Goal: Transaction & Acquisition: Purchase product/service

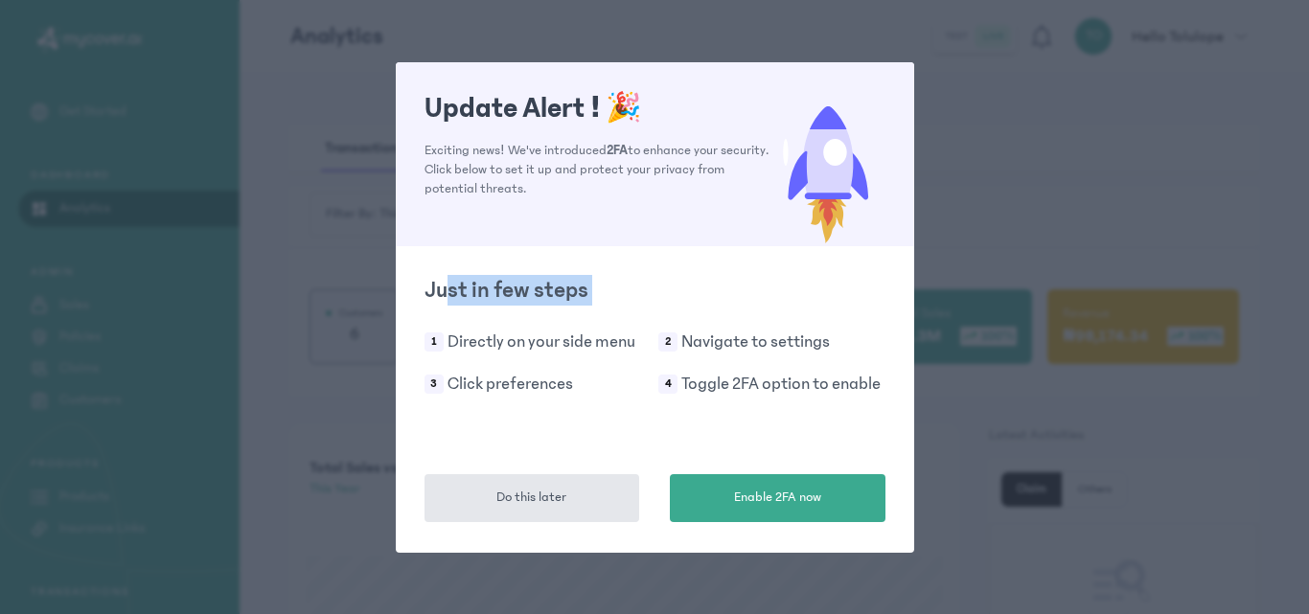
drag, startPoint x: 444, startPoint y: 257, endPoint x: 479, endPoint y: 247, distance: 36.7
click at [457, 251] on div "Update Alert ! 🎉 Exciting news! We've introduced 2FA to enhance your security. …" at bounding box center [654, 307] width 1309 height 614
drag, startPoint x: 479, startPoint y: 247, endPoint x: 544, endPoint y: 318, distance: 96.3
drag, startPoint x: 544, startPoint y: 318, endPoint x: 879, endPoint y: 101, distance: 399.7
click at [879, 101] on icon at bounding box center [828, 168] width 114 height 155
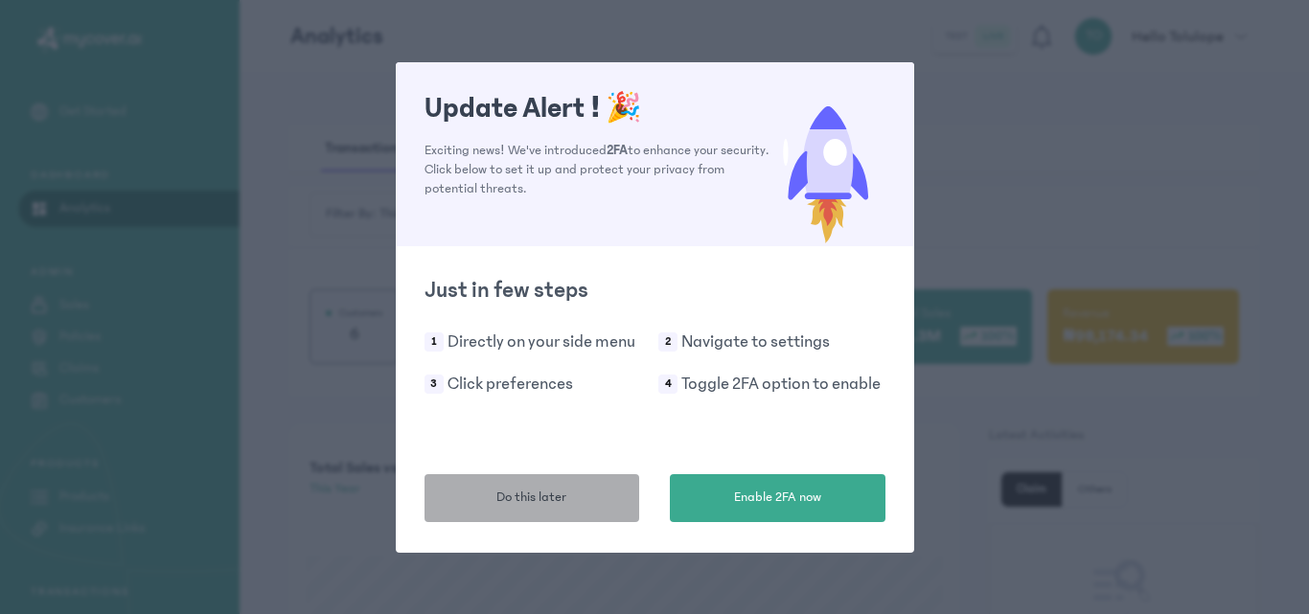
click at [611, 491] on button "Do this later" at bounding box center [532, 498] width 216 height 48
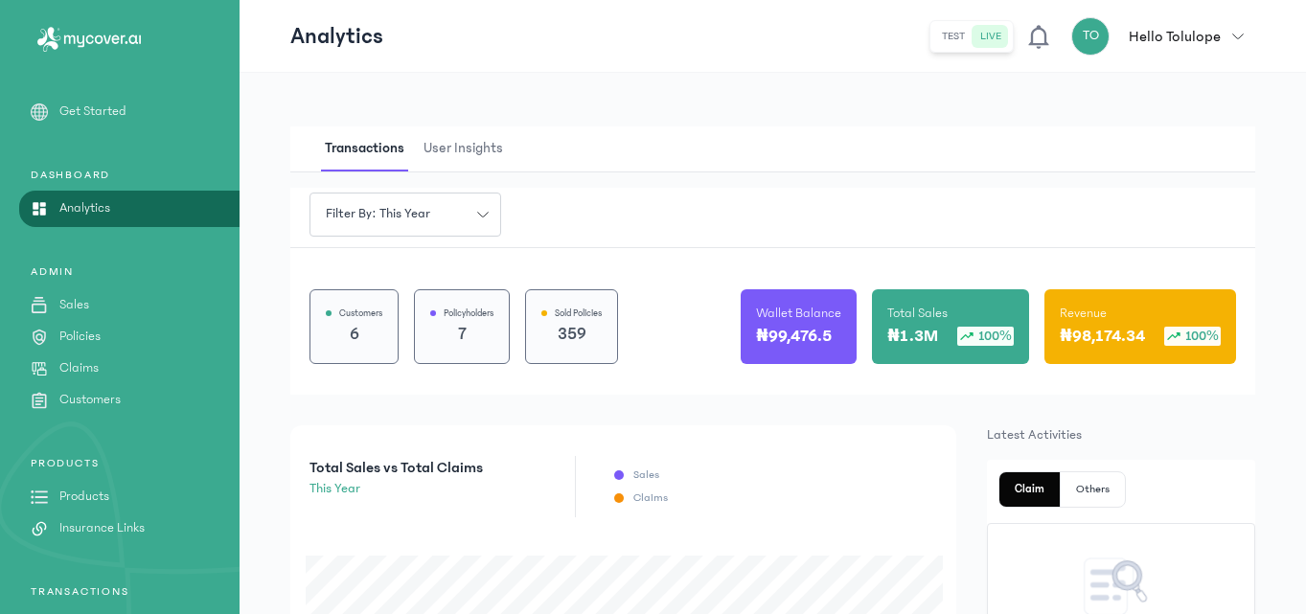
click at [173, 505] on link "Products" at bounding box center [120, 497] width 240 height 20
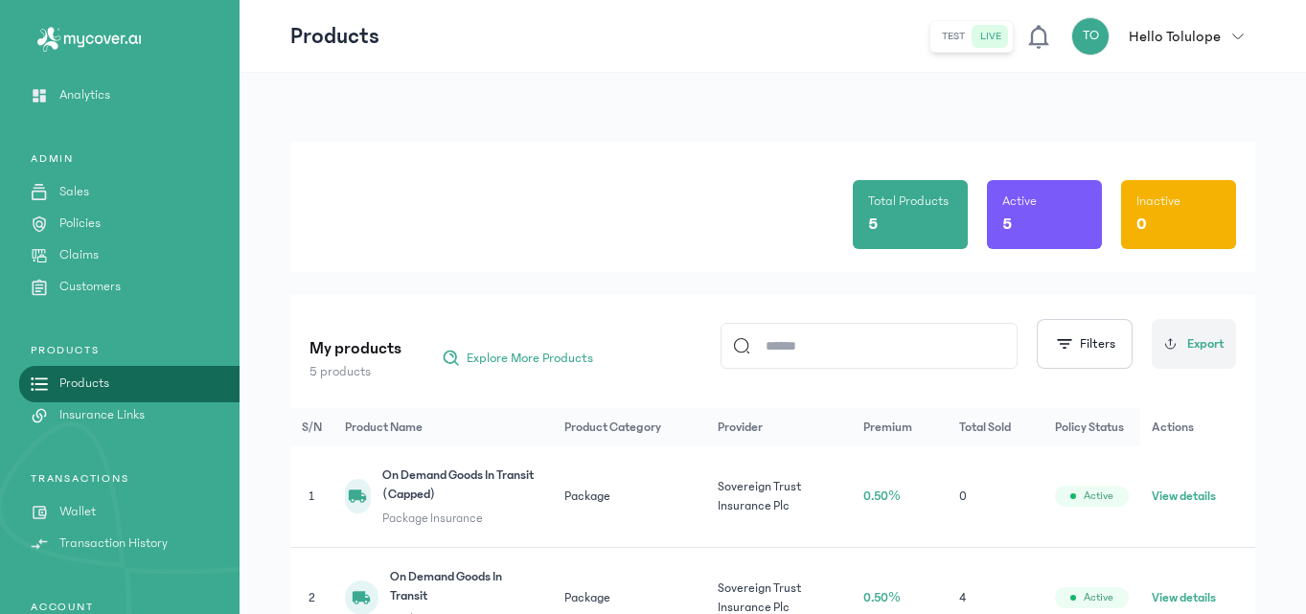
scroll to position [115, 0]
click at [57, 511] on link "Wallet" at bounding box center [120, 510] width 240 height 20
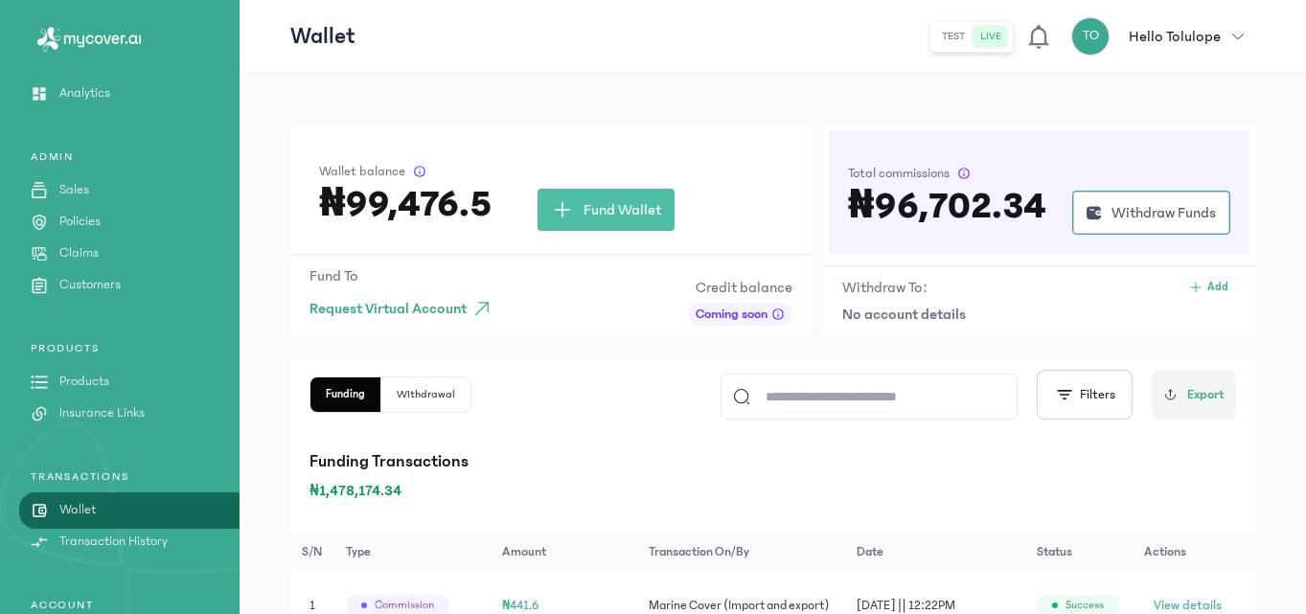
click at [94, 222] on p "Policies" at bounding box center [79, 222] width 41 height 20
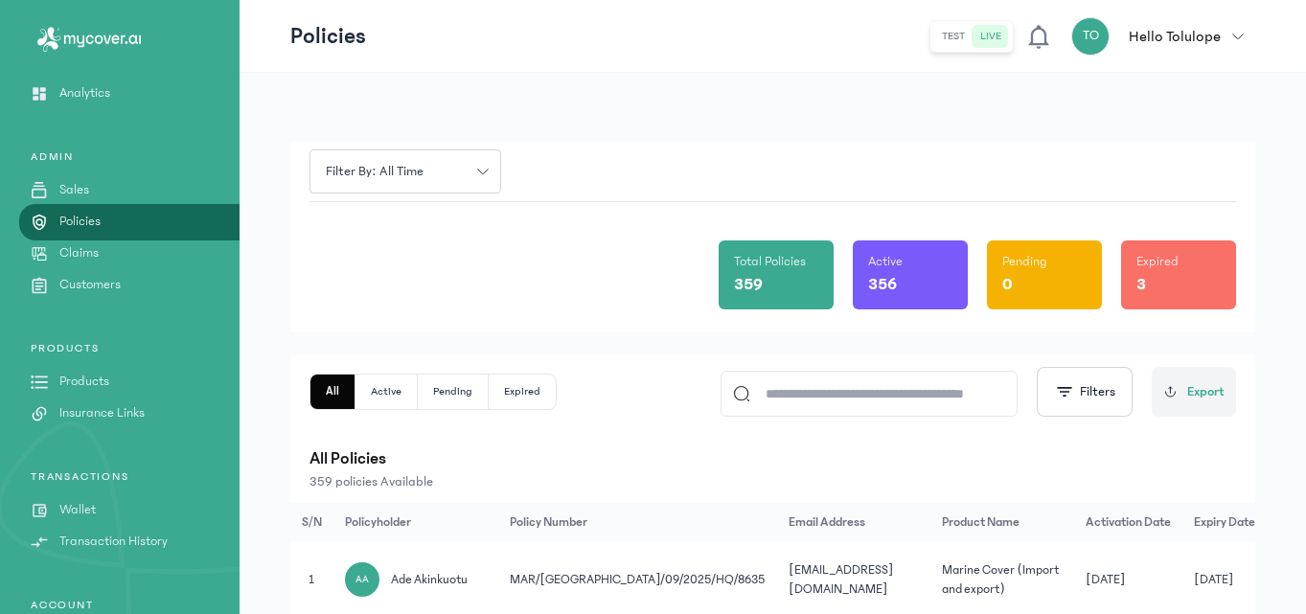
click at [605, 149] on div "Filter by: all time" at bounding box center [772, 172] width 926 height 60
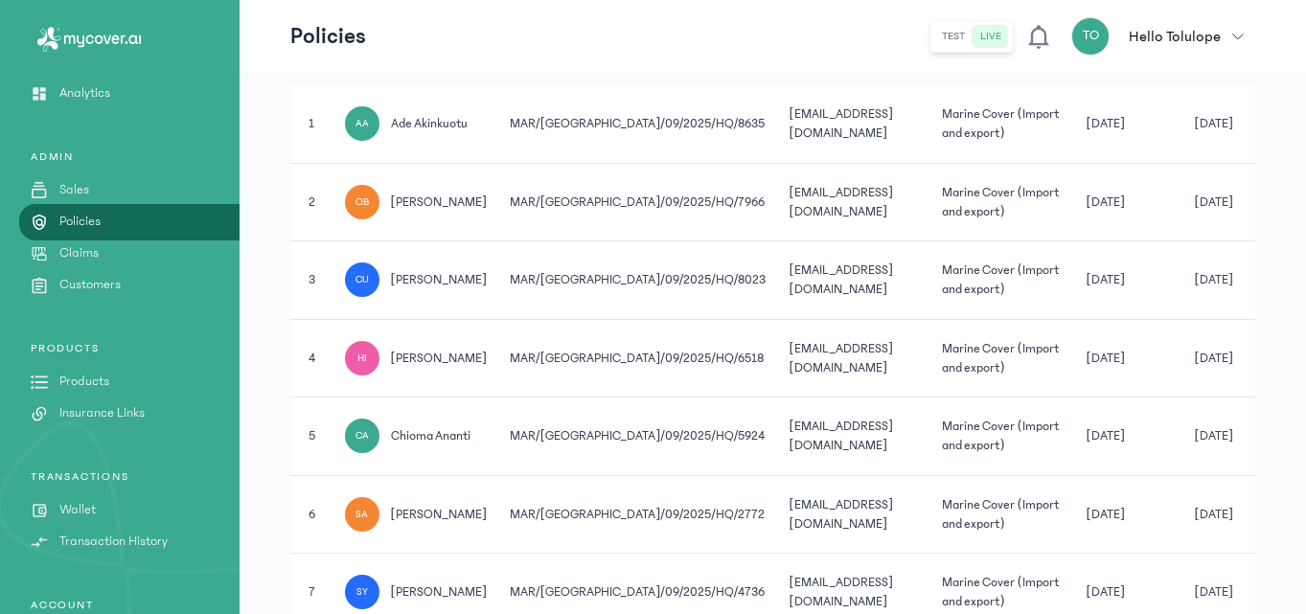
scroll to position [460, 0]
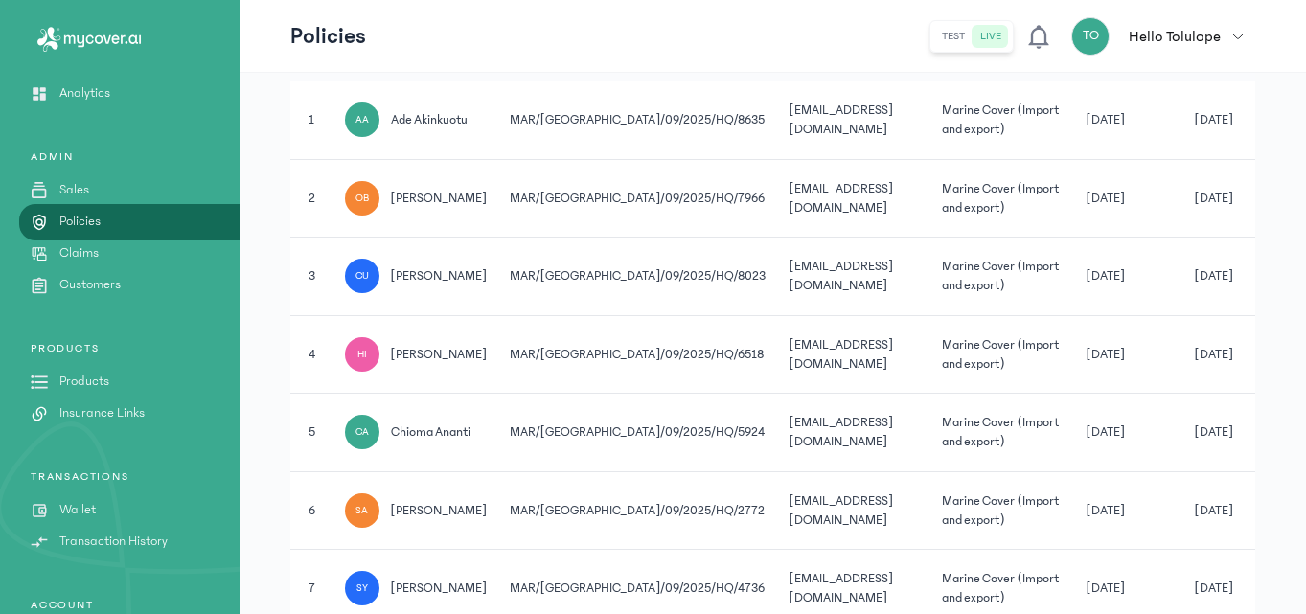
click at [106, 388] on p "Products" at bounding box center [84, 382] width 50 height 20
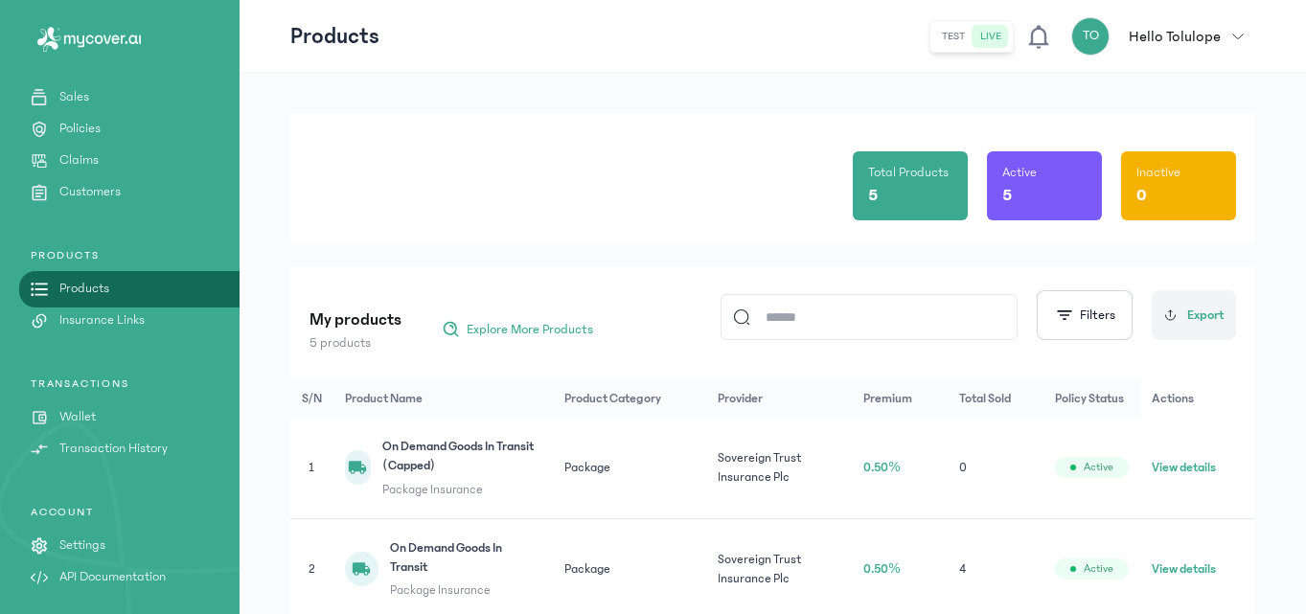
scroll to position [38, 0]
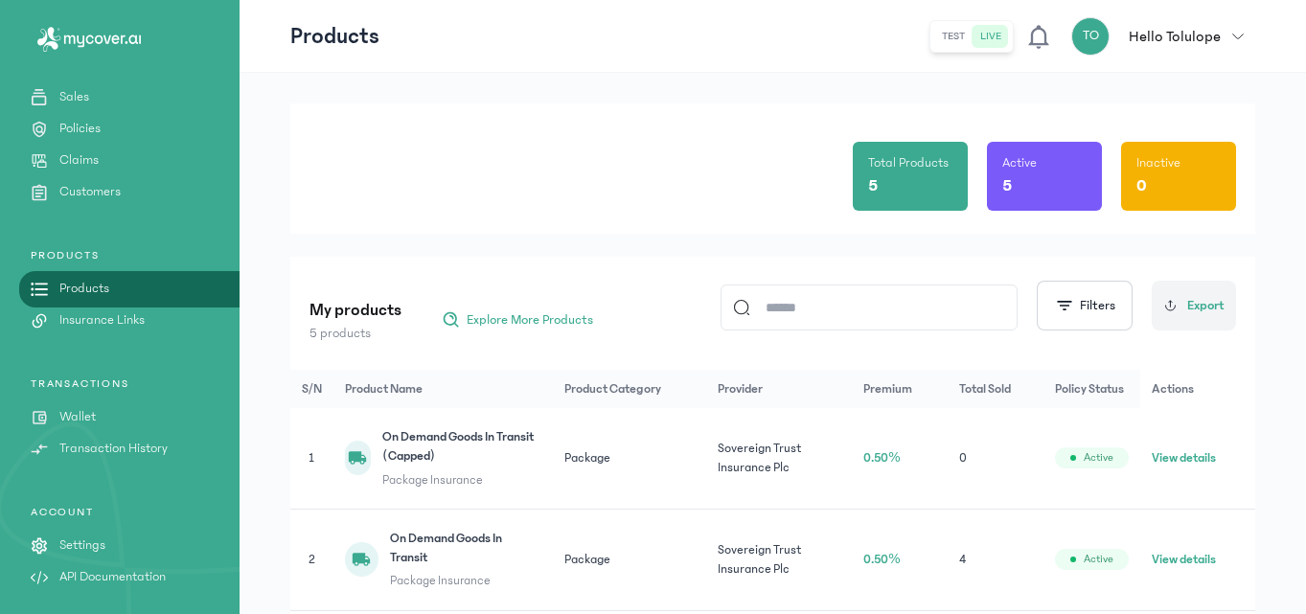
click at [423, 156] on div "Total Products 5 Active 5 Inactive 0" at bounding box center [772, 168] width 926 height 130
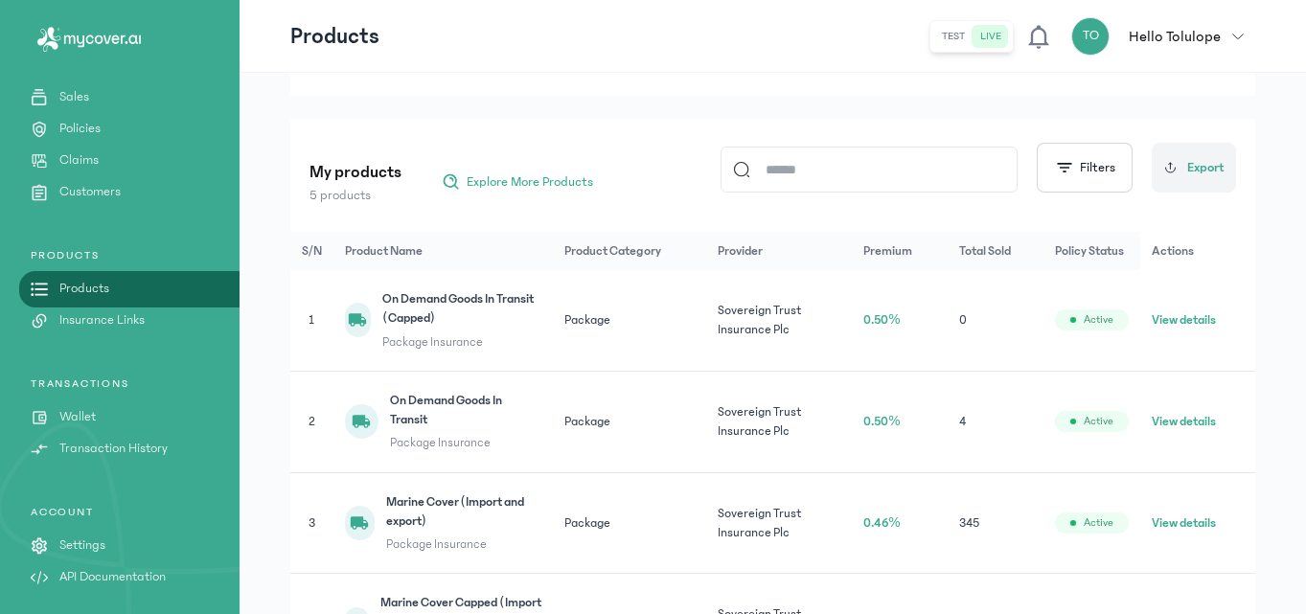
scroll to position [230, 0]
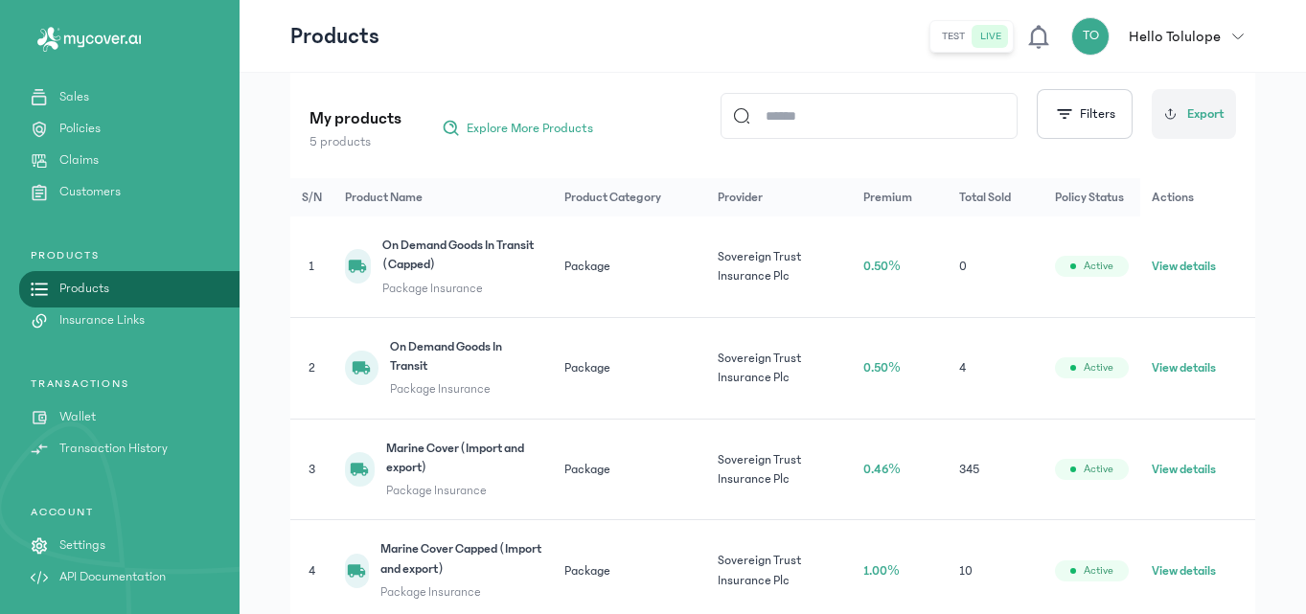
click at [1161, 468] on button "View details" at bounding box center [1184, 469] width 64 height 19
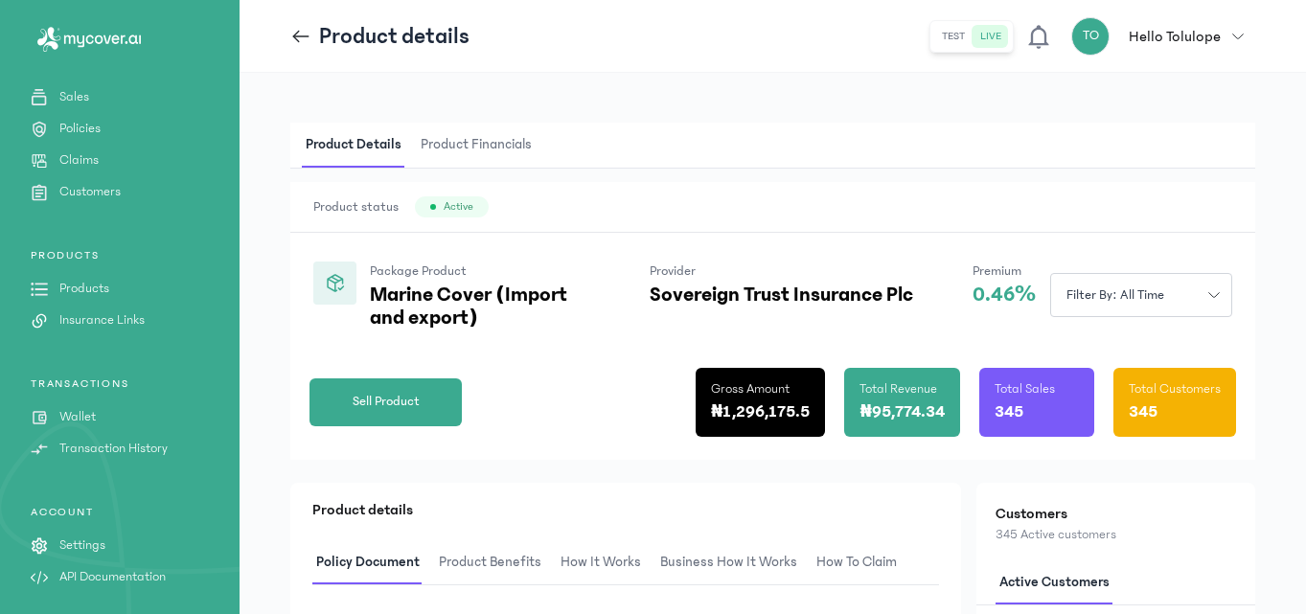
click at [765, 127] on div "Product Details Product Financials" at bounding box center [772, 146] width 965 height 46
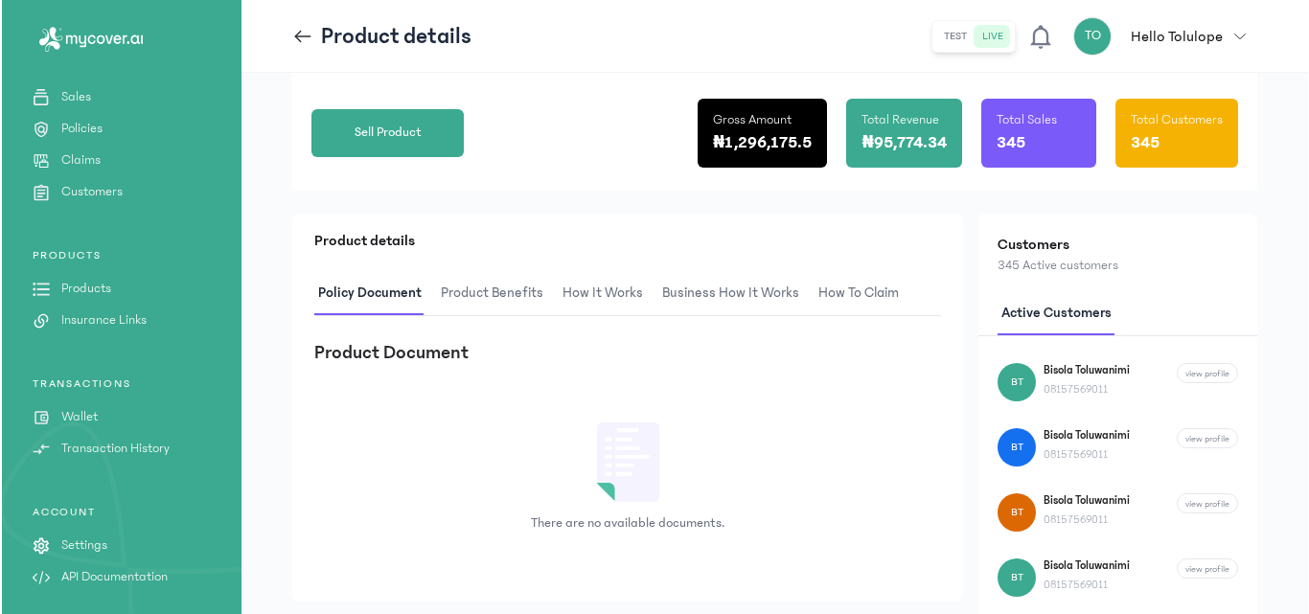
scroll to position [268, 0]
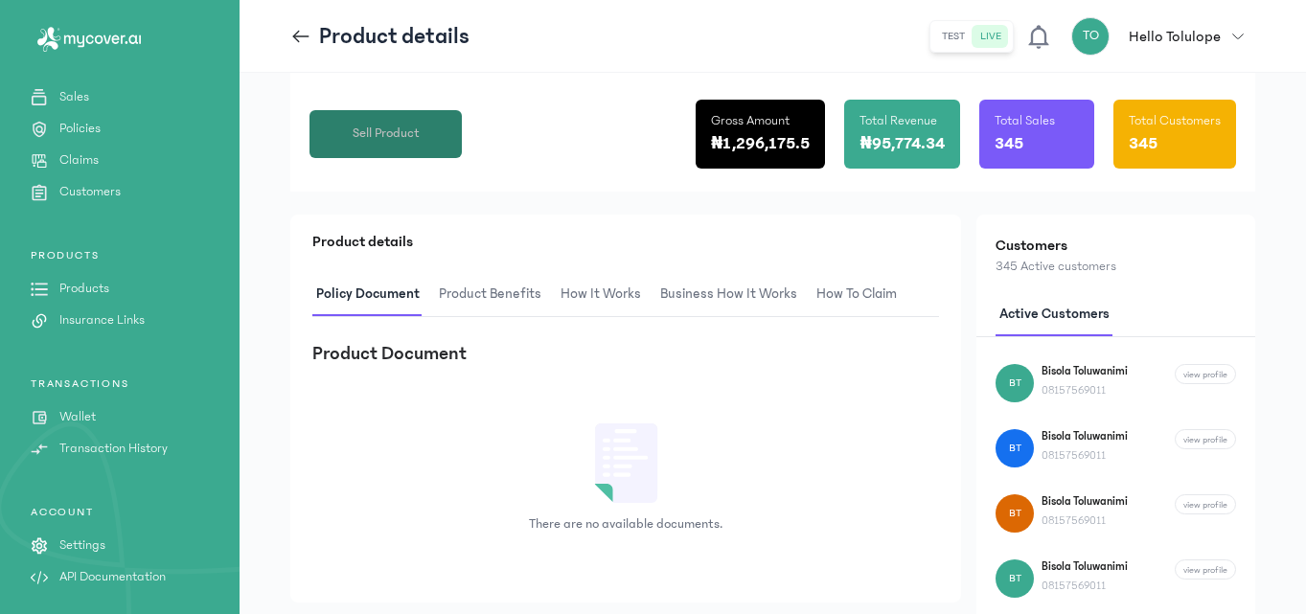
click at [374, 131] on span "Sell Product" at bounding box center [386, 134] width 67 height 20
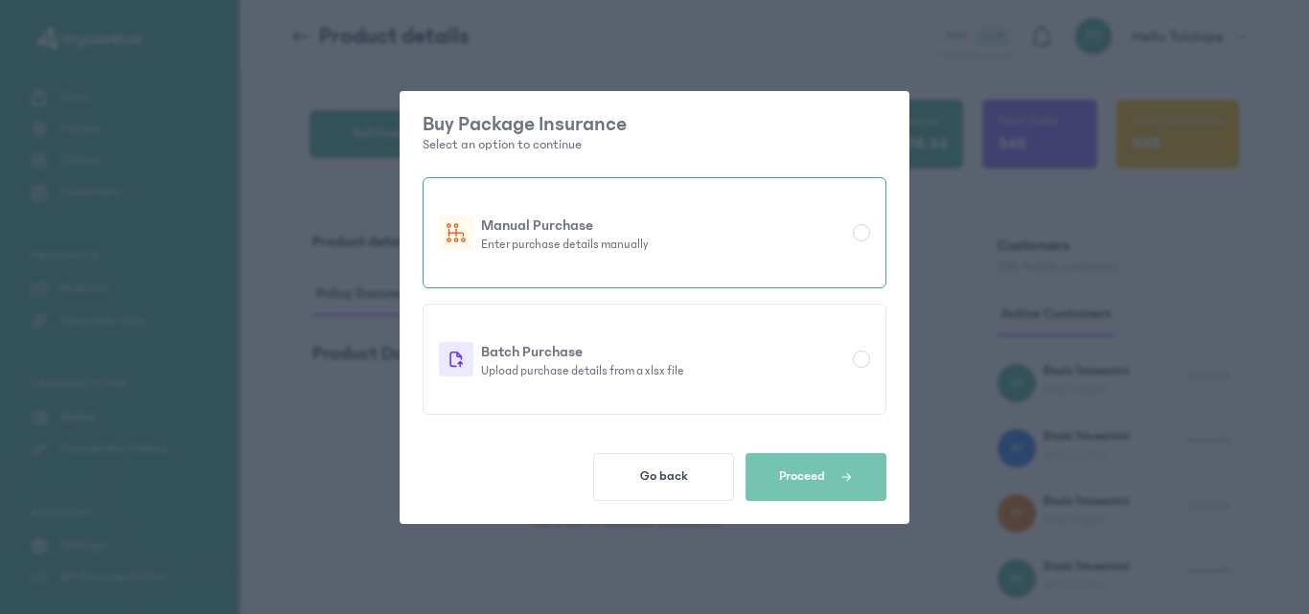
click at [859, 225] on div at bounding box center [861, 232] width 17 height 17
click at [833, 471] on span "button" at bounding box center [839, 476] width 28 height 17
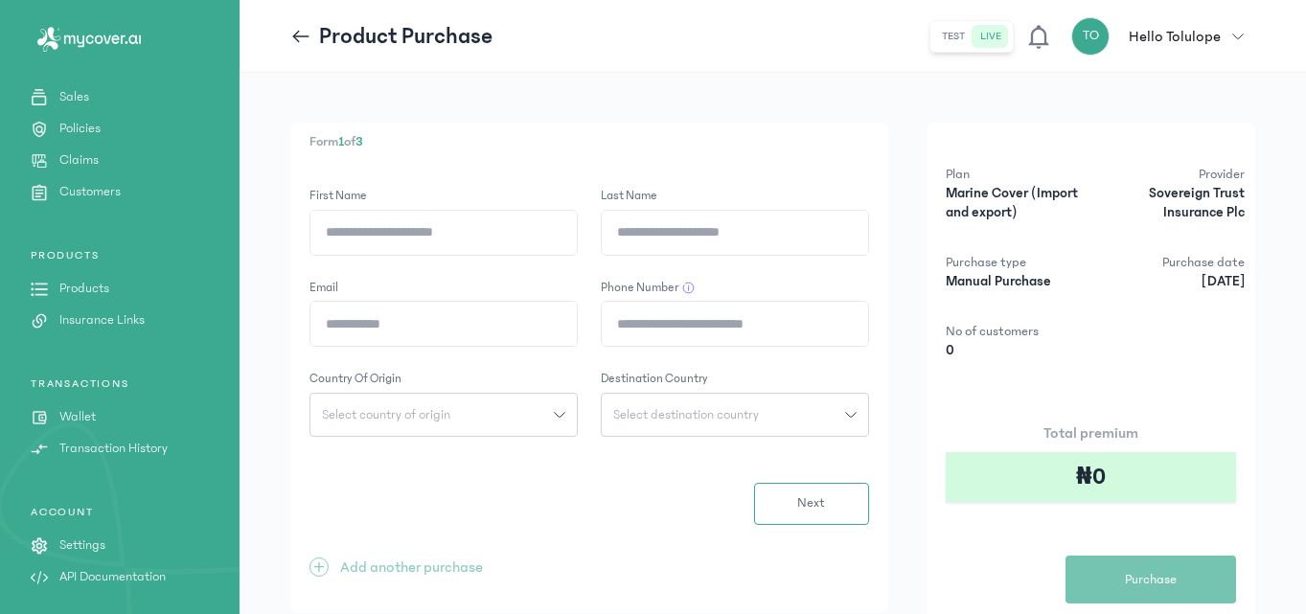
click at [406, 240] on input "First Name" at bounding box center [443, 233] width 266 height 44
type input "*"
type input "*****"
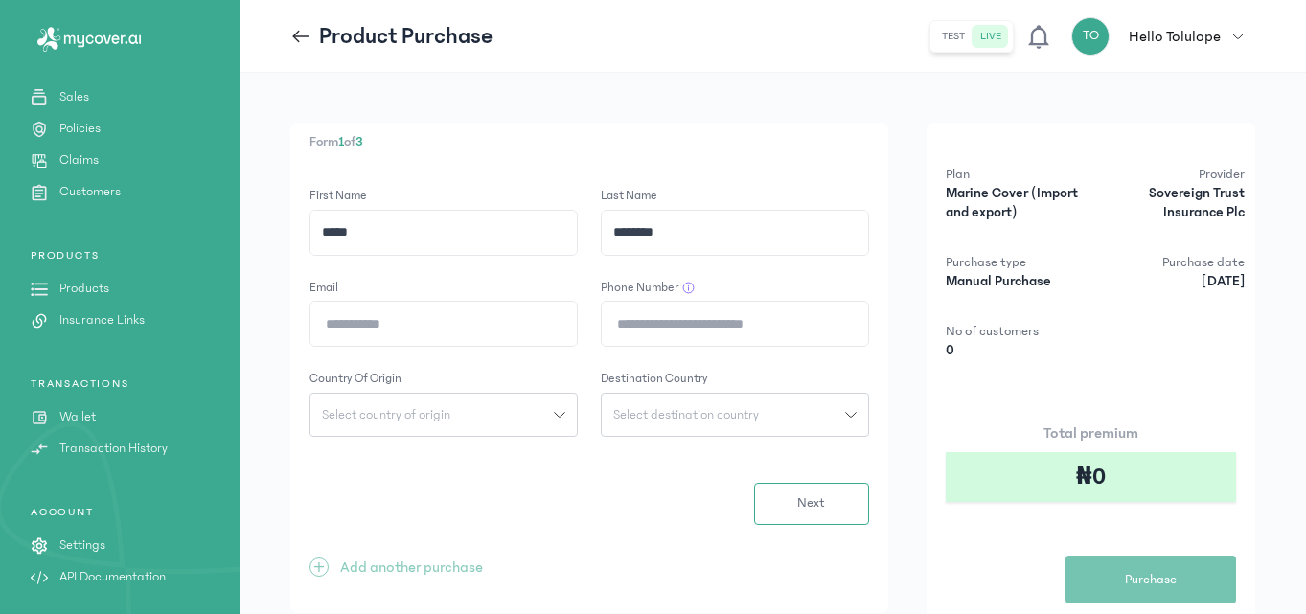
type input "********"
click at [410, 308] on input "Email" at bounding box center [443, 324] width 266 height 44
type input "**********"
click at [704, 322] on input "Phone Number" at bounding box center [735, 324] width 266 height 44
type input "**********"
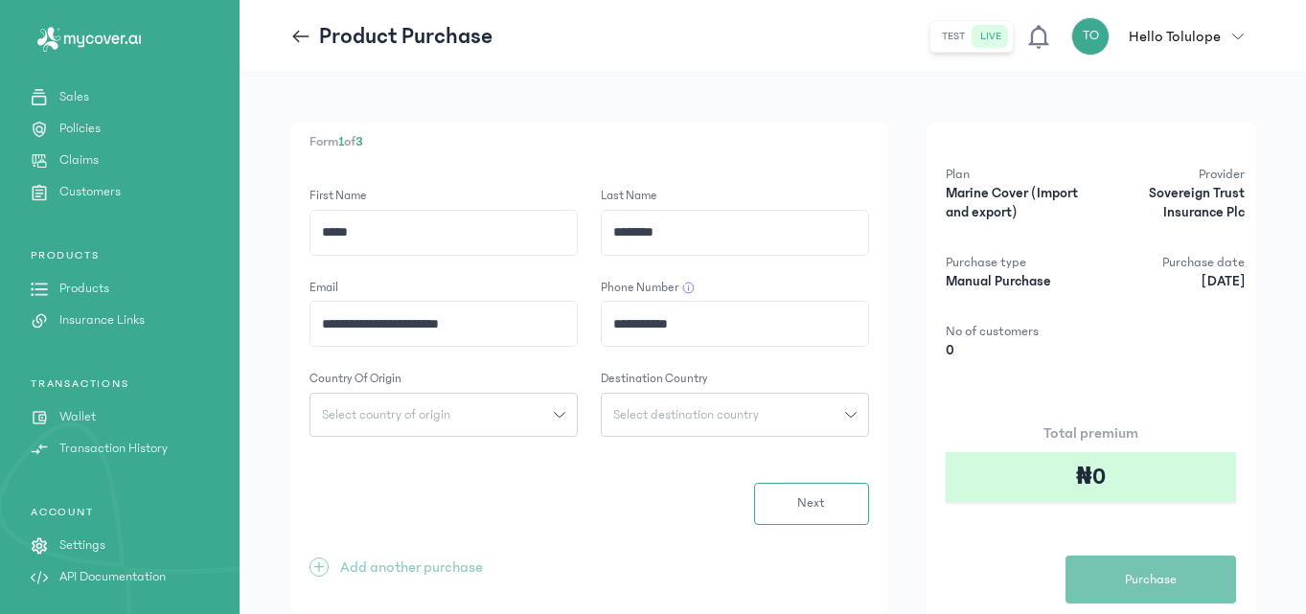
click at [466, 418] on div "Select country of origin" at bounding box center [431, 414] width 243 height 13
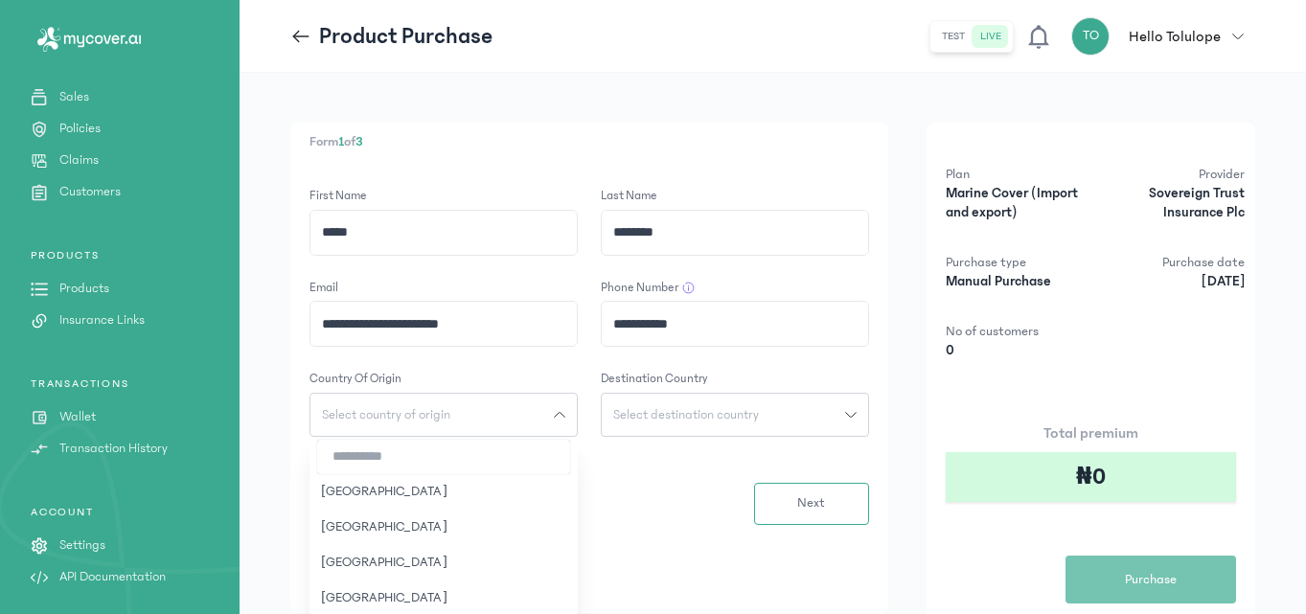
click at [458, 466] on input "search" at bounding box center [443, 457] width 253 height 34
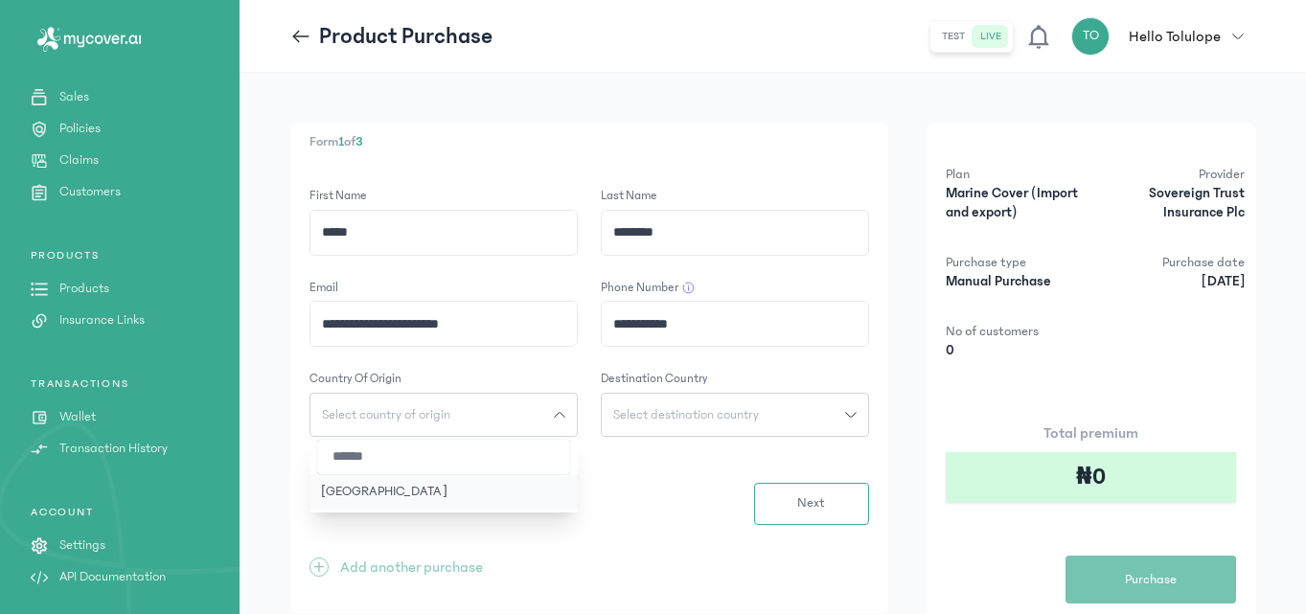
type input "******"
click at [430, 499] on button "[GEOGRAPHIC_DATA]" at bounding box center [443, 491] width 268 height 35
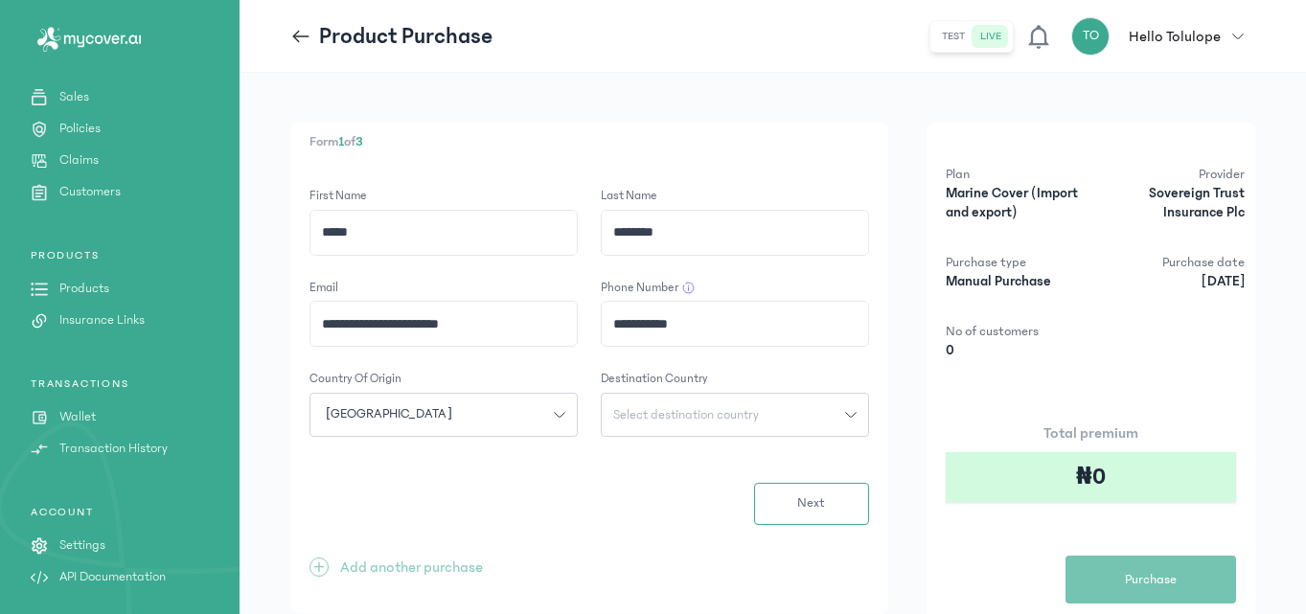
click at [676, 411] on span "Select destination country" at bounding box center [686, 414] width 169 height 13
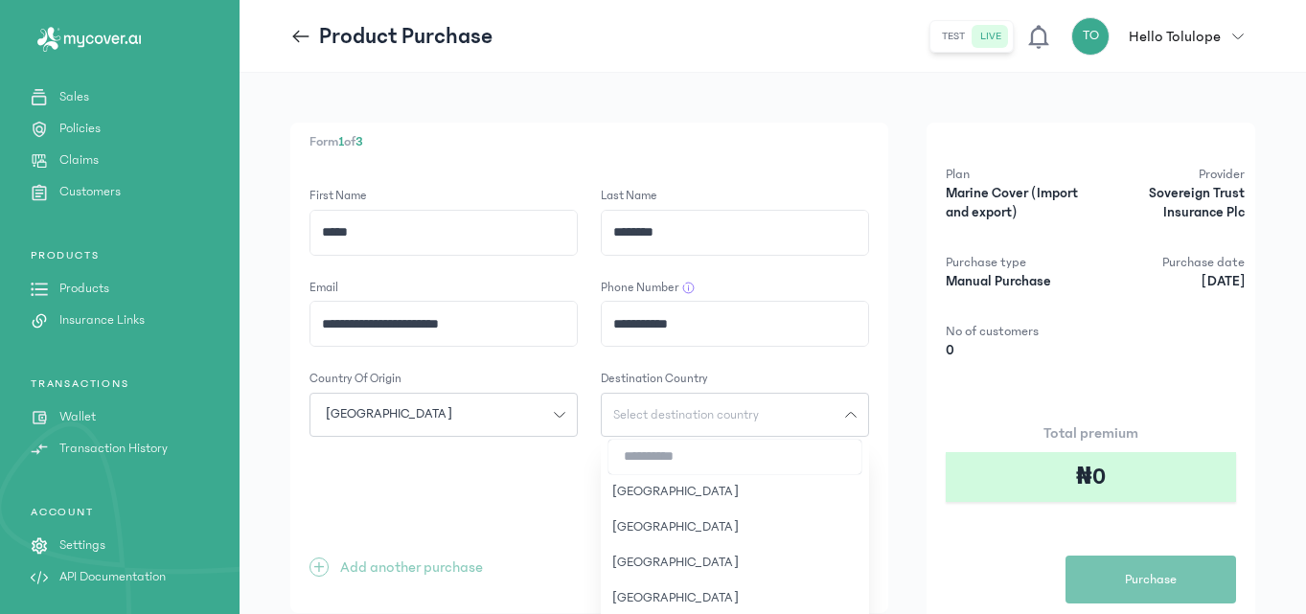
click at [689, 454] on input "search" at bounding box center [734, 457] width 253 height 34
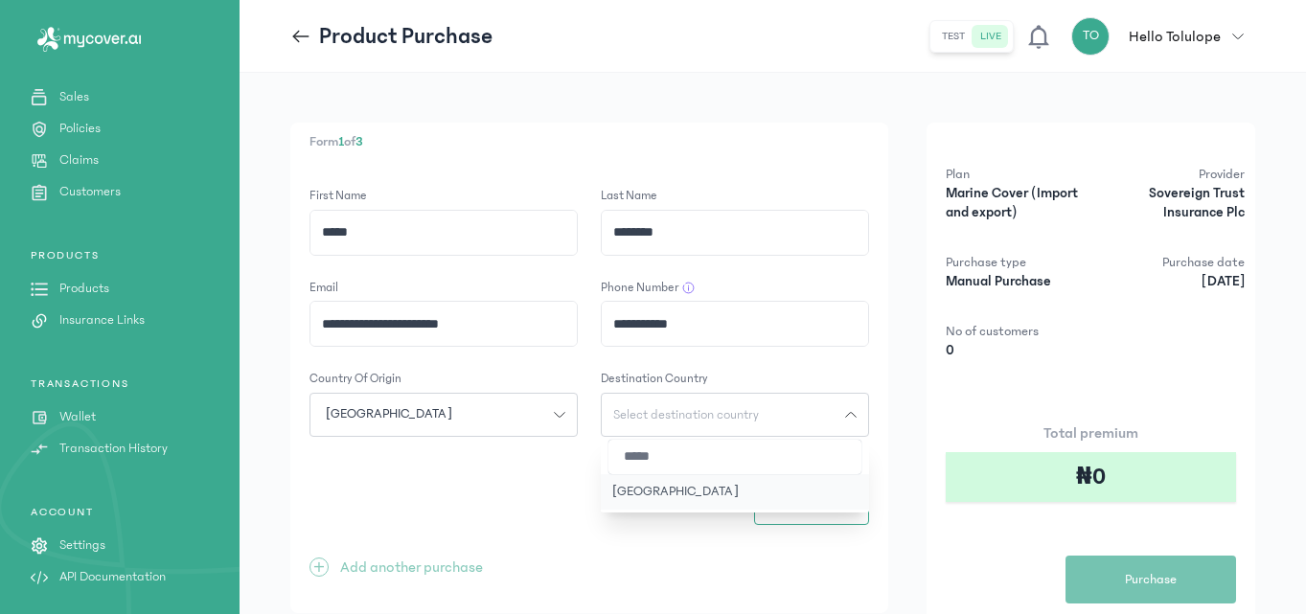
type input "*****"
click at [712, 491] on button "[GEOGRAPHIC_DATA]" at bounding box center [735, 491] width 268 height 35
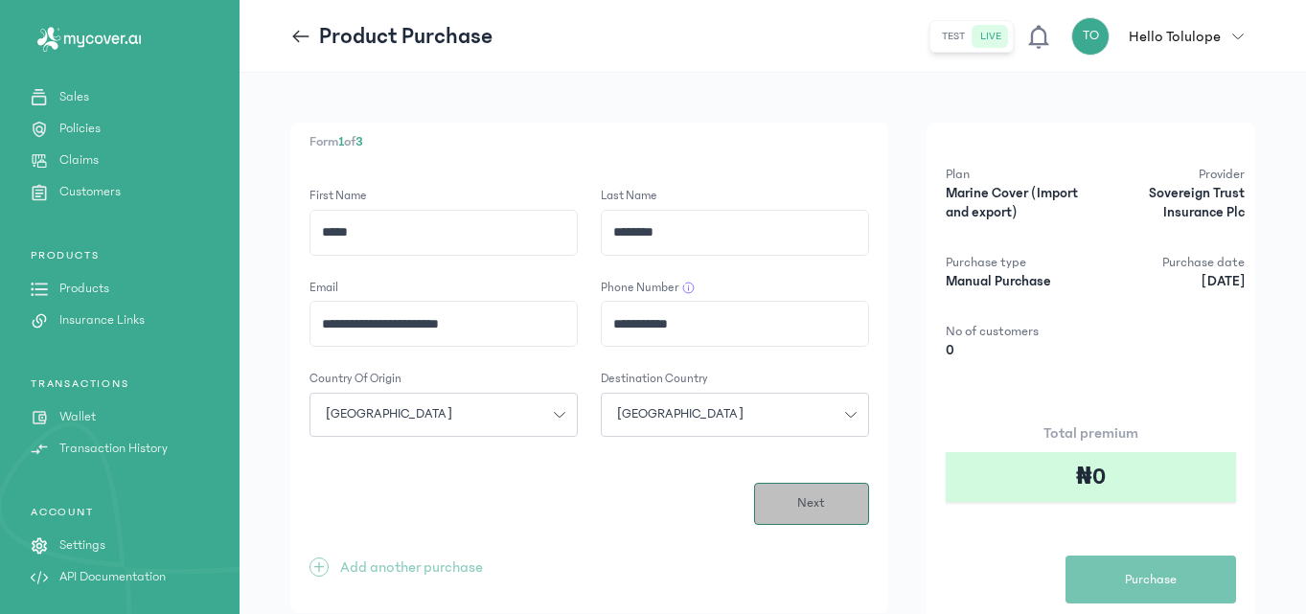
click at [796, 504] on button "Next" at bounding box center [811, 504] width 115 height 42
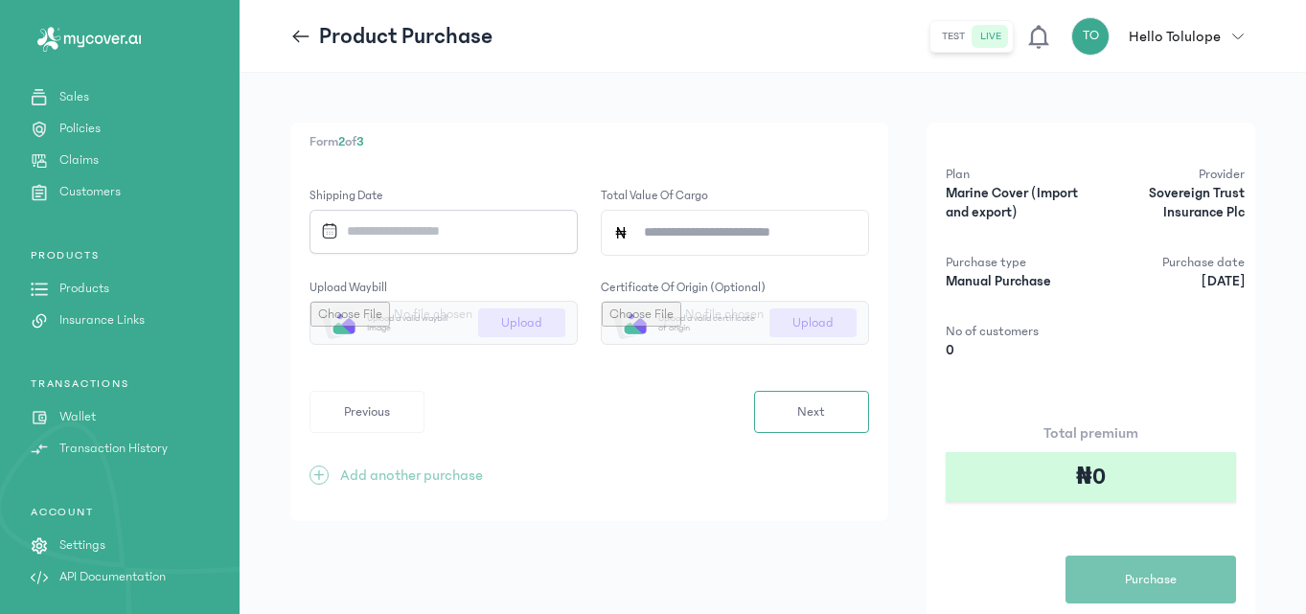
click at [417, 233] on input "Datepicker input" at bounding box center [436, 231] width 247 height 41
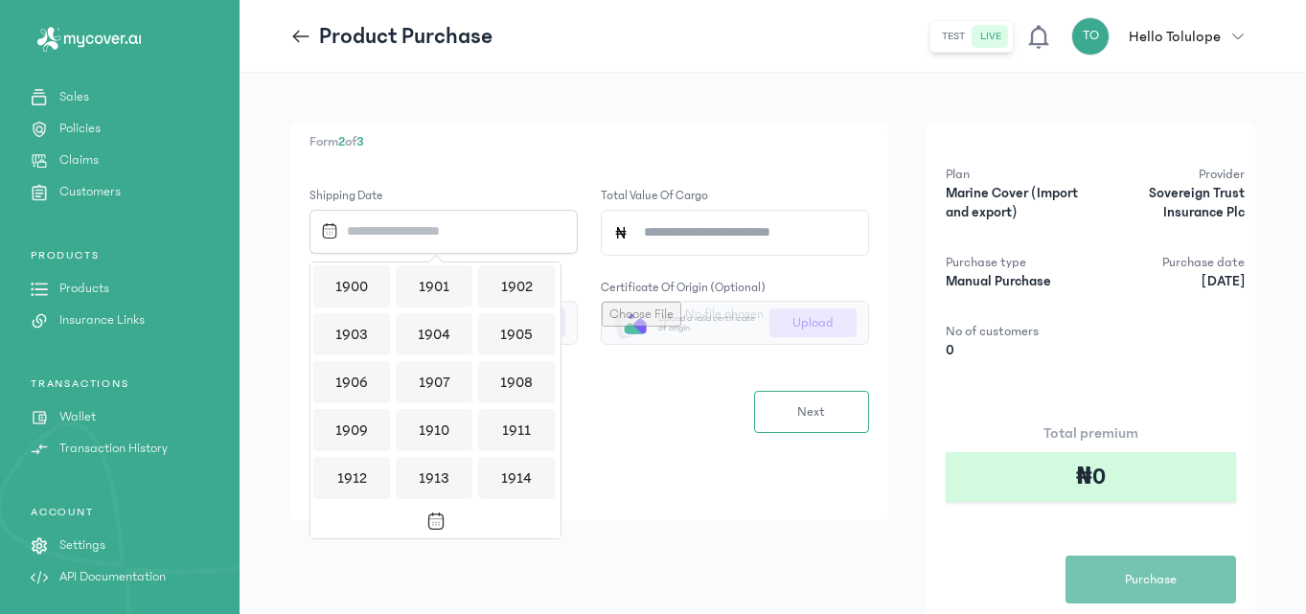
scroll to position [1858, 0]
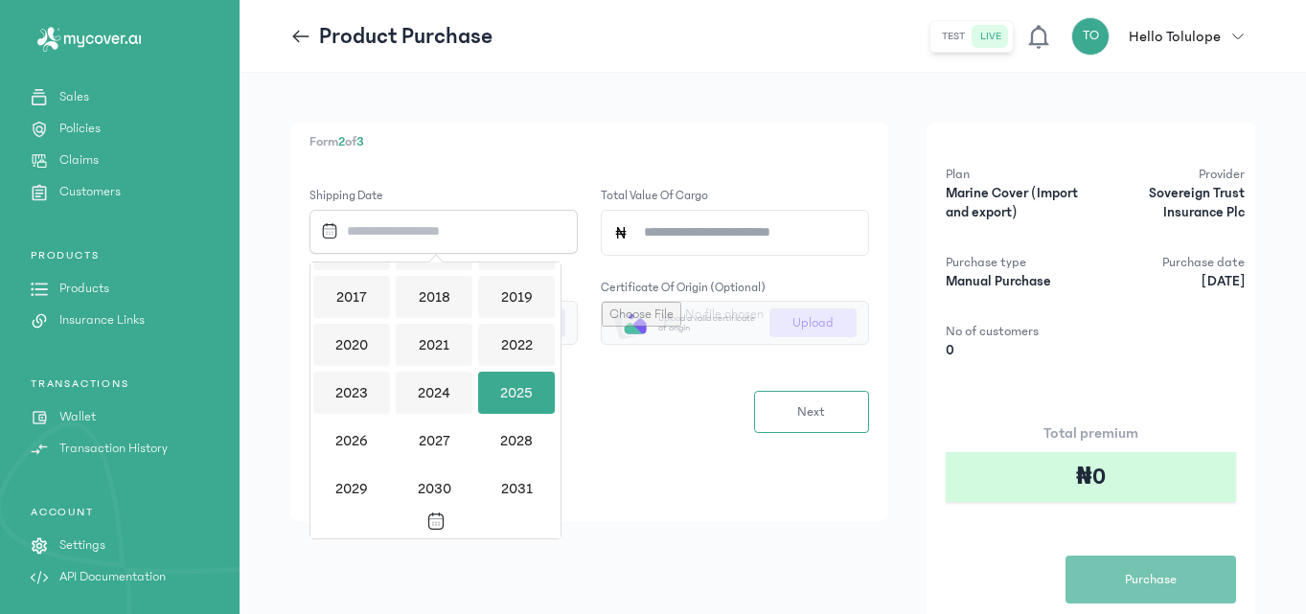
click at [522, 402] on div "2025" at bounding box center [516, 393] width 77 height 42
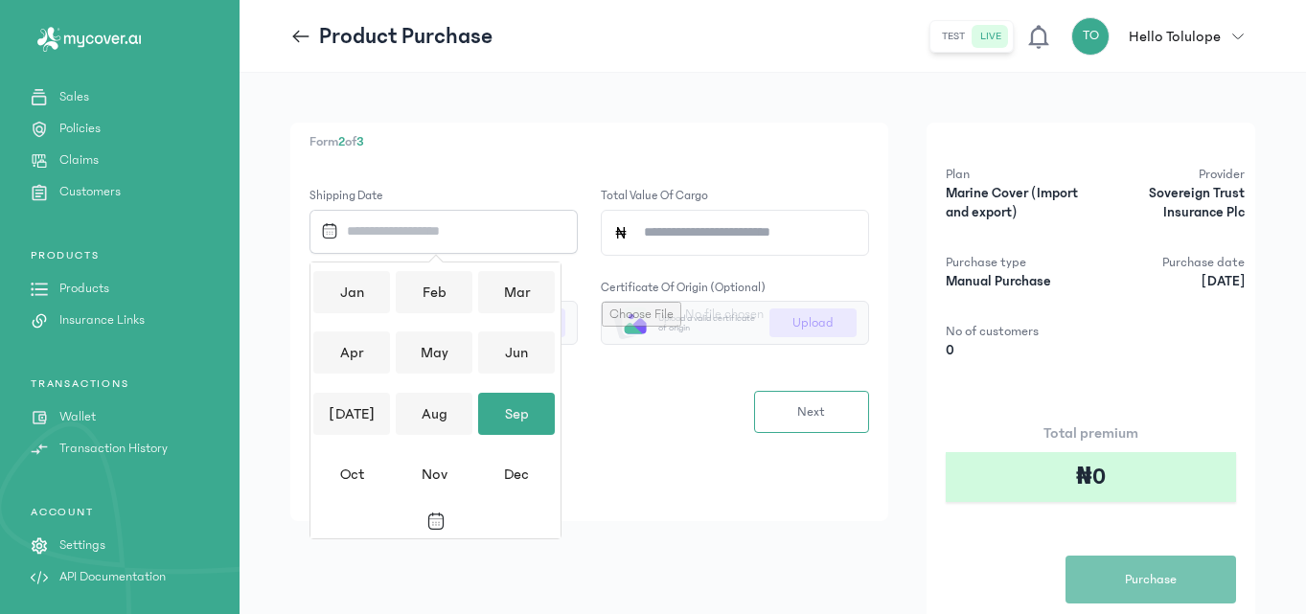
click at [505, 399] on div "Sep" at bounding box center [516, 414] width 77 height 42
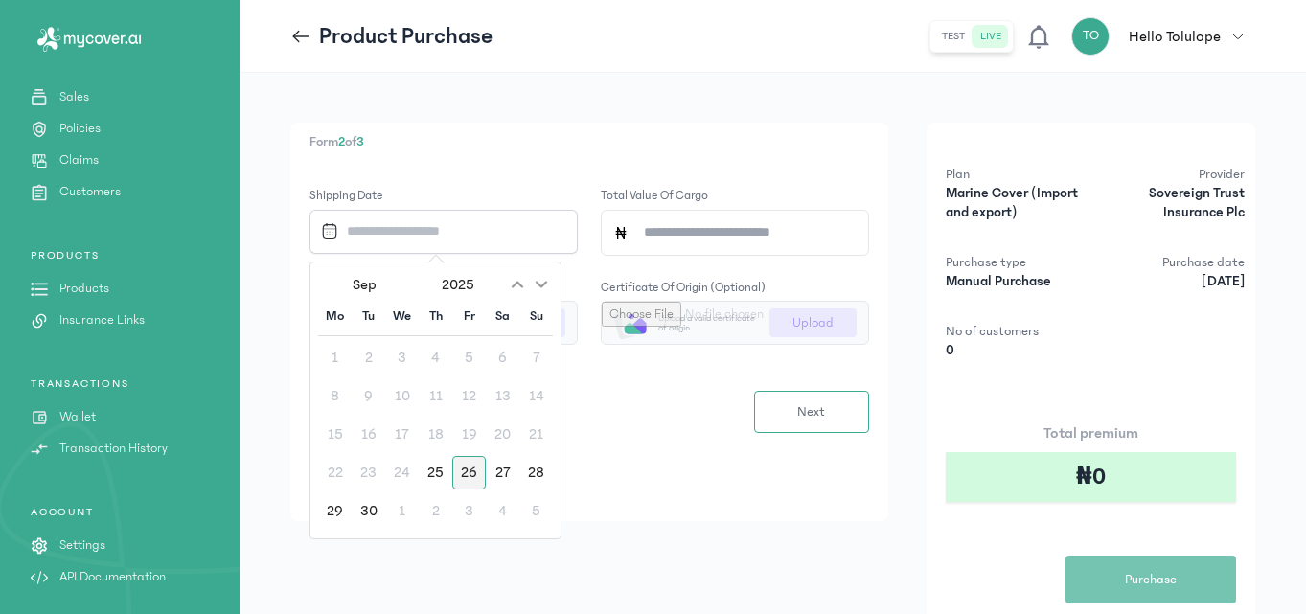
click at [468, 472] on div "26" at bounding box center [469, 473] width 34 height 34
type input "**********"
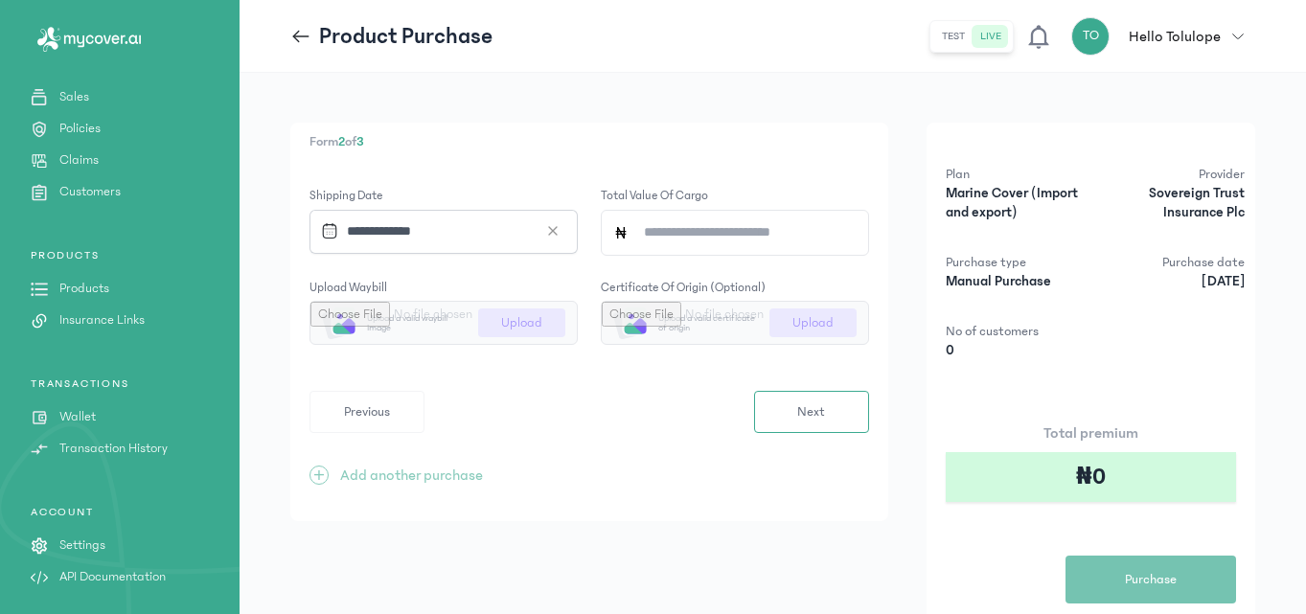
click at [673, 235] on input "Total value of cargo" at bounding box center [742, 233] width 228 height 44
type input "******"
click at [529, 336] on input "file" at bounding box center [443, 323] width 266 height 42
type input "**********"
click at [789, 400] on button "Next" at bounding box center [811, 412] width 115 height 42
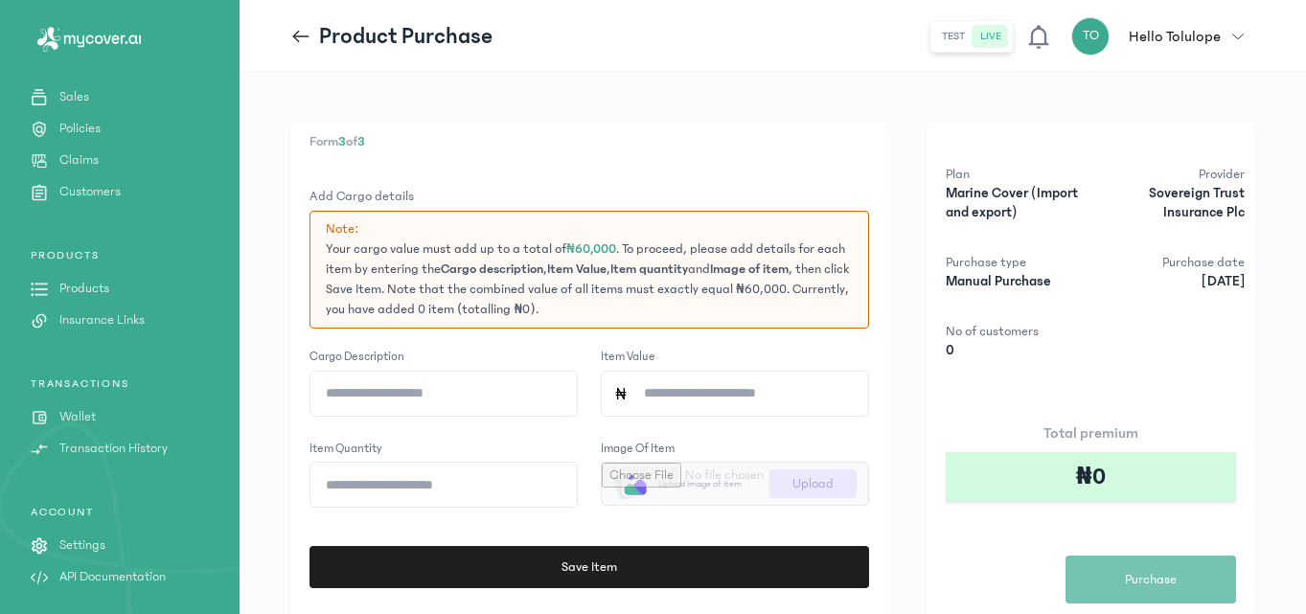
click at [676, 144] on p "Form 3 of 3" at bounding box center [588, 142] width 559 height 20
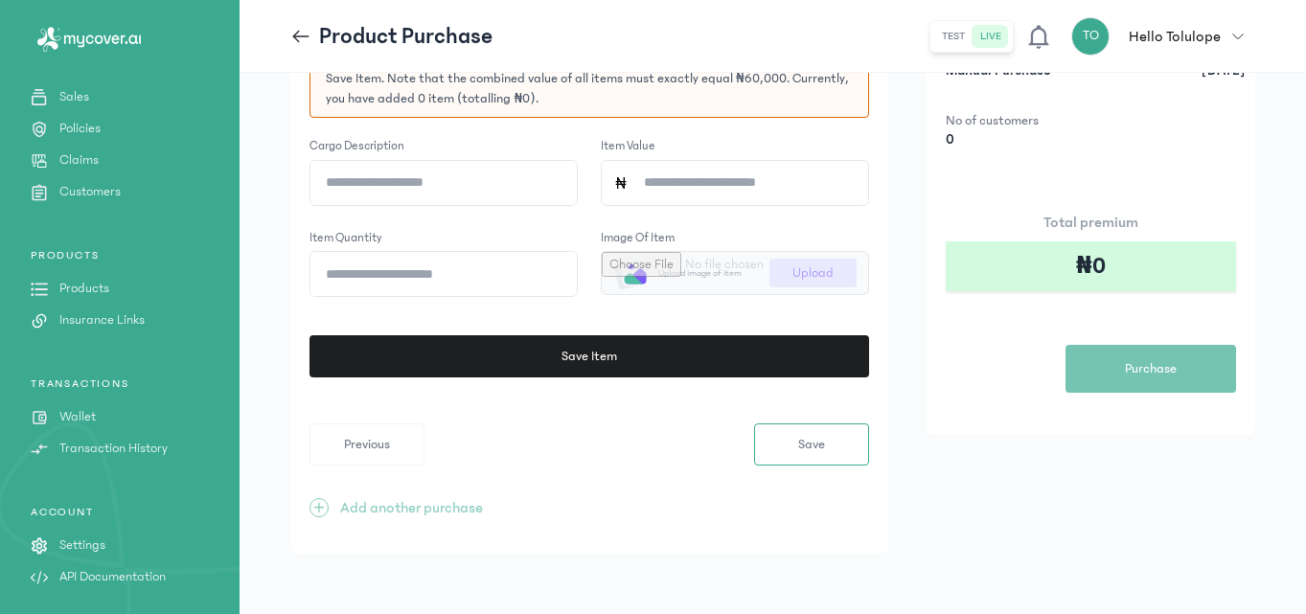
scroll to position [212, 0]
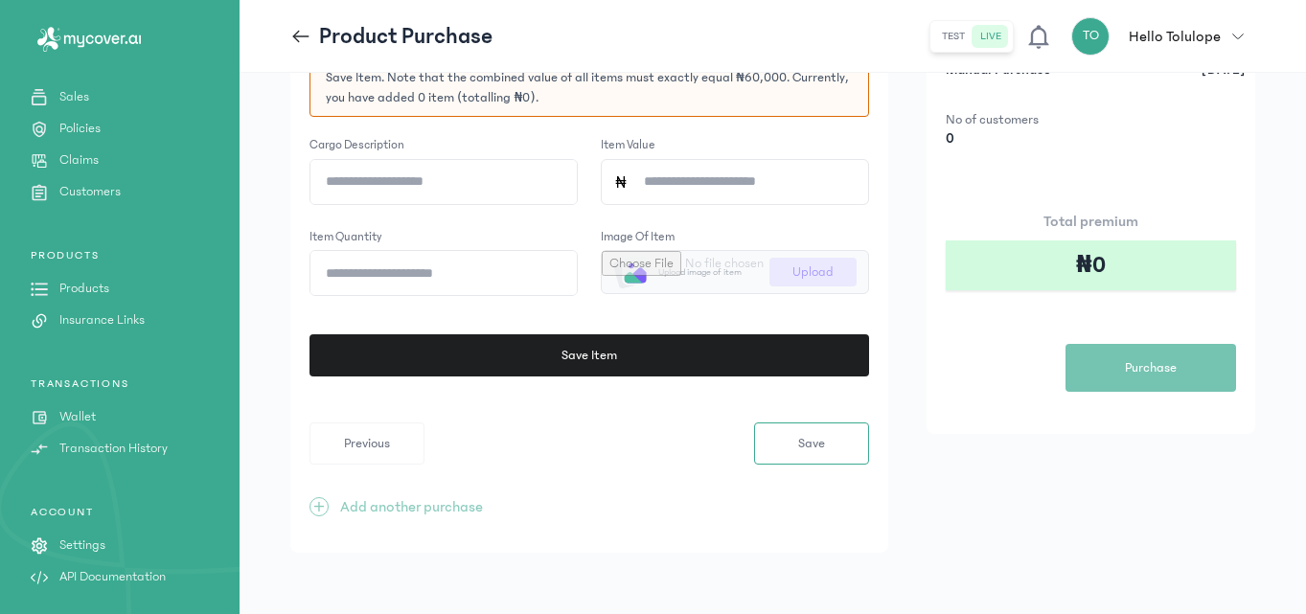
click at [445, 183] on input "Cargo description" at bounding box center [443, 182] width 266 height 44
type input "**********"
type input "*"
type input "******"
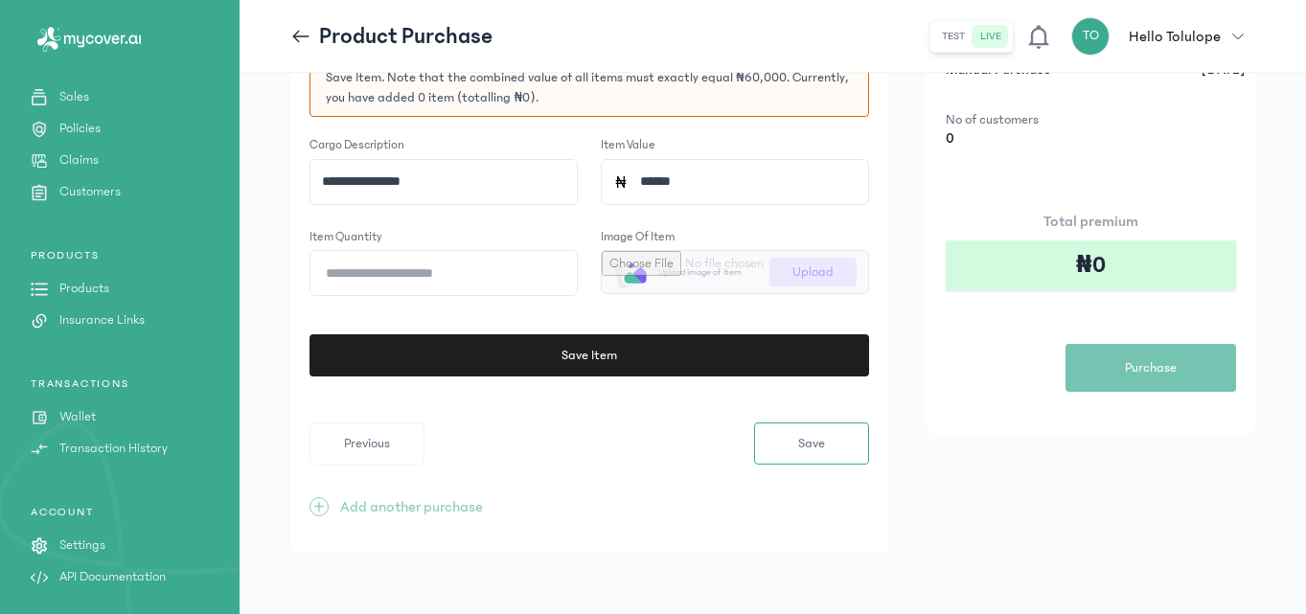
click at [426, 280] on input "Item quantity" at bounding box center [443, 273] width 266 height 44
type input "*"
click at [831, 257] on input "file" at bounding box center [735, 272] width 266 height 42
type input "**********"
click at [245, 75] on div "**********" at bounding box center [773, 237] width 1066 height 753
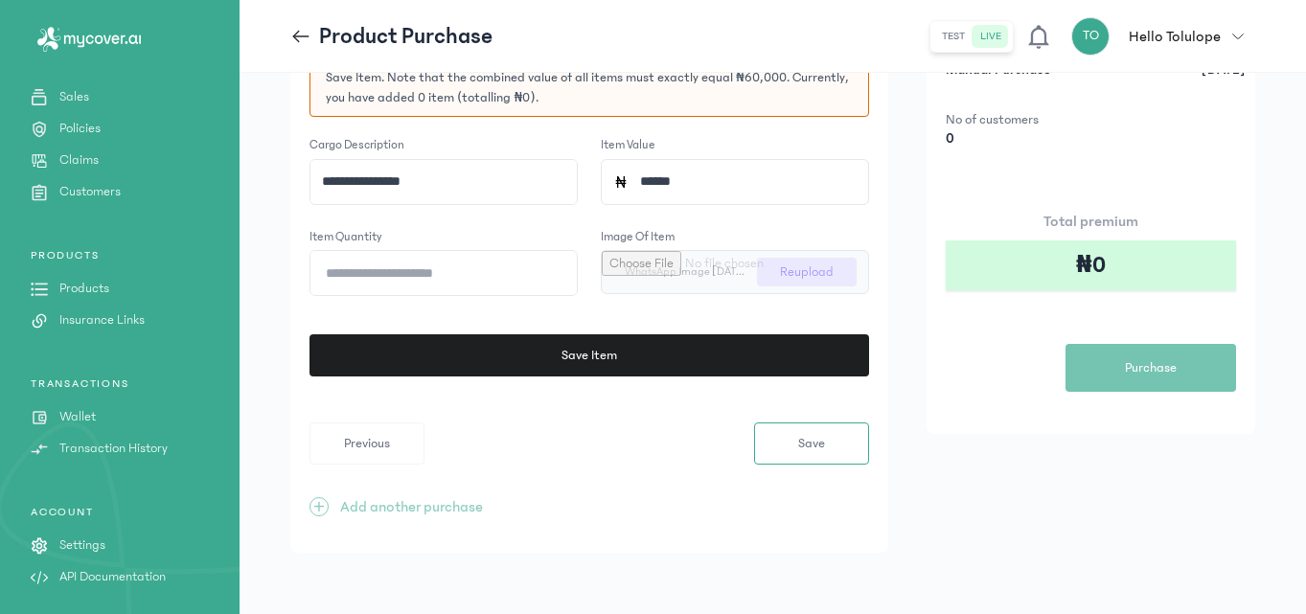
click at [719, 378] on form "**********" at bounding box center [588, 220] width 559 height 490
click at [914, 300] on div "**********" at bounding box center [772, 232] width 965 height 642
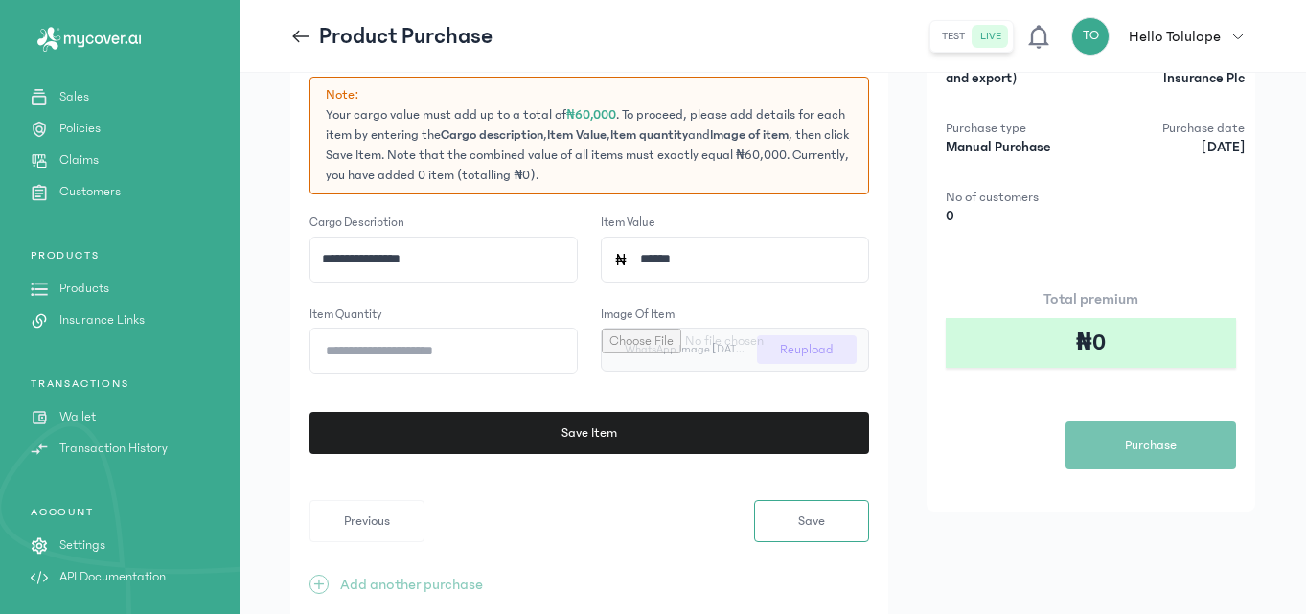
scroll to position [135, 0]
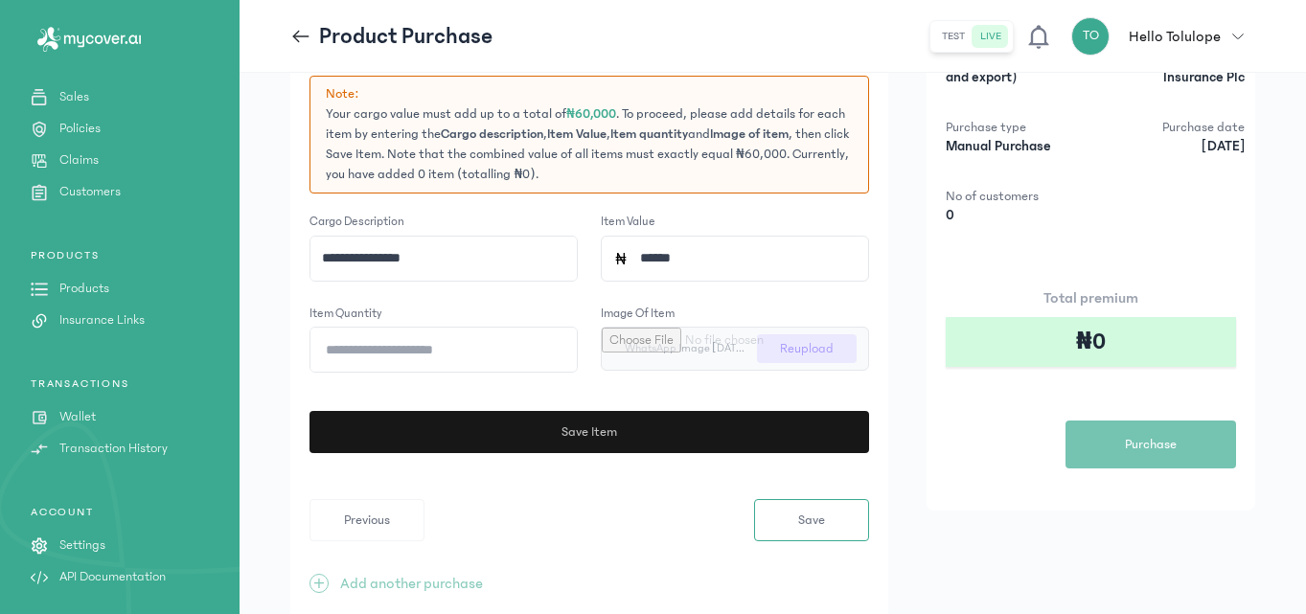
click at [654, 437] on button "Save Item" at bounding box center [587, 432] width 559 height 42
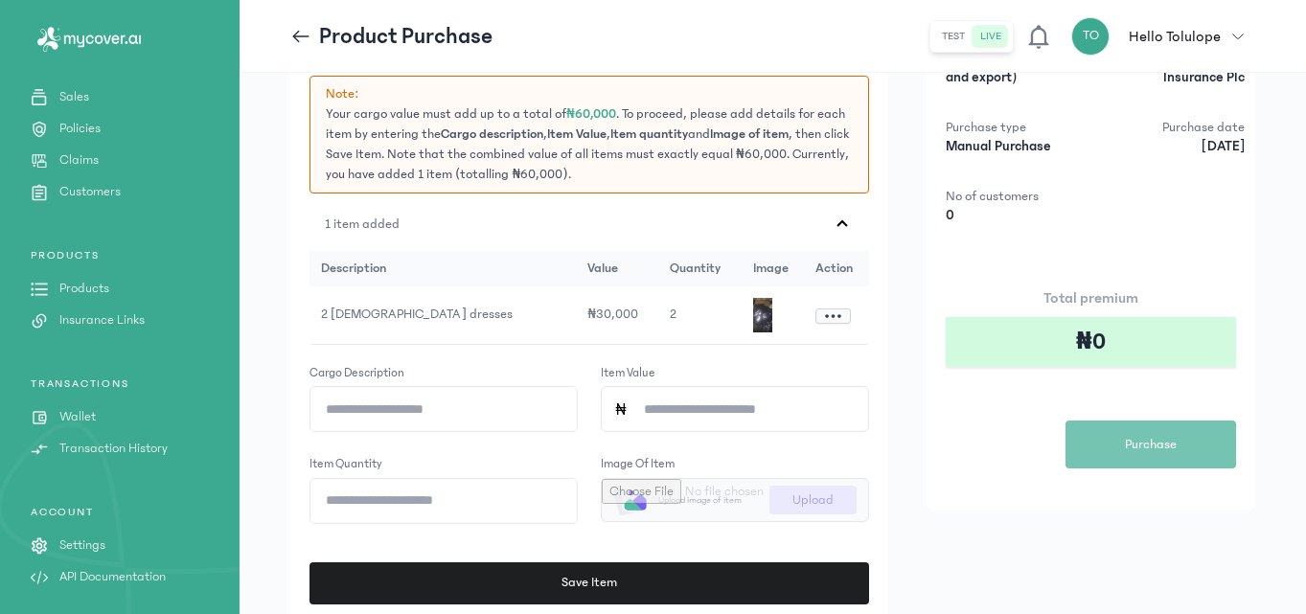
click at [1001, 514] on div "Form 3 of 3 Add Cargo details Note: Your cargo value must add up to a total of …" at bounding box center [772, 384] width 965 height 793
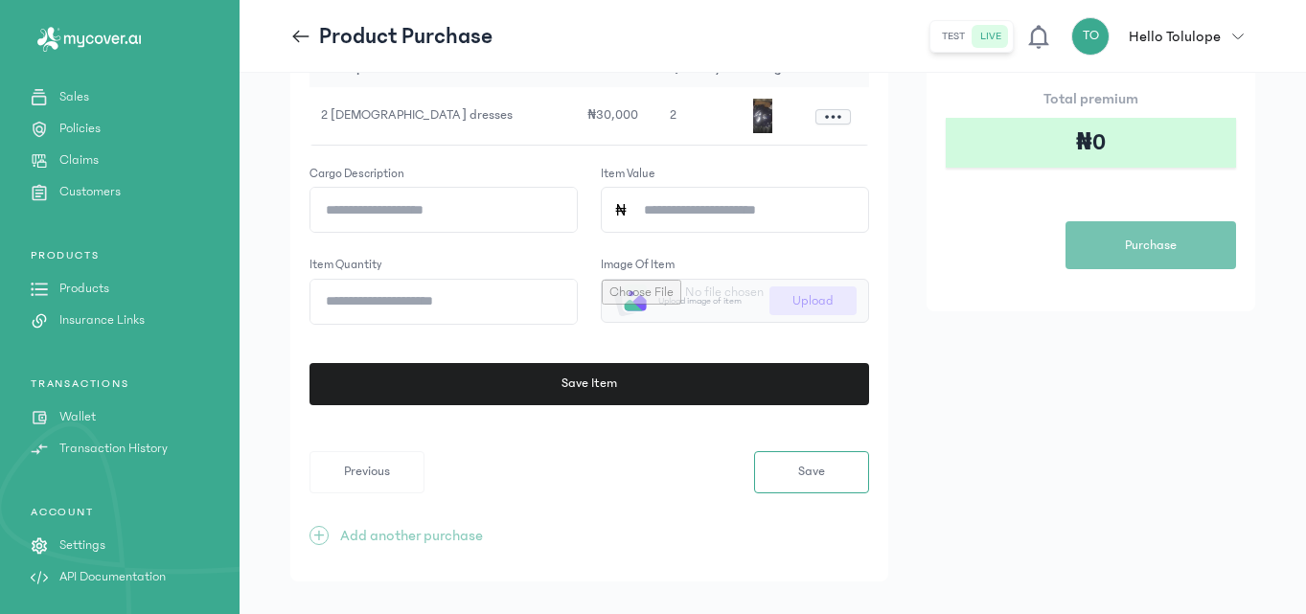
scroll to position [363, 0]
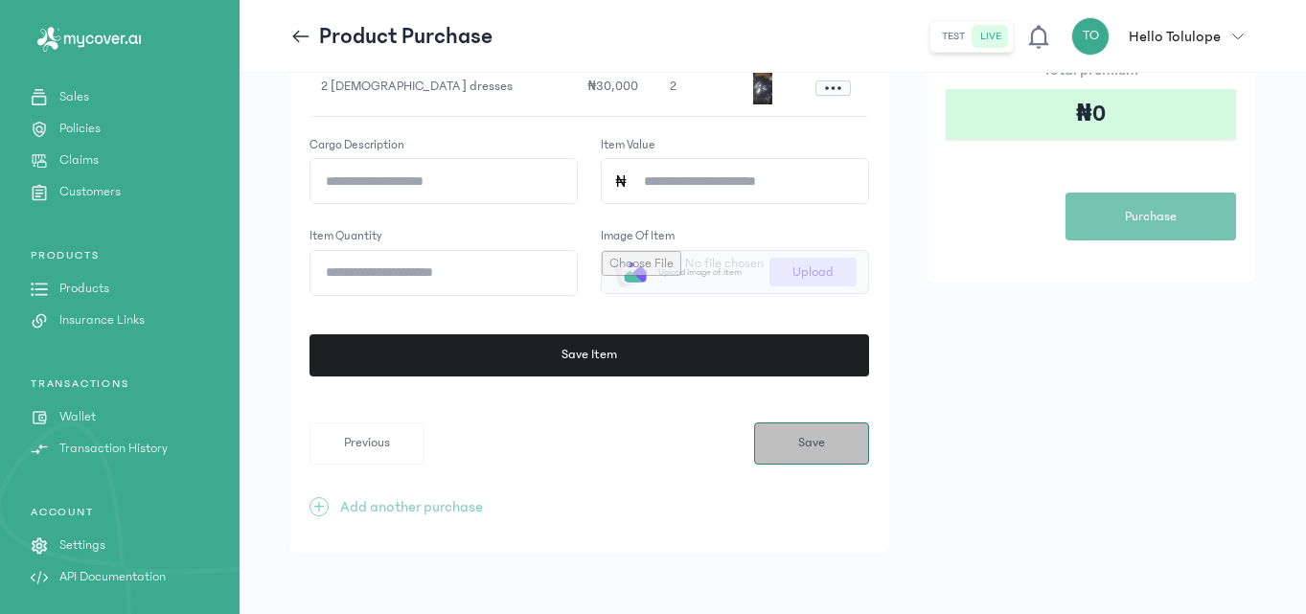
click at [811, 445] on span "Save" at bounding box center [811, 443] width 27 height 20
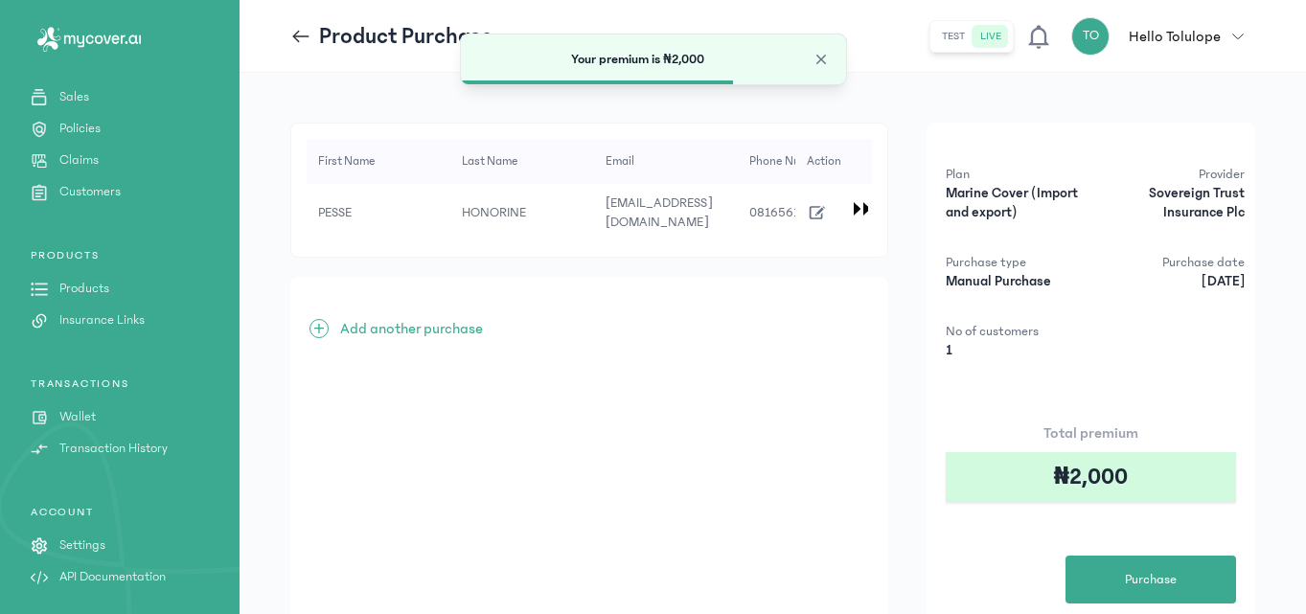
click at [968, 551] on div "Total premium ₦2,000 Purchase" at bounding box center [1091, 513] width 290 height 182
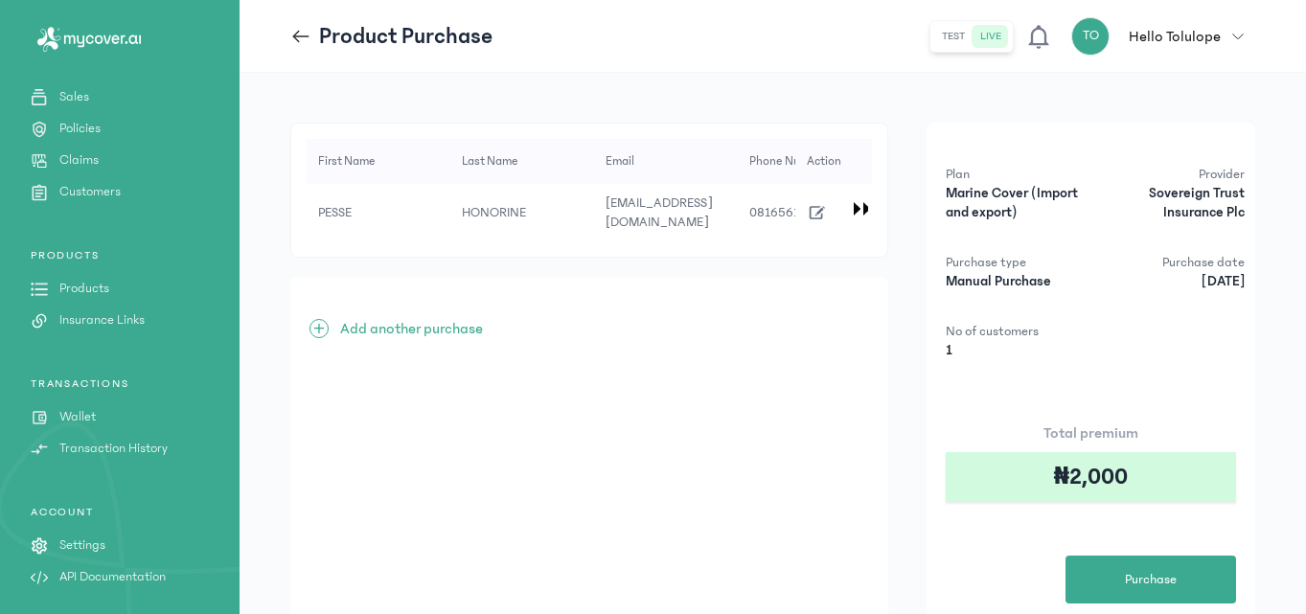
click at [288, 31] on header "Product Purchase test live TO Hello Tolulope [PERSON_NAME] [EMAIL_ADDRESS][DOMA…" at bounding box center [773, 36] width 1066 height 73
click at [306, 39] on icon at bounding box center [300, 36] width 21 height 21
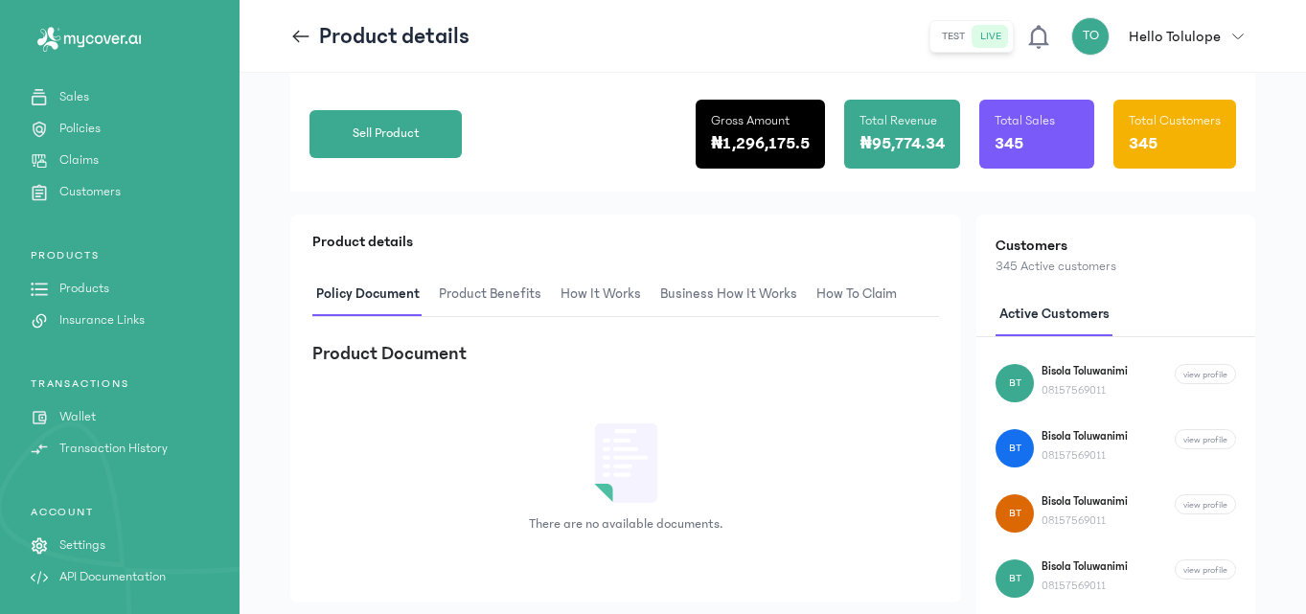
click at [270, 126] on div "Product Details Product Financials Product status Active Package Product Marine…" at bounding box center [773, 303] width 1066 height 996
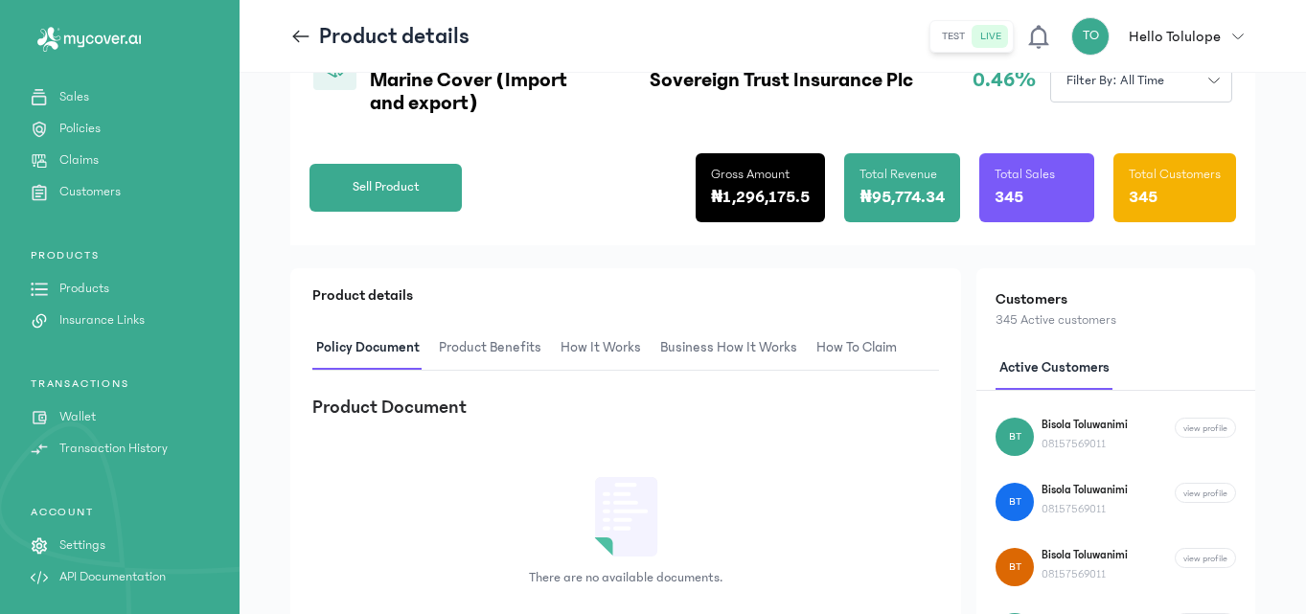
scroll to position [192, 0]
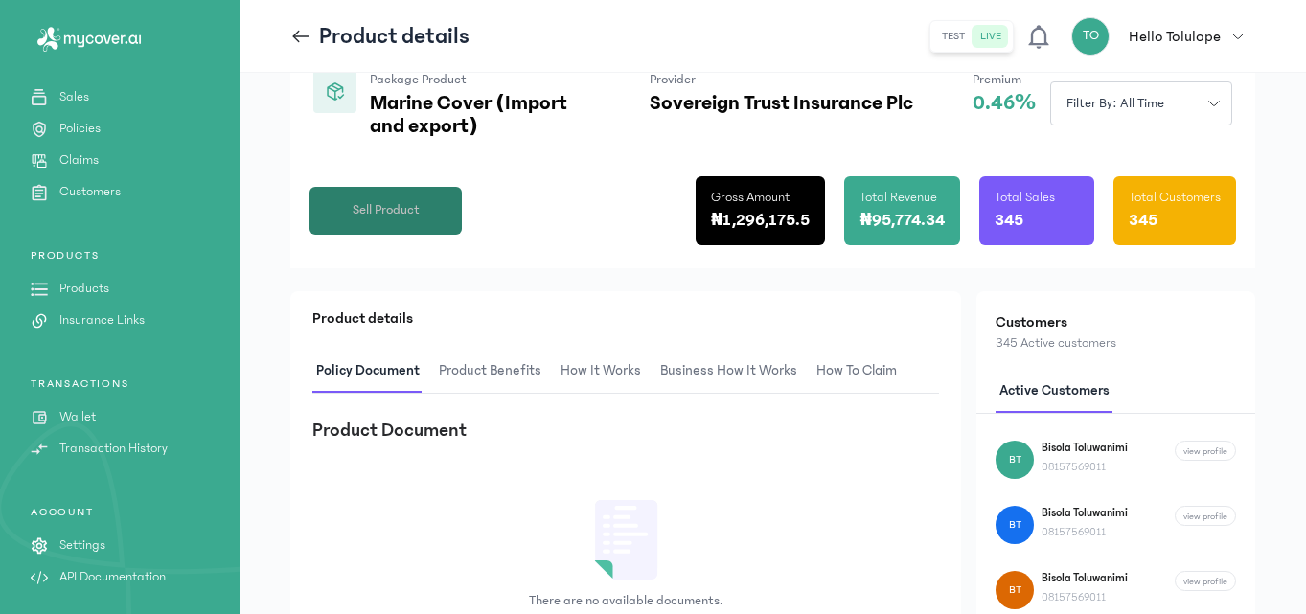
click at [393, 228] on button "Sell Product" at bounding box center [385, 211] width 152 height 48
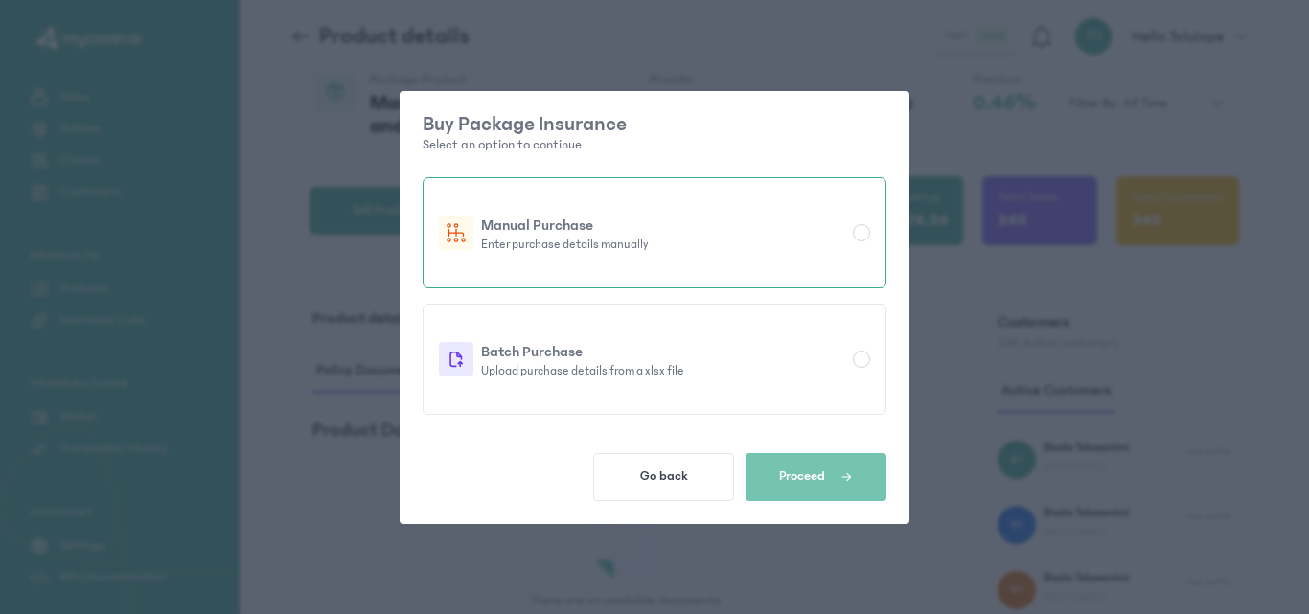
click at [864, 231] on div at bounding box center [861, 232] width 17 height 17
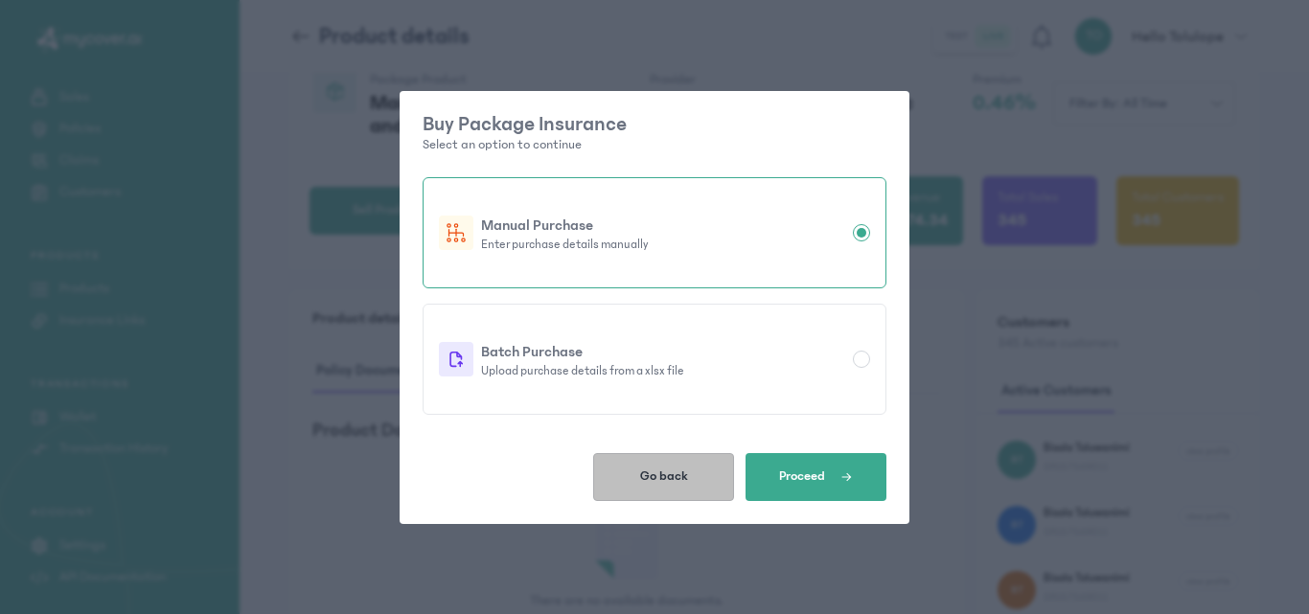
click at [684, 469] on span "Go back" at bounding box center [664, 475] width 48 height 15
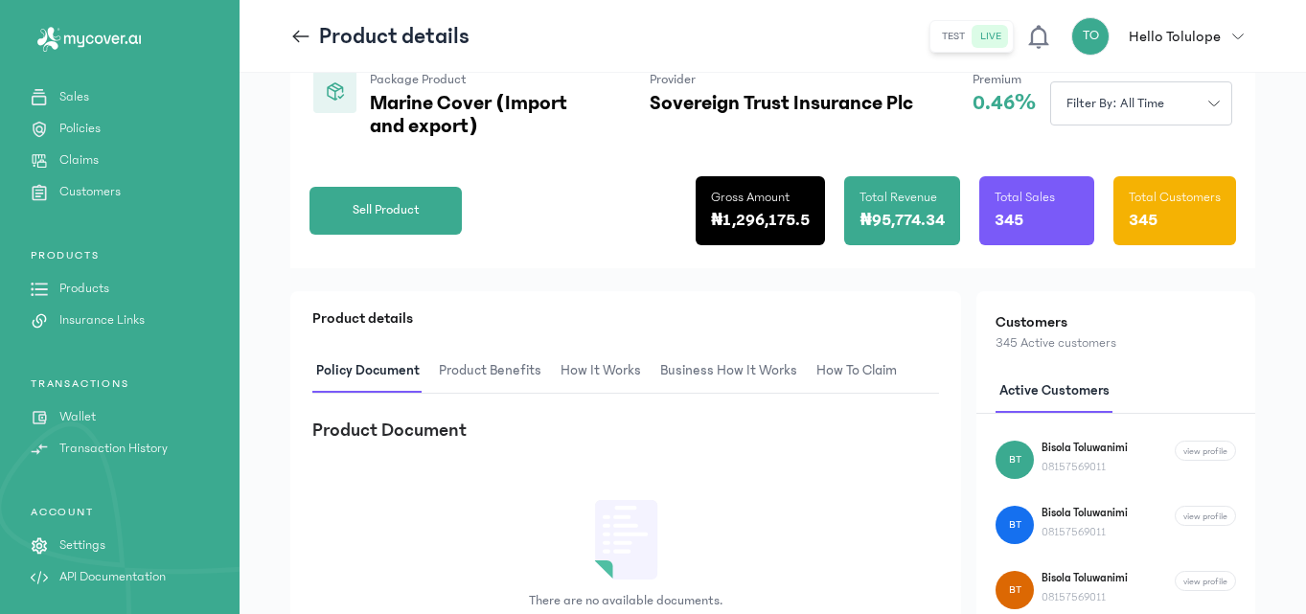
click at [113, 294] on link "Products" at bounding box center [120, 289] width 240 height 20
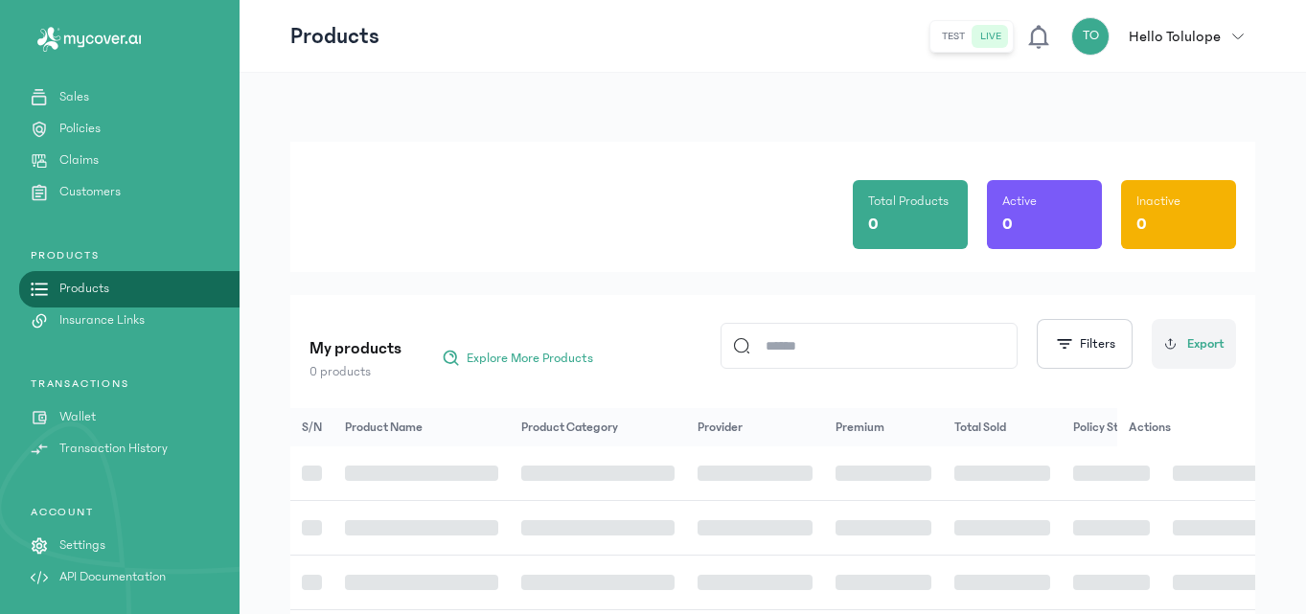
click at [113, 294] on link "Products" at bounding box center [120, 289] width 240 height 20
click at [583, 231] on div "Total Products 0 Active 0 Inactive 0" at bounding box center [772, 207] width 926 height 130
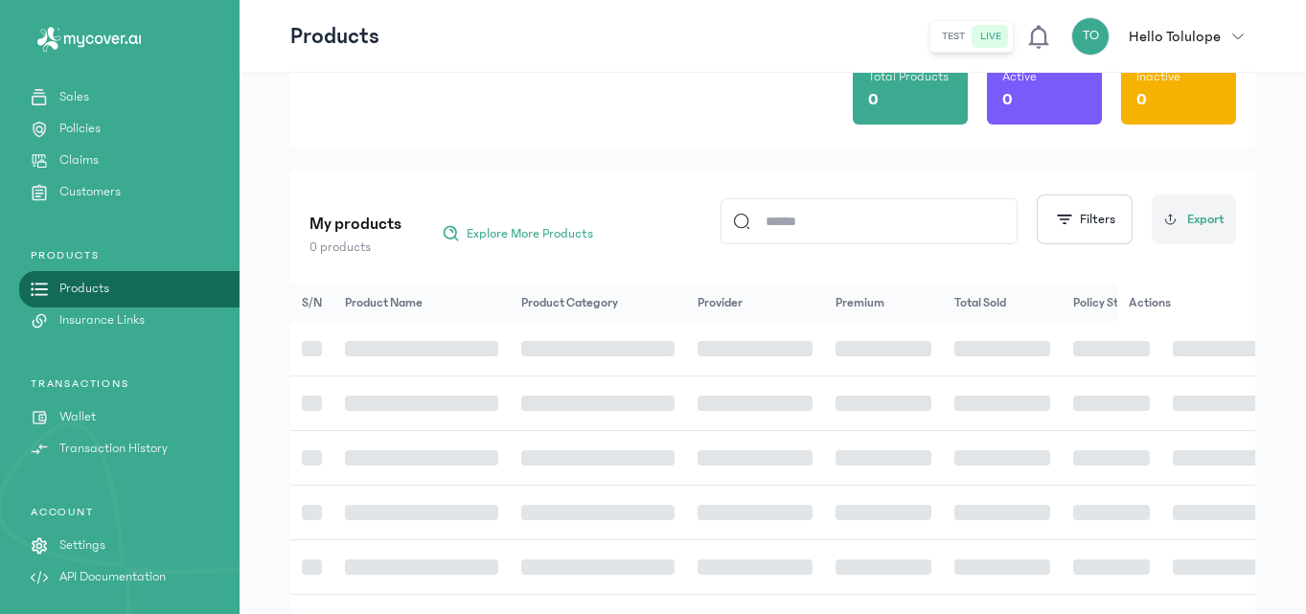
scroll to position [153, 0]
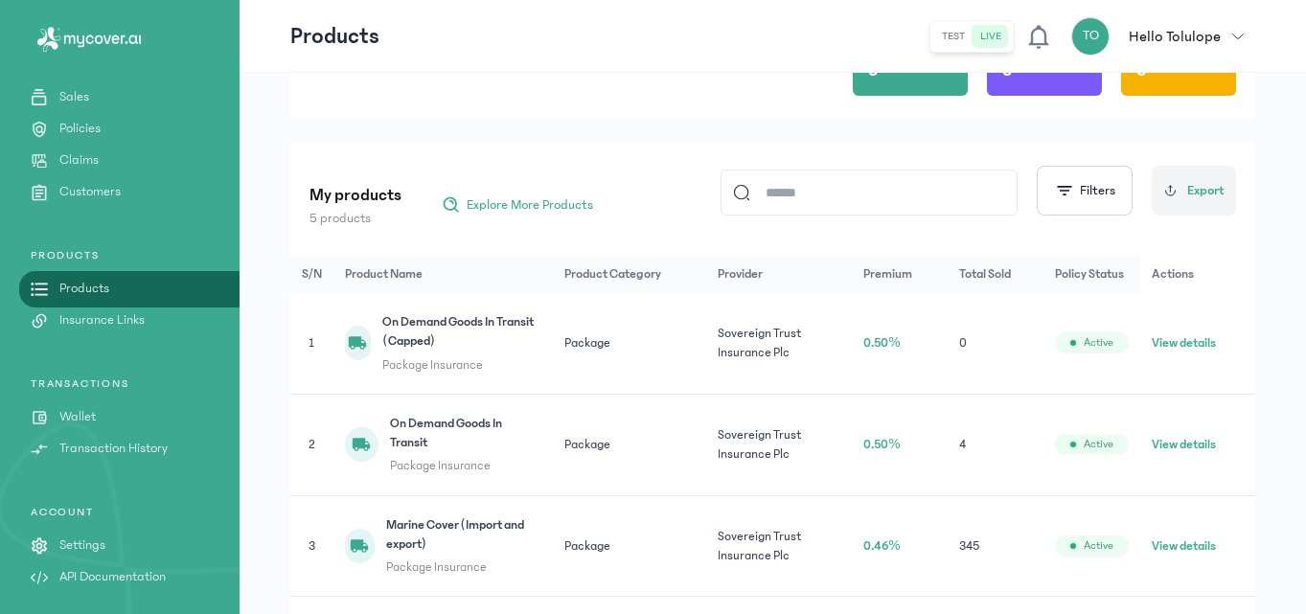
click at [107, 124] on link "Policies" at bounding box center [120, 129] width 240 height 20
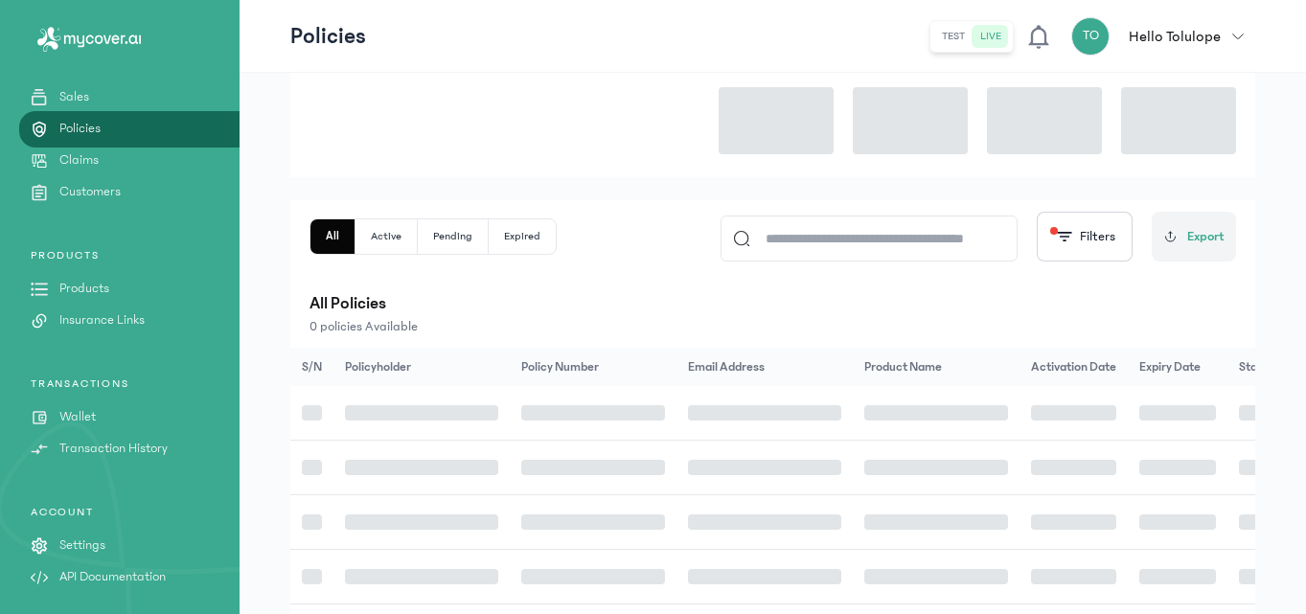
click at [107, 124] on link "Policies" at bounding box center [120, 129] width 240 height 20
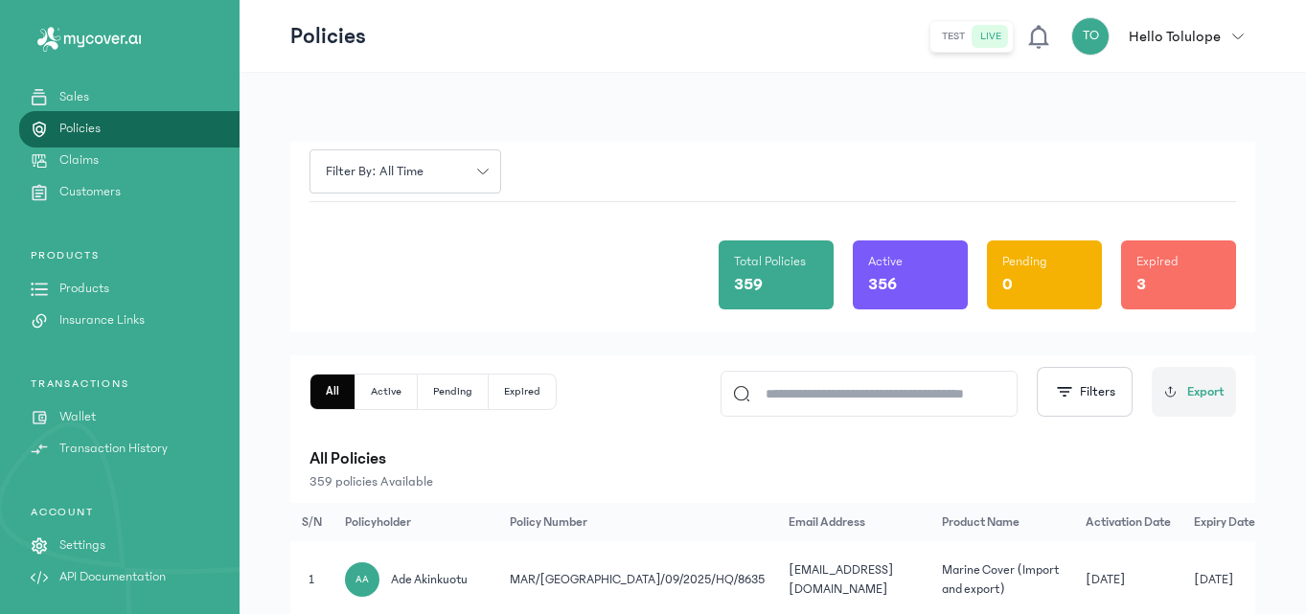
click at [102, 289] on p "Products" at bounding box center [84, 289] width 50 height 20
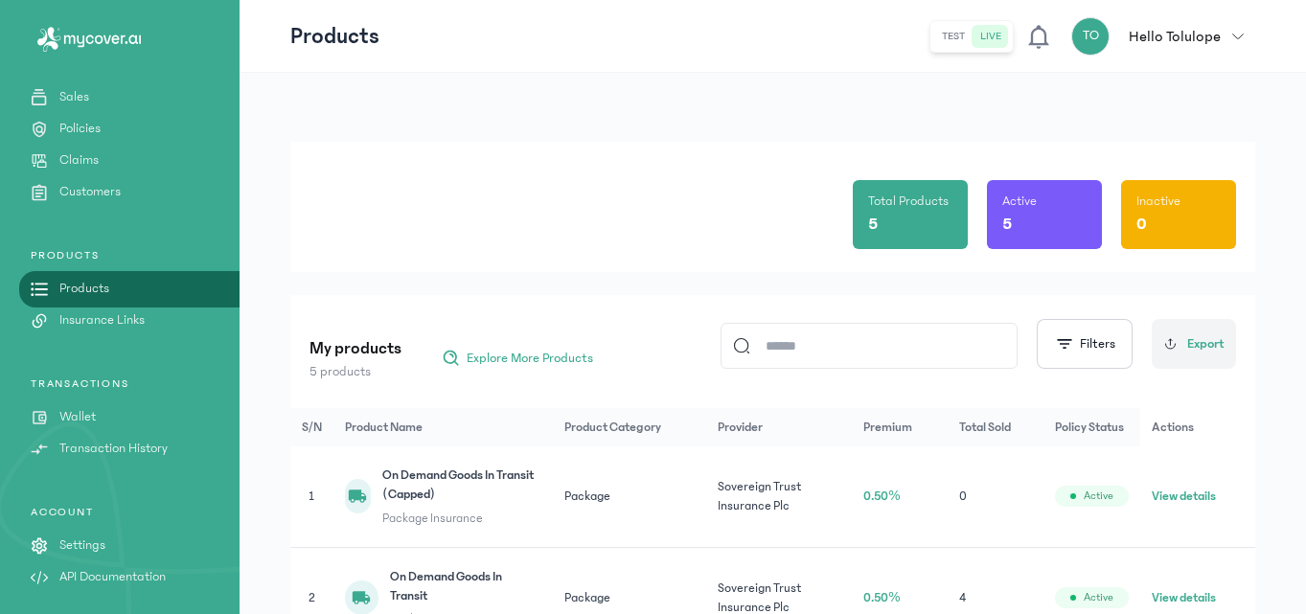
click at [650, 113] on div "Total Products 5 Active 5 Inactive 0 My products 5 products Explore More Produc…" at bounding box center [773, 539] width 1066 height 933
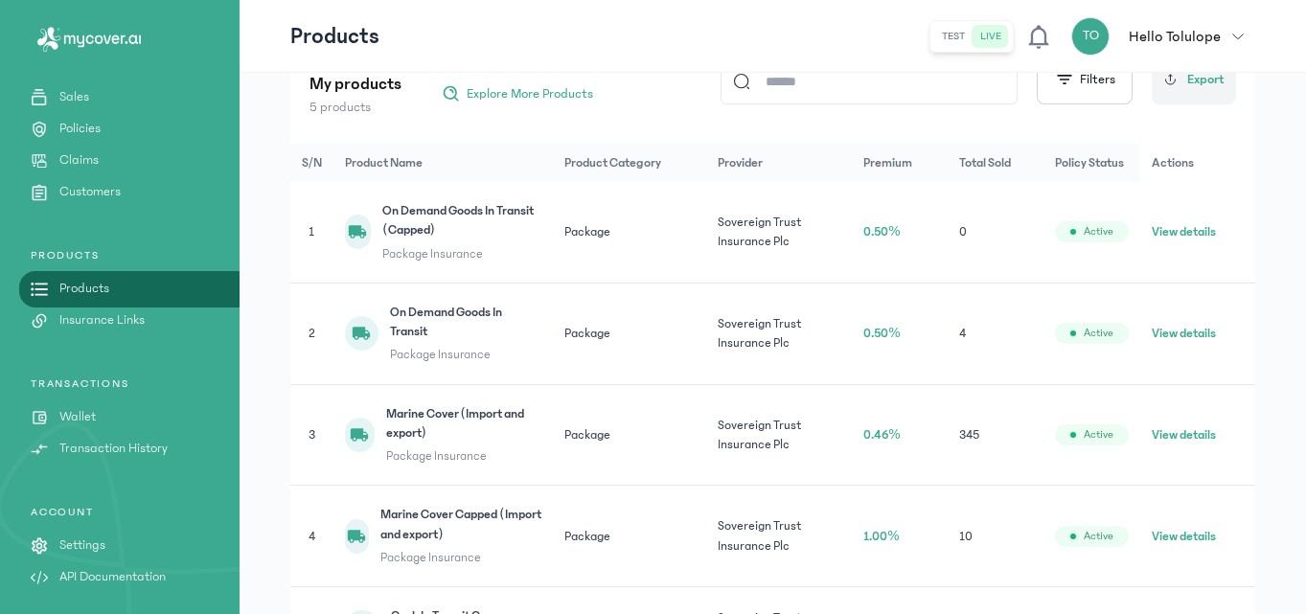
scroll to position [268, 0]
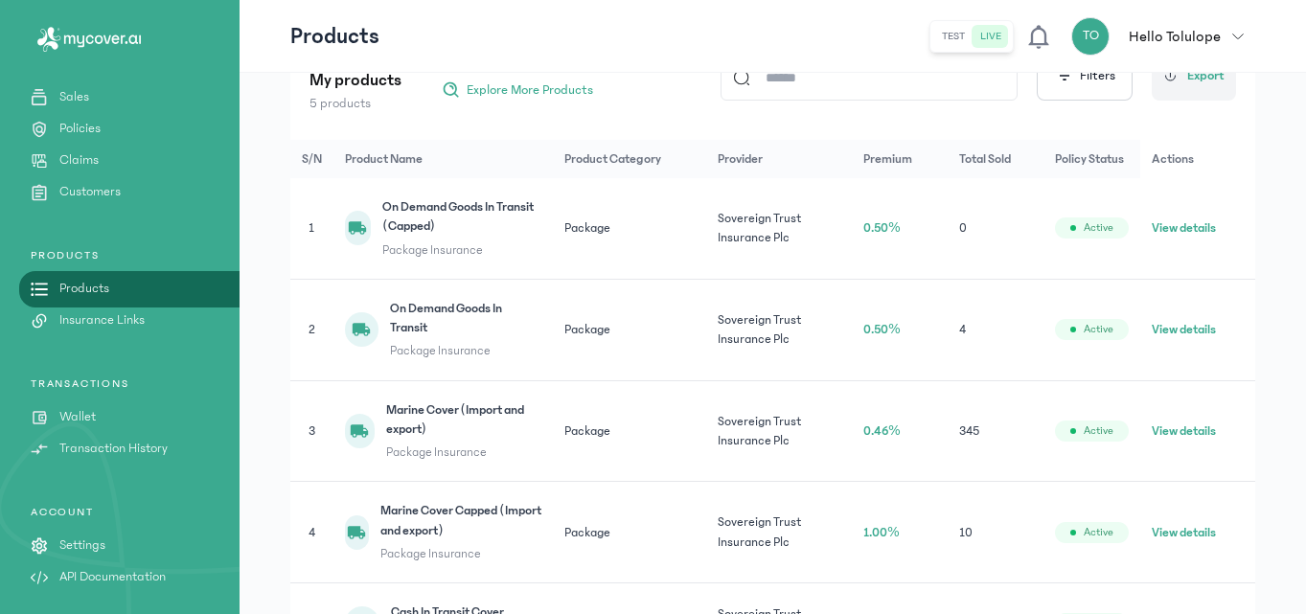
click at [1159, 427] on button "View details" at bounding box center [1184, 431] width 64 height 19
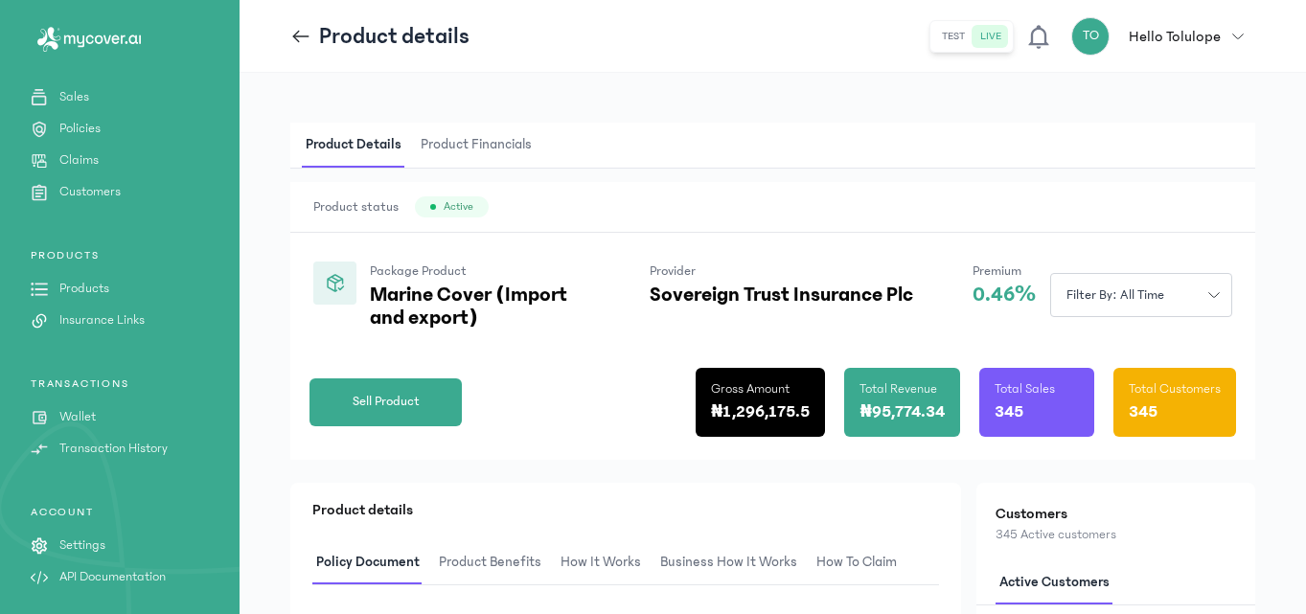
click at [565, 56] on header "Product details test live TO Hello Tolulope [PERSON_NAME] [EMAIL_ADDRESS][DOMAI…" at bounding box center [773, 36] width 1066 height 73
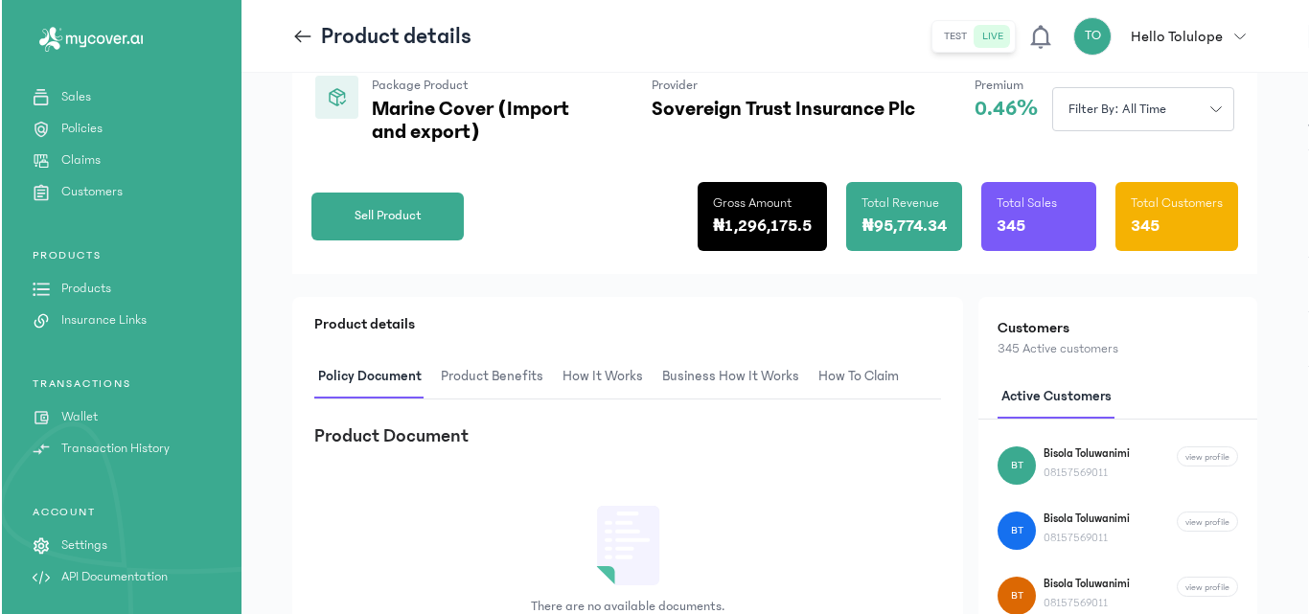
scroll to position [192, 0]
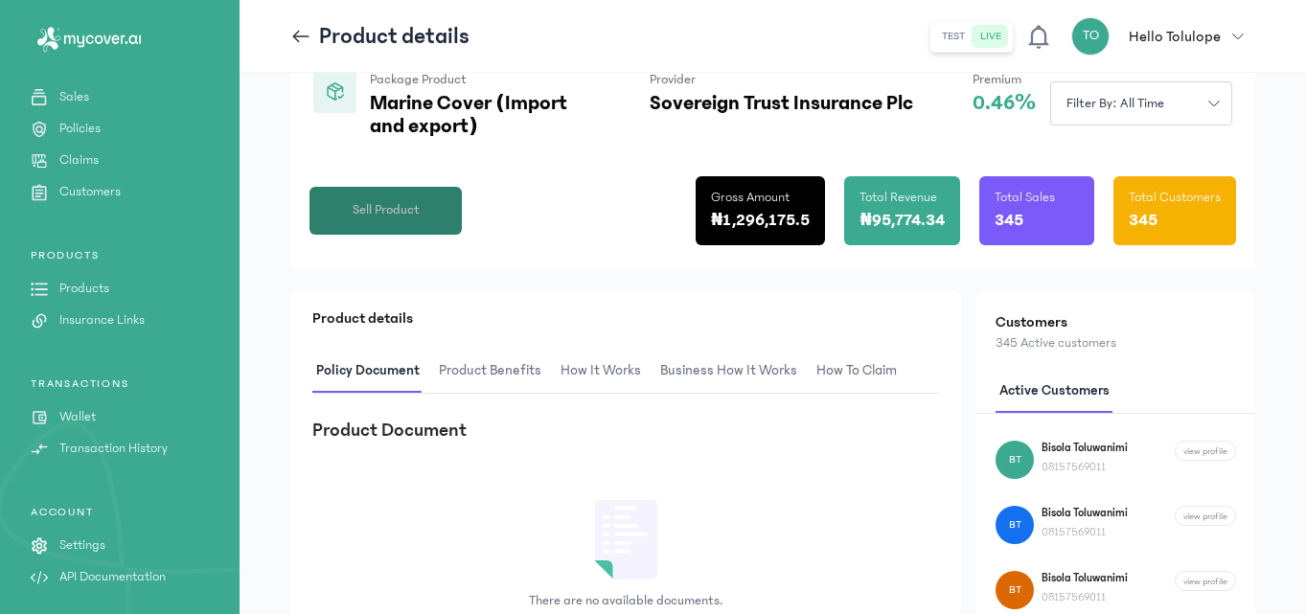
click at [381, 198] on button "Sell Product" at bounding box center [385, 211] width 152 height 48
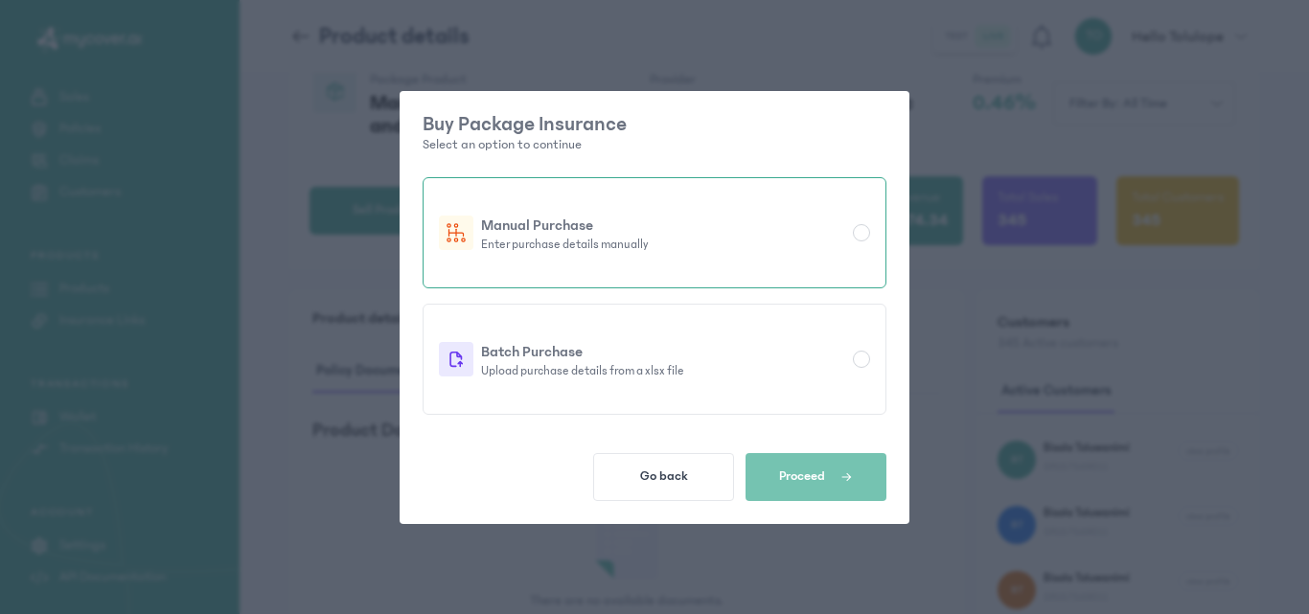
click at [862, 231] on div at bounding box center [861, 232] width 17 height 17
click at [862, 231] on div at bounding box center [861, 233] width 10 height 10
click at [806, 492] on button "Proceed" at bounding box center [815, 477] width 141 height 48
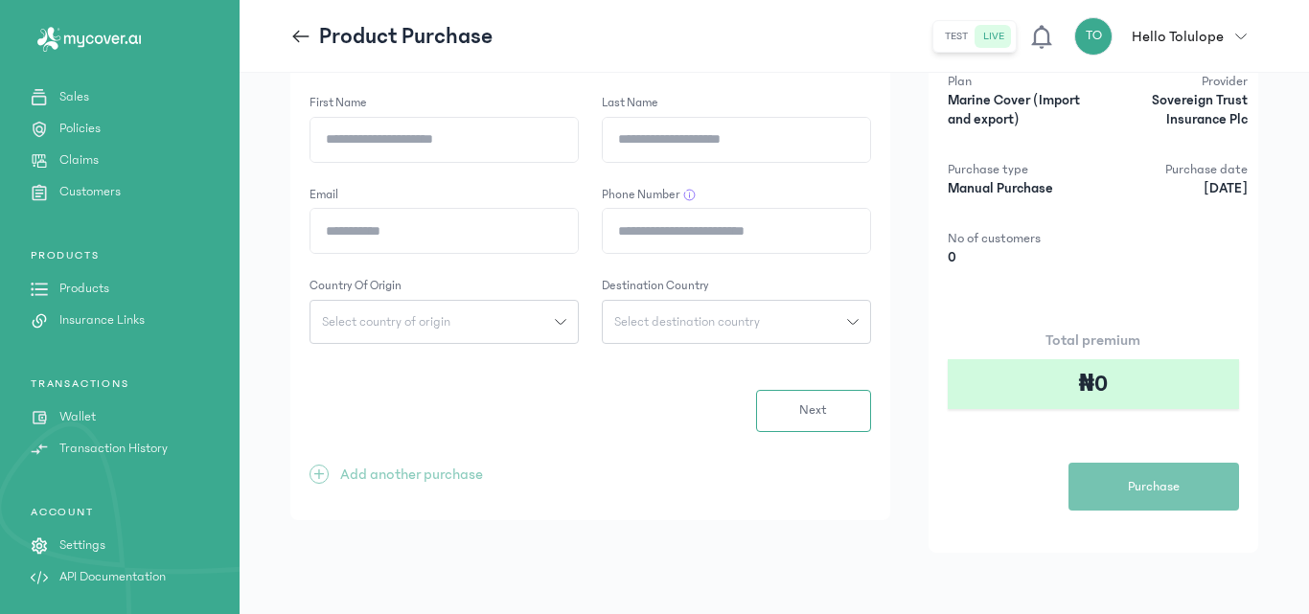
click at [806, 492] on div "Form 1 of 3 First Name Last Name Email Phone Number Country of origin Select co…" at bounding box center [590, 275] width 600 height 491
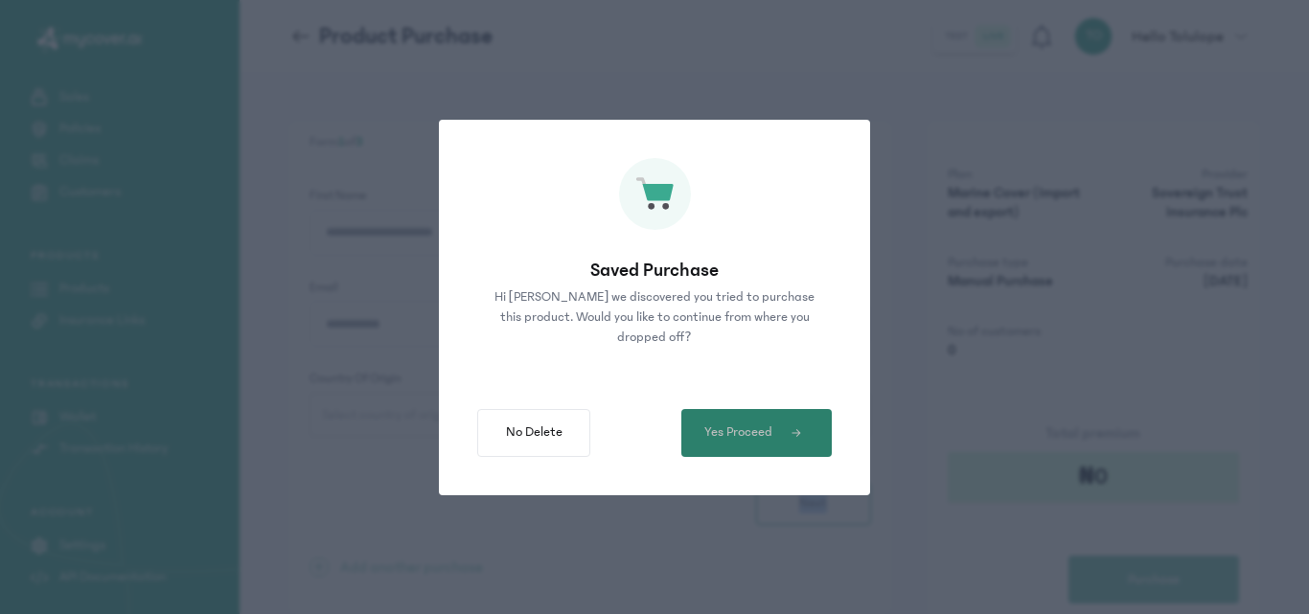
click at [725, 424] on span "Yes Proceed" at bounding box center [738, 432] width 68 height 20
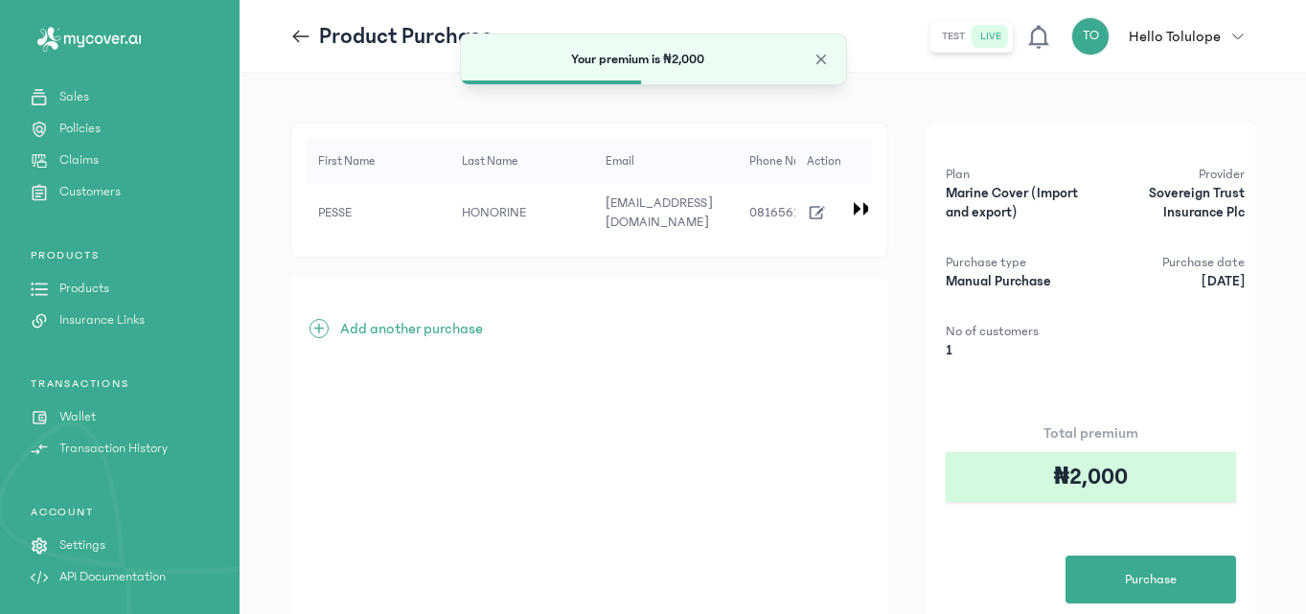
click at [759, 308] on div "+ Add another purchase" at bounding box center [589, 468] width 598 height 383
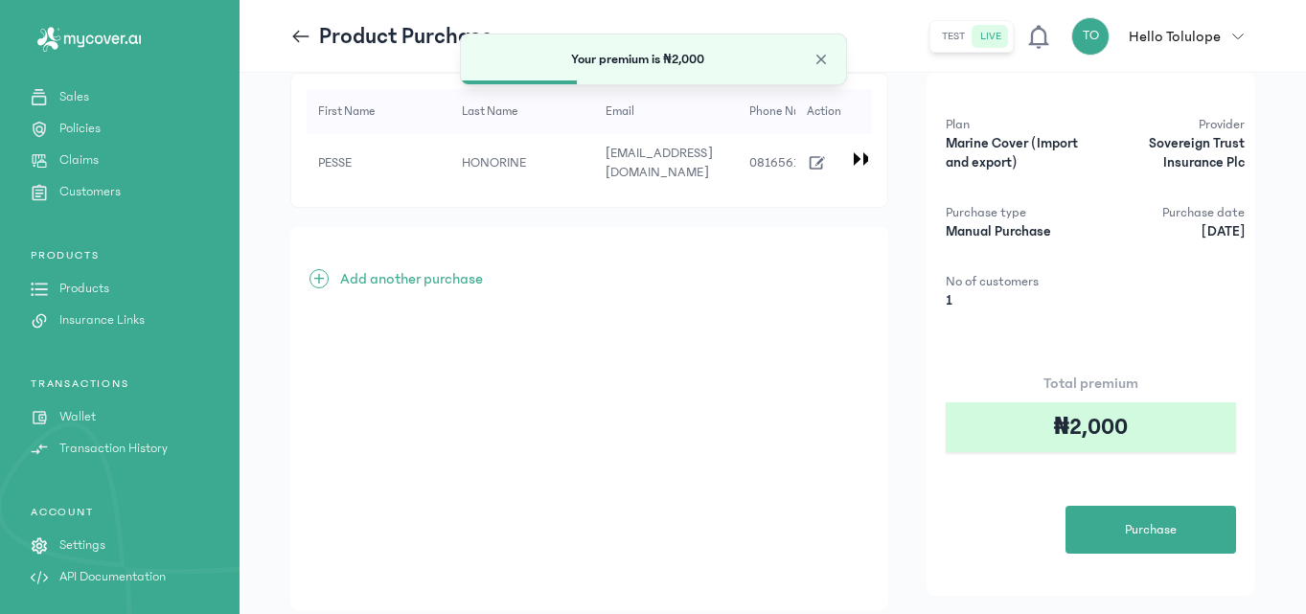
scroll to position [77, 0]
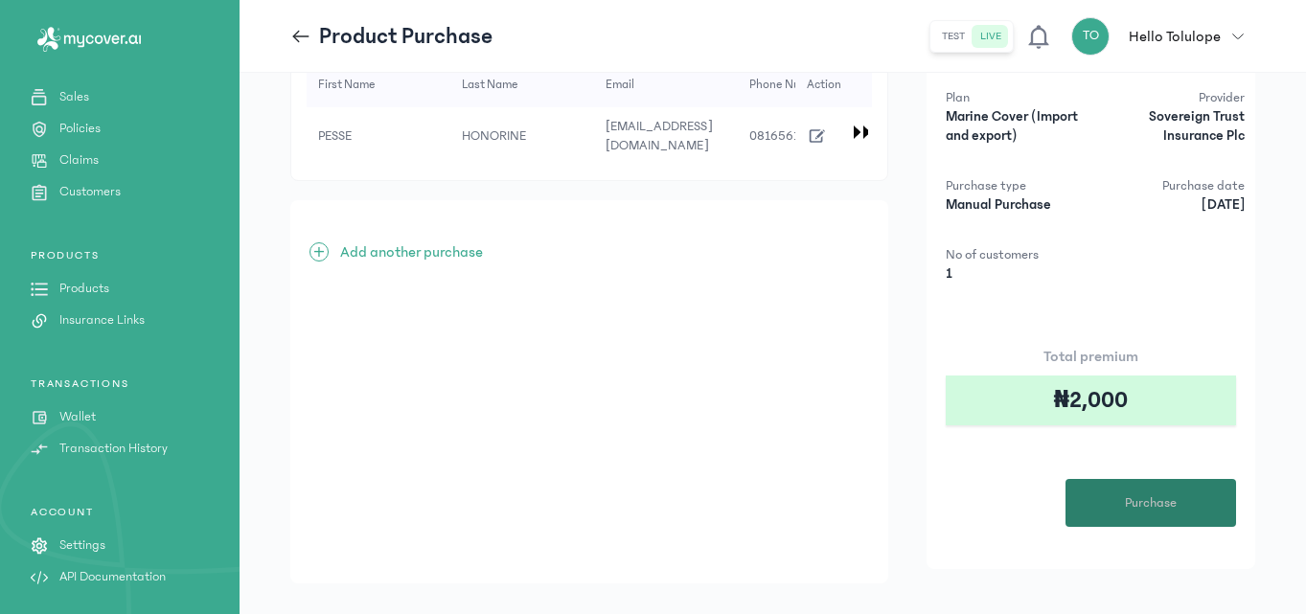
click at [1153, 491] on button "Purchase" at bounding box center [1150, 503] width 171 height 48
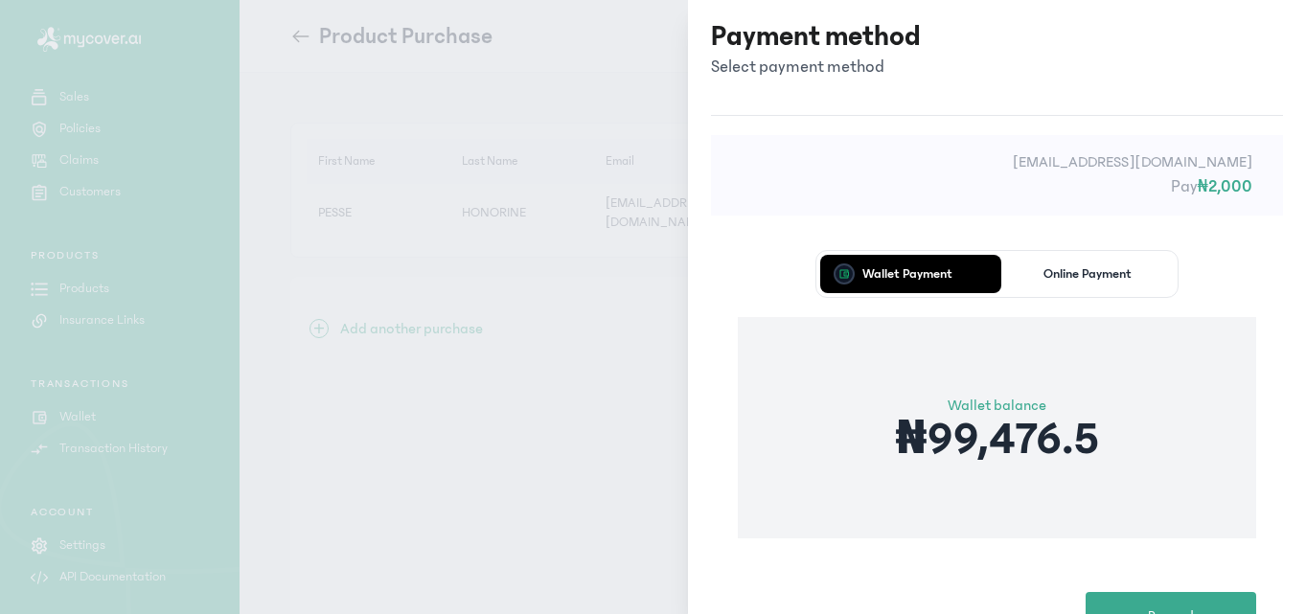
scroll to position [0, 0]
click at [1162, 595] on button "Proceed" at bounding box center [1173, 616] width 171 height 48
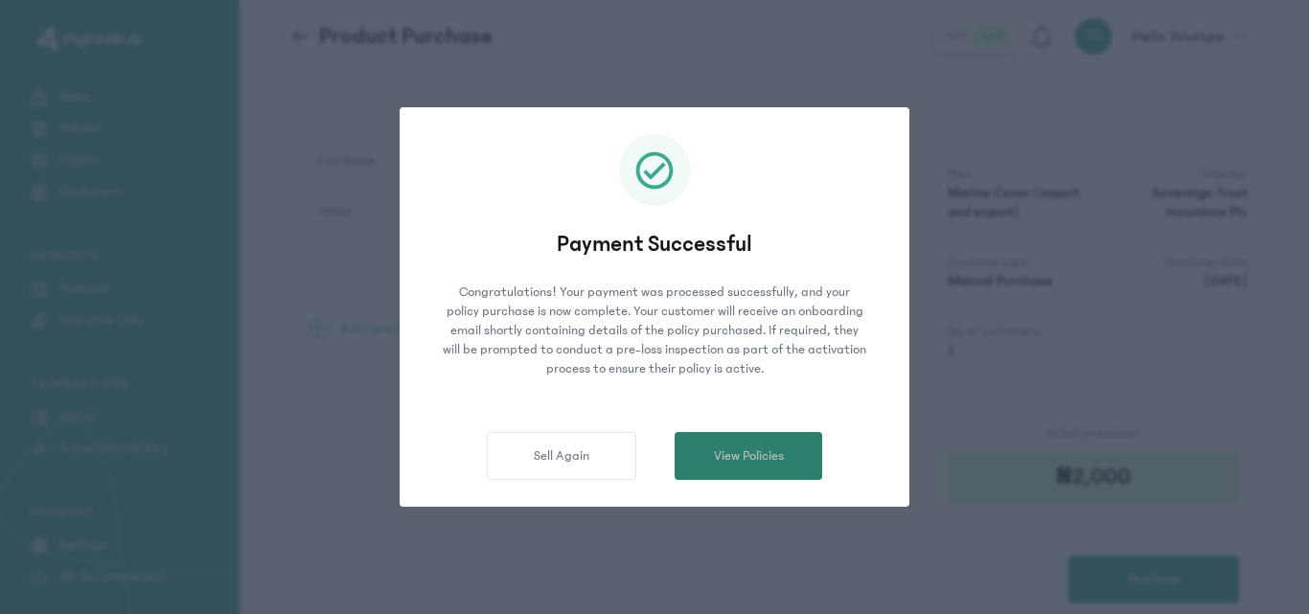
click at [705, 438] on button "View Policies" at bounding box center [748, 456] width 148 height 48
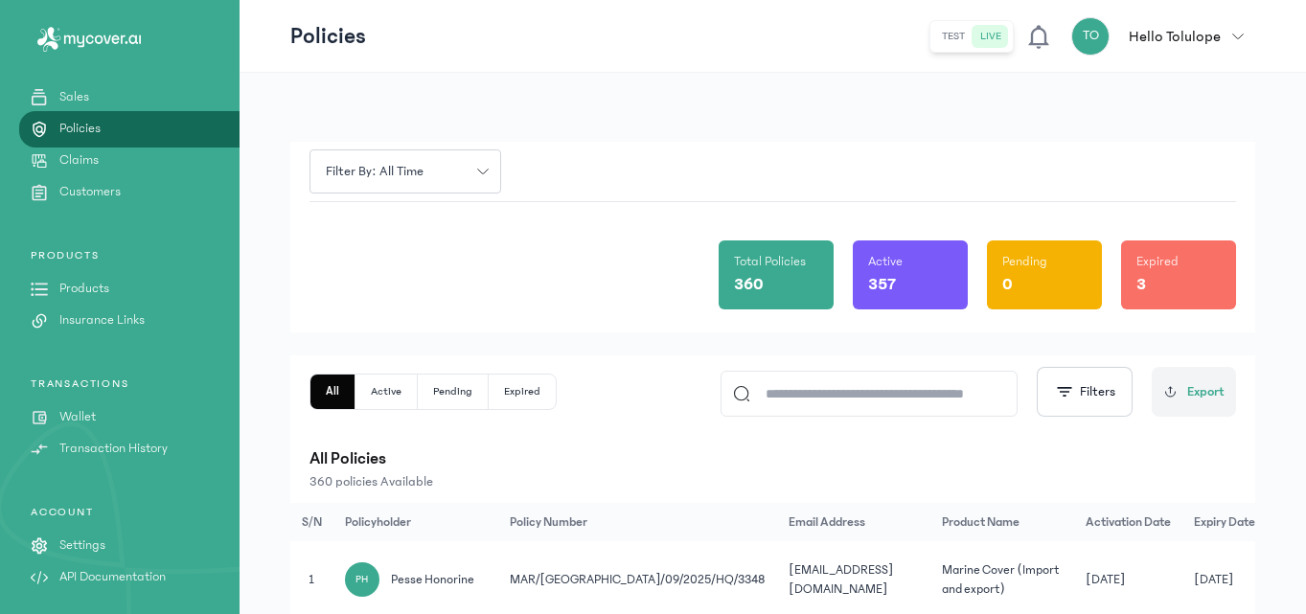
click at [537, 308] on div "Total Policies 360 Active 357 Pending 0 Expired 3" at bounding box center [772, 267] width 926 height 130
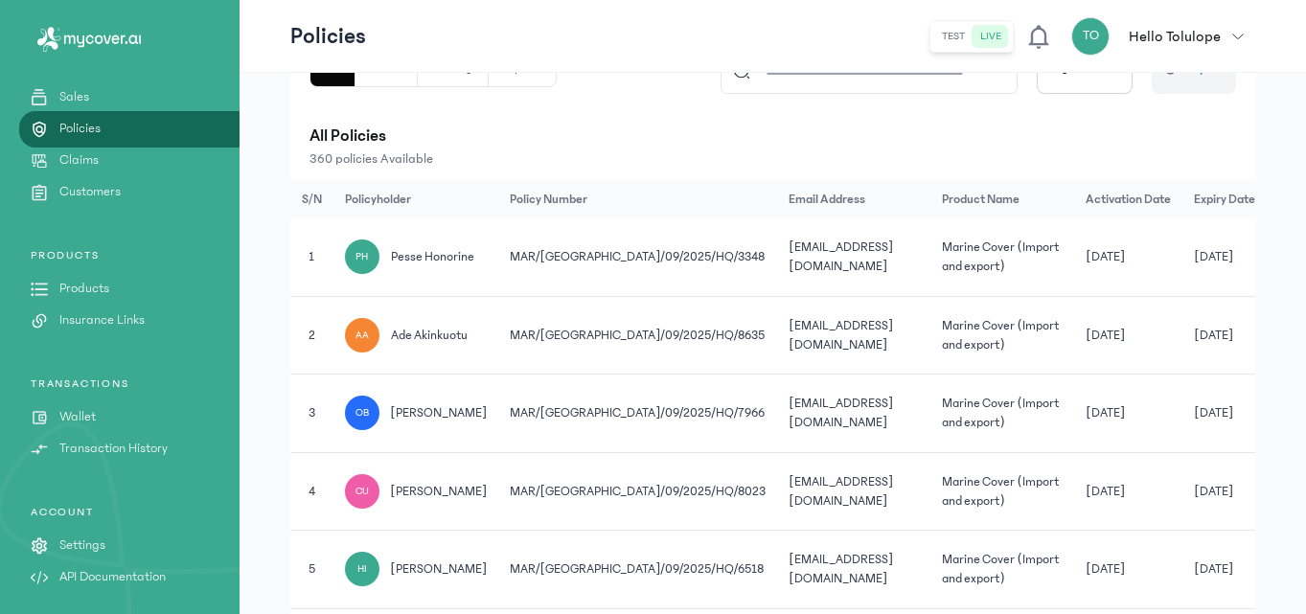
scroll to position [345, 0]
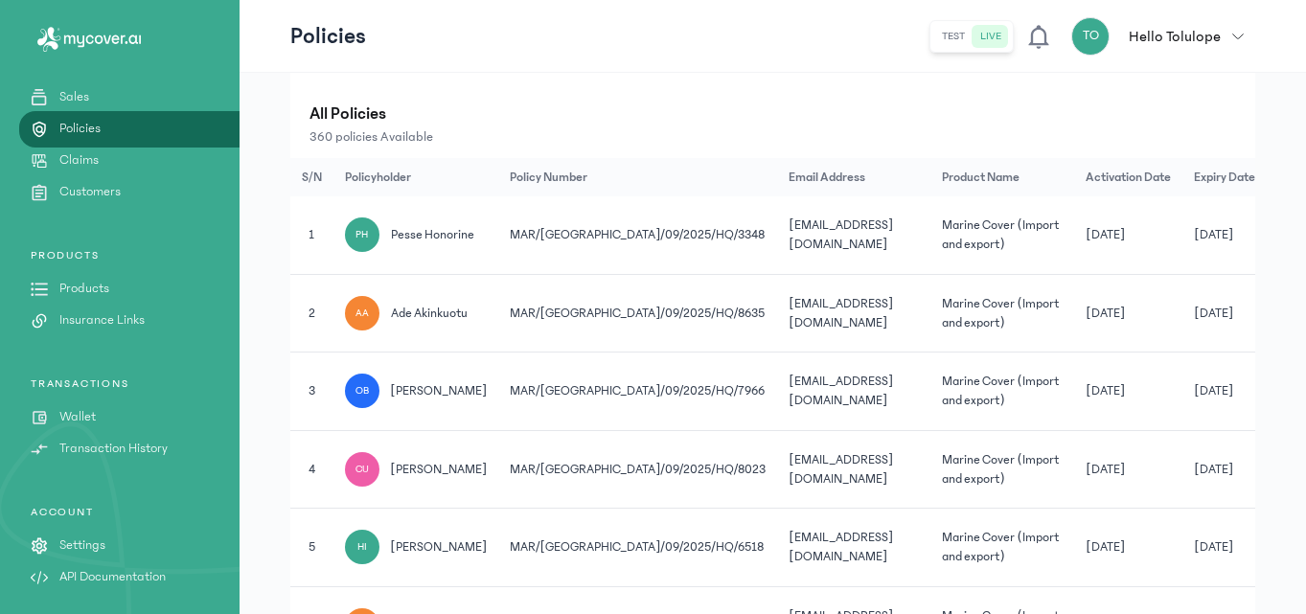
click at [1074, 392] on td "[DATE]" at bounding box center [1128, 392] width 108 height 79
click at [99, 275] on div "PRODUCTS Products Insurance Links" at bounding box center [120, 289] width 240 height 82
click at [133, 295] on link "Products" at bounding box center [120, 289] width 240 height 20
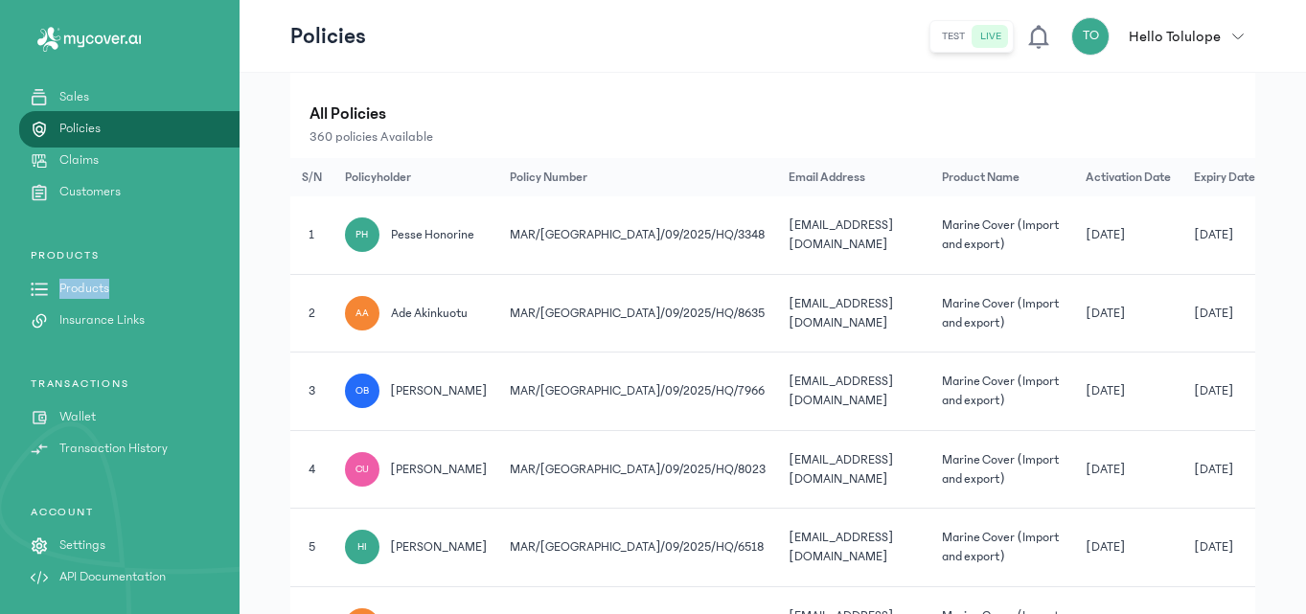
click at [133, 295] on link "Products" at bounding box center [120, 289] width 240 height 20
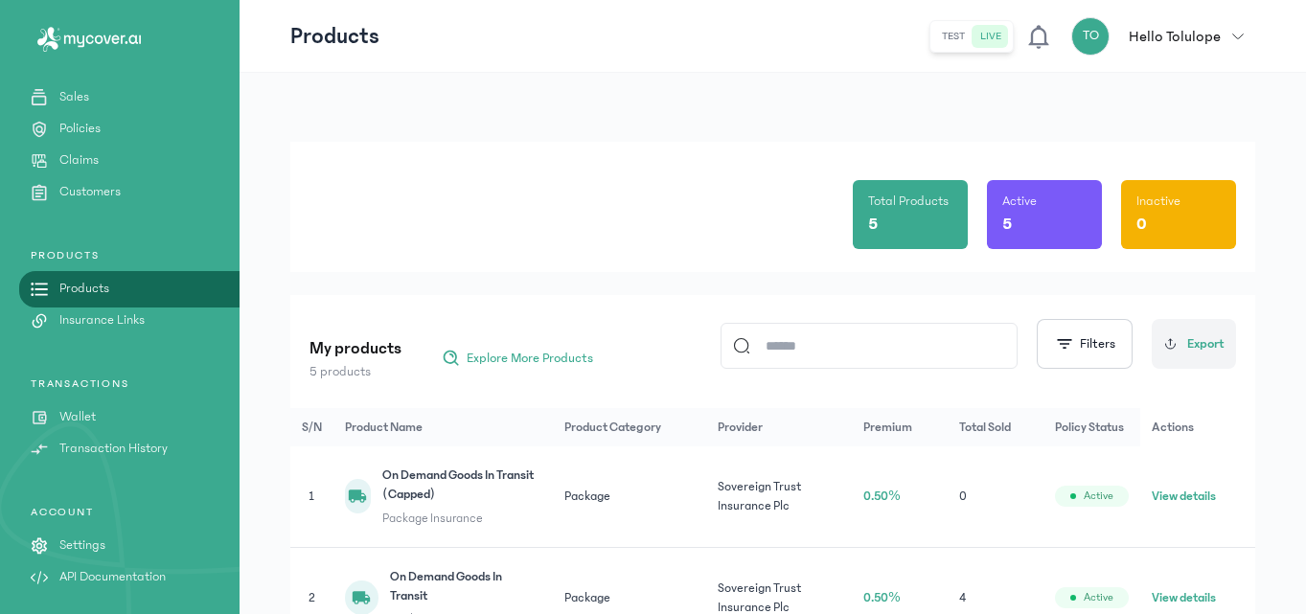
click at [439, 222] on div "Total Products 5 Active 5 Inactive 0" at bounding box center [772, 207] width 926 height 130
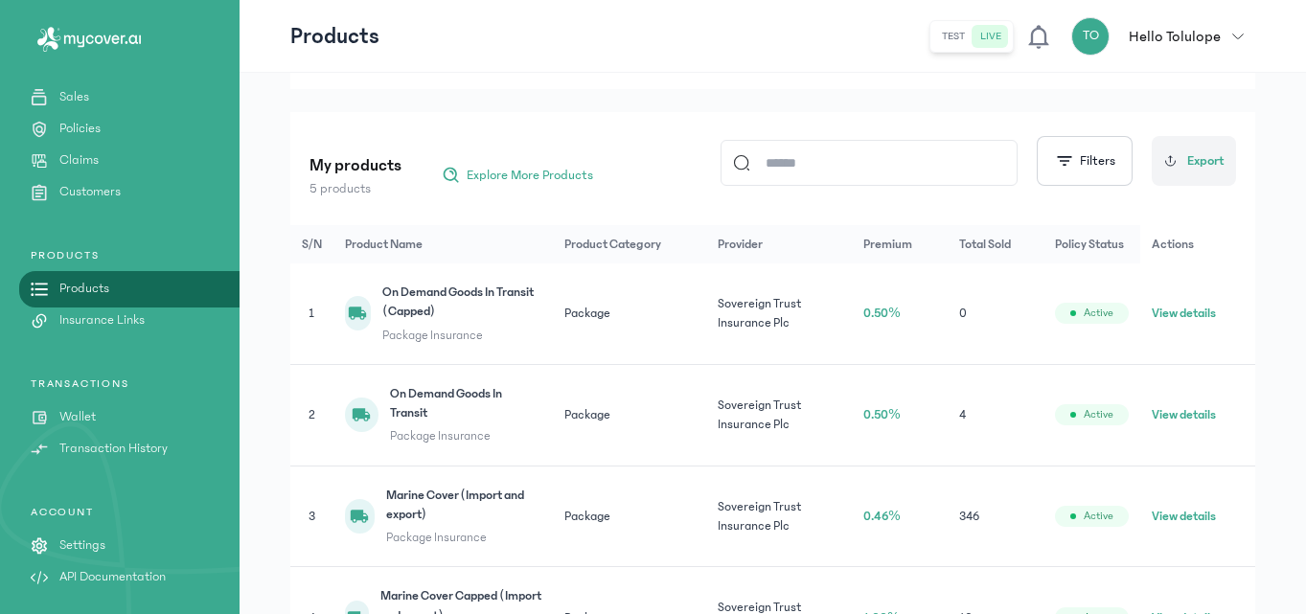
scroll to position [192, 0]
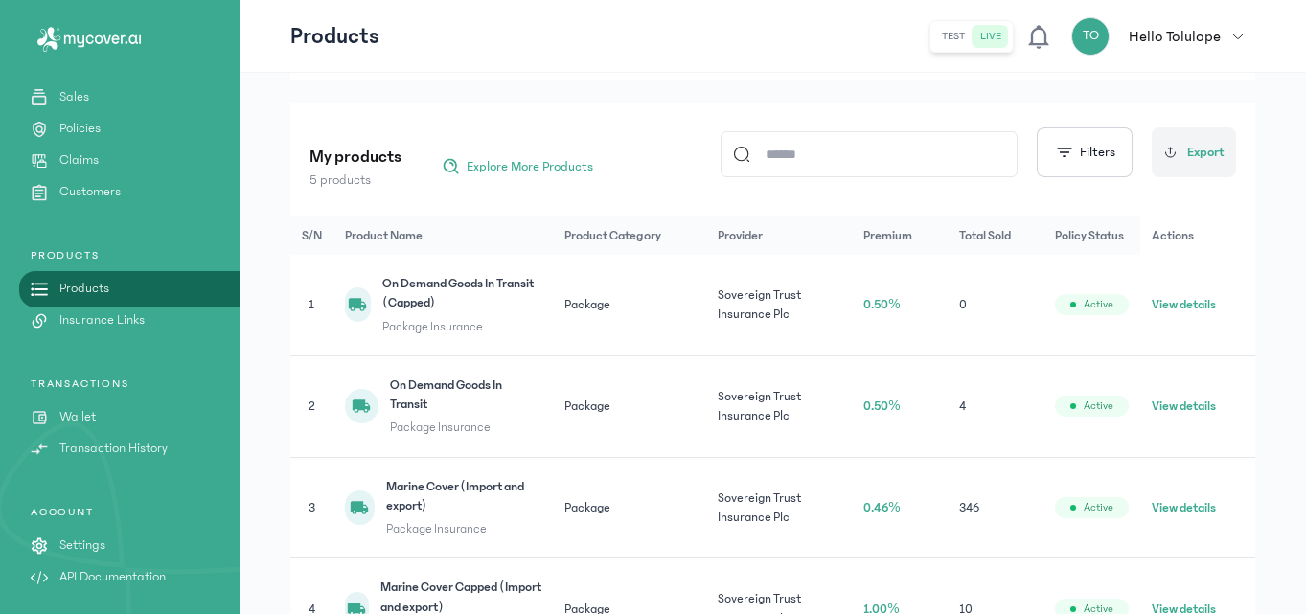
click at [1147, 499] on td "View details" at bounding box center [1197, 508] width 115 height 102
click at [1157, 505] on button "View details" at bounding box center [1184, 507] width 64 height 19
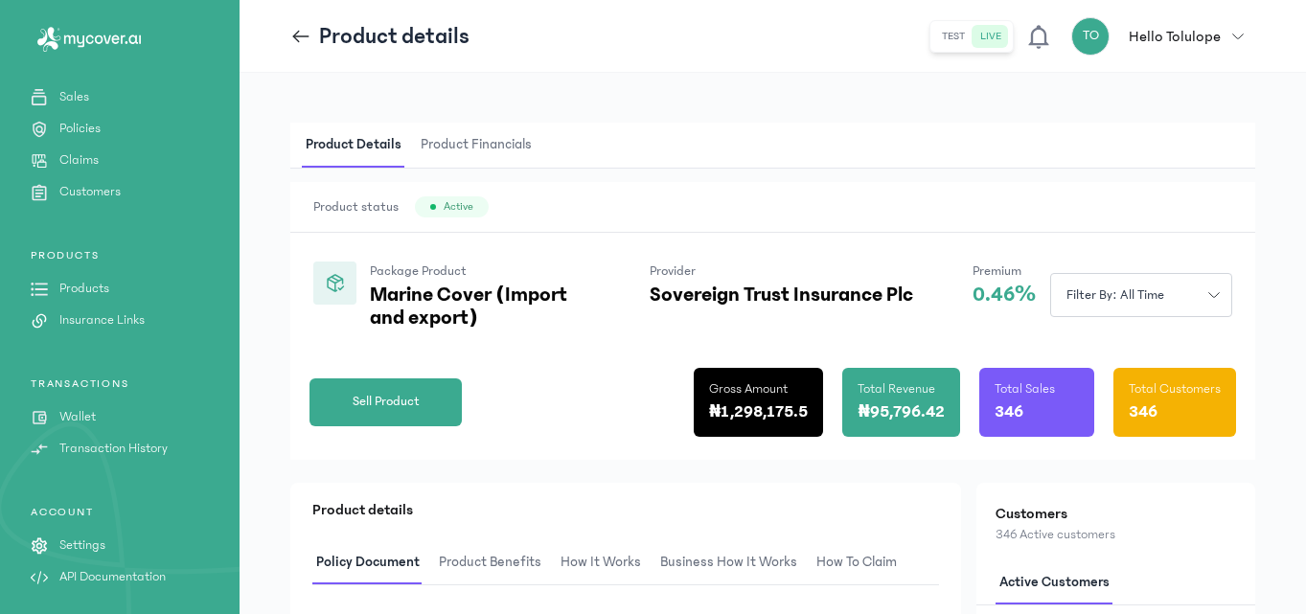
click at [704, 194] on div "Product status Active" at bounding box center [772, 207] width 965 height 51
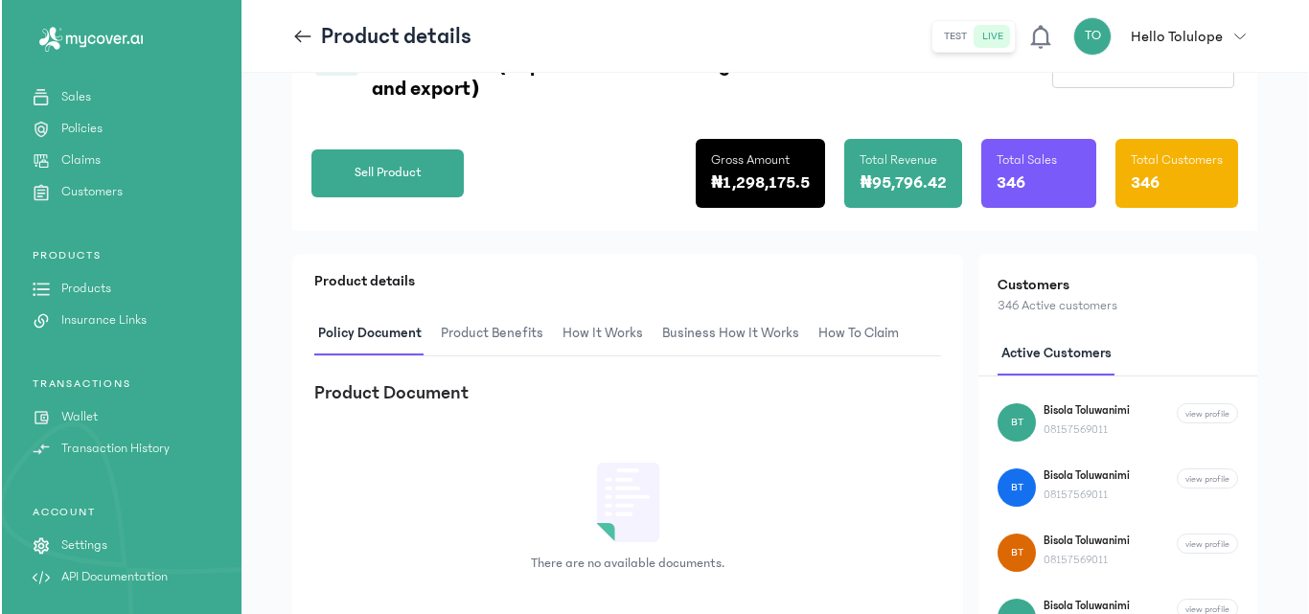
scroll to position [268, 0]
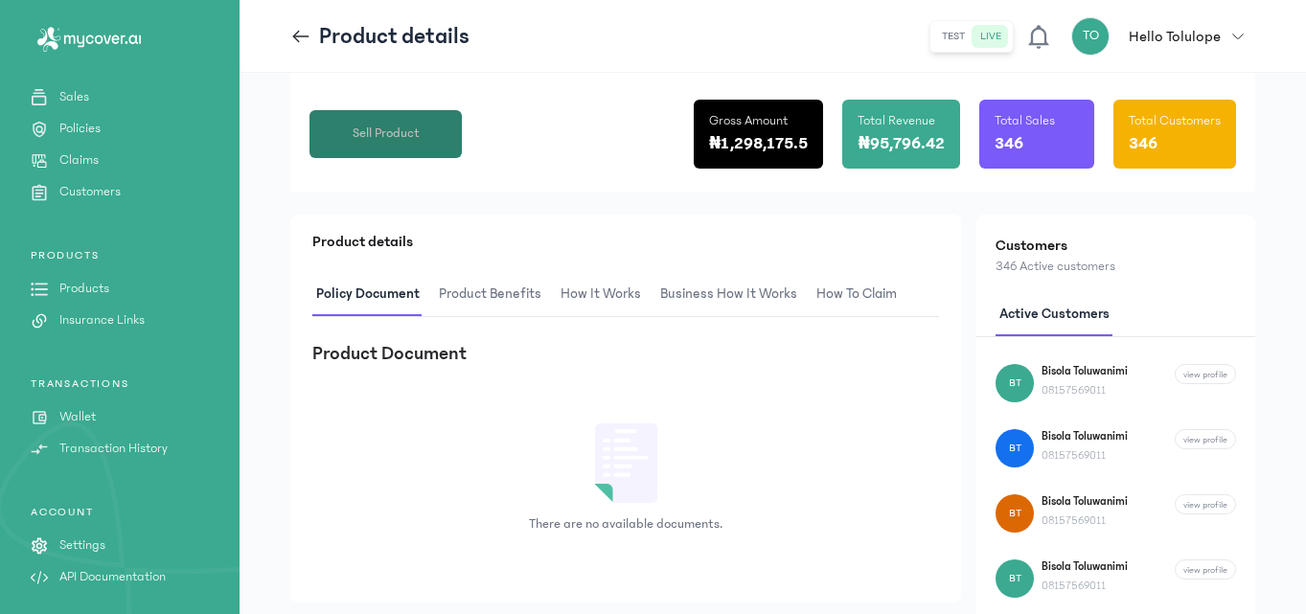
click at [422, 141] on button "Sell Product" at bounding box center [385, 134] width 152 height 48
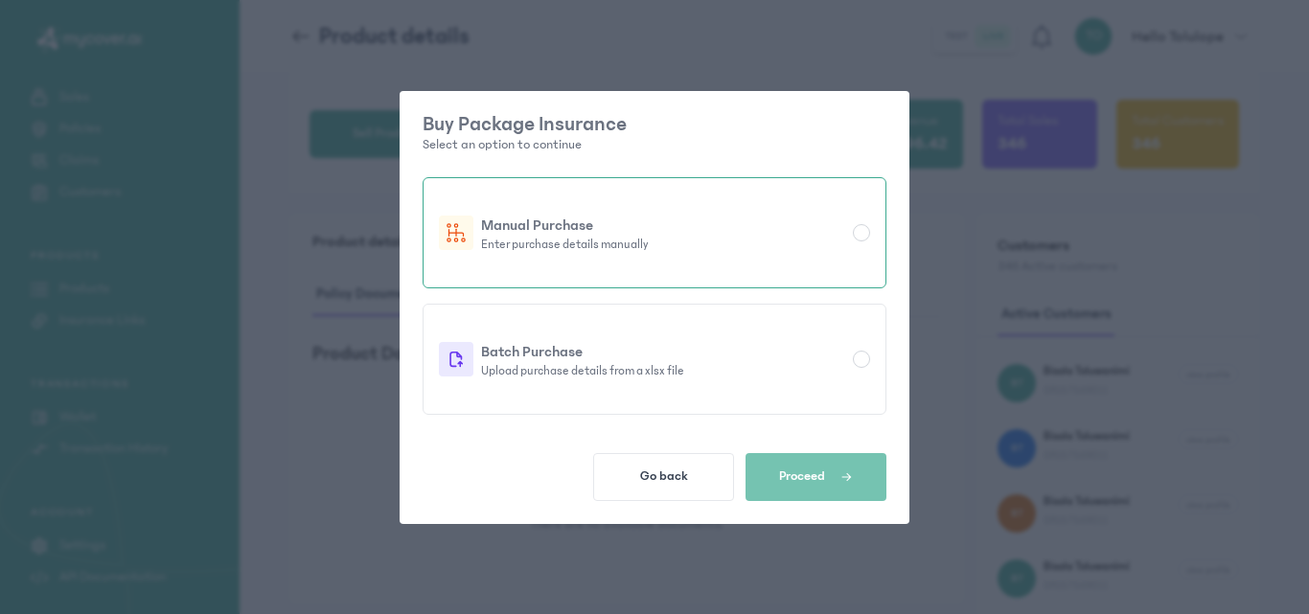
click at [836, 243] on p "Enter purchase details manually" at bounding box center [663, 244] width 364 height 15
click at [825, 472] on span "button" at bounding box center [839, 476] width 28 height 17
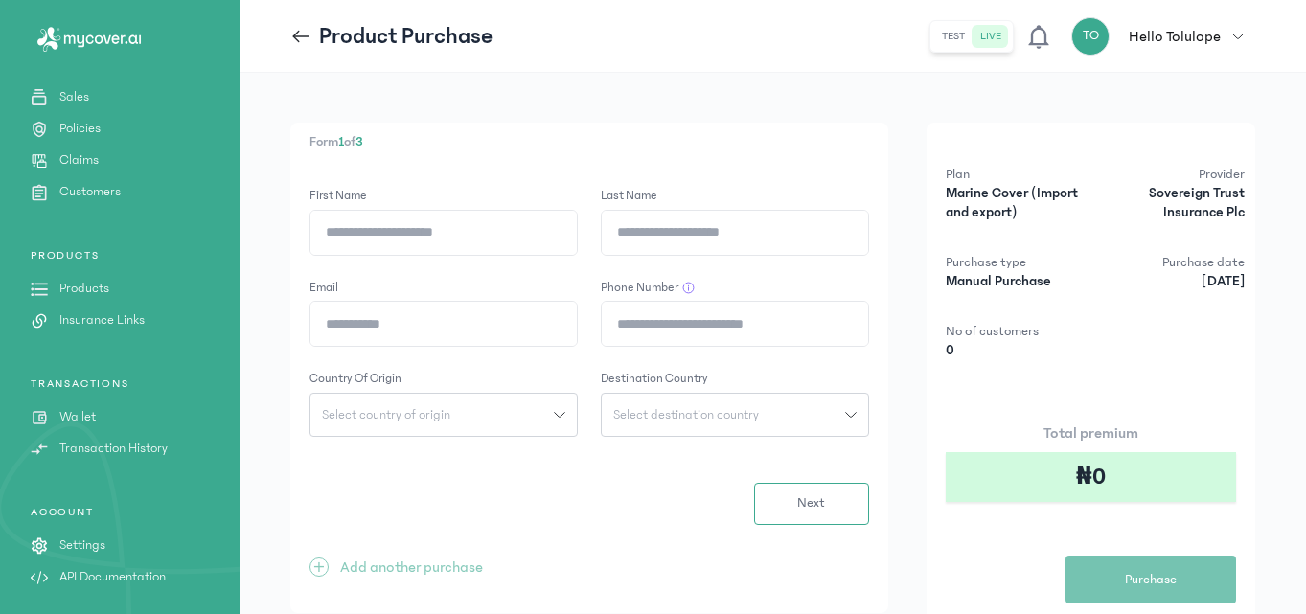
click at [425, 254] on input "First Name" at bounding box center [443, 233] width 266 height 44
type input "******"
click at [405, 327] on input "Email" at bounding box center [443, 324] width 266 height 44
type input "*"
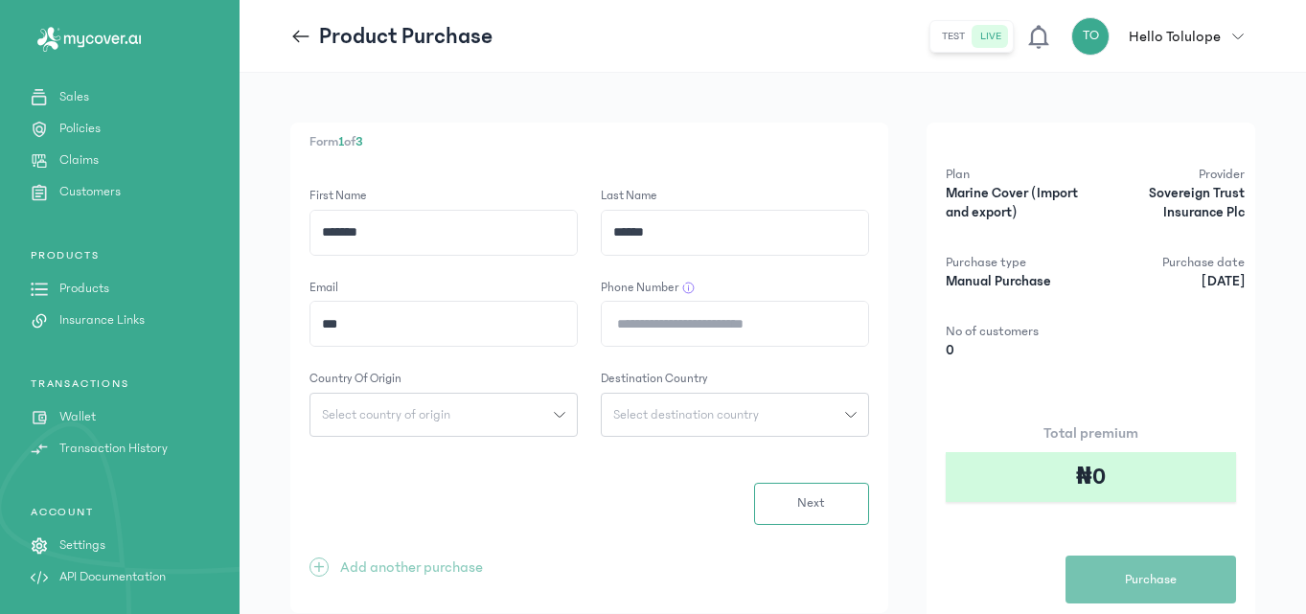
type input "**********"
click at [730, 314] on input "Phone Number" at bounding box center [735, 324] width 266 height 44
type input "**********"
click at [537, 495] on div "Next" at bounding box center [588, 504] width 559 height 42
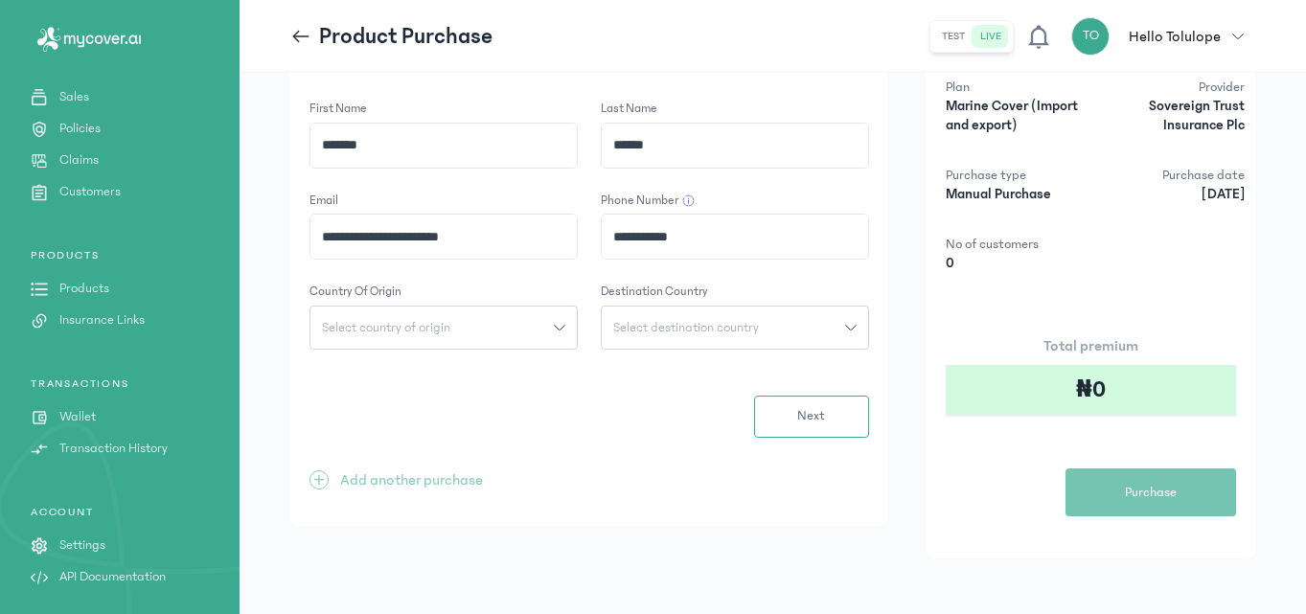
scroll to position [93, 0]
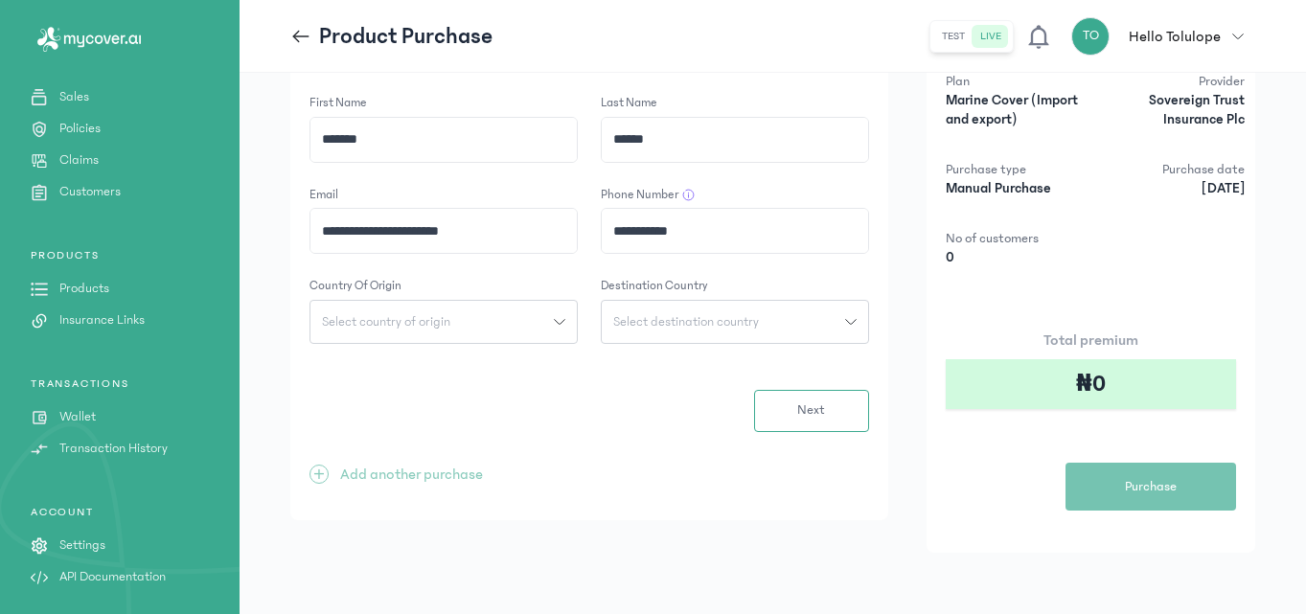
click at [478, 313] on button "Select country of origin" at bounding box center [443, 322] width 268 height 44
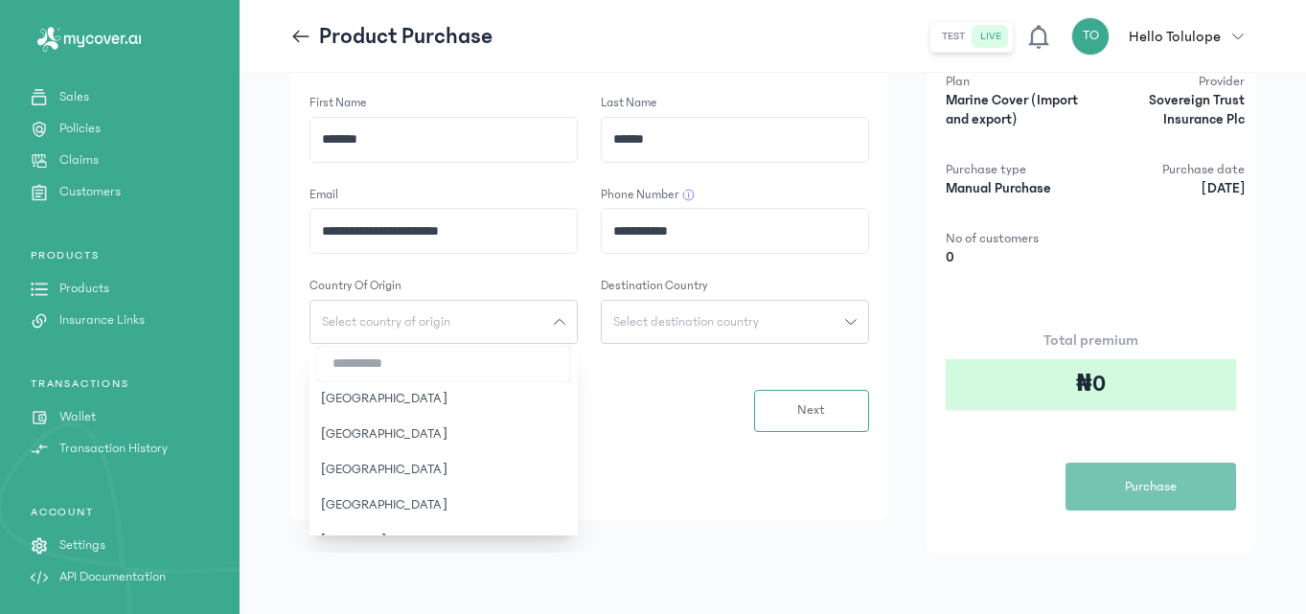
click at [416, 363] on input "search" at bounding box center [443, 364] width 253 height 34
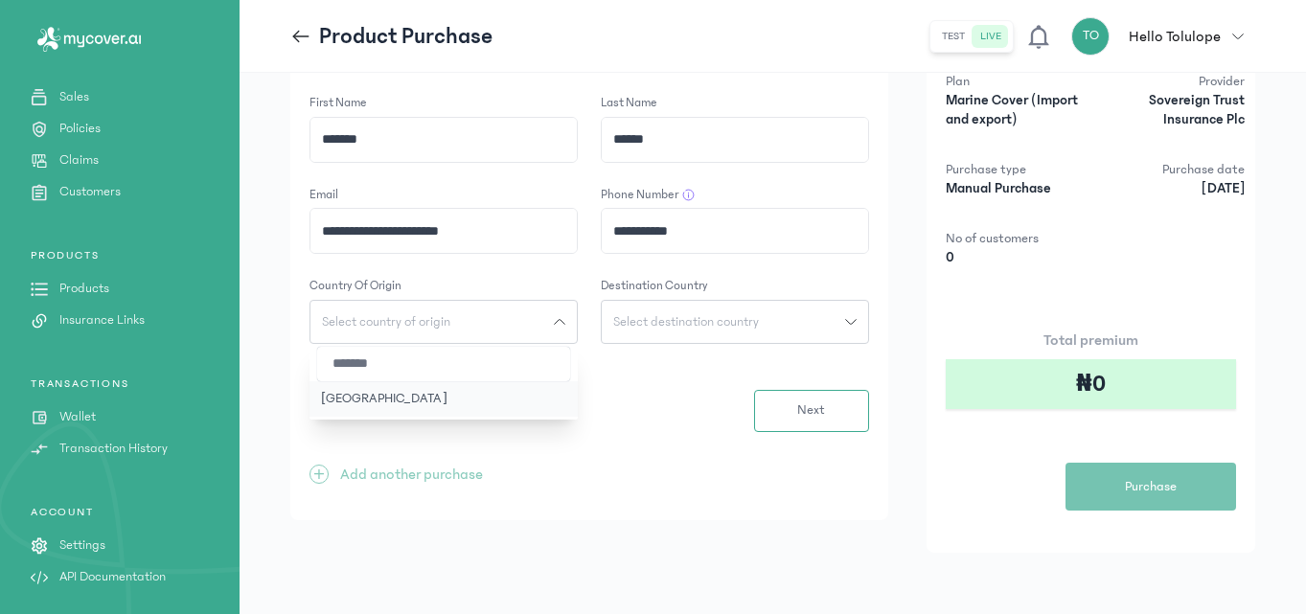
type input "*******"
click at [376, 388] on button "[GEOGRAPHIC_DATA]" at bounding box center [443, 398] width 268 height 35
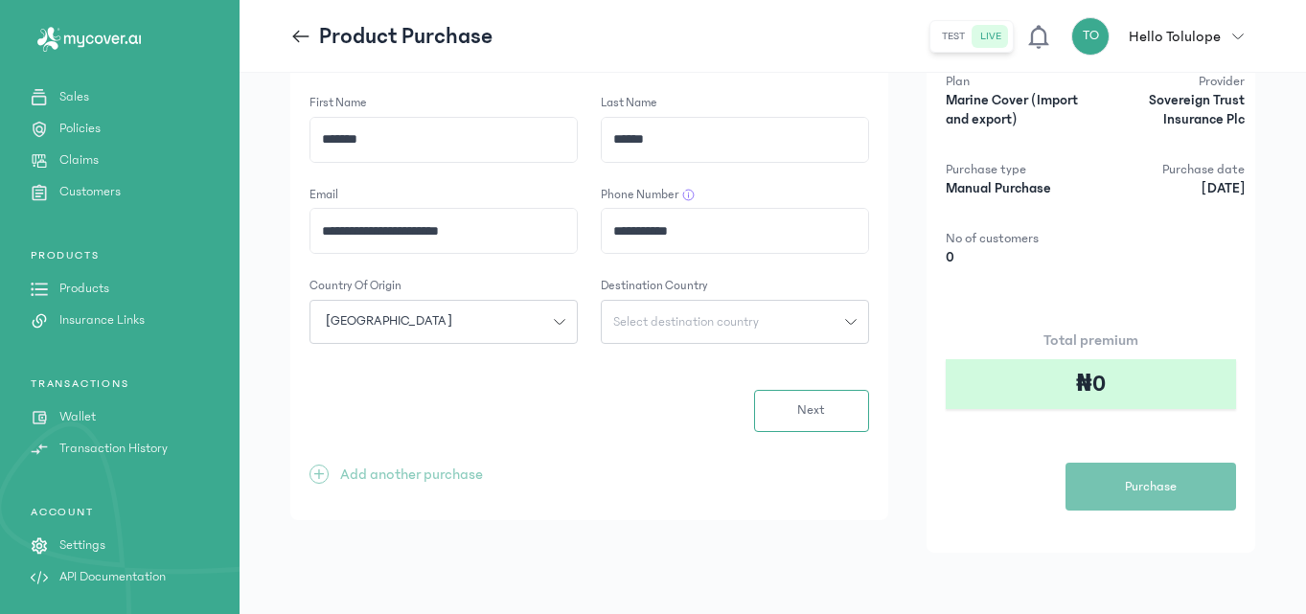
click at [785, 320] on div "Select destination country" at bounding box center [723, 321] width 243 height 13
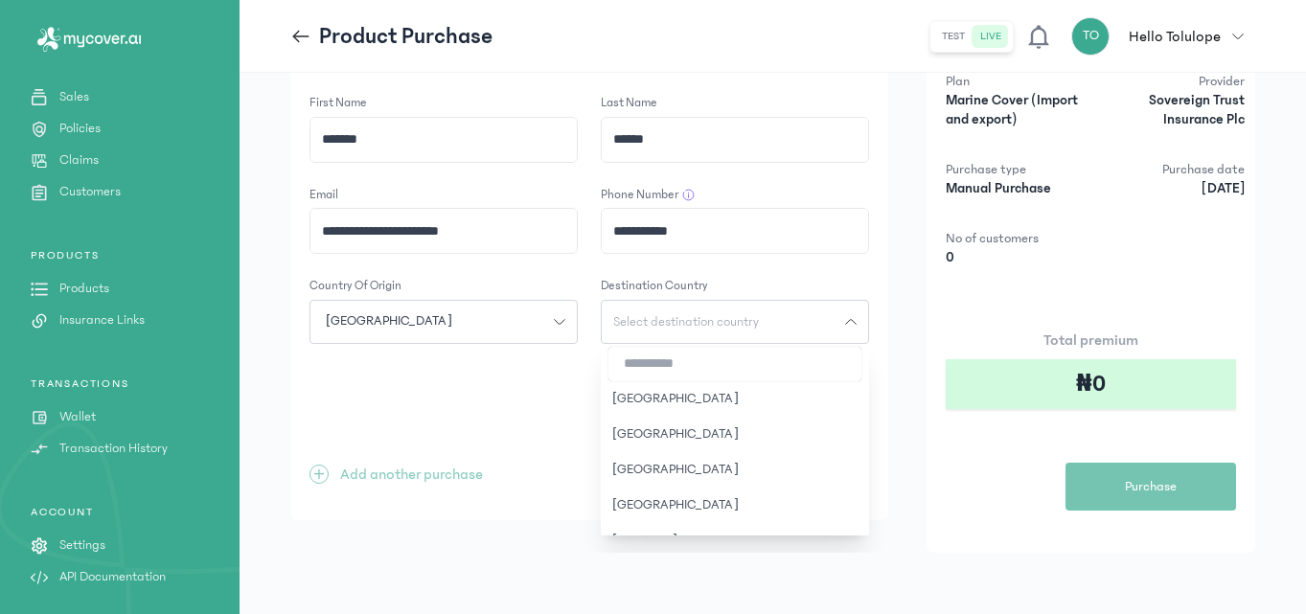
click at [657, 366] on input "search" at bounding box center [734, 364] width 253 height 34
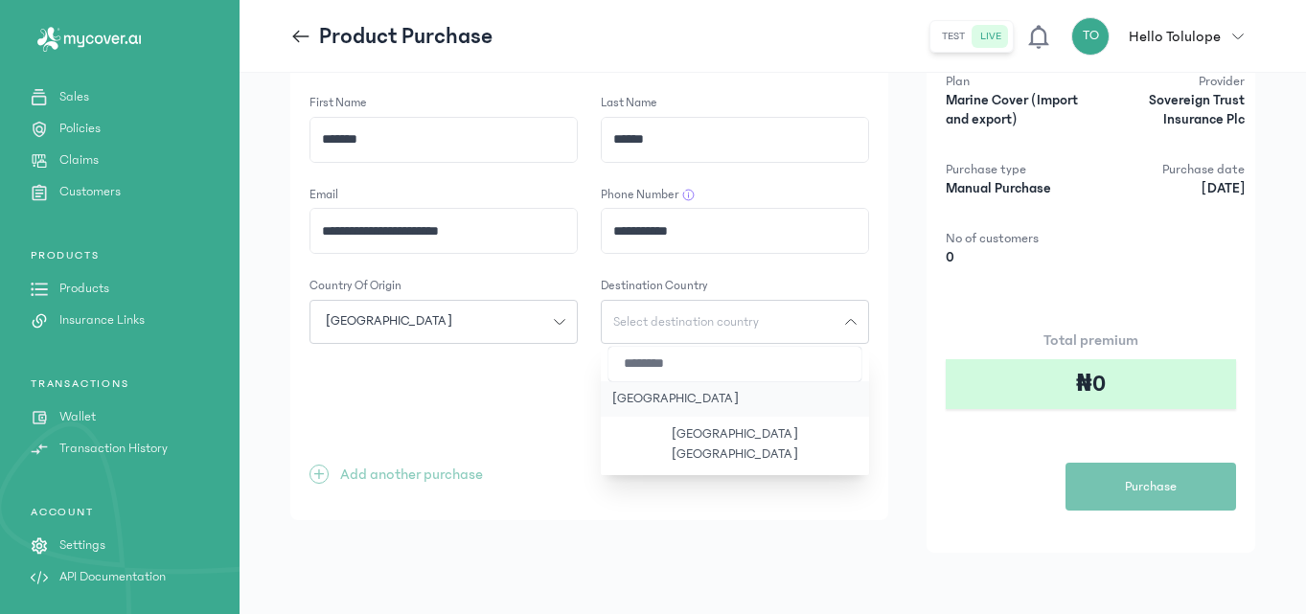
type input "********"
click at [711, 395] on button "[GEOGRAPHIC_DATA]" at bounding box center [735, 398] width 268 height 35
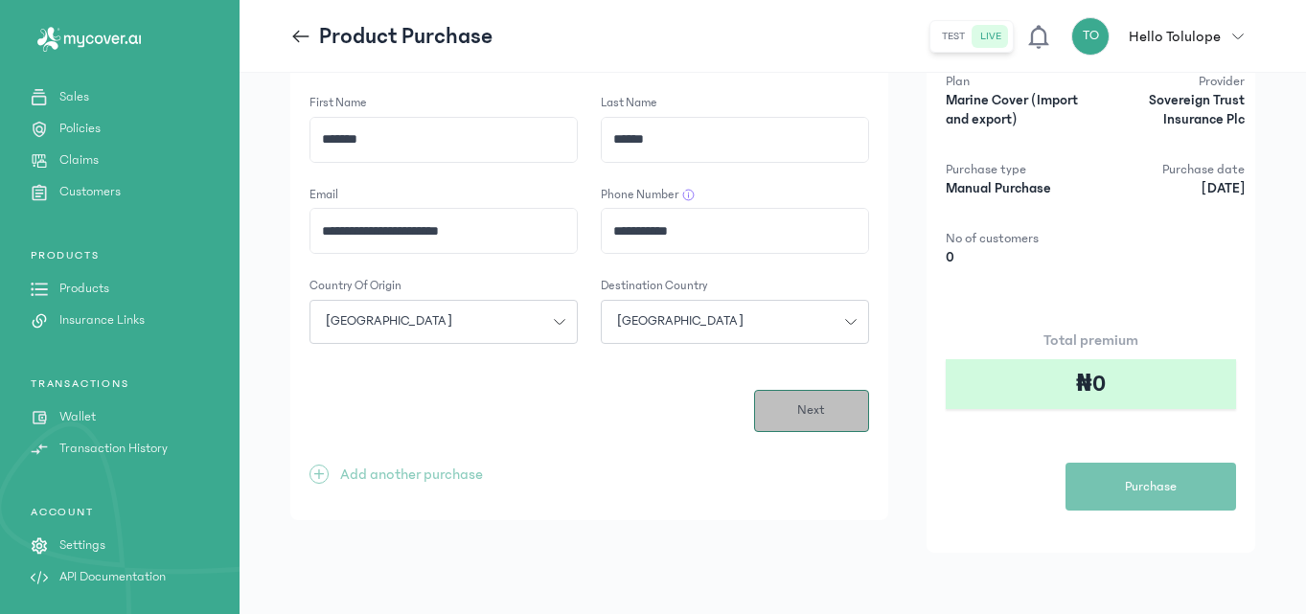
click at [819, 422] on button "Next" at bounding box center [811, 411] width 115 height 42
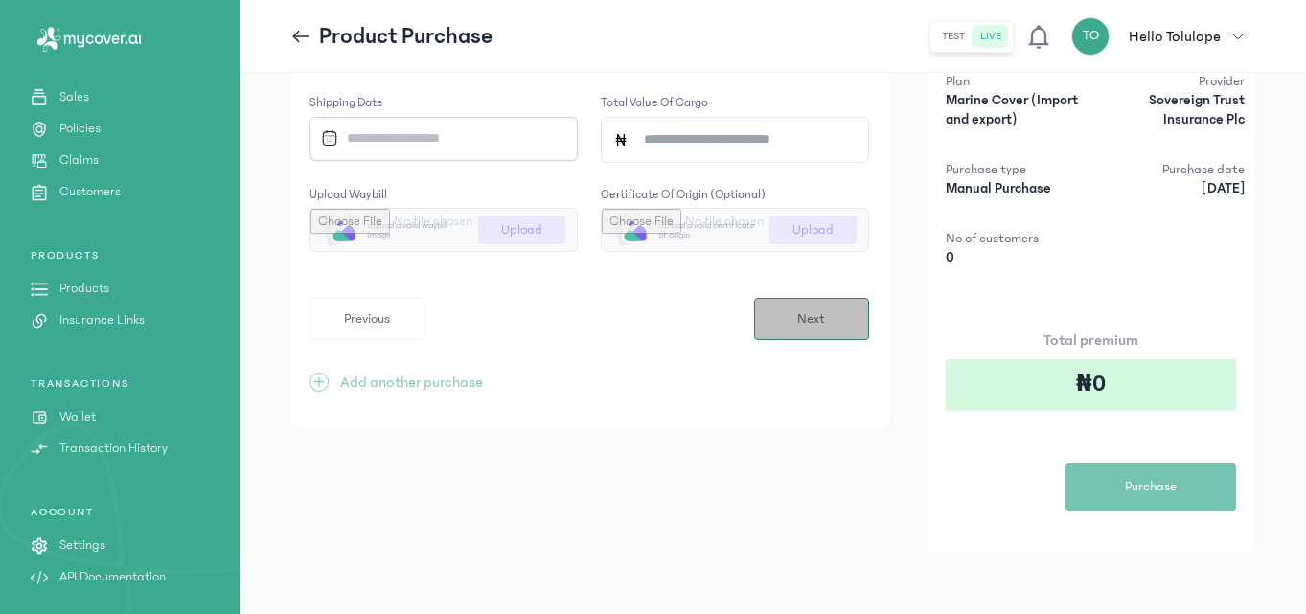
scroll to position [0, 0]
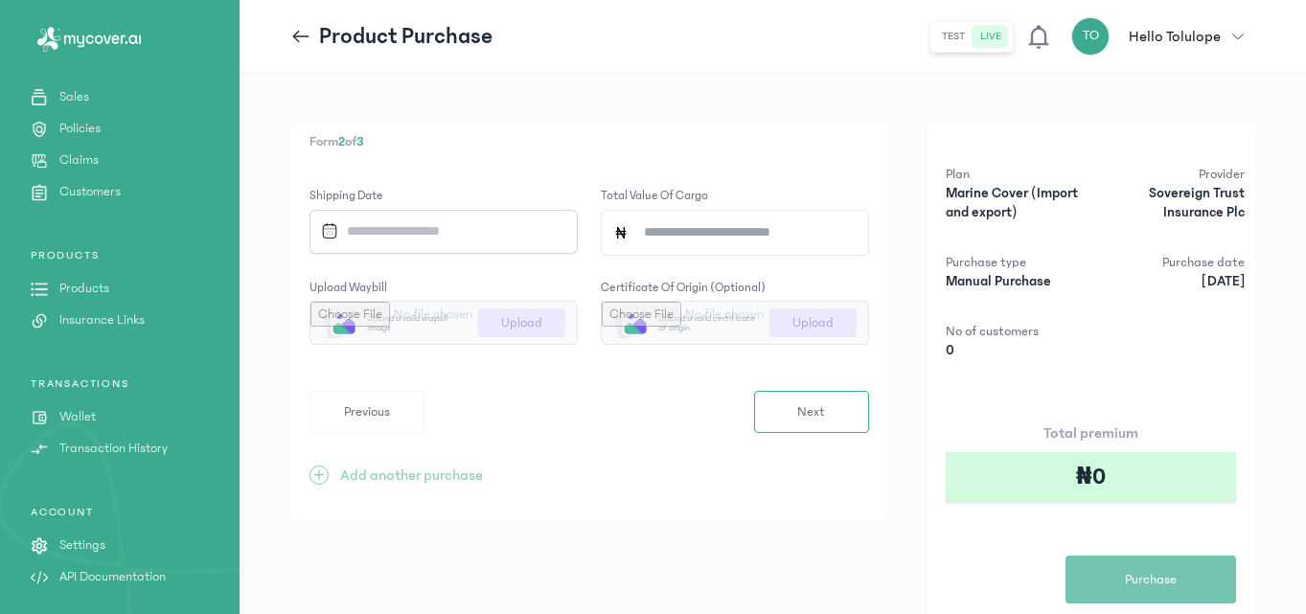
click at [476, 223] on input "Datepicker input" at bounding box center [436, 231] width 247 height 41
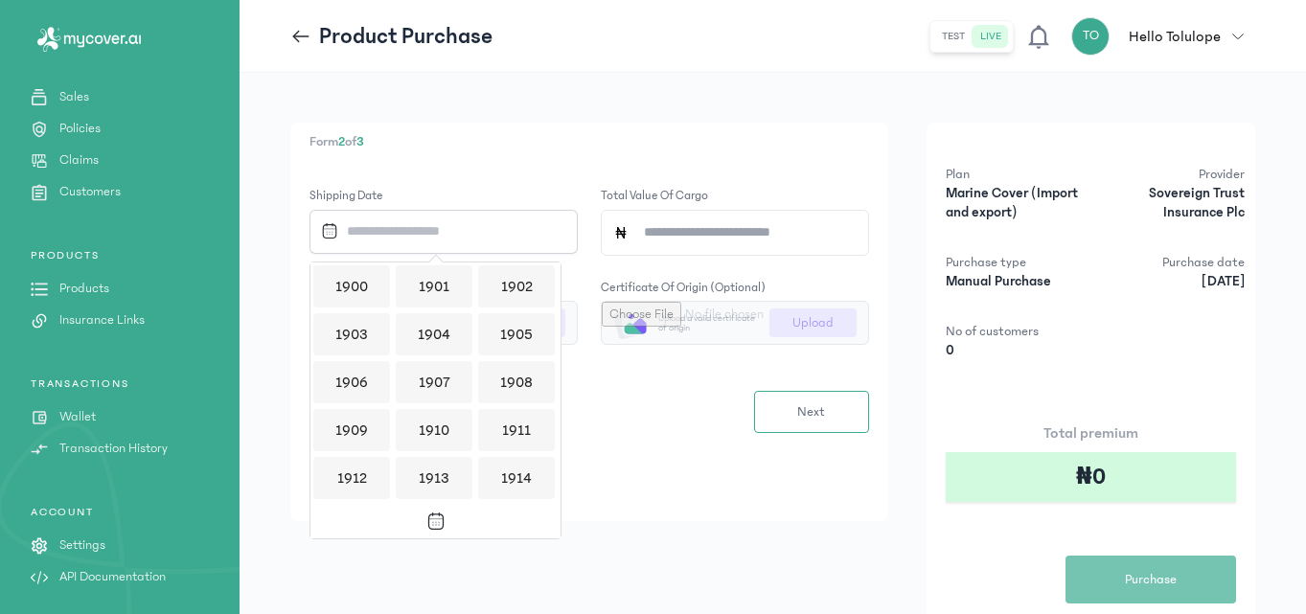
scroll to position [1858, 0]
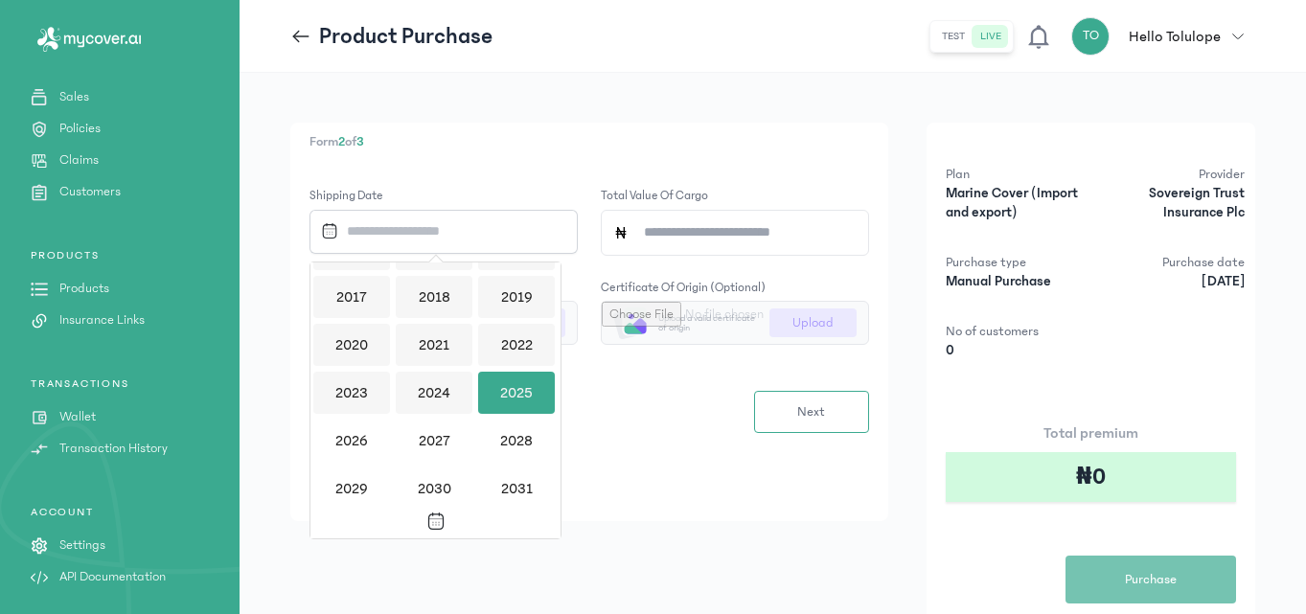
click at [538, 380] on div "2025" at bounding box center [516, 393] width 77 height 42
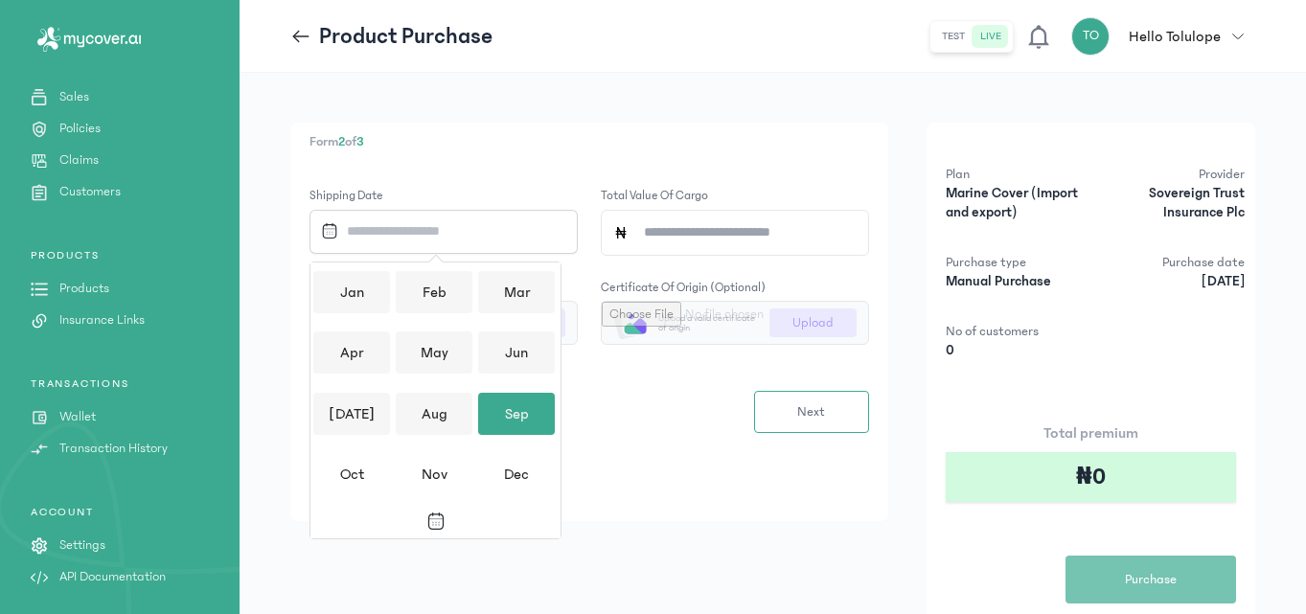
click at [488, 430] on div "Sep" at bounding box center [516, 414] width 77 height 42
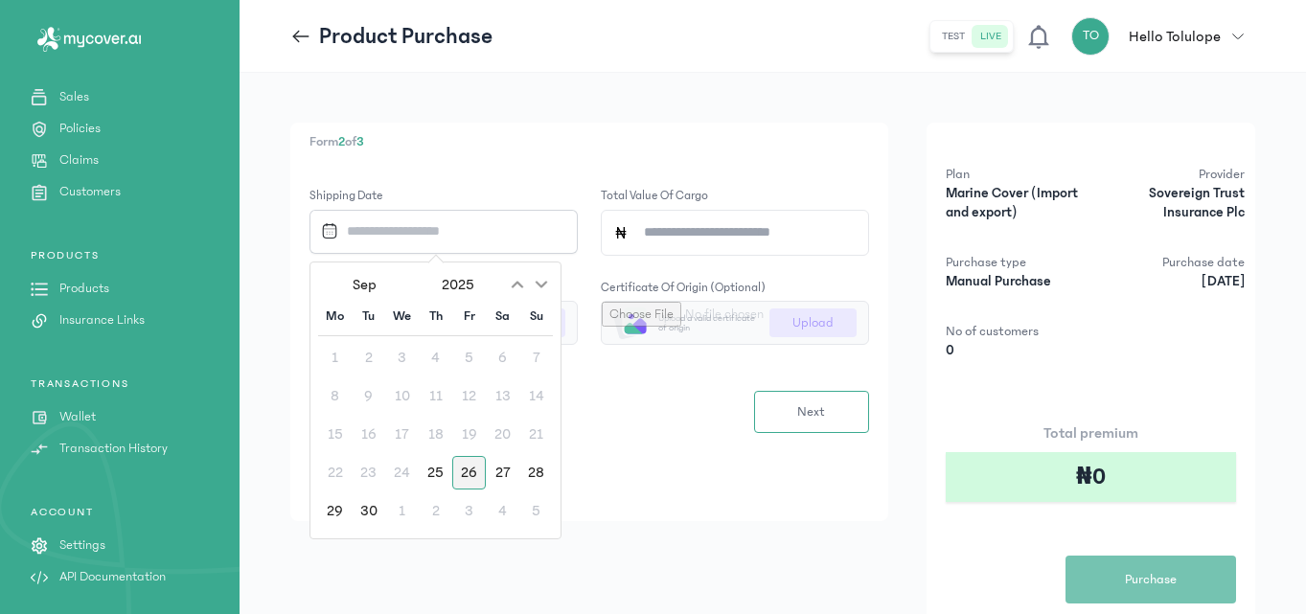
click at [467, 485] on div "26" at bounding box center [469, 473] width 34 height 34
type input "**********"
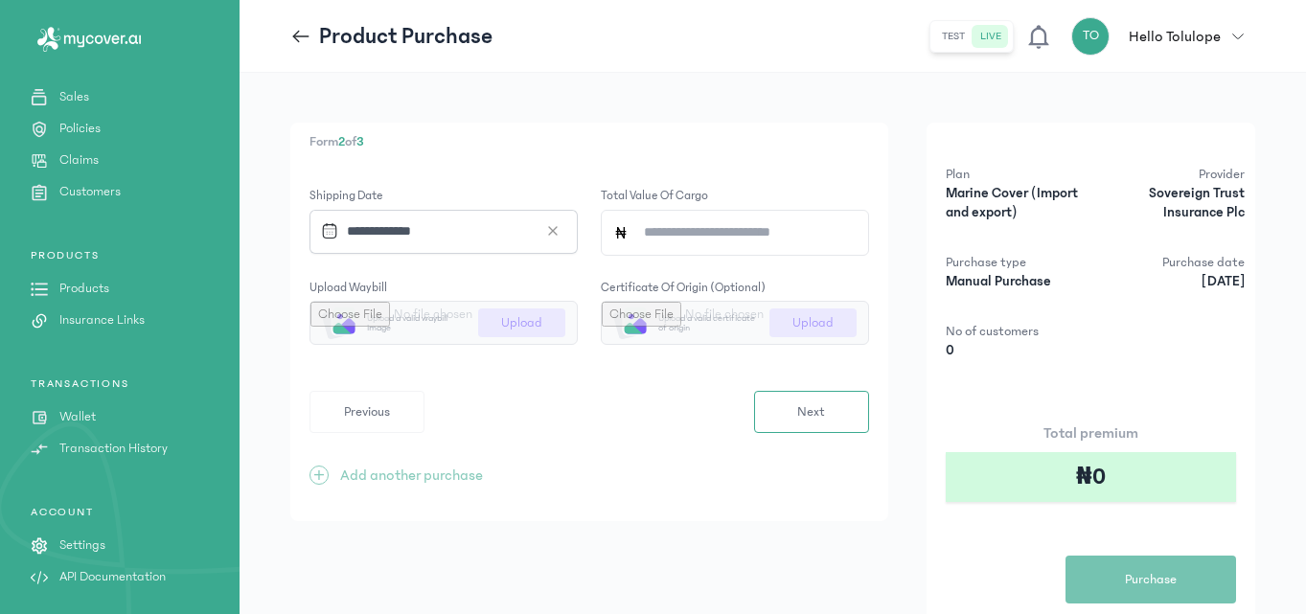
click at [710, 230] on input "Total value of cargo" at bounding box center [742, 233] width 228 height 44
type input "*"
type input "*******"
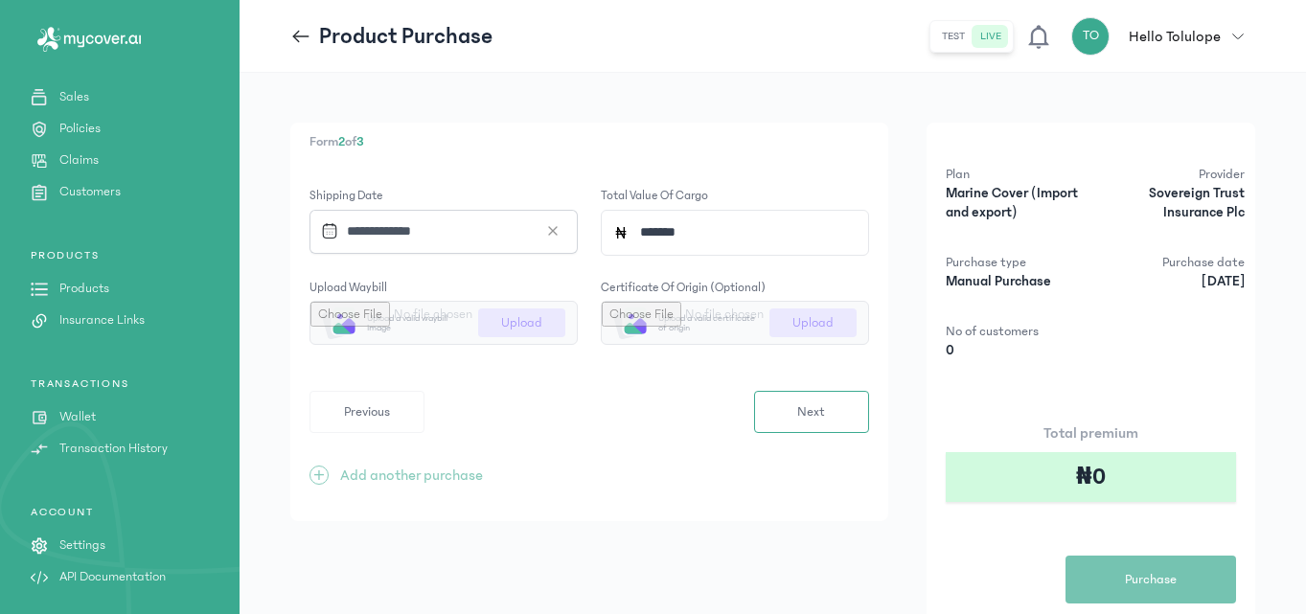
click at [514, 312] on input "file" at bounding box center [443, 323] width 266 height 42
type input "**********"
click at [838, 423] on button "Next" at bounding box center [811, 412] width 115 height 42
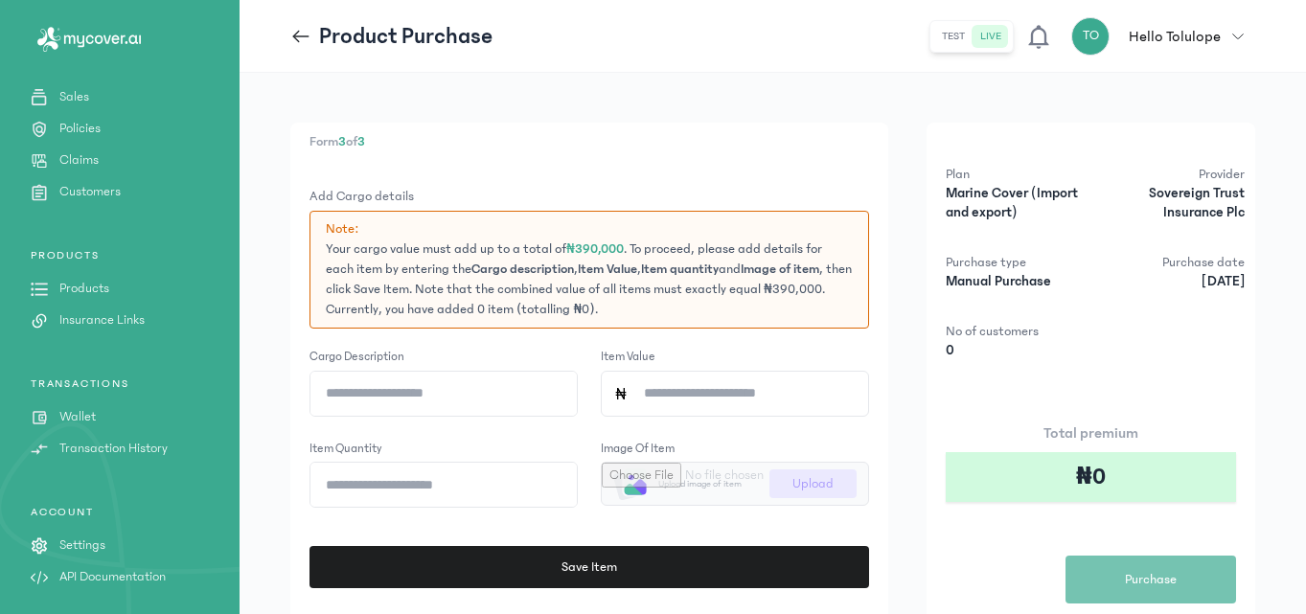
click at [432, 390] on input "Cargo description" at bounding box center [443, 394] width 266 height 44
type input "**********"
type input "*"
type input "*******"
click at [355, 488] on input "Item quantity" at bounding box center [443, 485] width 266 height 44
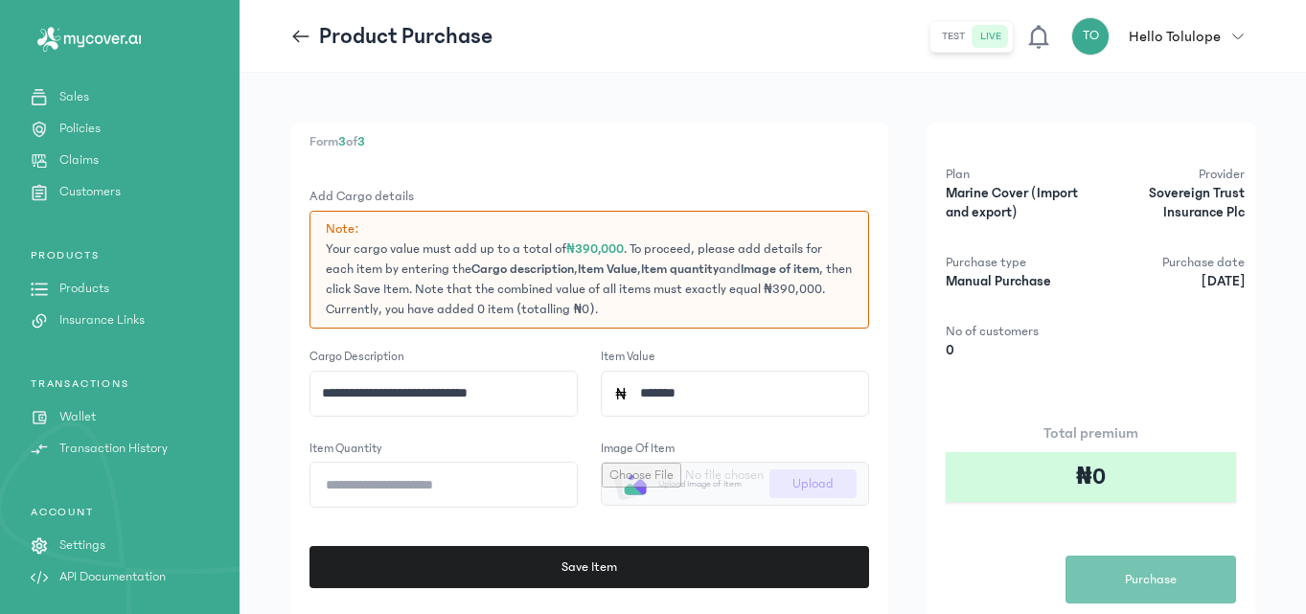
type input "*"
click at [786, 490] on input "file" at bounding box center [735, 484] width 266 height 42
type input "**********"
click at [727, 569] on button "Save Item" at bounding box center [587, 567] width 559 height 42
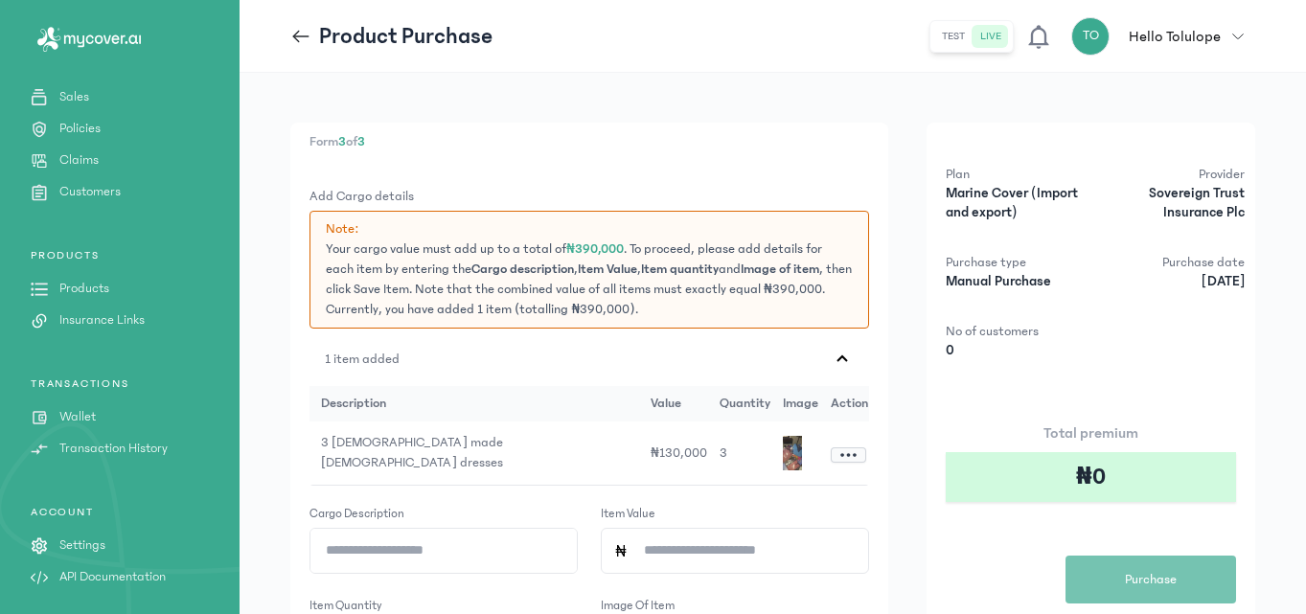
click at [925, 539] on div "Form 3 of 3 Add Cargo details Note: Your cargo value must add up to a total of …" at bounding box center [772, 522] width 965 height 799
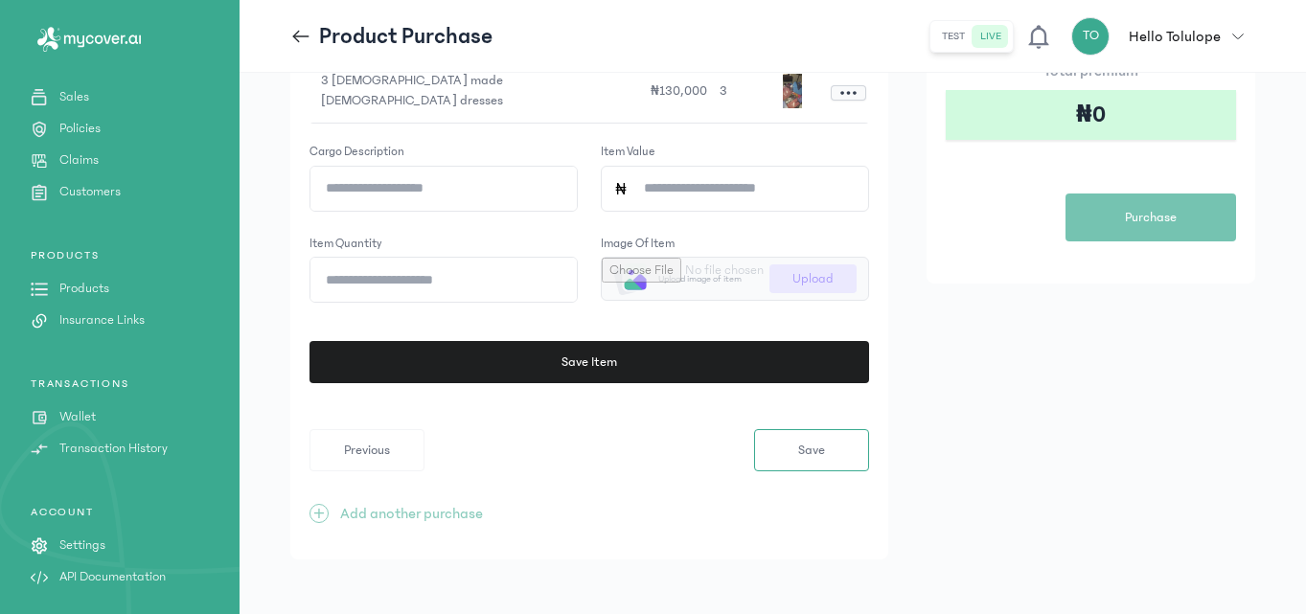
scroll to position [363, 0]
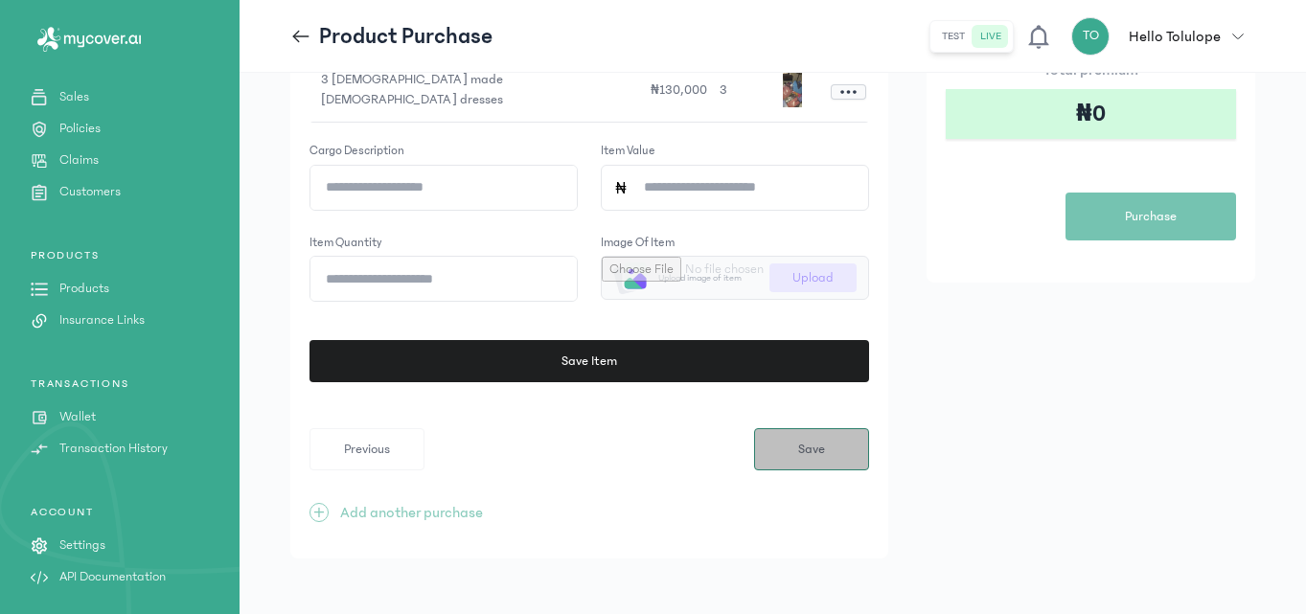
click at [821, 440] on span "Save" at bounding box center [811, 450] width 27 height 20
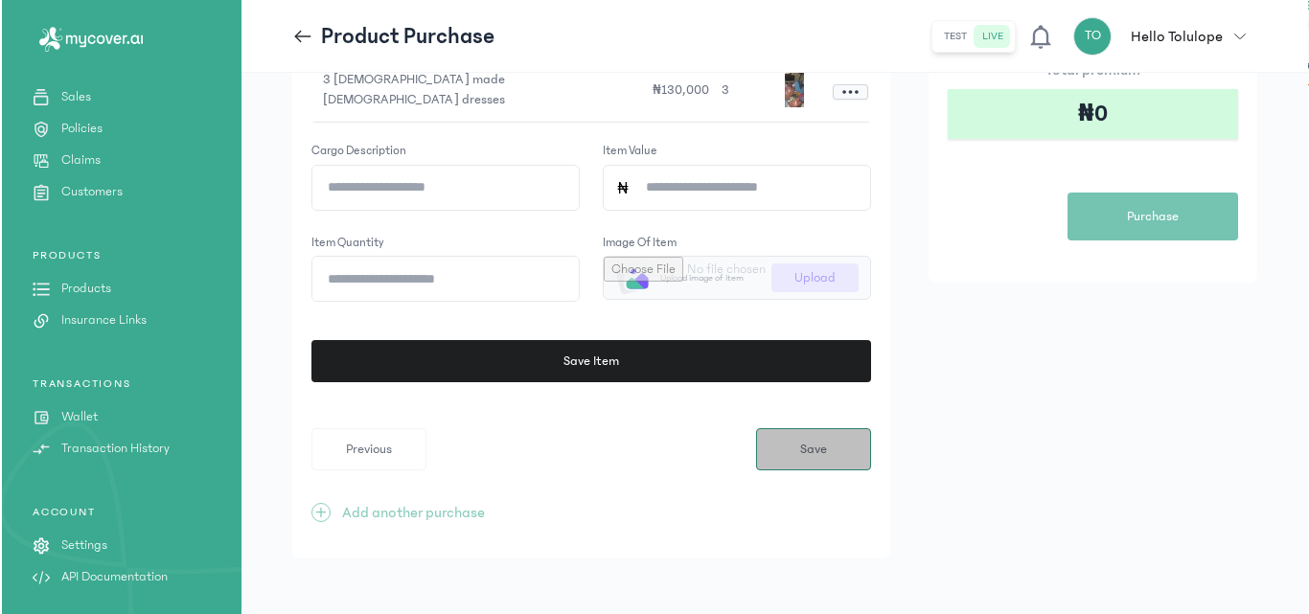
scroll to position [0, 0]
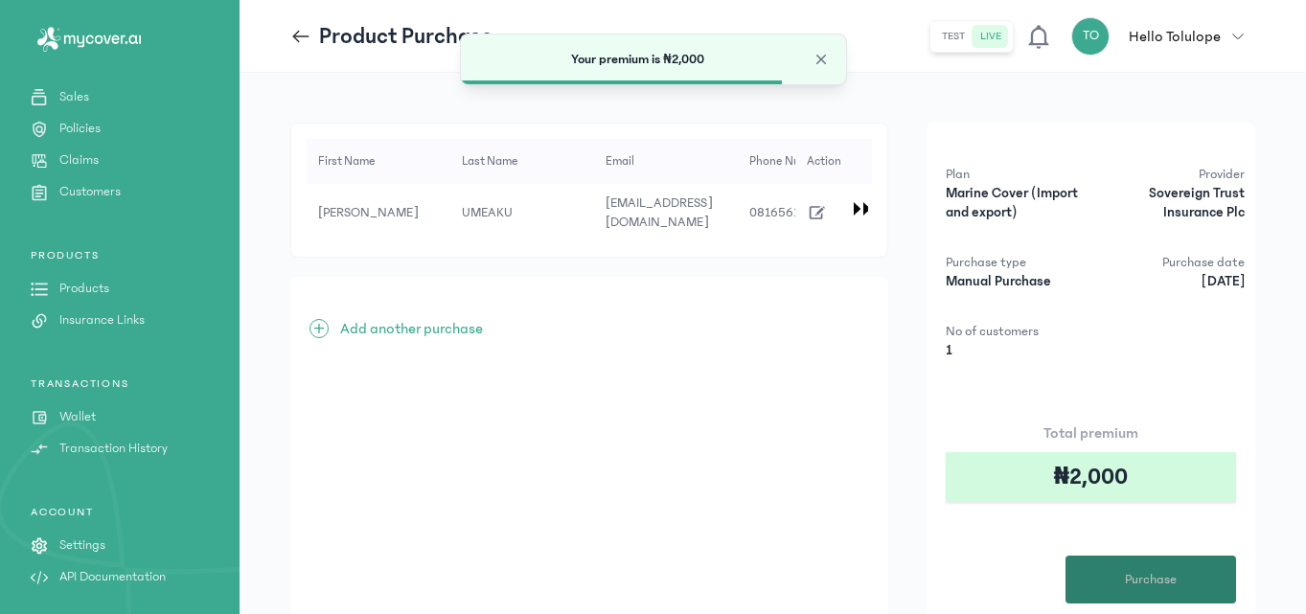
click at [1136, 570] on span "Purchase" at bounding box center [1151, 580] width 52 height 20
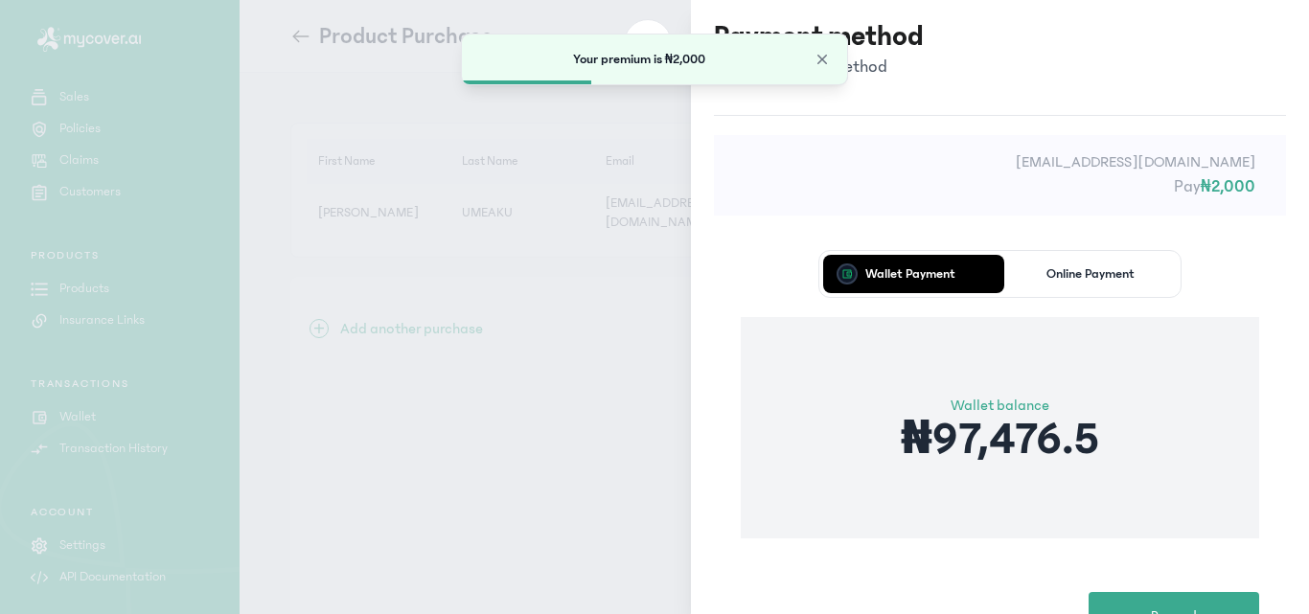
click at [987, 572] on div "Wallet Payment Online Payment Wallet balance ₦97,476.5 Proceed" at bounding box center [1000, 445] width 572 height 444
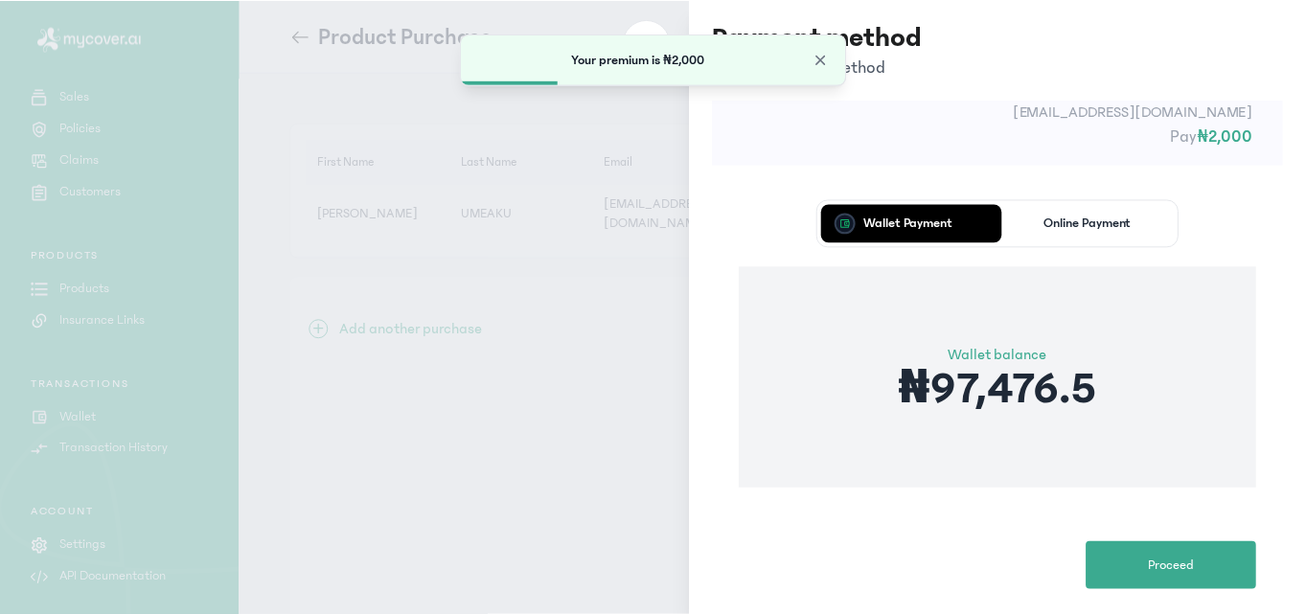
scroll to position [76, 0]
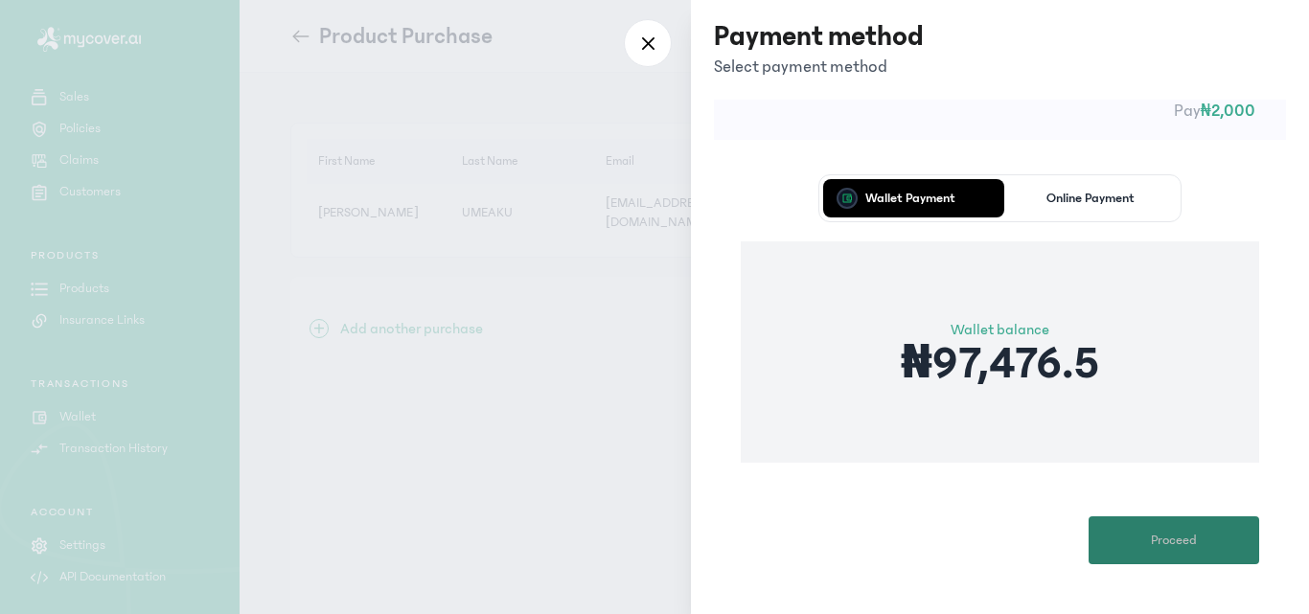
click at [1141, 530] on button "Proceed" at bounding box center [1173, 540] width 171 height 48
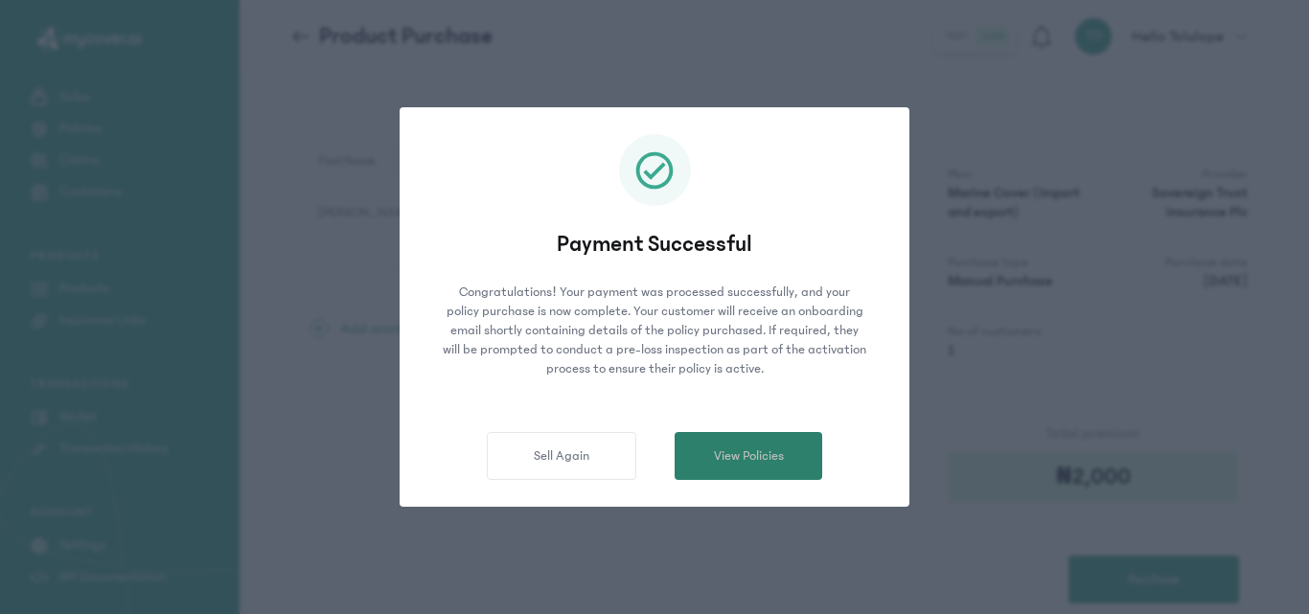
click at [714, 454] on span "View Policies" at bounding box center [749, 456] width 70 height 20
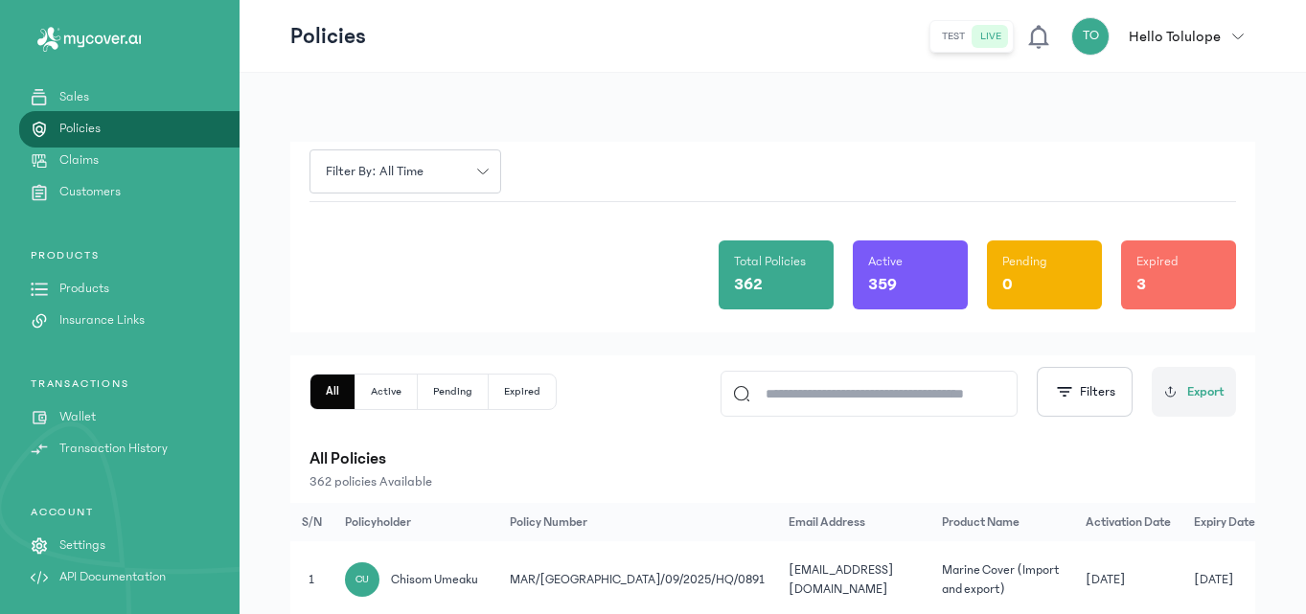
click at [97, 418] on link "Wallet" at bounding box center [120, 417] width 240 height 20
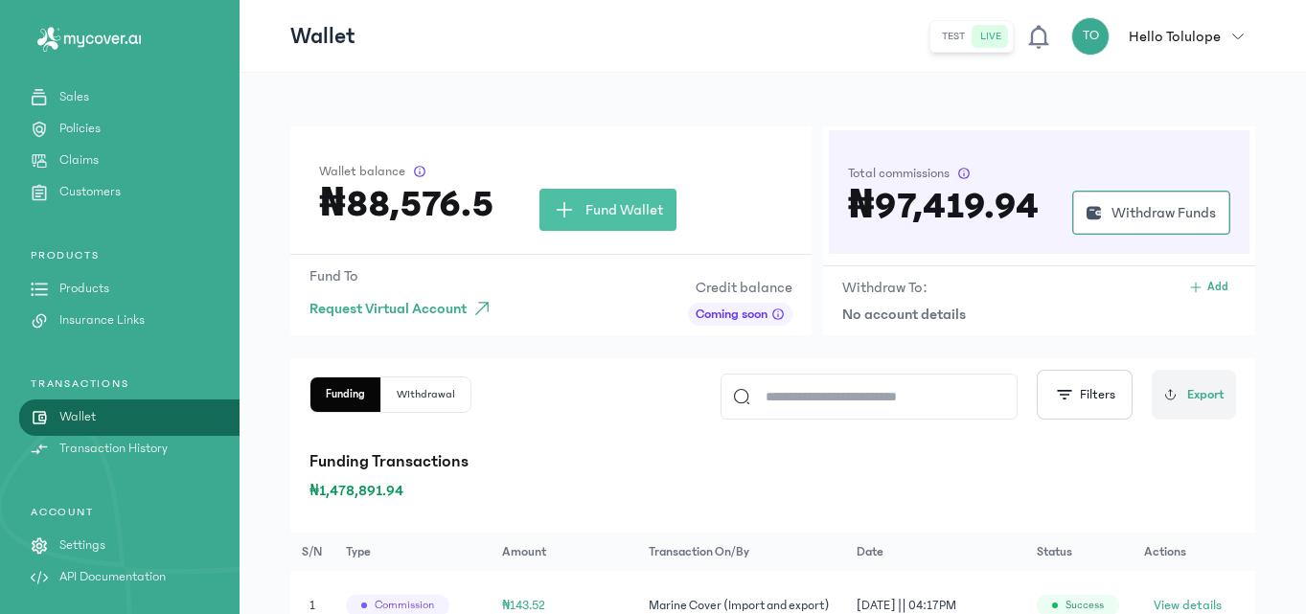
click at [88, 279] on p "Products" at bounding box center [84, 289] width 50 height 20
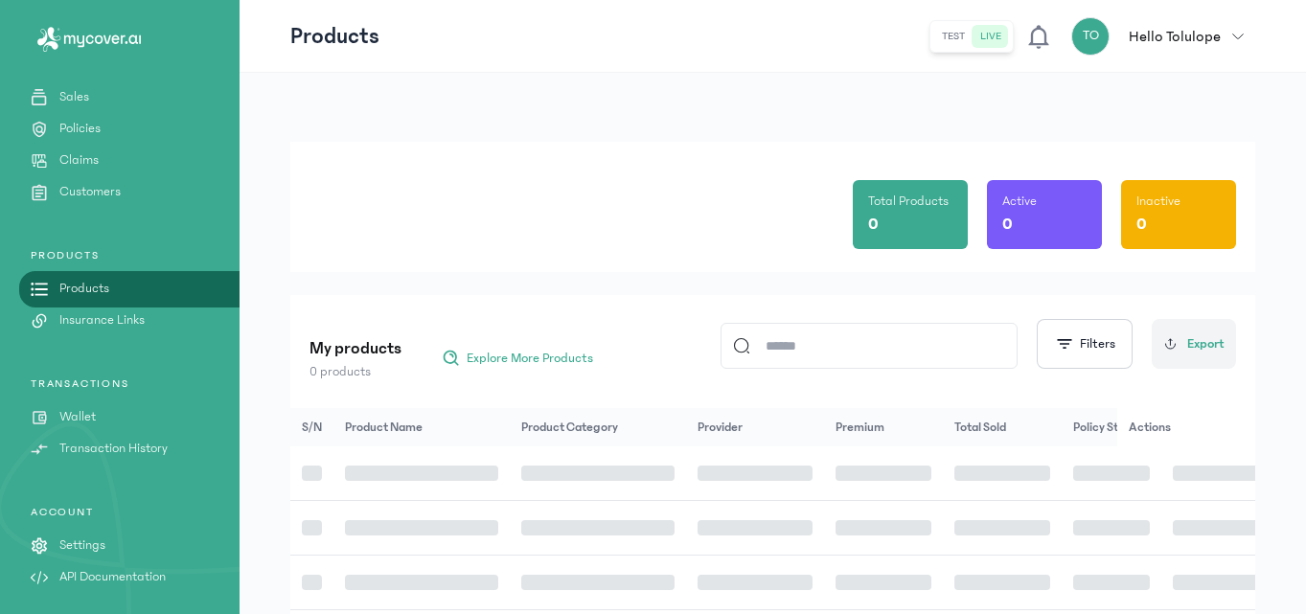
click at [331, 279] on div "Total Products 0 Active 0 Inactive 0 My products 0 products Explore More Produc…" at bounding box center [772, 573] width 965 height 862
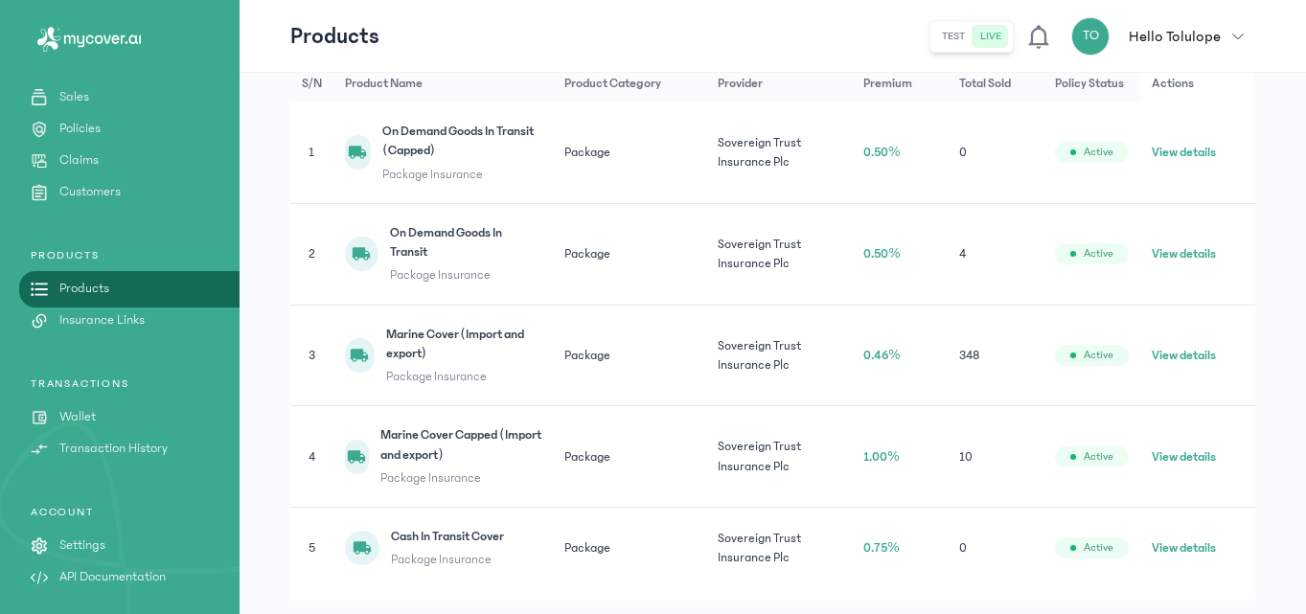
scroll to position [345, 0]
click at [1181, 354] on button "View details" at bounding box center [1184, 354] width 64 height 19
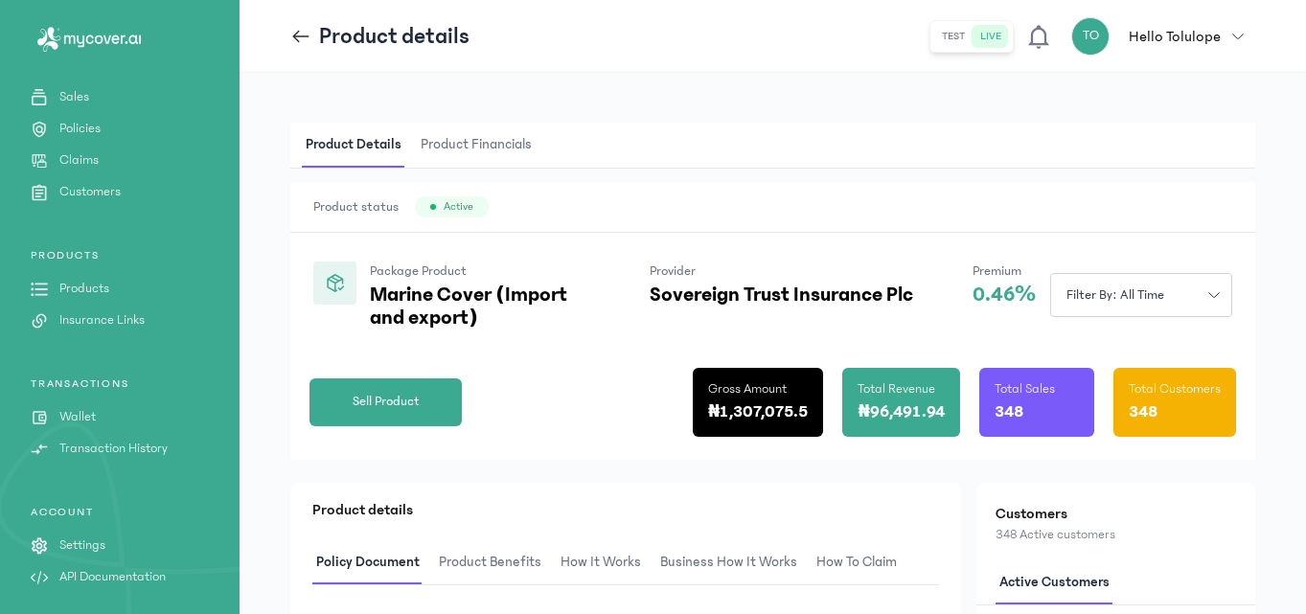
click at [776, 111] on div "Product Details Product Financials Product status Active Package Product Marine…" at bounding box center [773, 571] width 1066 height 996
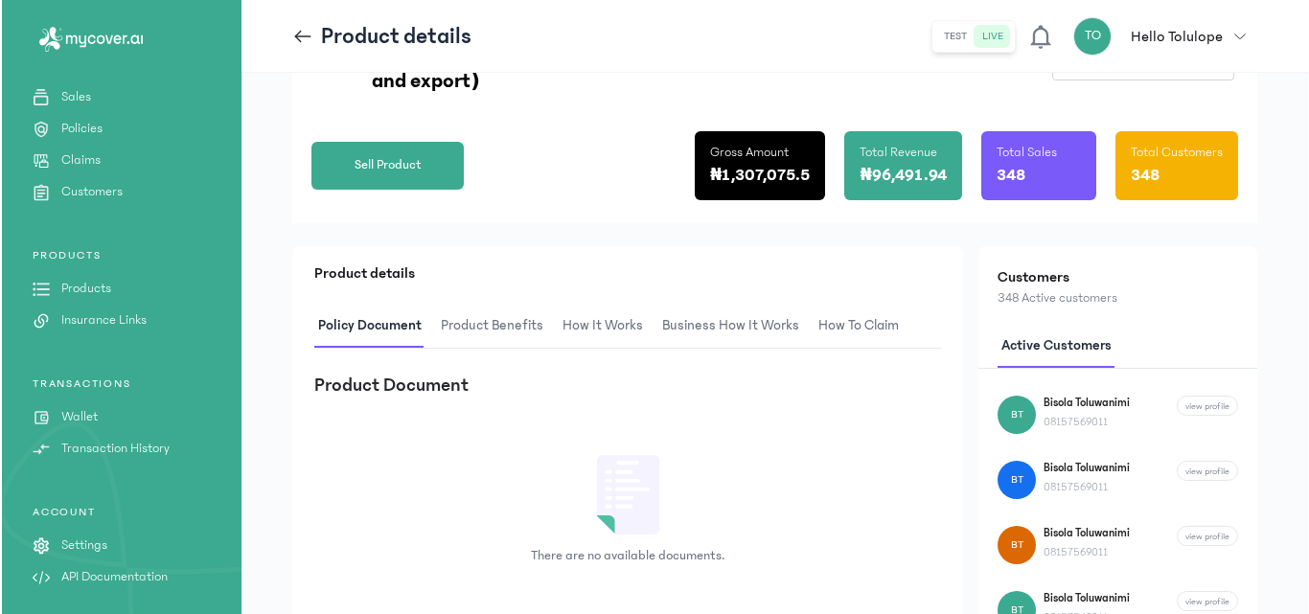
scroll to position [307, 0]
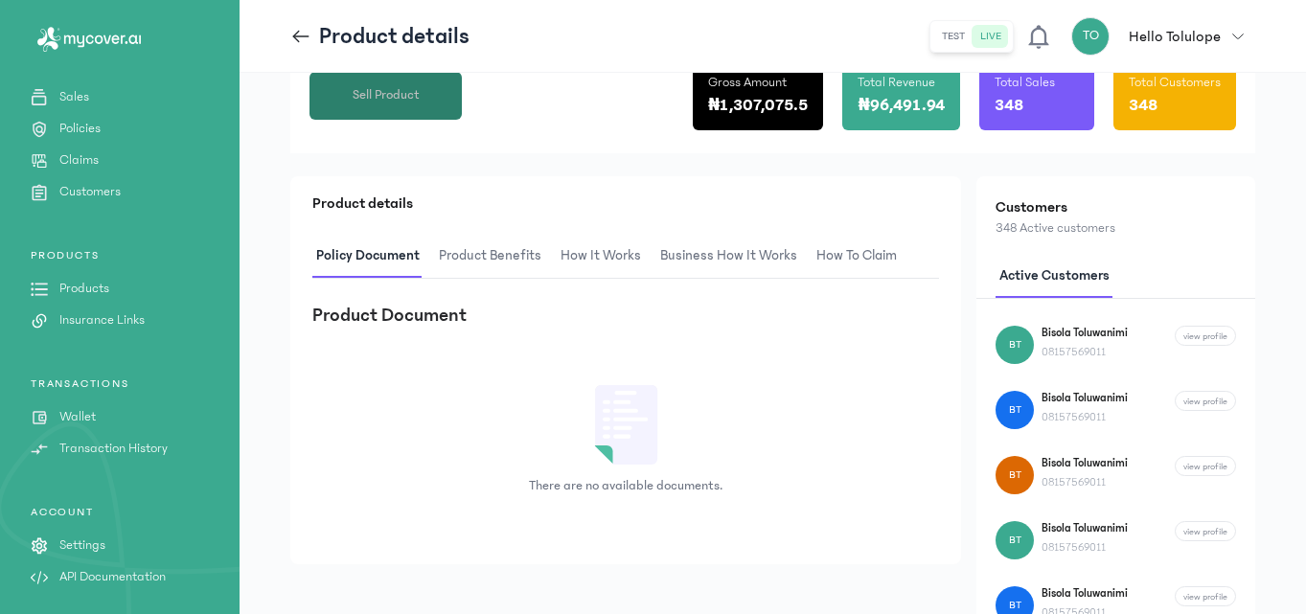
click at [387, 89] on span "Sell Product" at bounding box center [386, 95] width 67 height 20
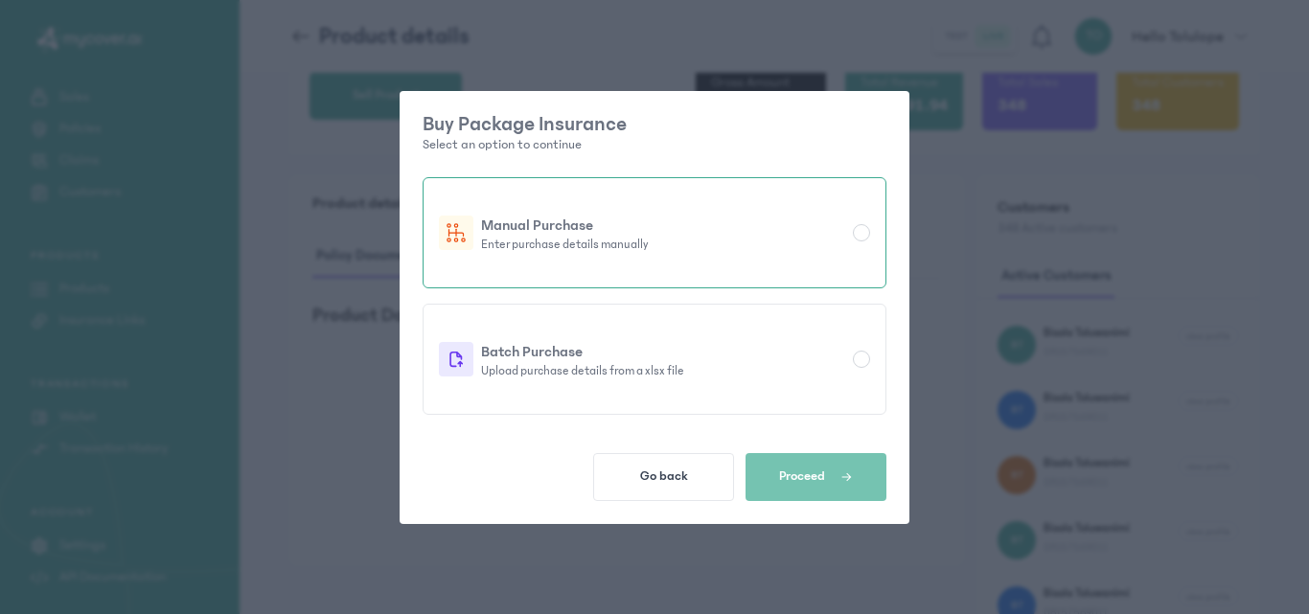
click at [852, 234] on div "Manual Purchase Enter purchase details manually" at bounding box center [654, 233] width 431 height 38
click at [833, 463] on button "Proceed" at bounding box center [815, 477] width 141 height 48
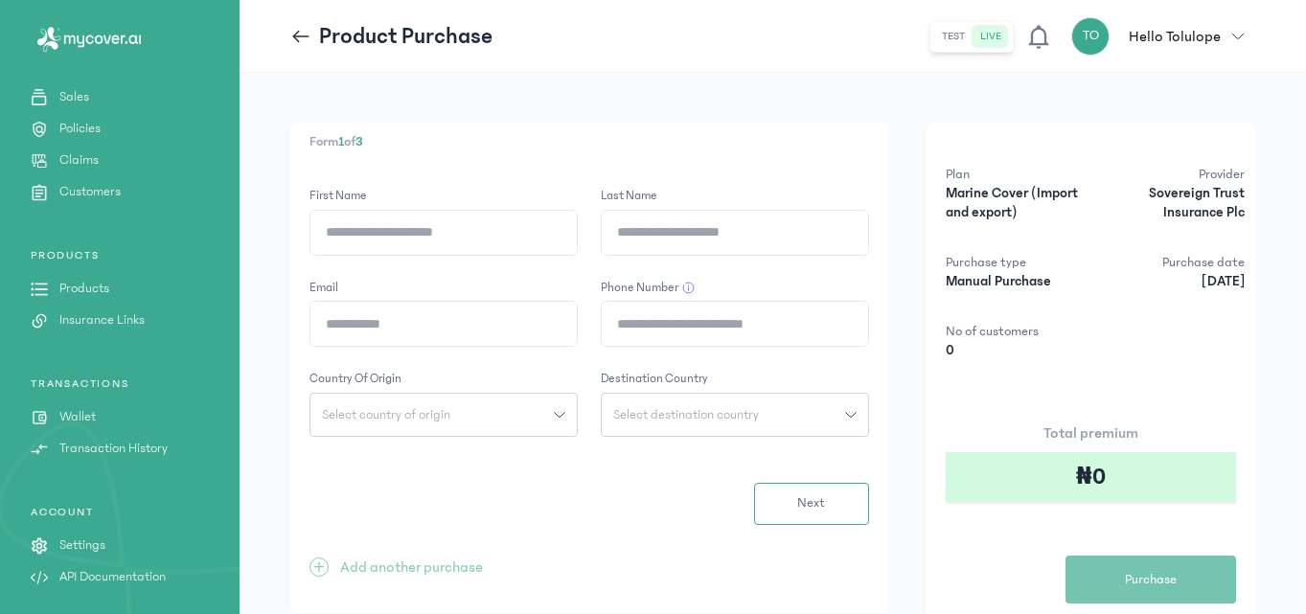
click at [451, 234] on input "First Name" at bounding box center [443, 233] width 266 height 44
type input "********"
type input "*****"
click at [369, 321] on input "Email" at bounding box center [443, 324] width 266 height 44
type input "**********"
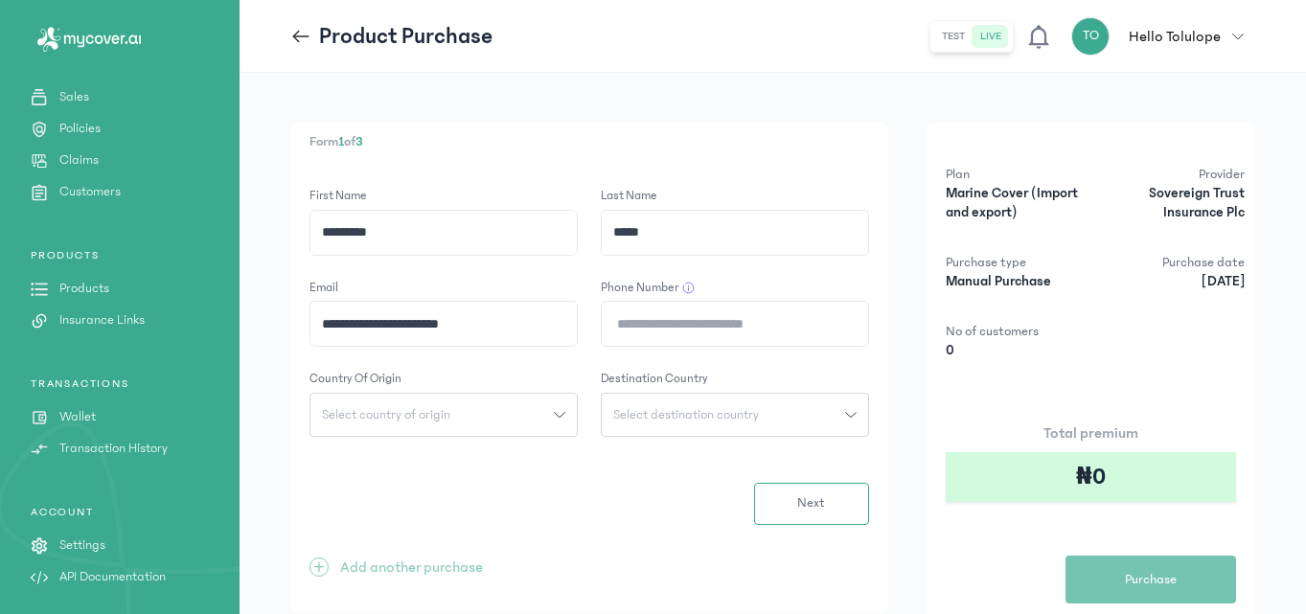
click at [714, 331] on input "Phone Number" at bounding box center [735, 324] width 266 height 44
type input "**********"
click at [519, 418] on div "Select country of origin" at bounding box center [431, 414] width 243 height 13
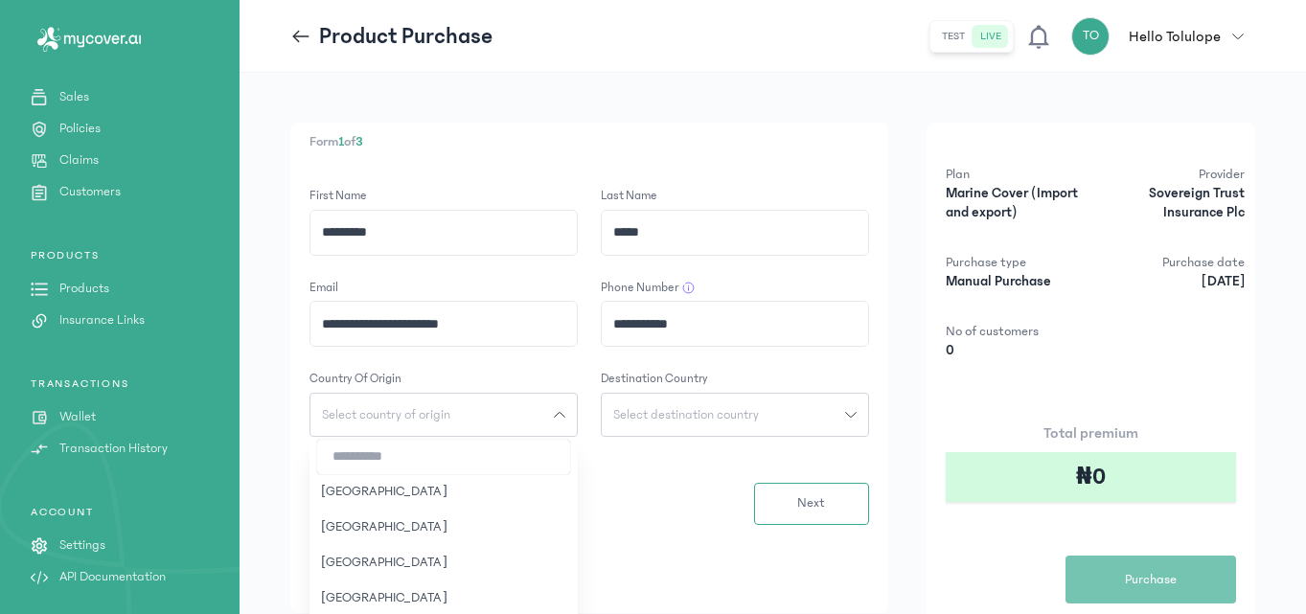
click at [407, 473] on input "search" at bounding box center [443, 457] width 253 height 34
type input "*"
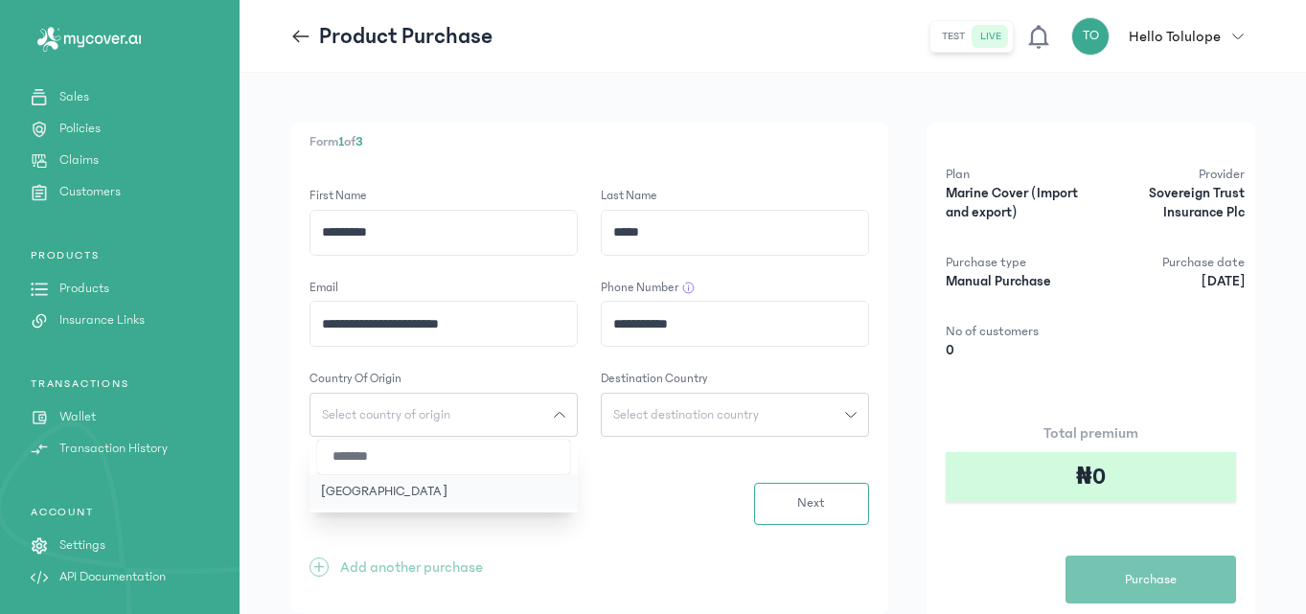
type input "*******"
click at [354, 506] on button "[GEOGRAPHIC_DATA]" at bounding box center [443, 491] width 268 height 35
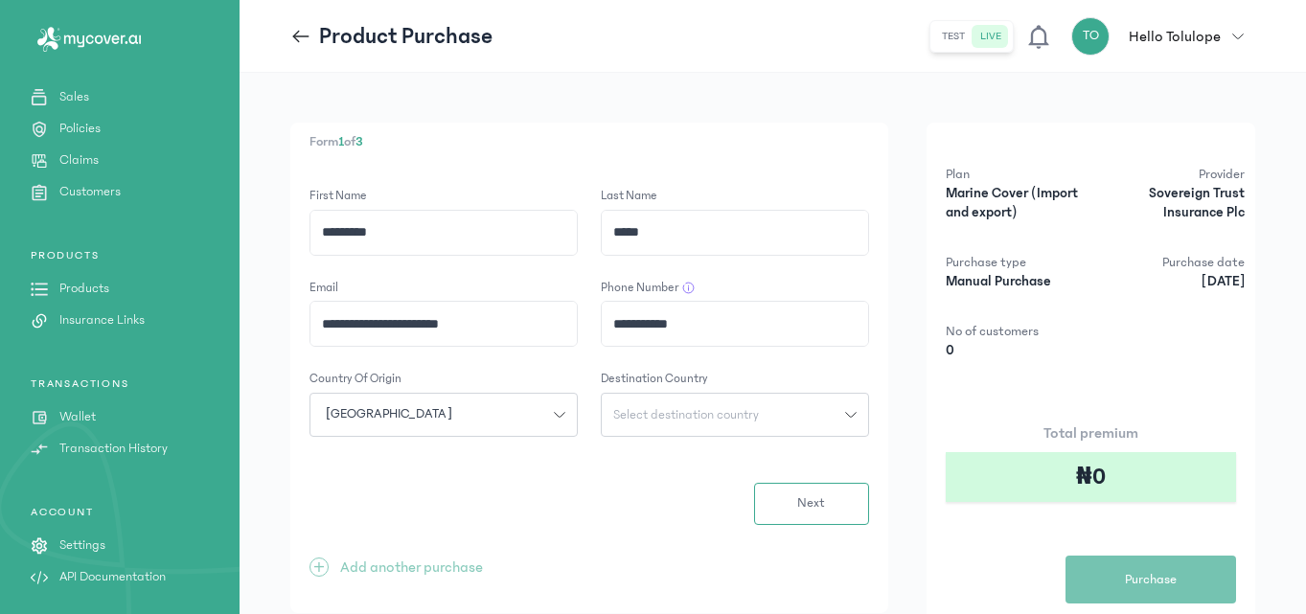
click at [698, 422] on button "Select destination country" at bounding box center [735, 415] width 268 height 44
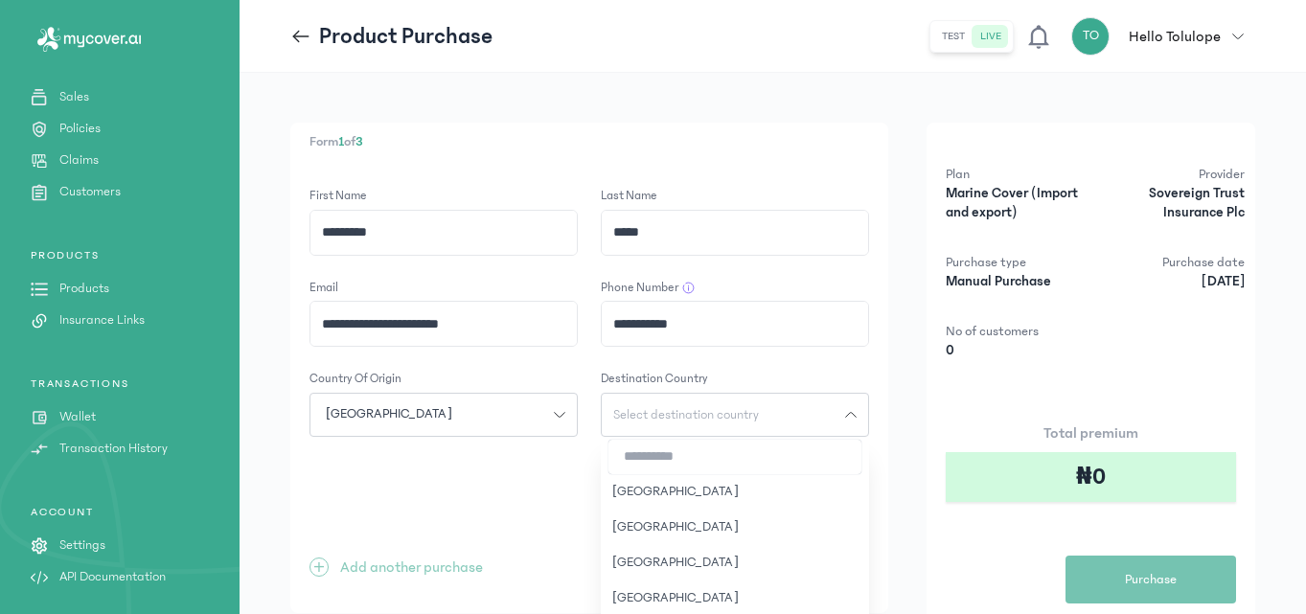
click at [730, 450] on input "search" at bounding box center [734, 457] width 253 height 34
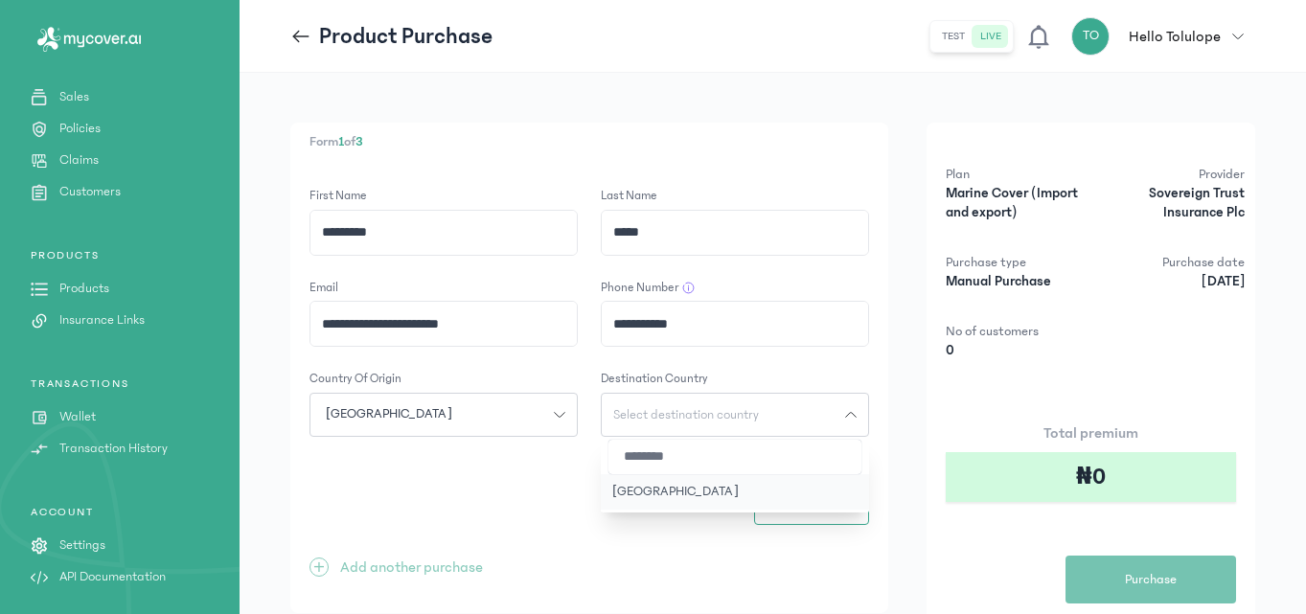
type input "********"
click at [800, 507] on button "[GEOGRAPHIC_DATA]" at bounding box center [735, 491] width 268 height 35
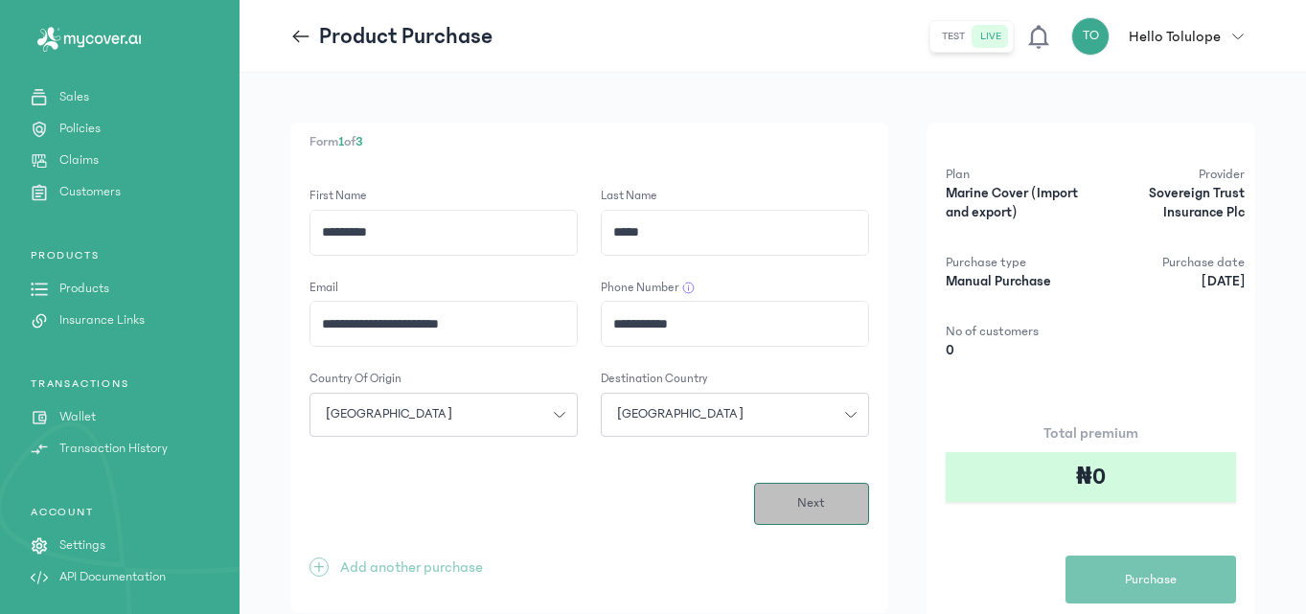
click at [805, 510] on span "Next" at bounding box center [811, 503] width 28 height 20
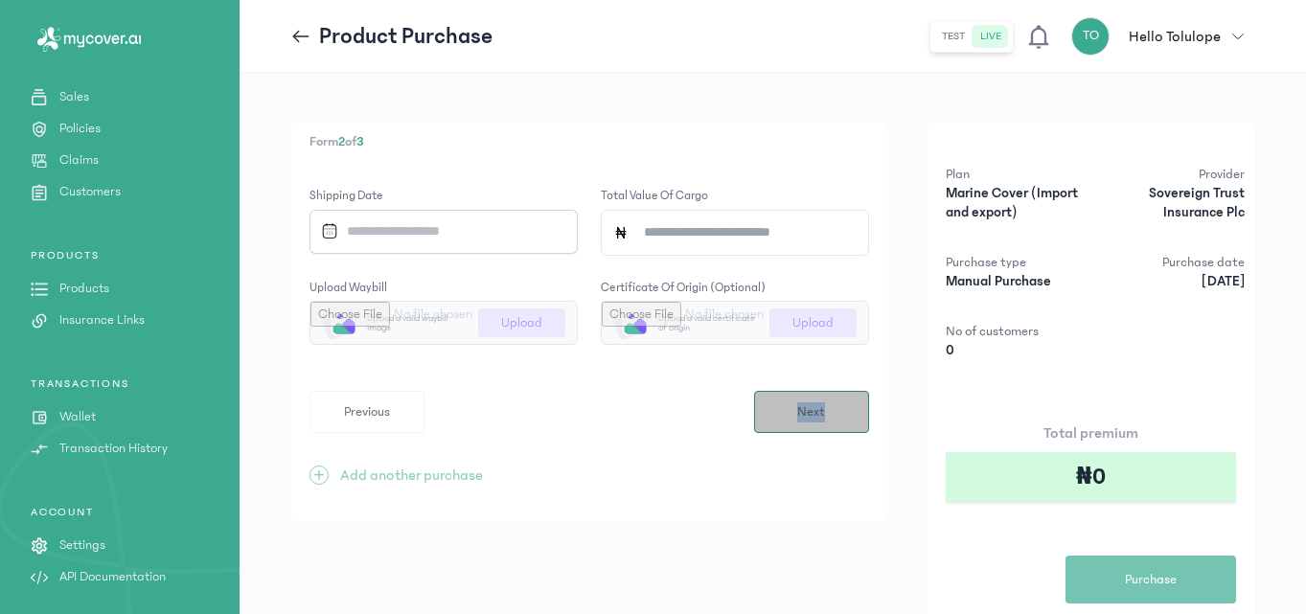
click at [805, 510] on div "Form 2 of 3 Shipping Date Total value of cargo Upload waybill Upload a valid wa…" at bounding box center [589, 322] width 598 height 399
click at [708, 465] on div "Form 2 of 3 Shipping Date Total value of cargo Upload waybill Upload a valid wa…" at bounding box center [589, 322] width 598 height 399
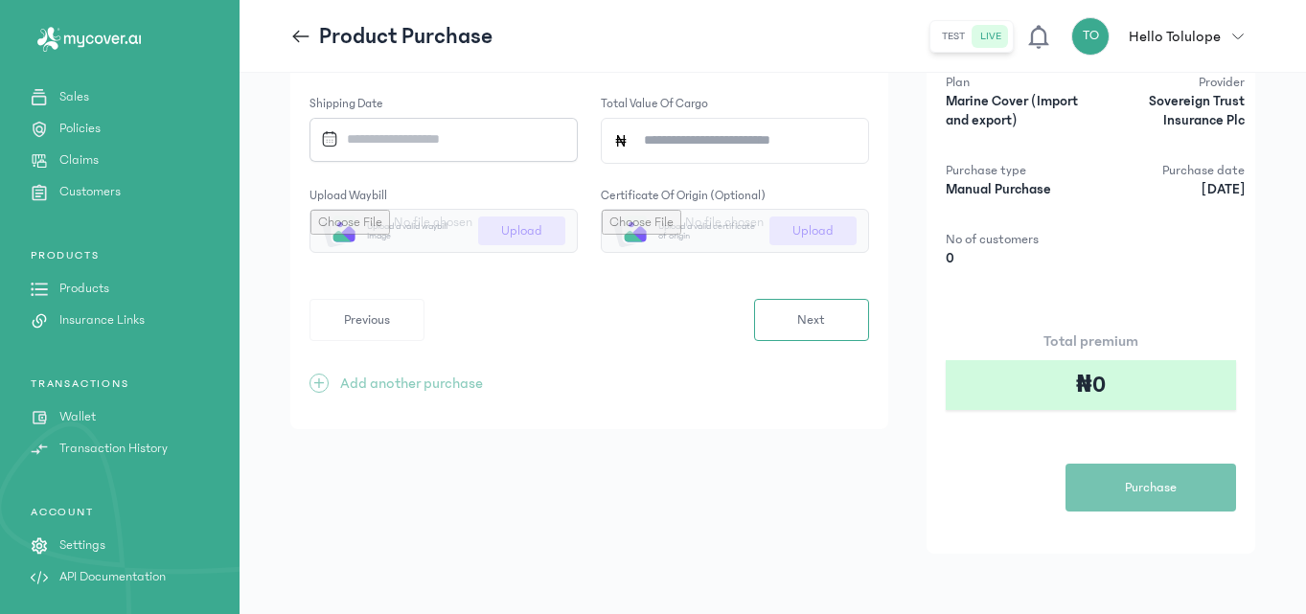
scroll to position [93, 0]
click at [463, 144] on input "Datepicker input" at bounding box center [436, 138] width 247 height 41
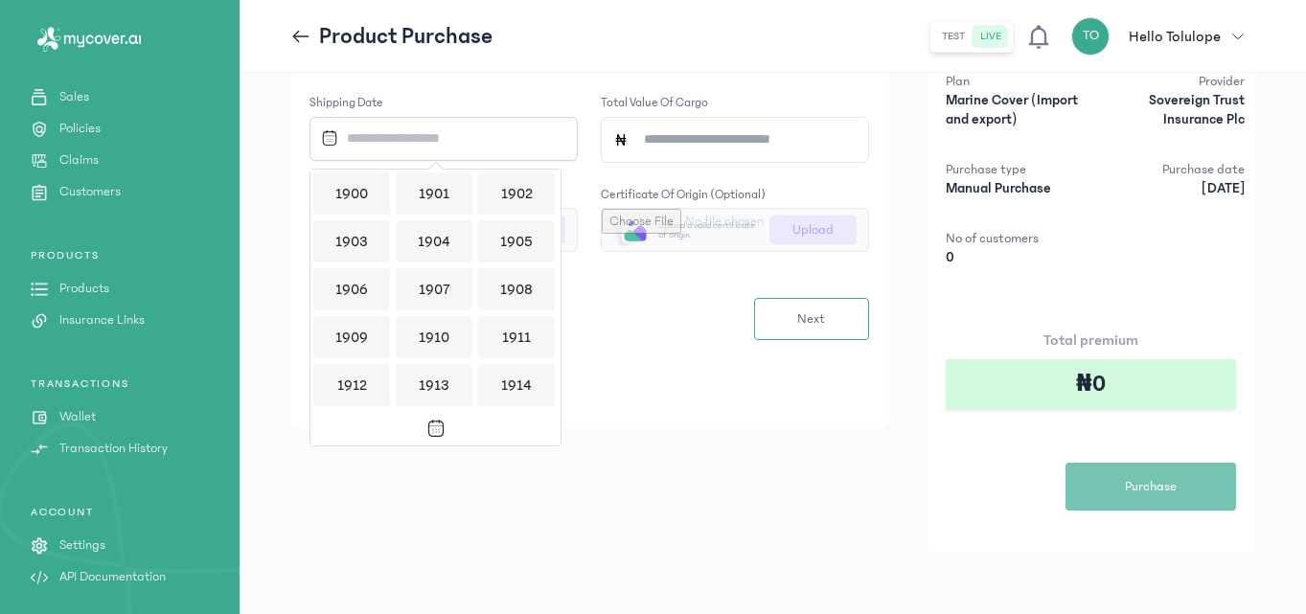
scroll to position [1858, 0]
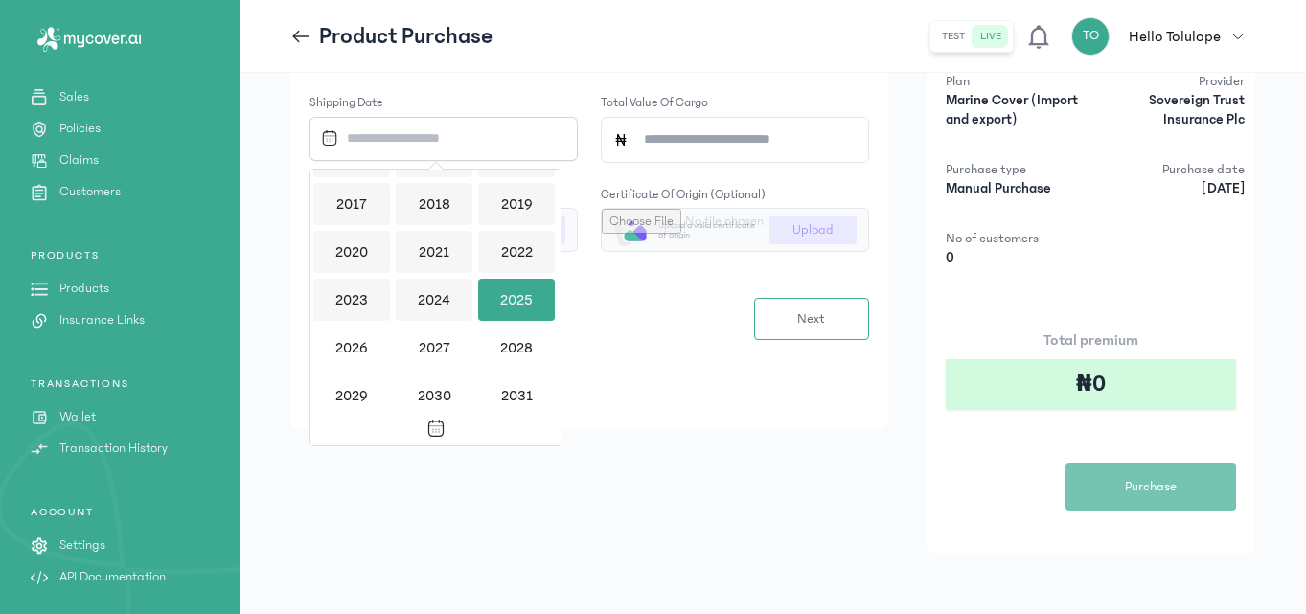
click at [520, 289] on div "2025" at bounding box center [516, 300] width 77 height 42
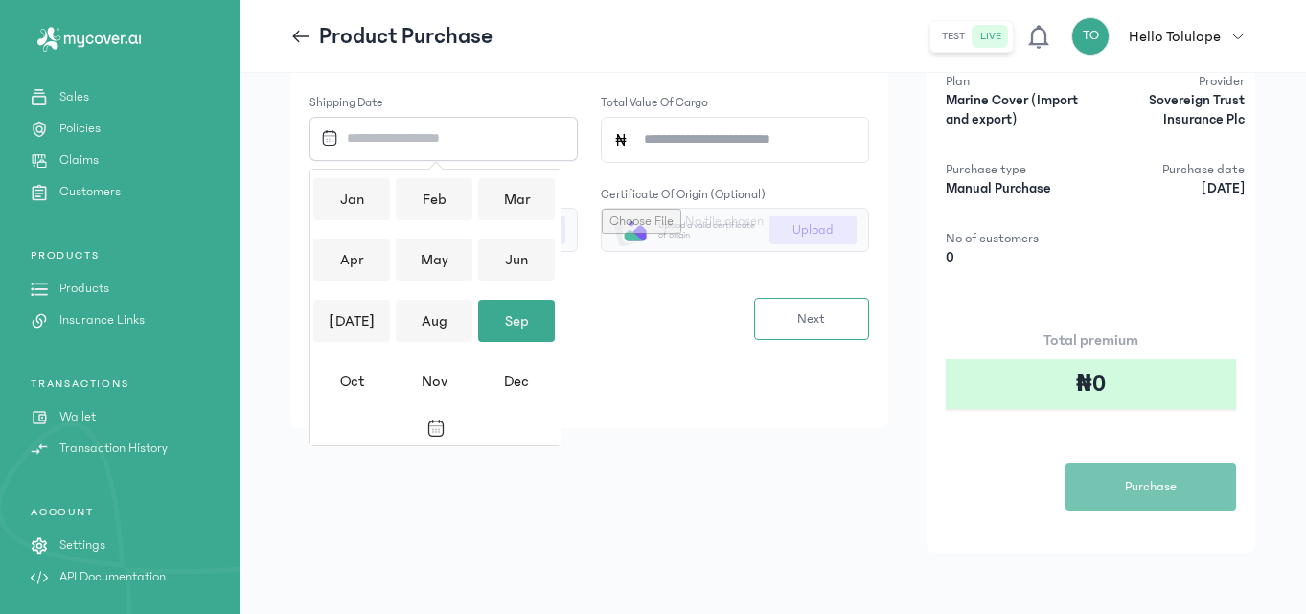
click at [548, 321] on div "Sep" at bounding box center [516, 321] width 77 height 42
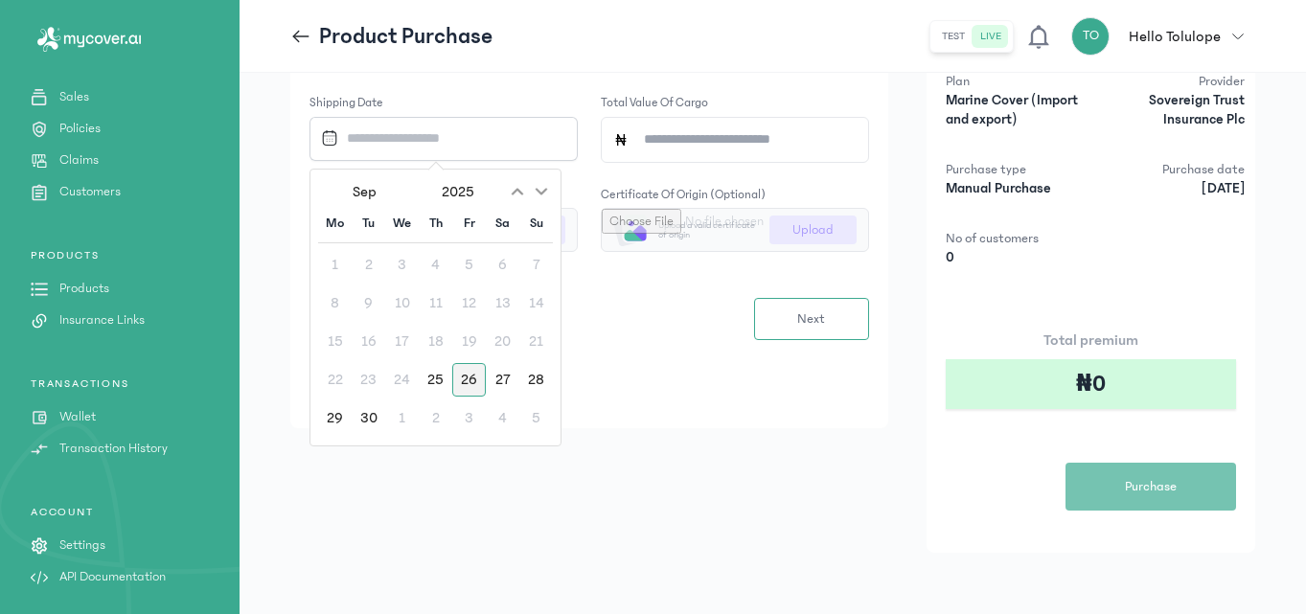
click at [462, 379] on div "26" at bounding box center [469, 380] width 34 height 34
type input "**********"
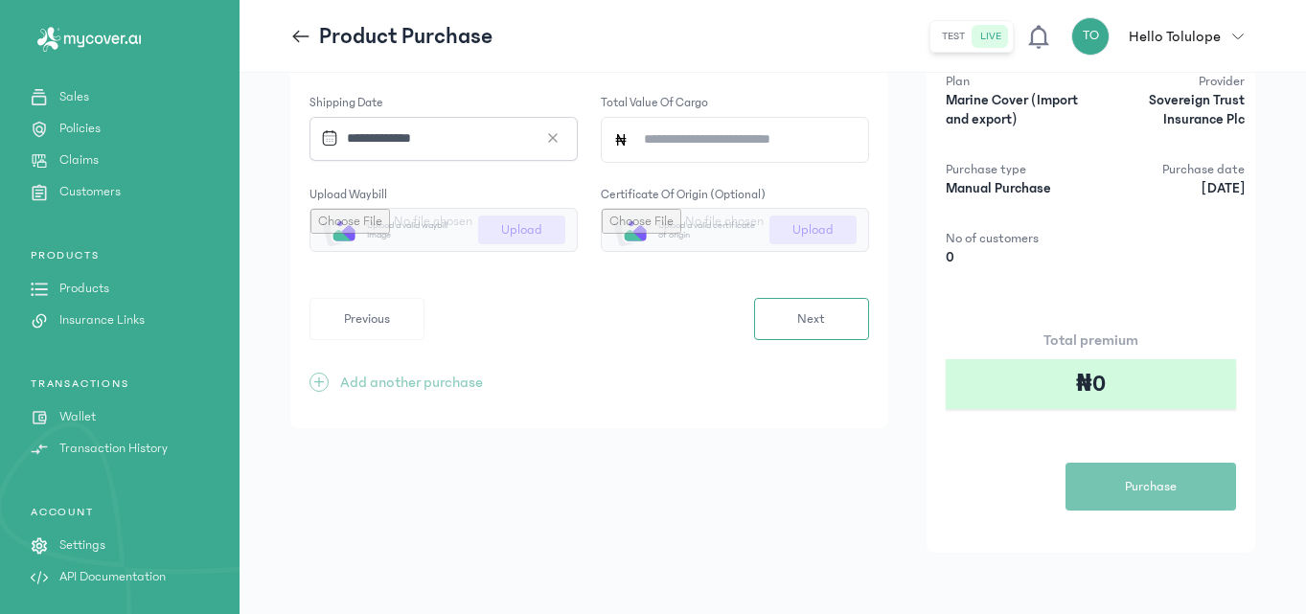
click at [674, 142] on input "Total value of cargo" at bounding box center [742, 140] width 228 height 44
type input "*"
type input "*******"
click at [491, 238] on input "file" at bounding box center [443, 230] width 266 height 42
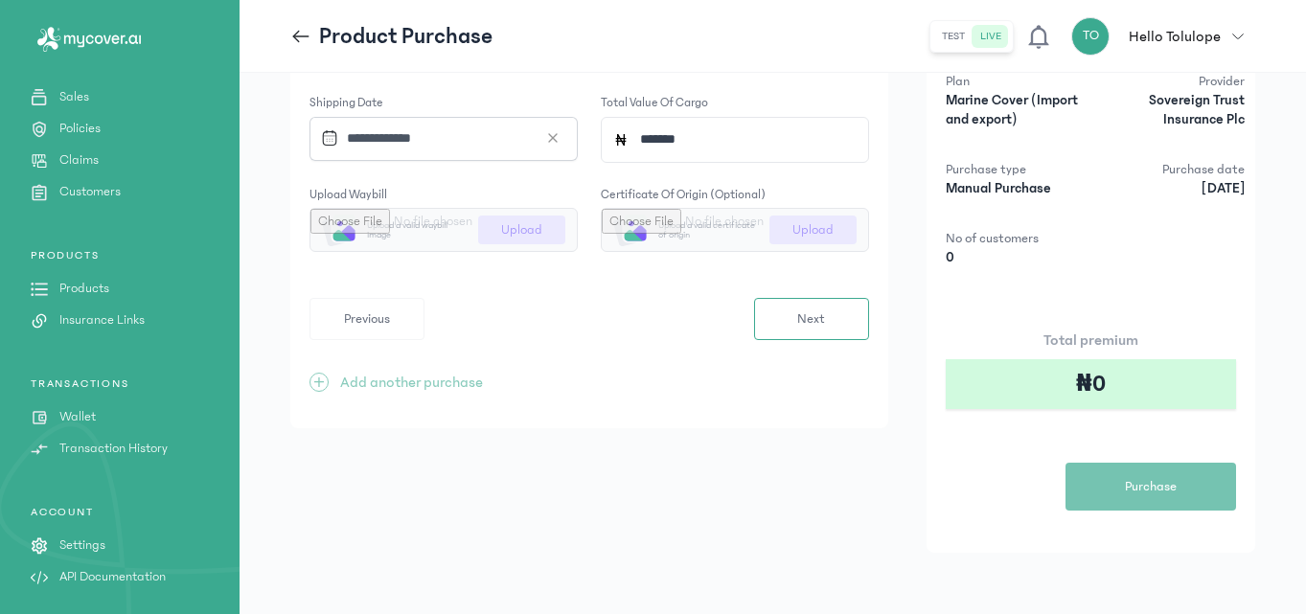
type input "**********"
click at [841, 330] on button "Next" at bounding box center [811, 319] width 115 height 42
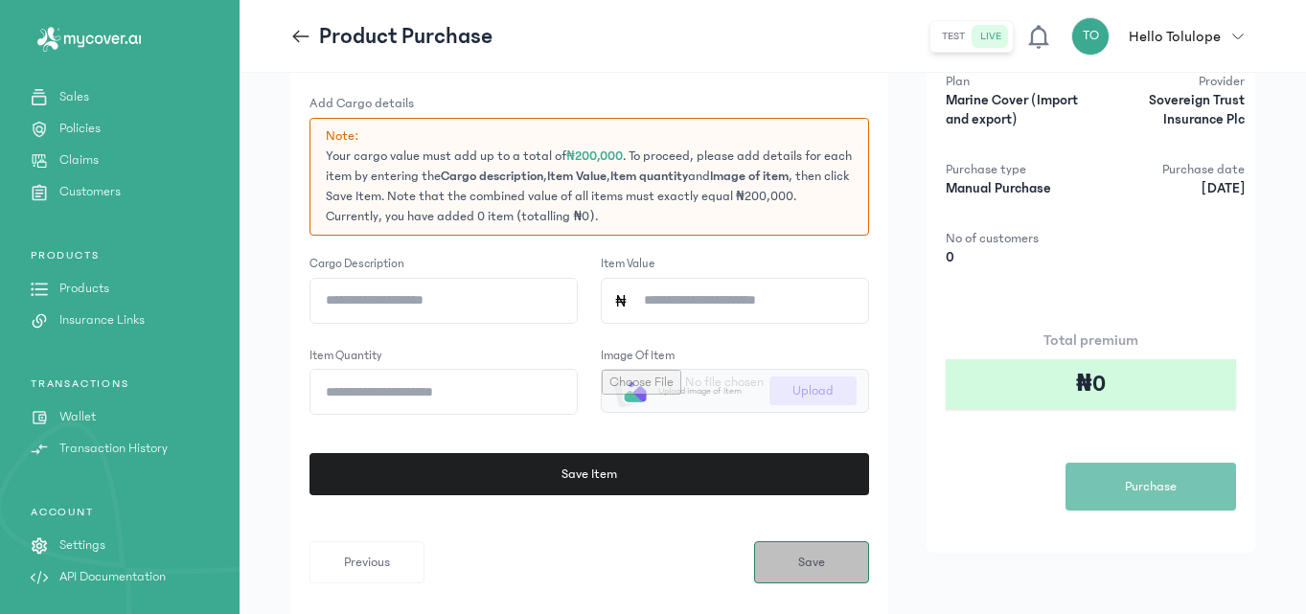
scroll to position [0, 0]
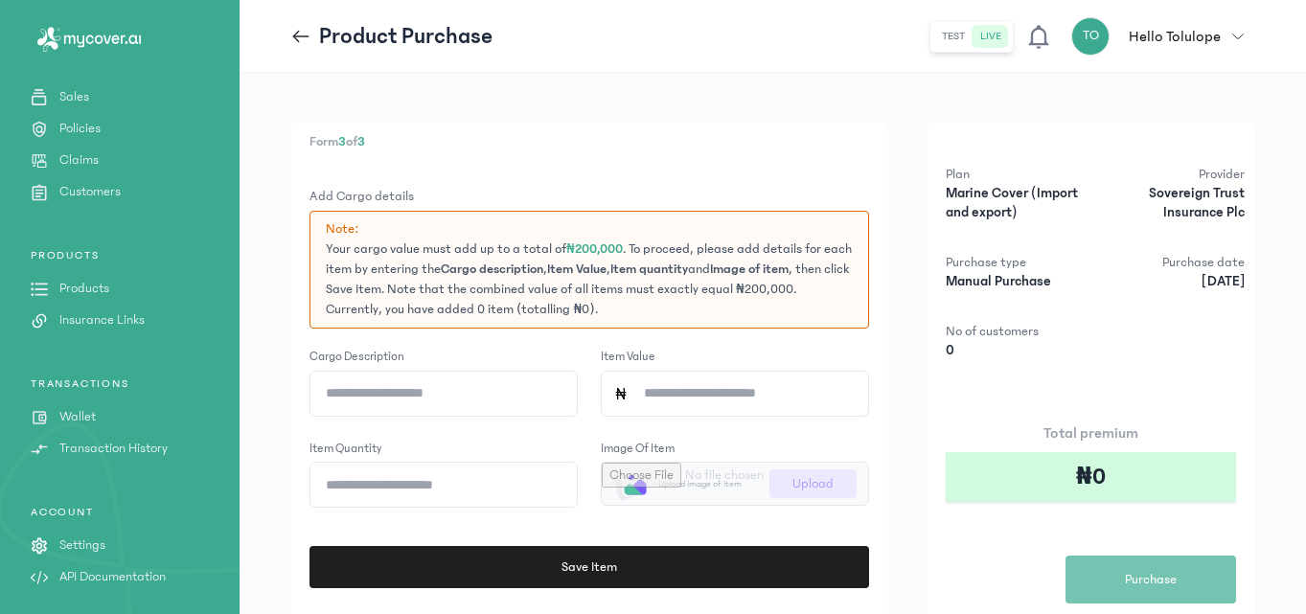
click at [575, 173] on div "Form 3 of 3 Add Cargo details Note: Your cargo value must add up to a total of …" at bounding box center [589, 444] width 598 height 642
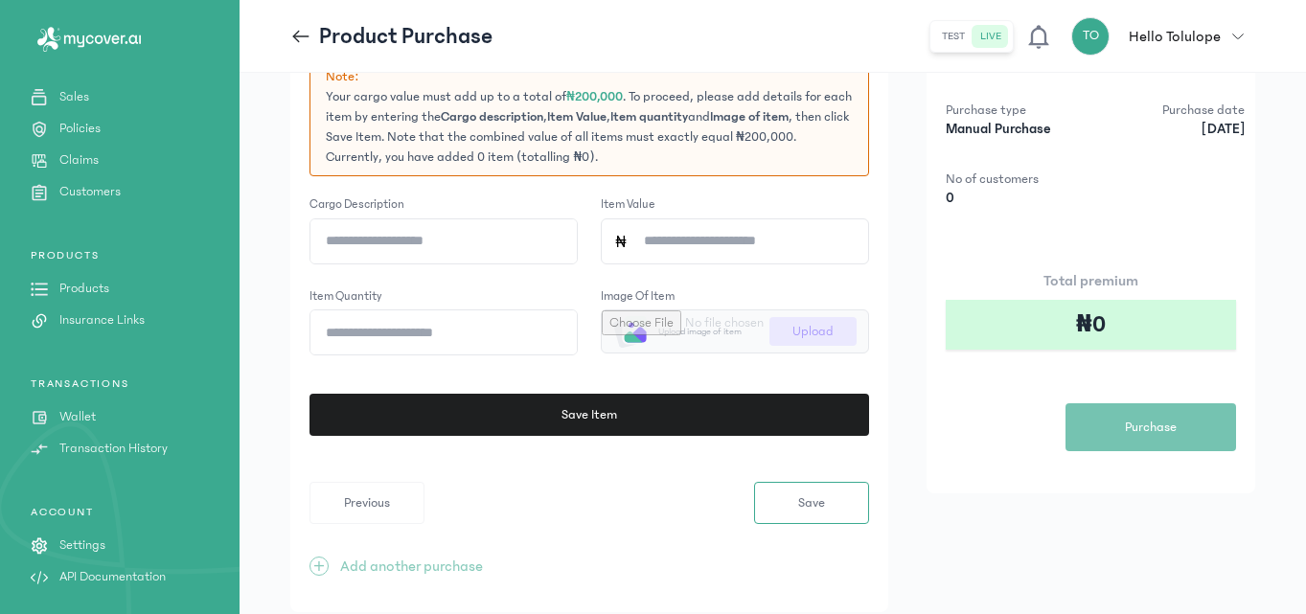
scroll to position [153, 0]
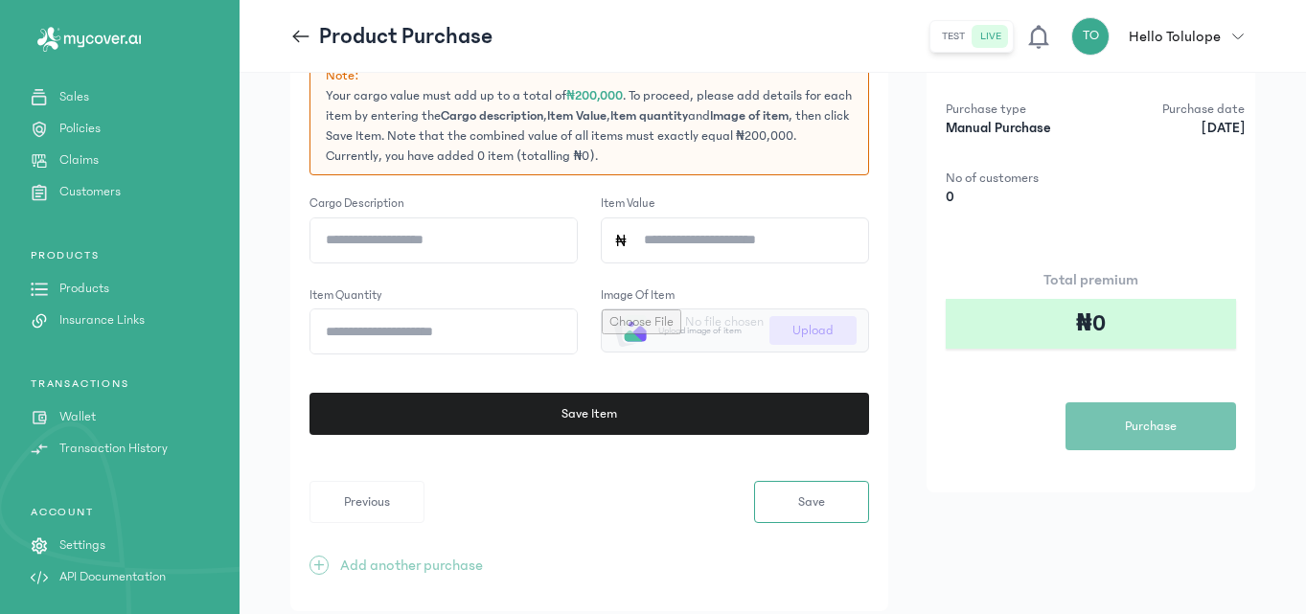
click at [450, 240] on input "Cargo description" at bounding box center [443, 240] width 266 height 44
type input "**********"
click at [437, 324] on input "Item quantity" at bounding box center [443, 331] width 266 height 44
type input "*"
click at [387, 239] on input "**********" at bounding box center [443, 240] width 266 height 44
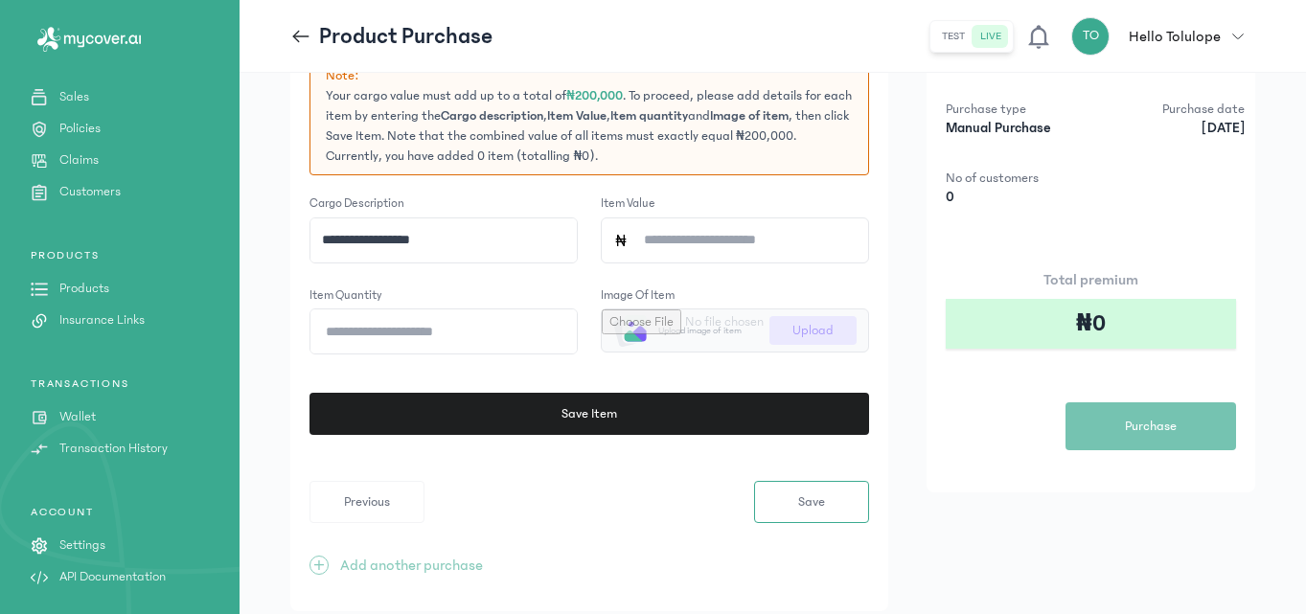
type input "**********"
click at [765, 247] on input "Item Value" at bounding box center [742, 240] width 228 height 44
type input "******"
click at [791, 334] on input "file" at bounding box center [735, 330] width 266 height 42
type input "**********"
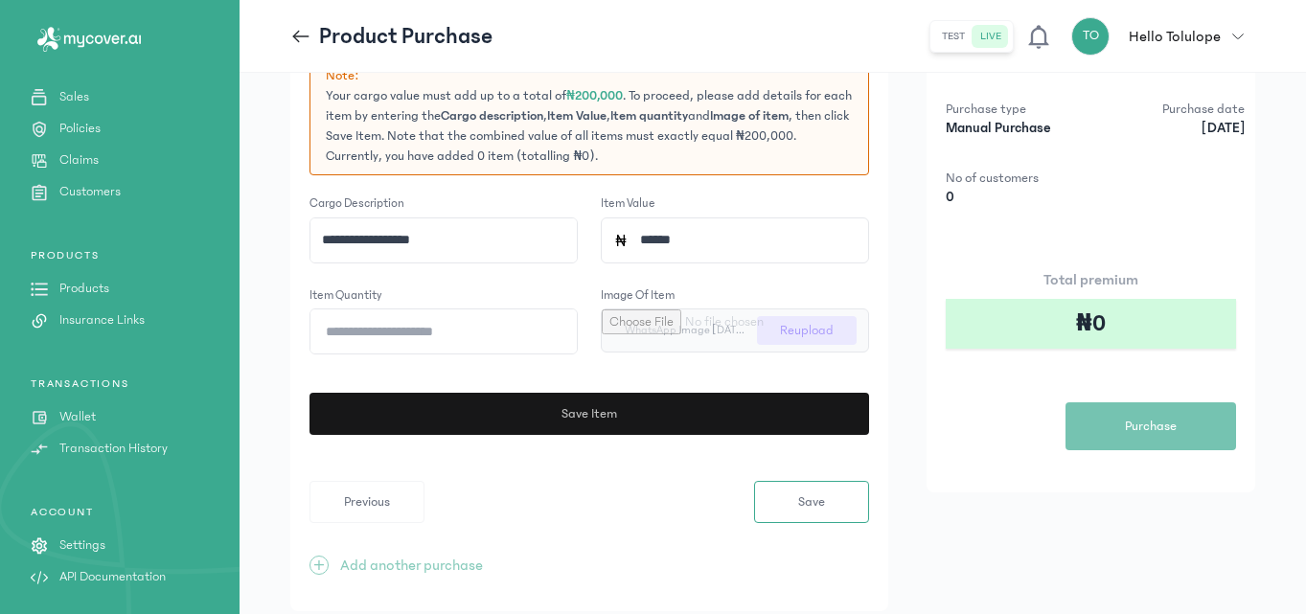
click at [693, 428] on button "Save Item" at bounding box center [589, 414] width 559 height 42
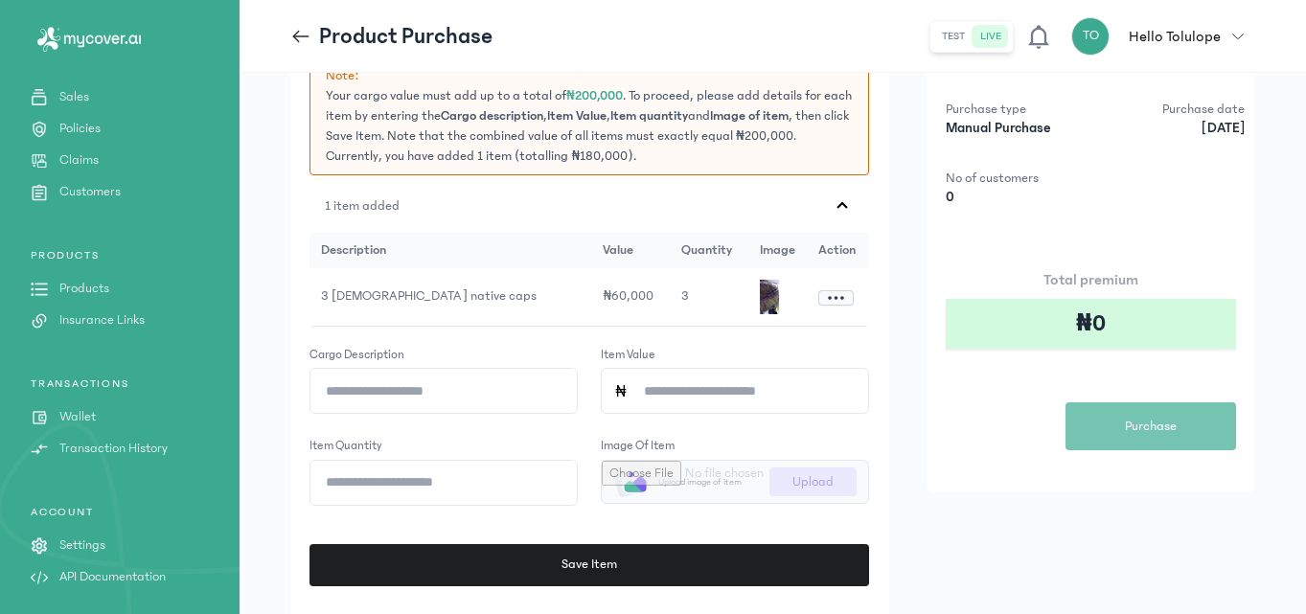
click at [467, 479] on input "Item quantity" at bounding box center [443, 483] width 266 height 44
click at [360, 393] on input "Cargo description" at bounding box center [443, 391] width 266 height 44
type input "**********"
click at [393, 486] on input "Item quantity" at bounding box center [443, 483] width 266 height 44
type input "*"
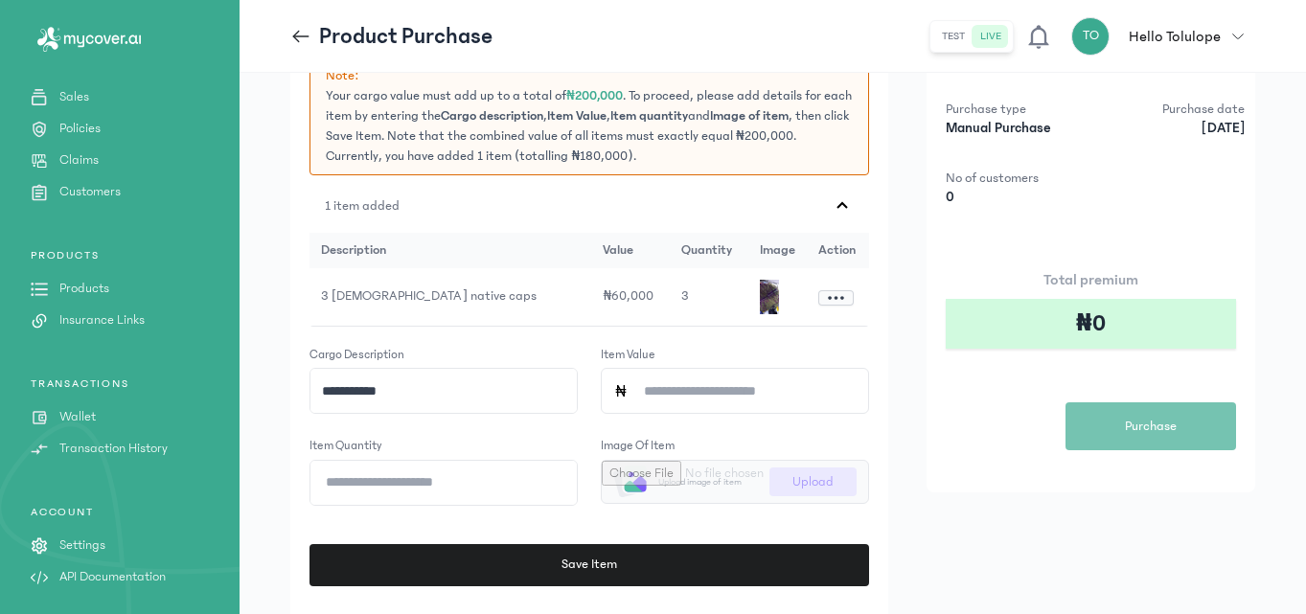
click at [667, 400] on input "Item Value" at bounding box center [742, 391] width 228 height 44
type input "******"
click at [789, 498] on input "file" at bounding box center [735, 482] width 266 height 42
type input "**********"
click at [689, 572] on button "Save Item" at bounding box center [587, 565] width 558 height 42
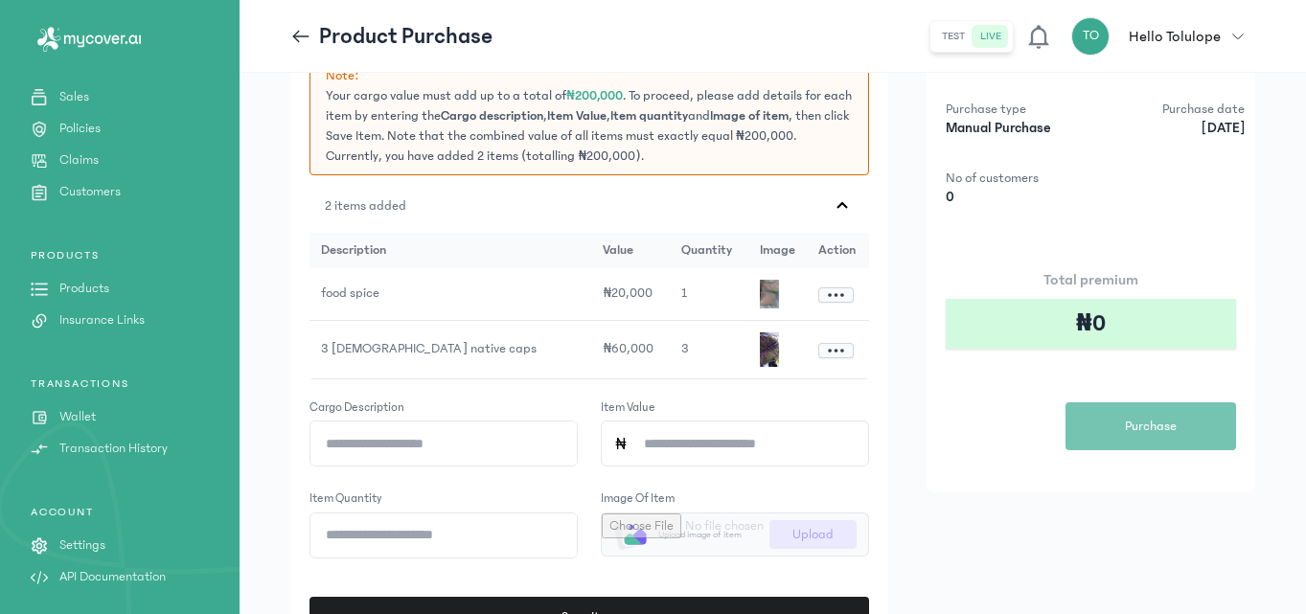
click at [985, 529] on div "Form 3 of 3 Add Cargo details Note: Your cargo value must add up to a total of …" at bounding box center [772, 392] width 965 height 846
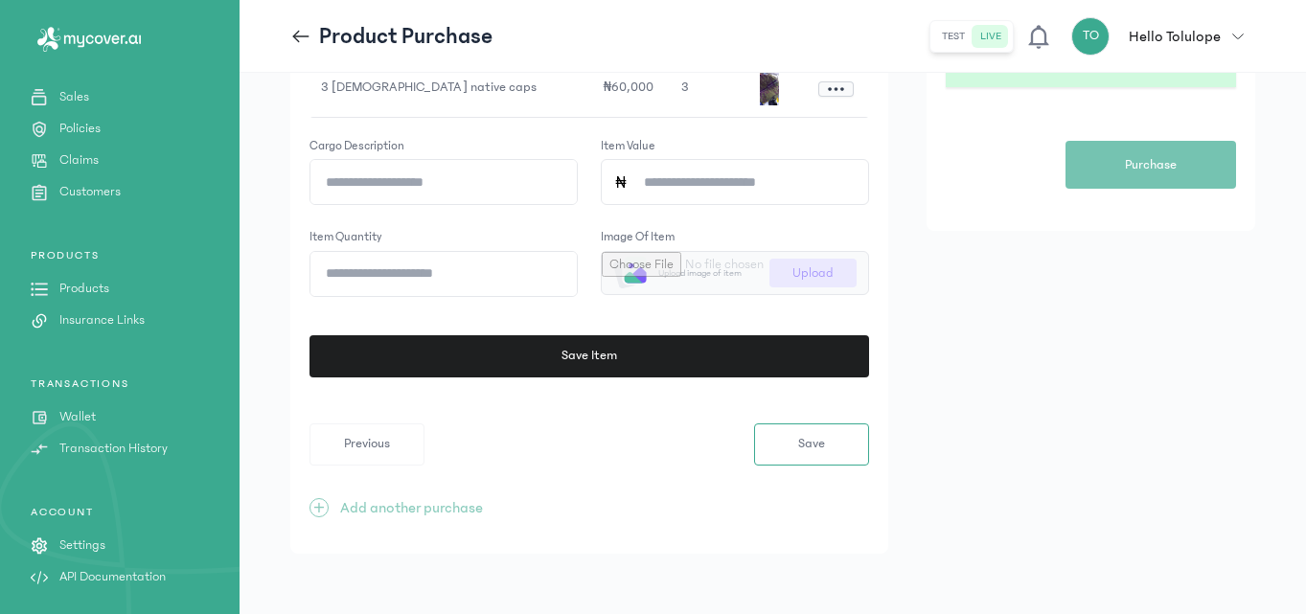
scroll to position [416, 0]
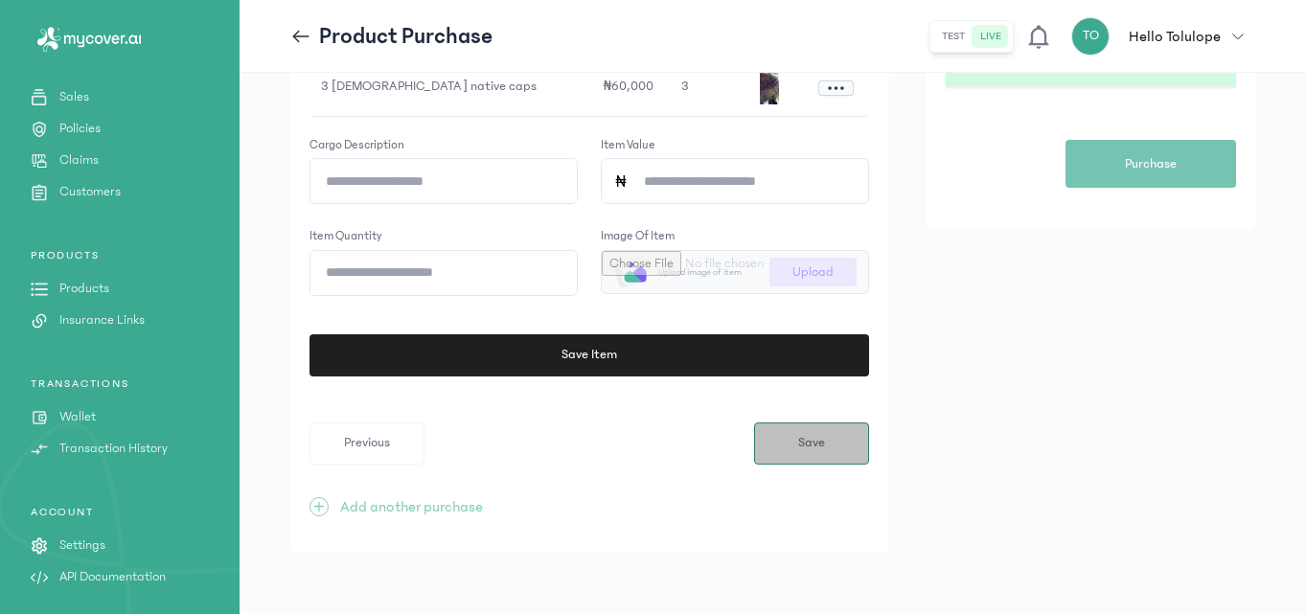
click at [798, 459] on button "Save" at bounding box center [811, 443] width 115 height 42
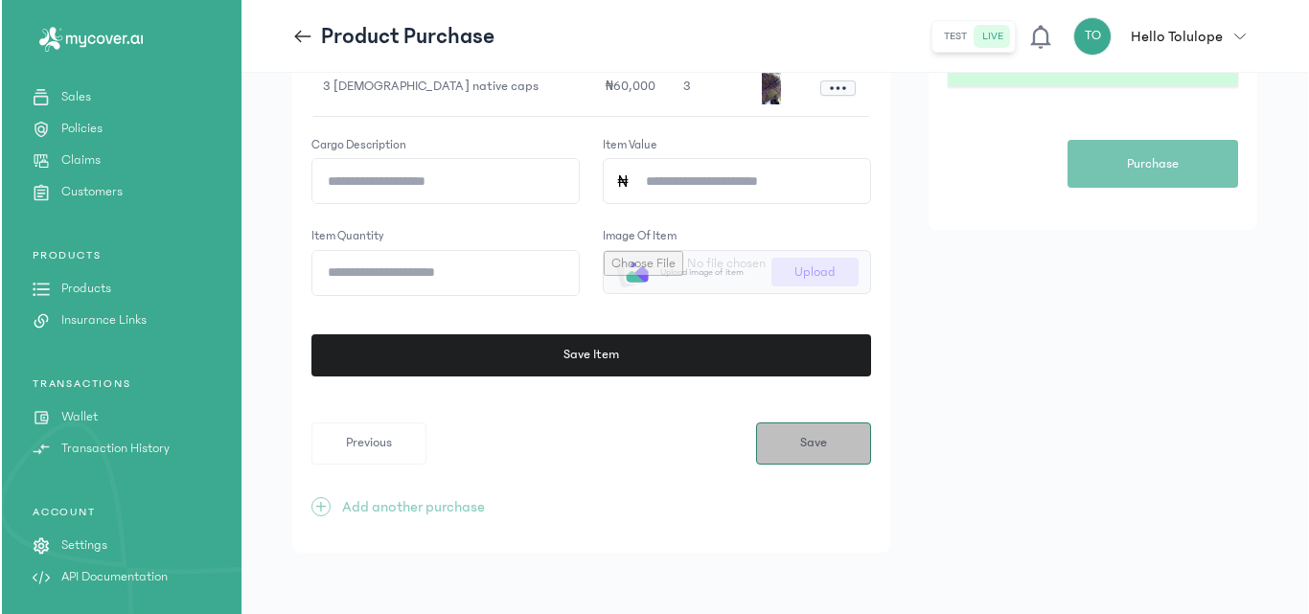
scroll to position [0, 0]
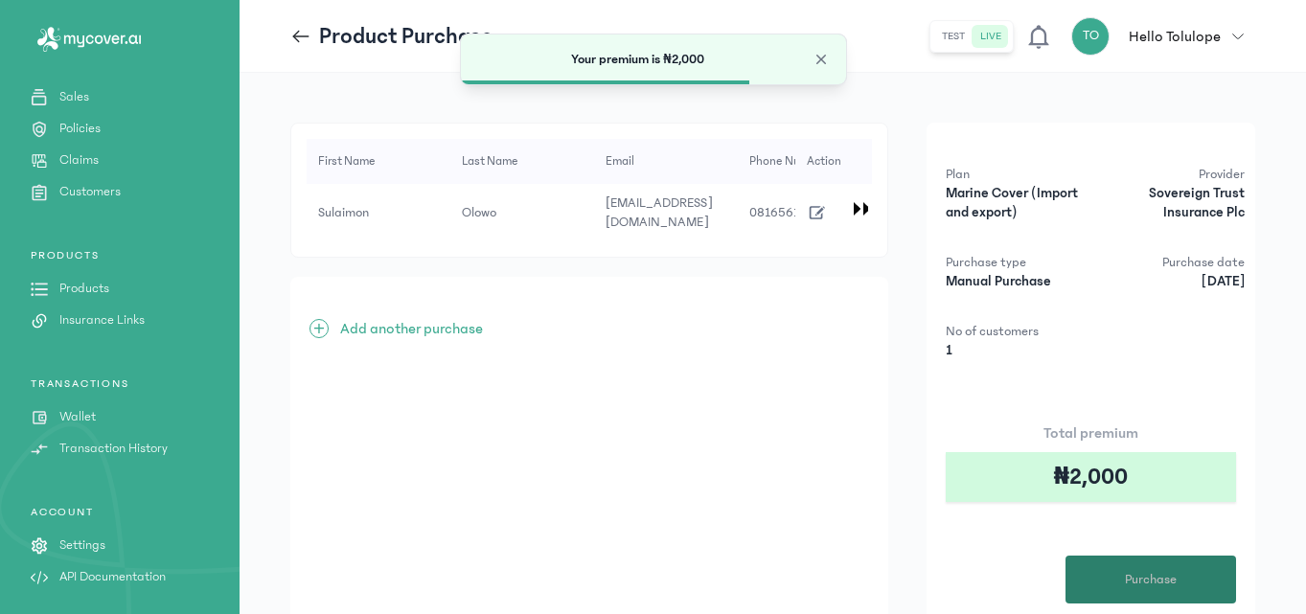
click at [1191, 583] on button "Purchase" at bounding box center [1150, 580] width 171 height 48
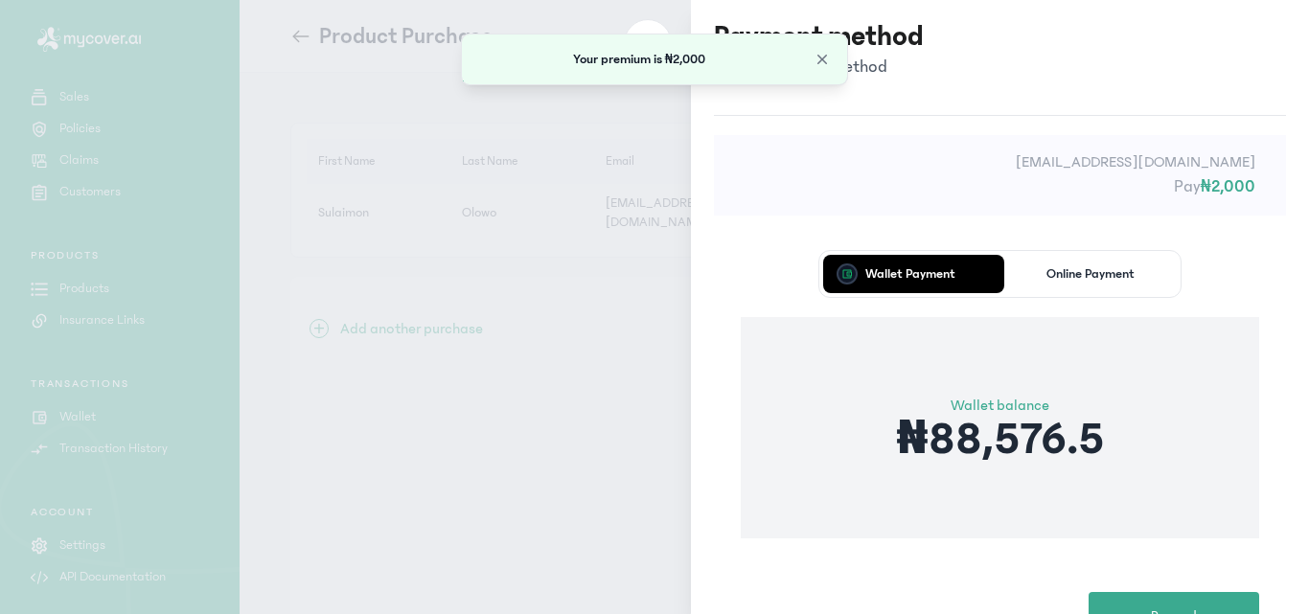
click at [896, 565] on div "Wallet Payment Online Payment Wallet balance ₦88,576.5 Proceed" at bounding box center [1000, 445] width 572 height 444
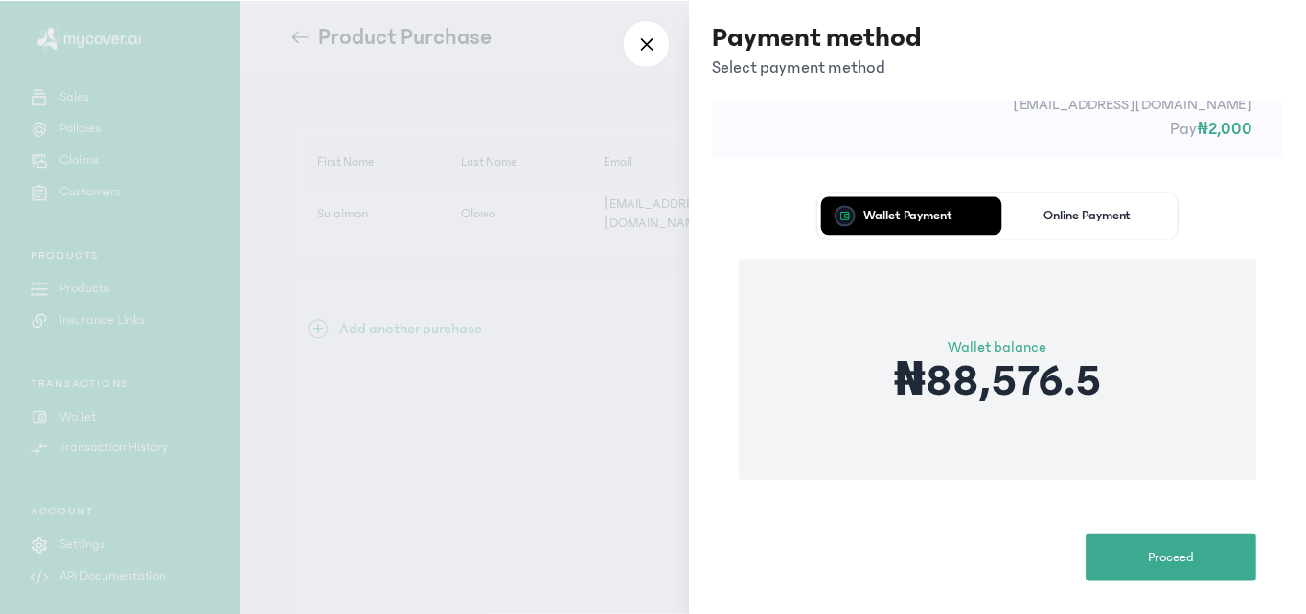
scroll to position [76, 0]
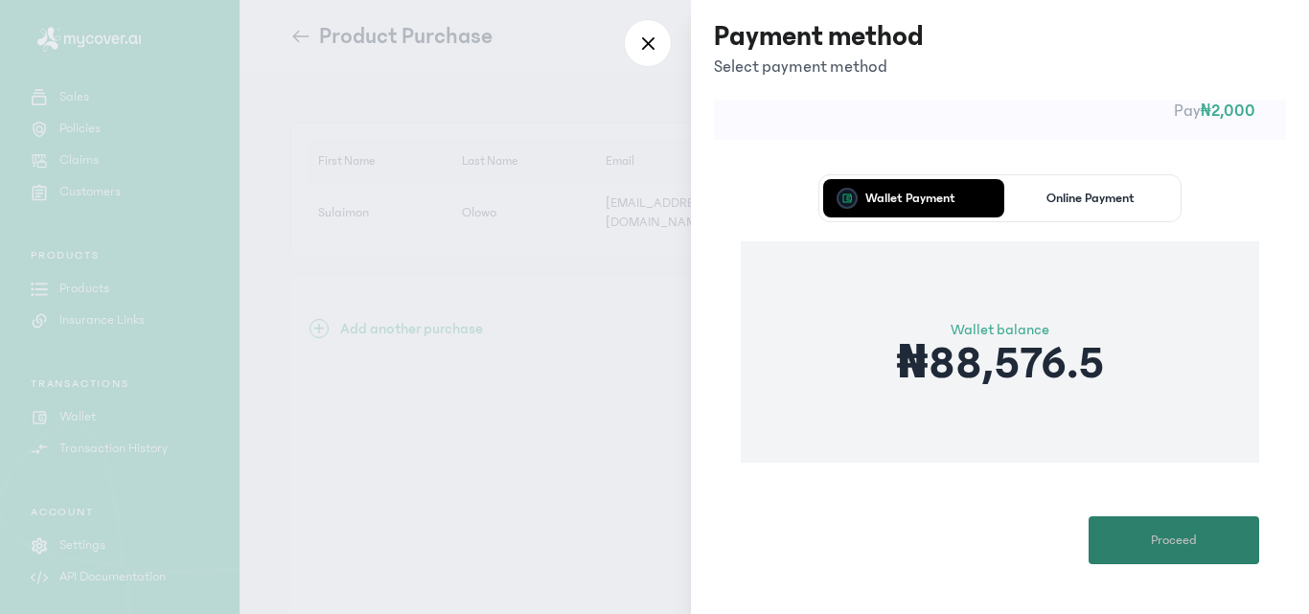
click at [1126, 540] on button "Proceed" at bounding box center [1173, 540] width 171 height 48
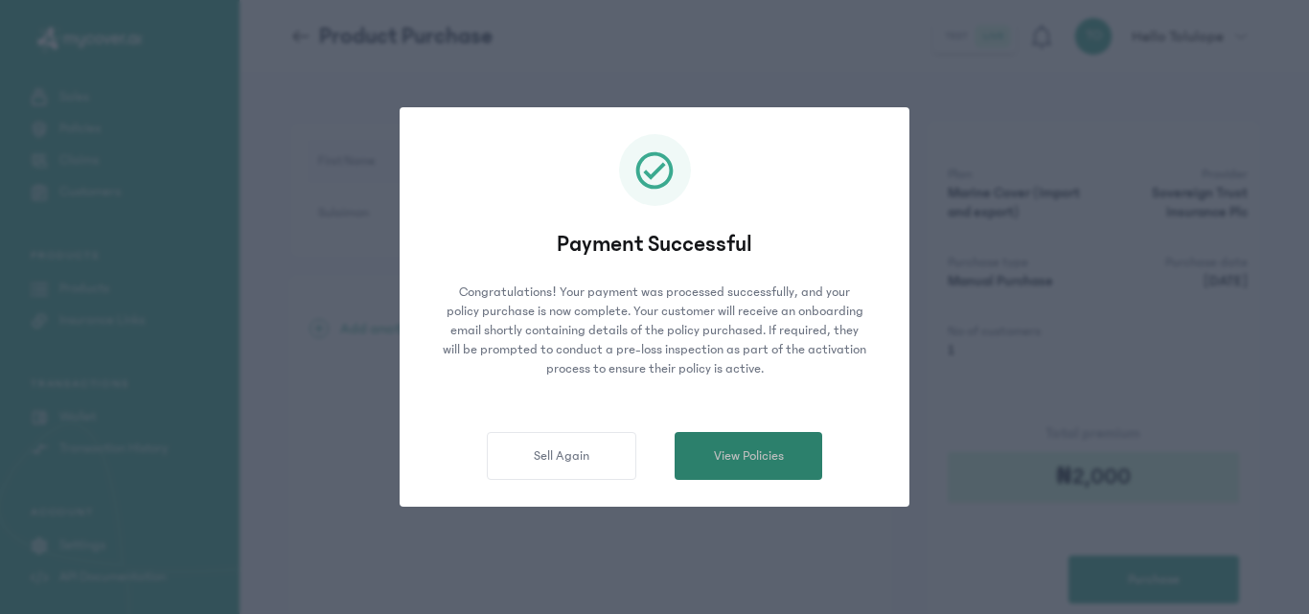
click at [772, 448] on span "View Policies" at bounding box center [749, 456] width 70 height 20
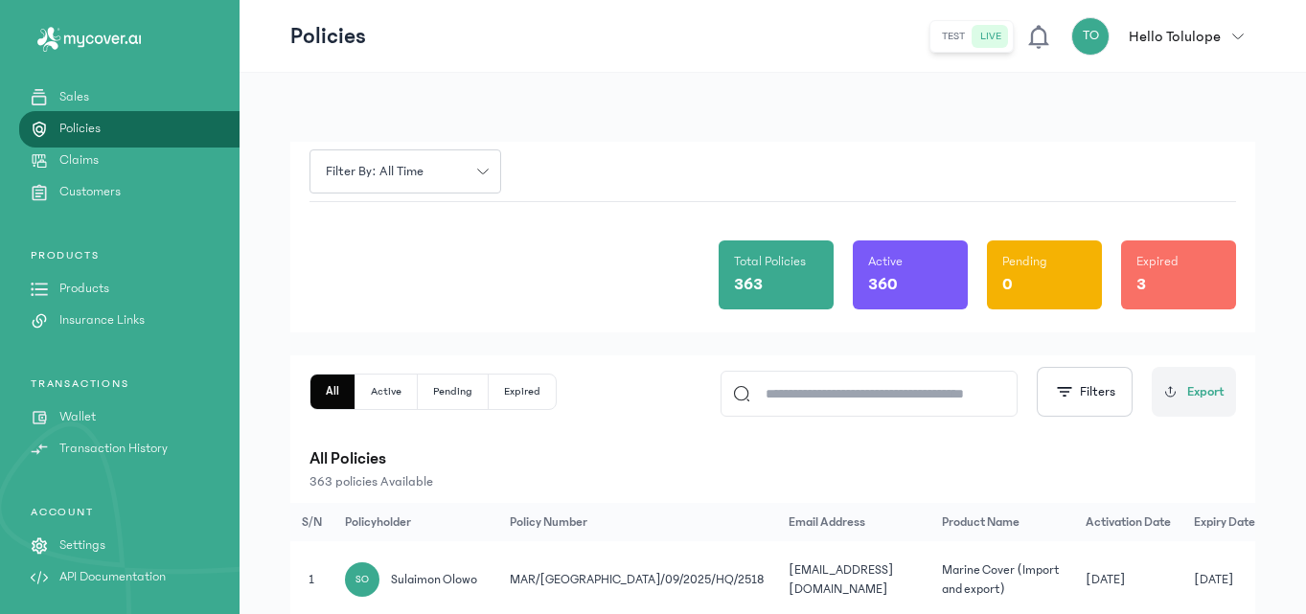
click at [580, 242] on div "Total Policies 363 Active 360 Pending 0 Expired 3" at bounding box center [772, 267] width 926 height 130
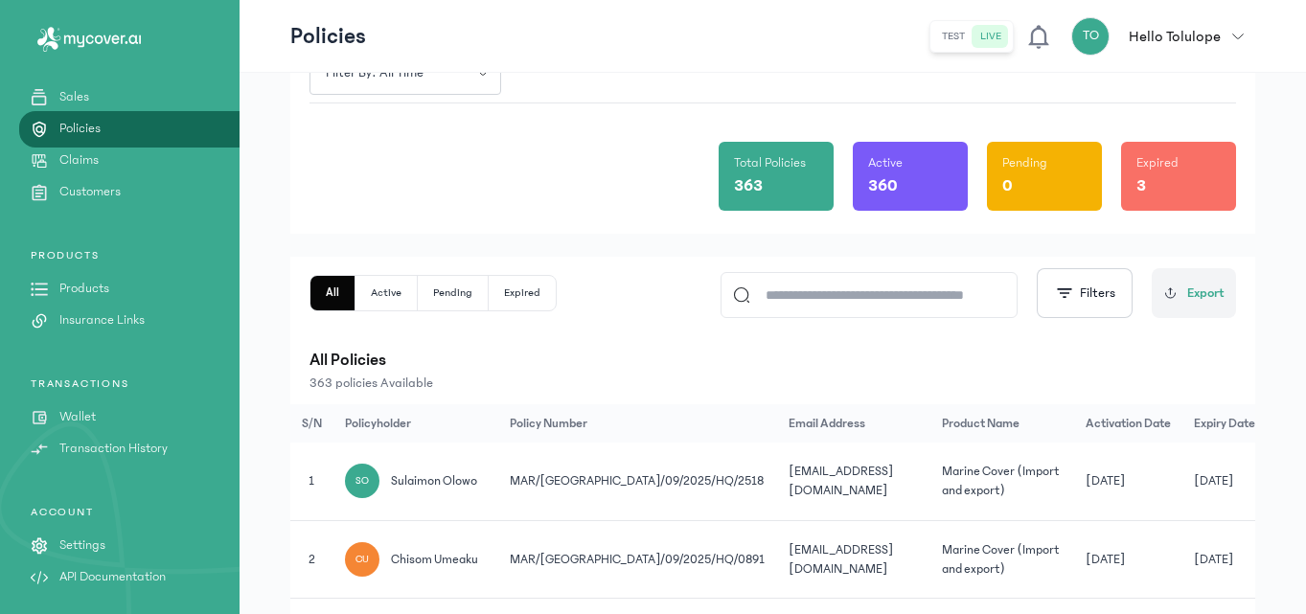
scroll to position [115, 0]
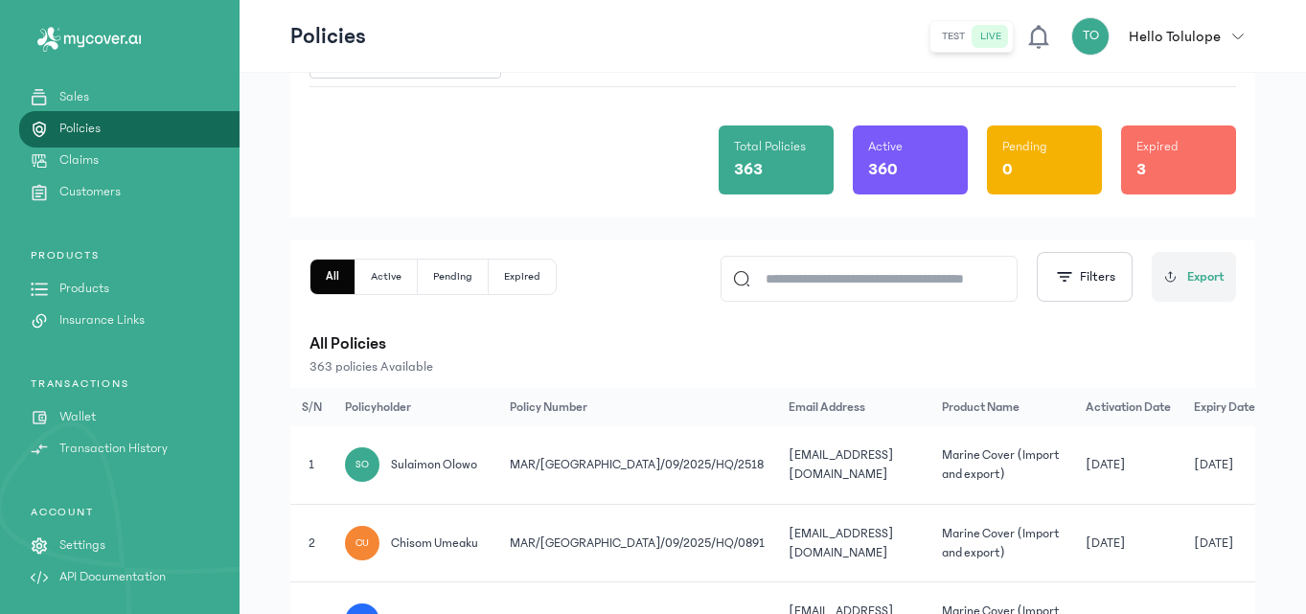
click at [105, 291] on p "Products" at bounding box center [84, 289] width 50 height 20
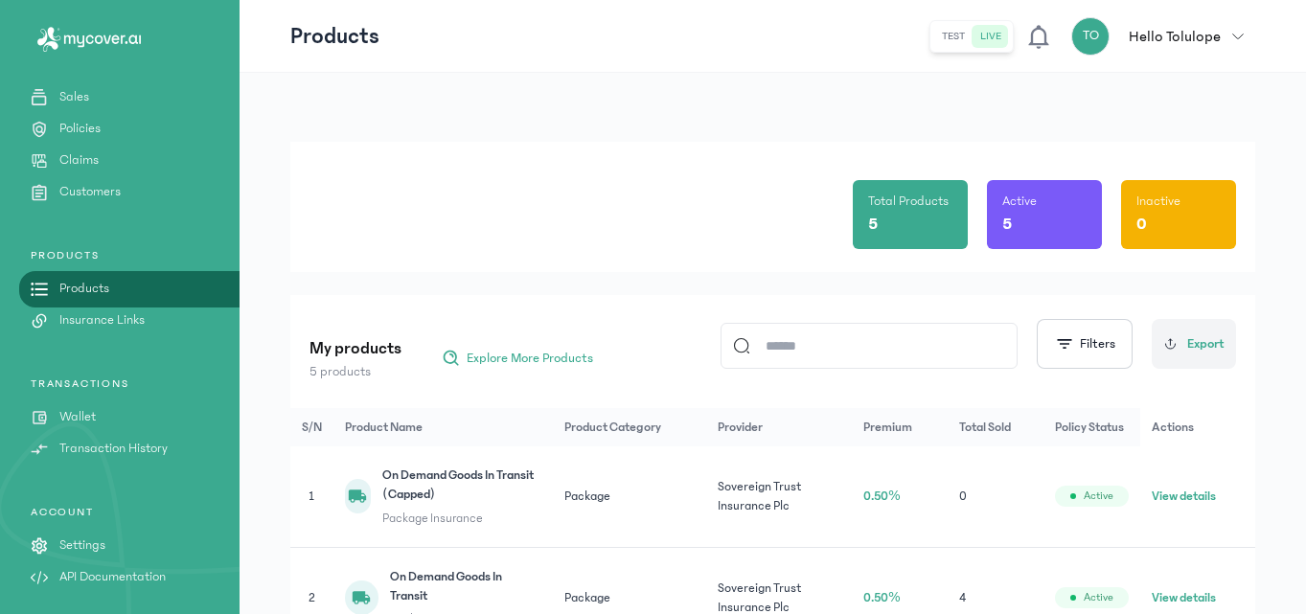
click at [502, 253] on div "Total Products 5 Active 5 Inactive 0" at bounding box center [772, 207] width 926 height 130
click at [445, 196] on div "Total Products 5 Active 5 Inactive 0" at bounding box center [772, 207] width 926 height 130
click at [606, 289] on div "Total Products 5 Active 5 Inactive 0 My products 5 products Explore More Produc…" at bounding box center [772, 543] width 965 height 803
click at [626, 159] on div "Total Products 5 Active 5 Inactive 0" at bounding box center [772, 207] width 926 height 130
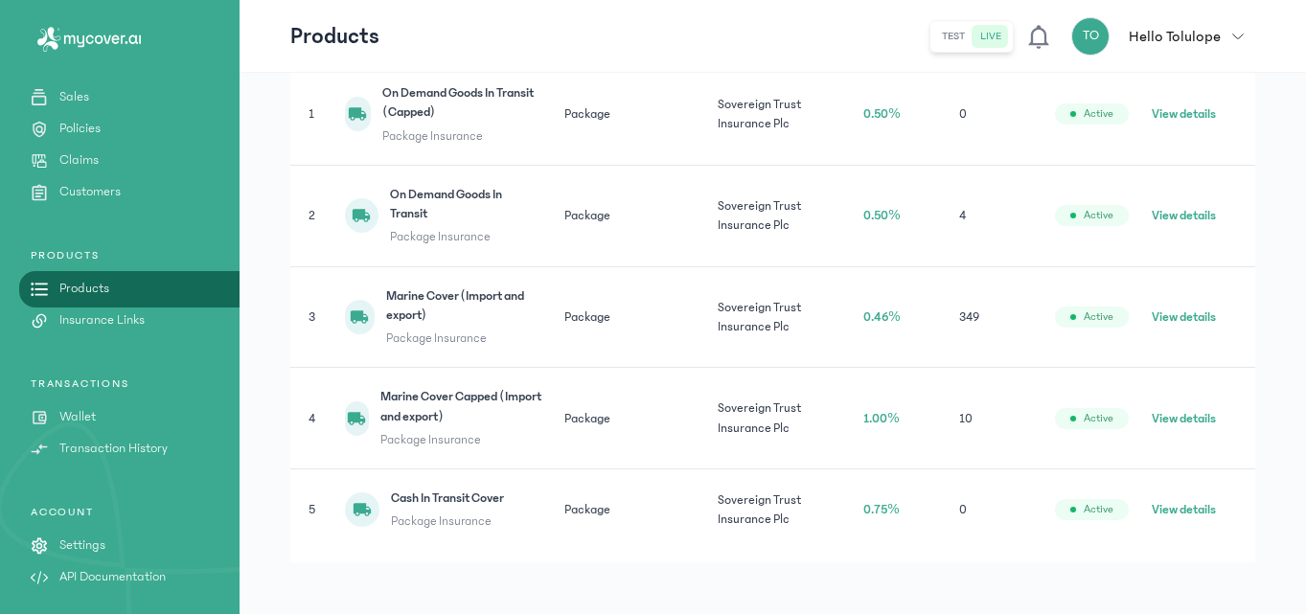
scroll to position [392, 0]
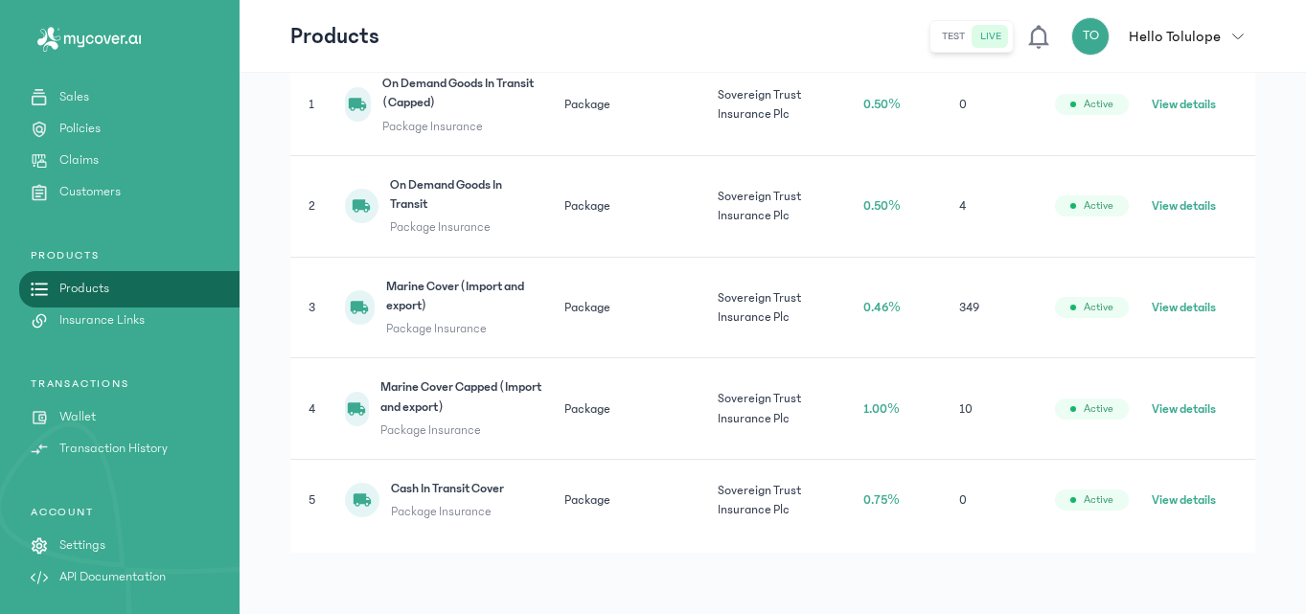
click at [1165, 308] on button "View details" at bounding box center [1184, 307] width 64 height 19
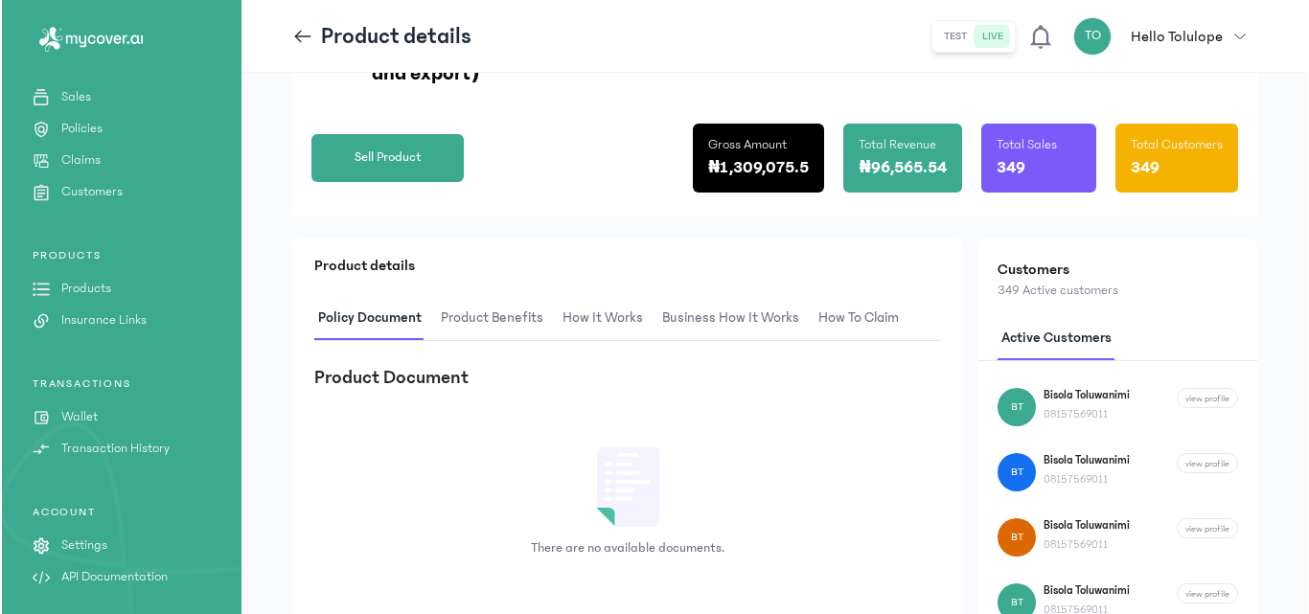
scroll to position [268, 0]
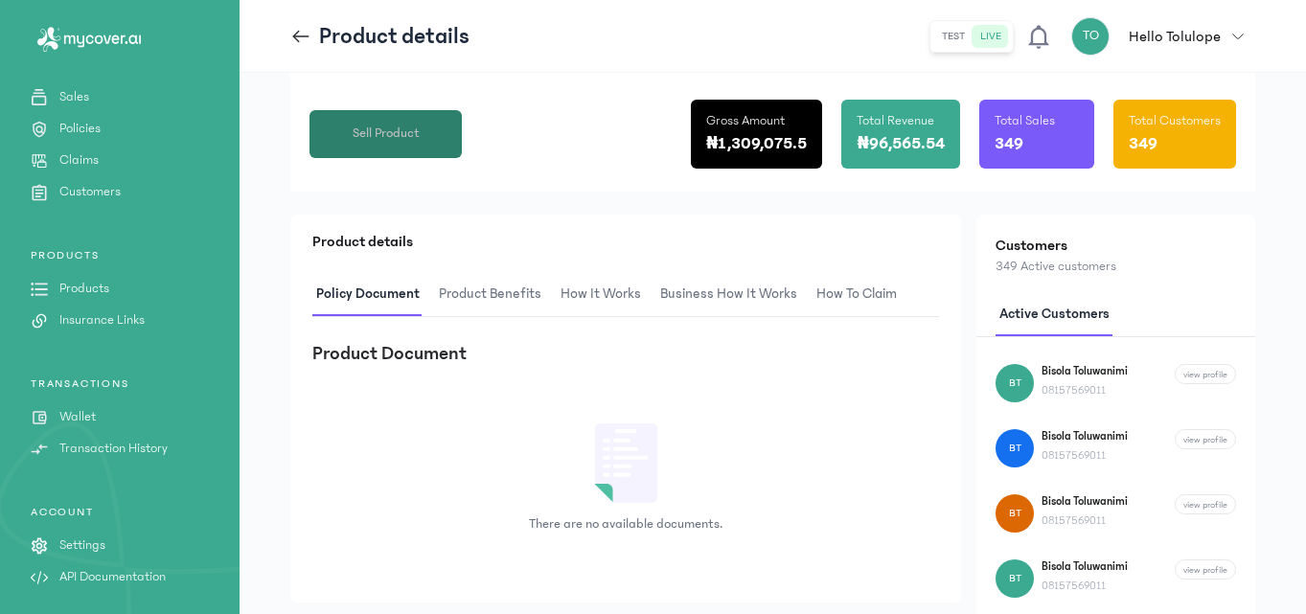
click at [400, 124] on span "Sell Product" at bounding box center [386, 134] width 67 height 20
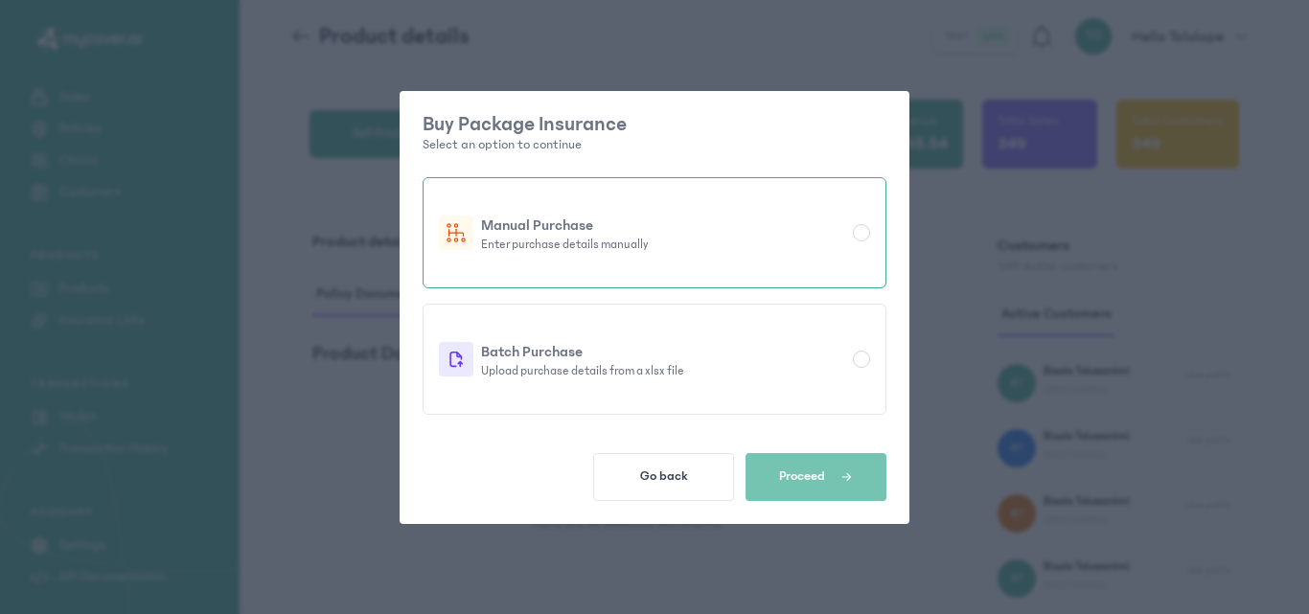
click at [857, 233] on div at bounding box center [861, 232] width 17 height 17
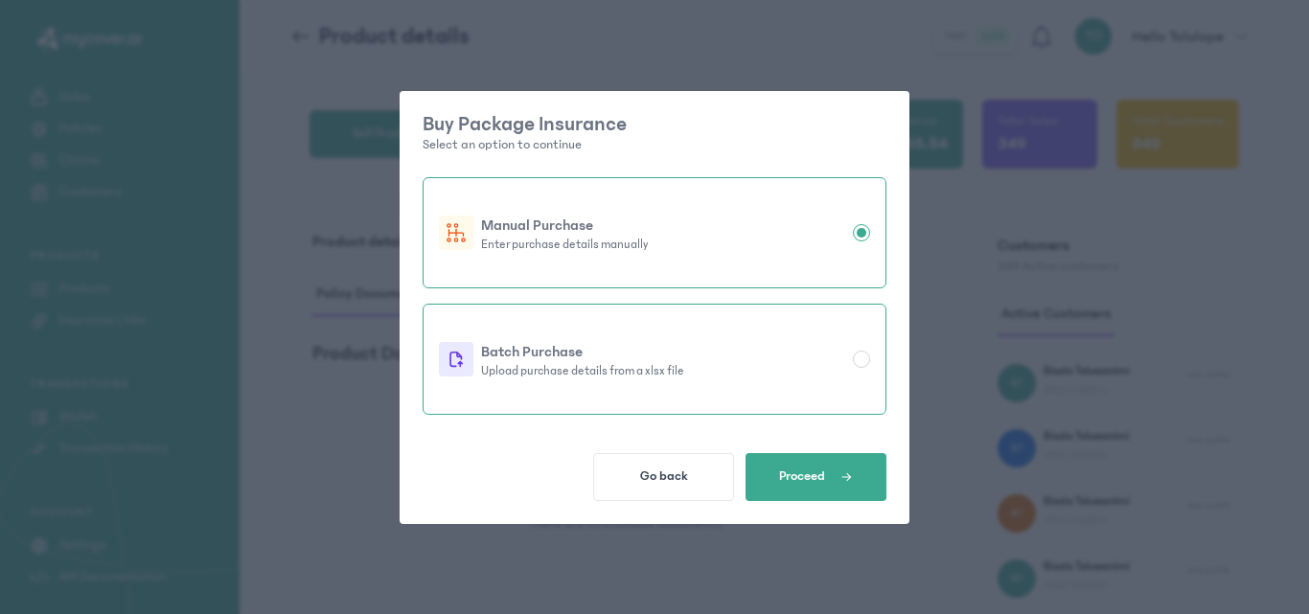
click at [854, 364] on div at bounding box center [861, 359] width 17 height 17
click at [861, 229] on div at bounding box center [861, 232] width 17 height 17
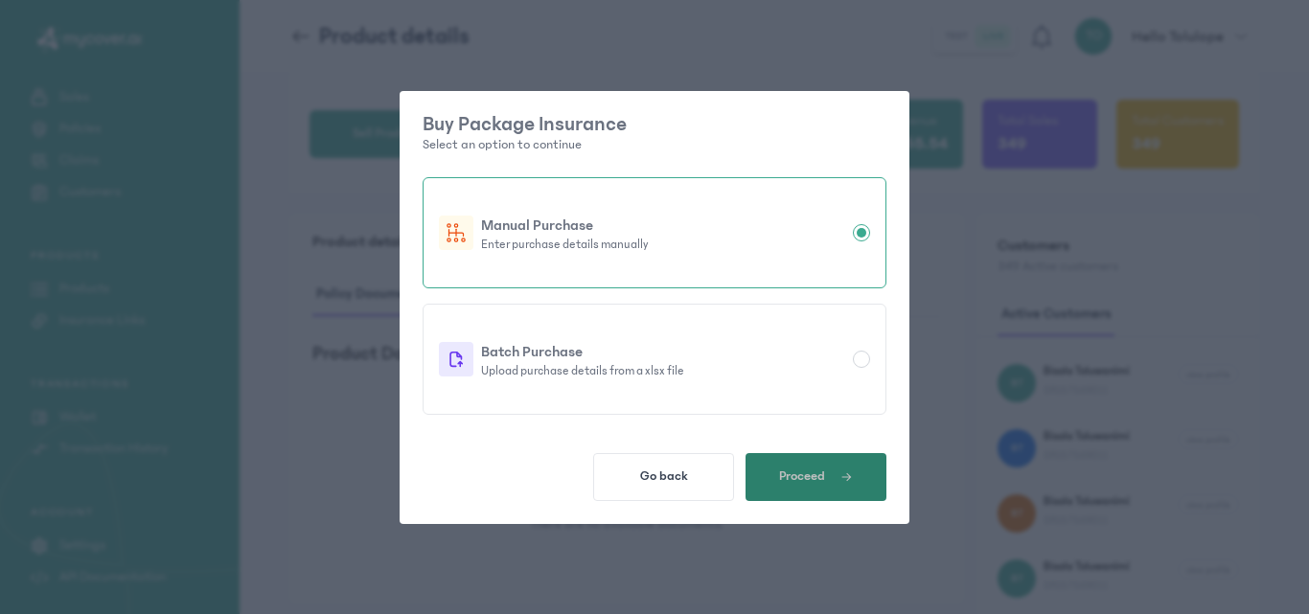
click at [842, 471] on icon "button" at bounding box center [846, 476] width 12 height 17
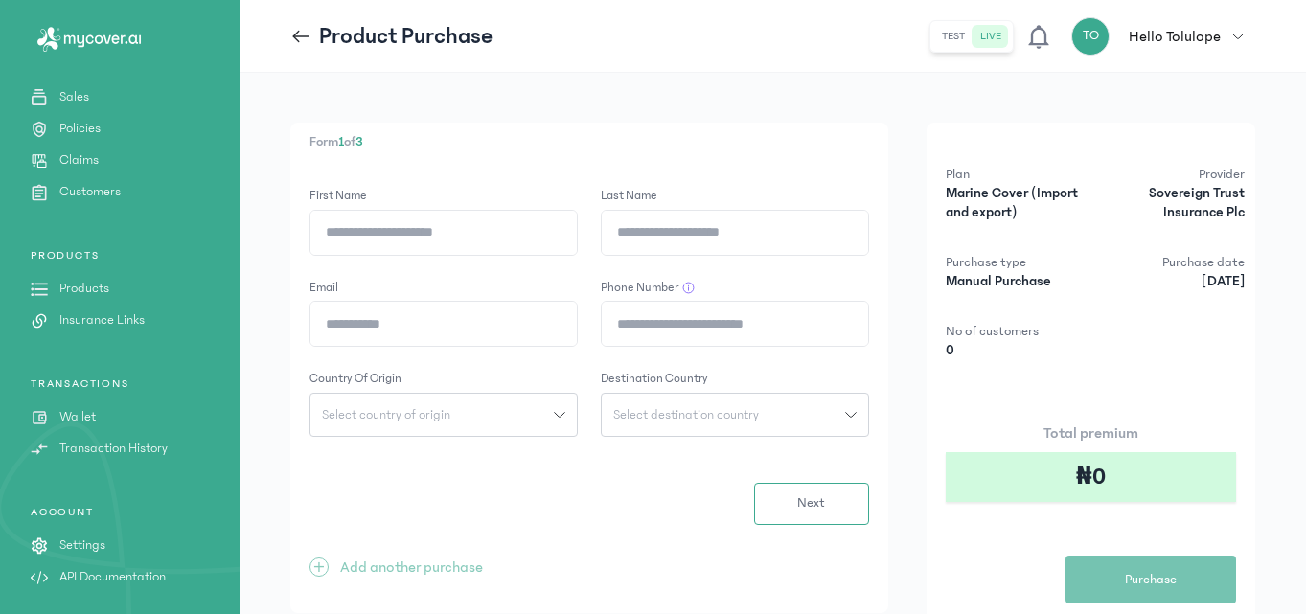
click at [506, 240] on input "First Name" at bounding box center [443, 233] width 266 height 44
click at [344, 219] on input "First Name" at bounding box center [443, 233] width 266 height 44
type input "*******"
type input "*********"
click at [383, 313] on input "Email" at bounding box center [443, 324] width 266 height 44
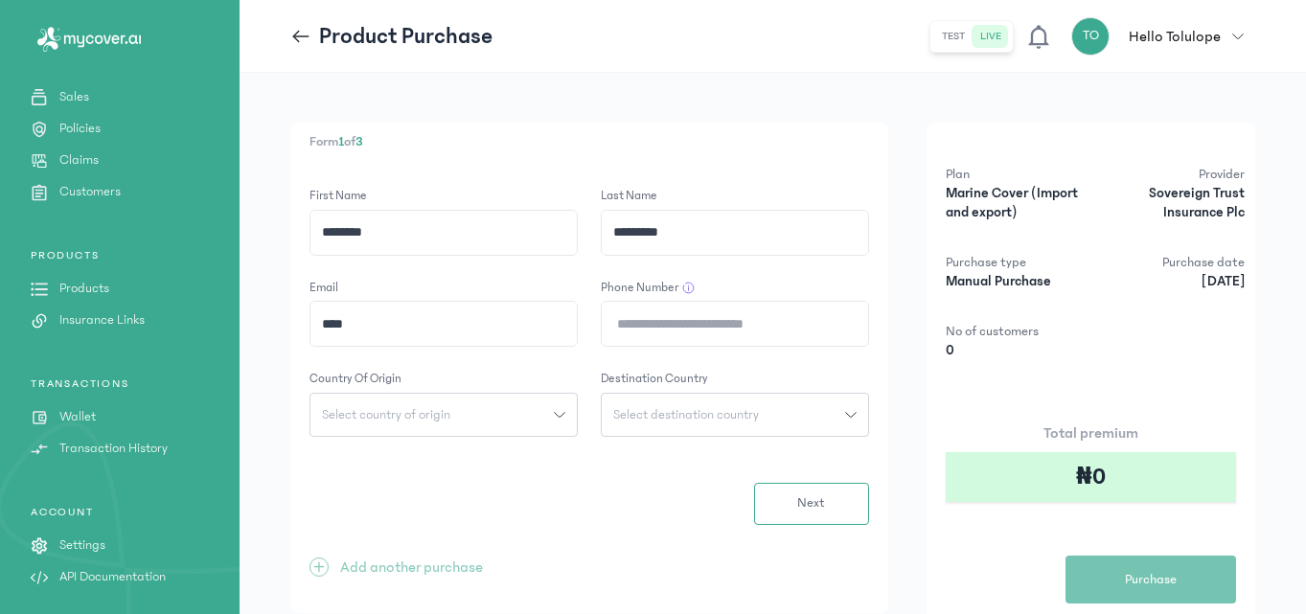
type input "**********"
click at [668, 325] on input "Phone Number" at bounding box center [735, 324] width 266 height 44
type input "**********"
click at [463, 420] on div "Select country of origin" at bounding box center [431, 414] width 243 height 13
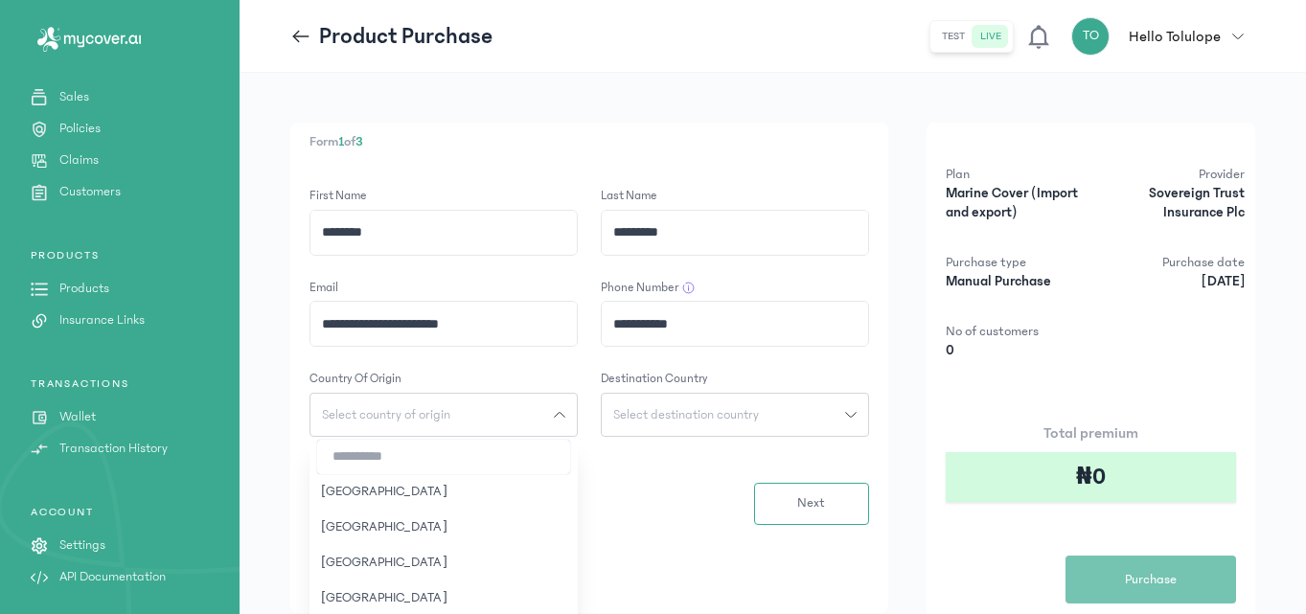
click at [381, 457] on input "search" at bounding box center [443, 457] width 253 height 34
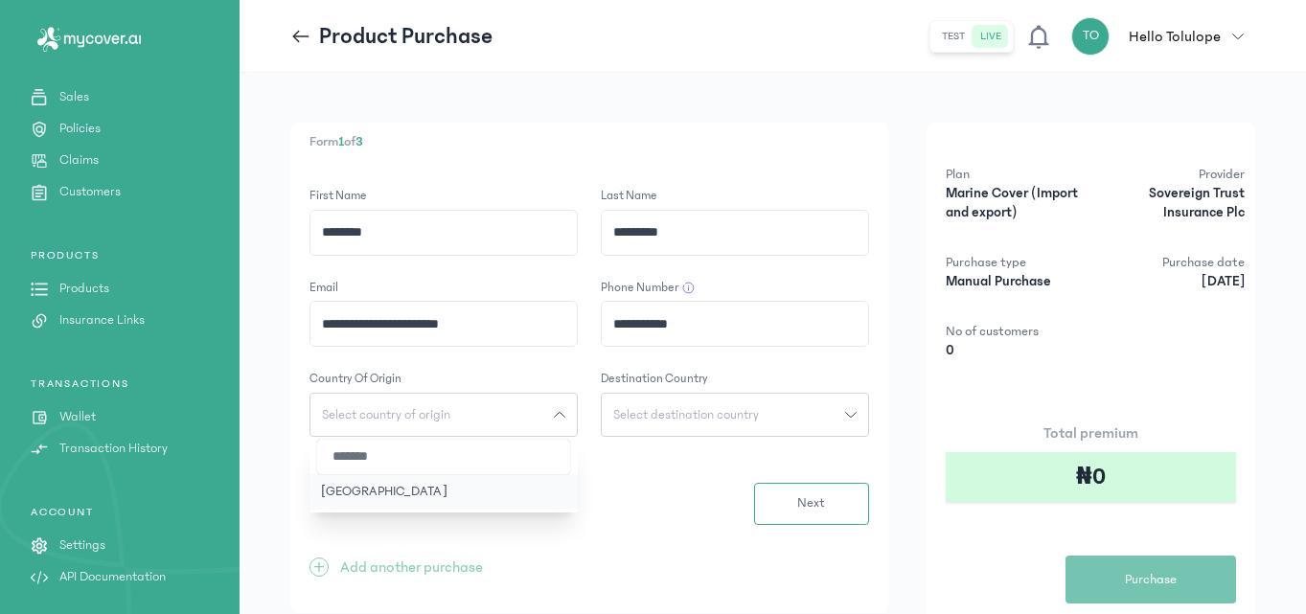
type input "*******"
click at [385, 498] on button "[GEOGRAPHIC_DATA]" at bounding box center [443, 491] width 268 height 35
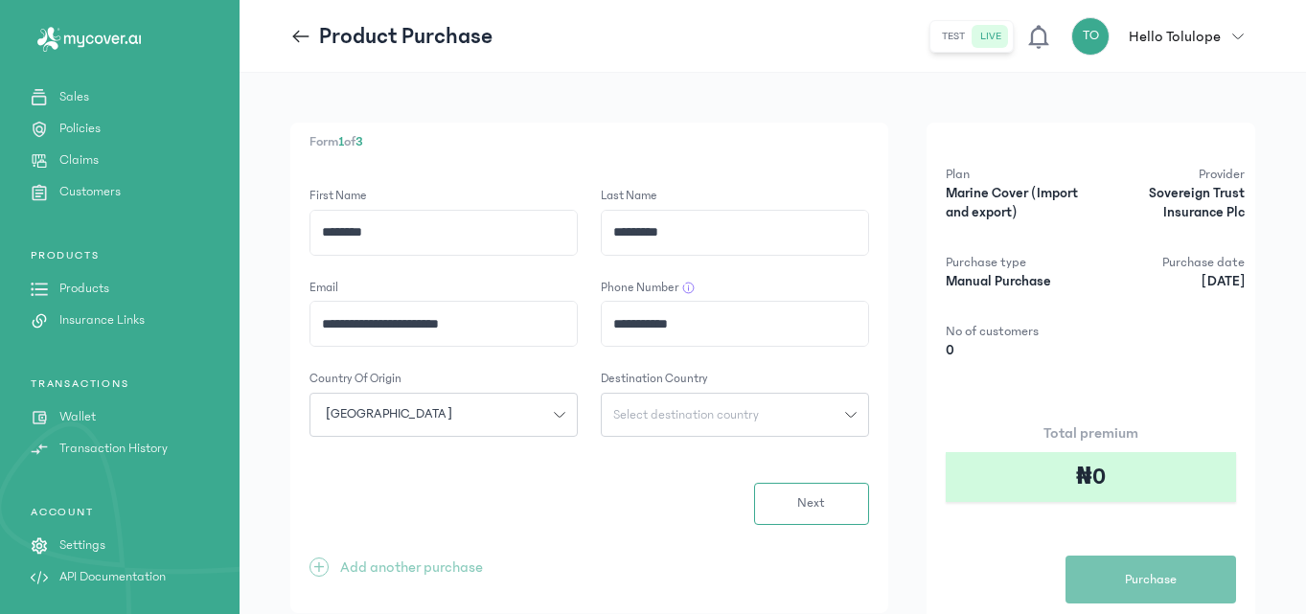
click at [732, 422] on button "Select destination country" at bounding box center [735, 415] width 268 height 44
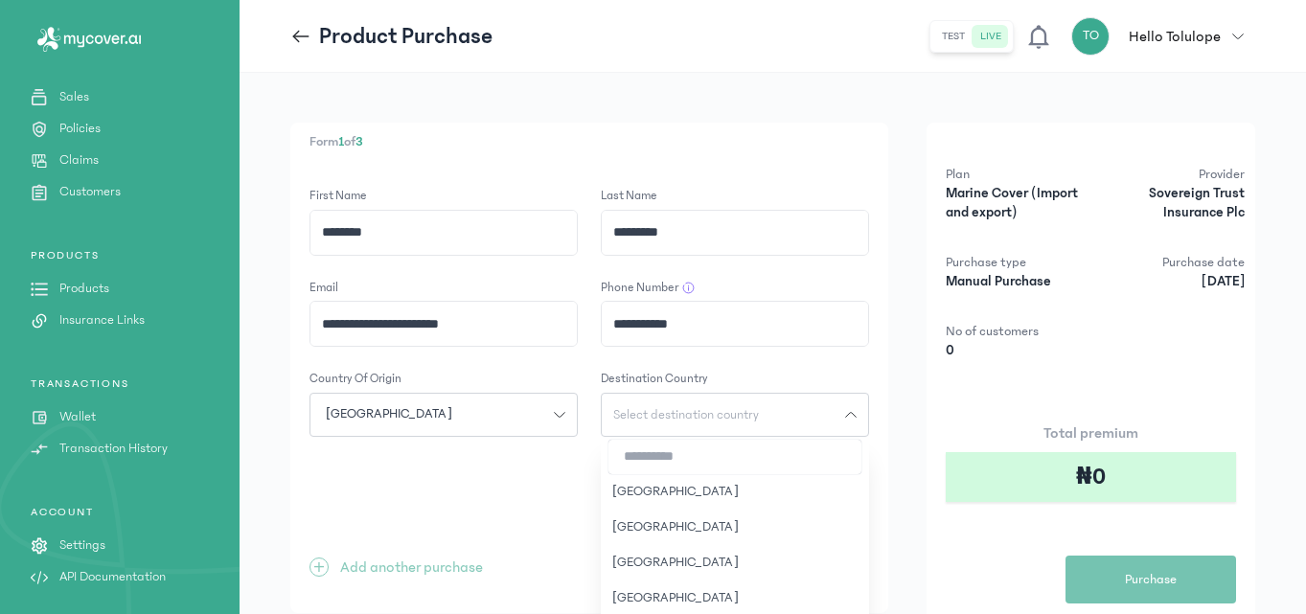
click at [659, 461] on input "search" at bounding box center [734, 457] width 253 height 34
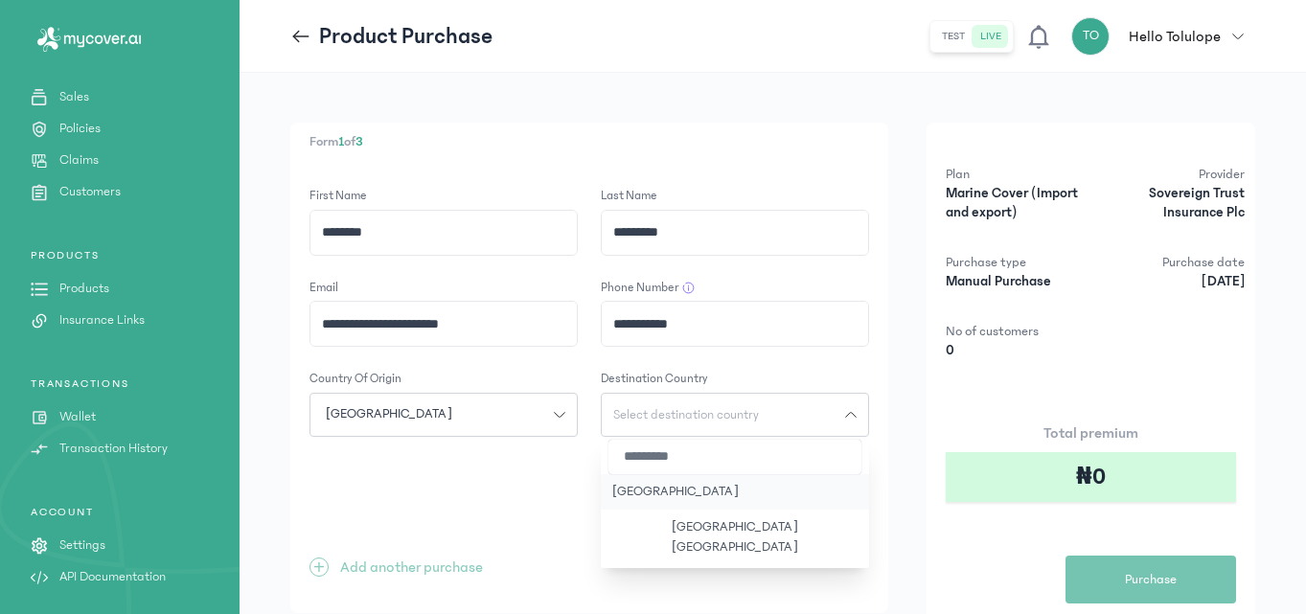
type input "*********"
click at [675, 486] on button "[GEOGRAPHIC_DATA]" at bounding box center [735, 491] width 268 height 35
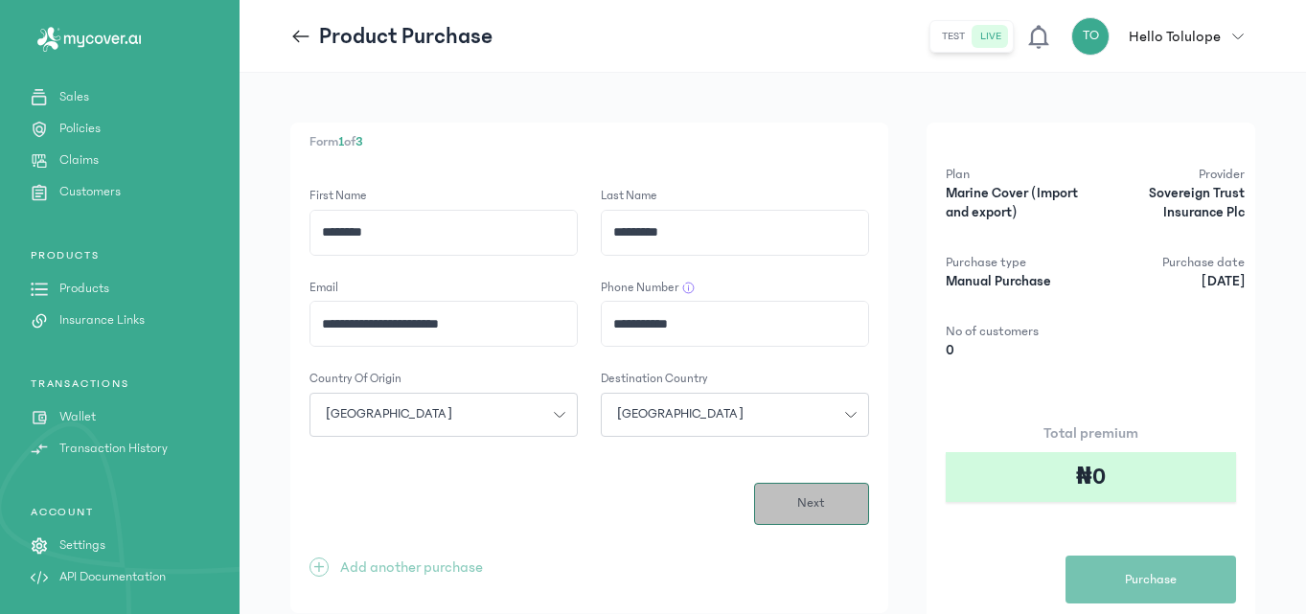
click at [814, 507] on span "Next" at bounding box center [811, 503] width 28 height 20
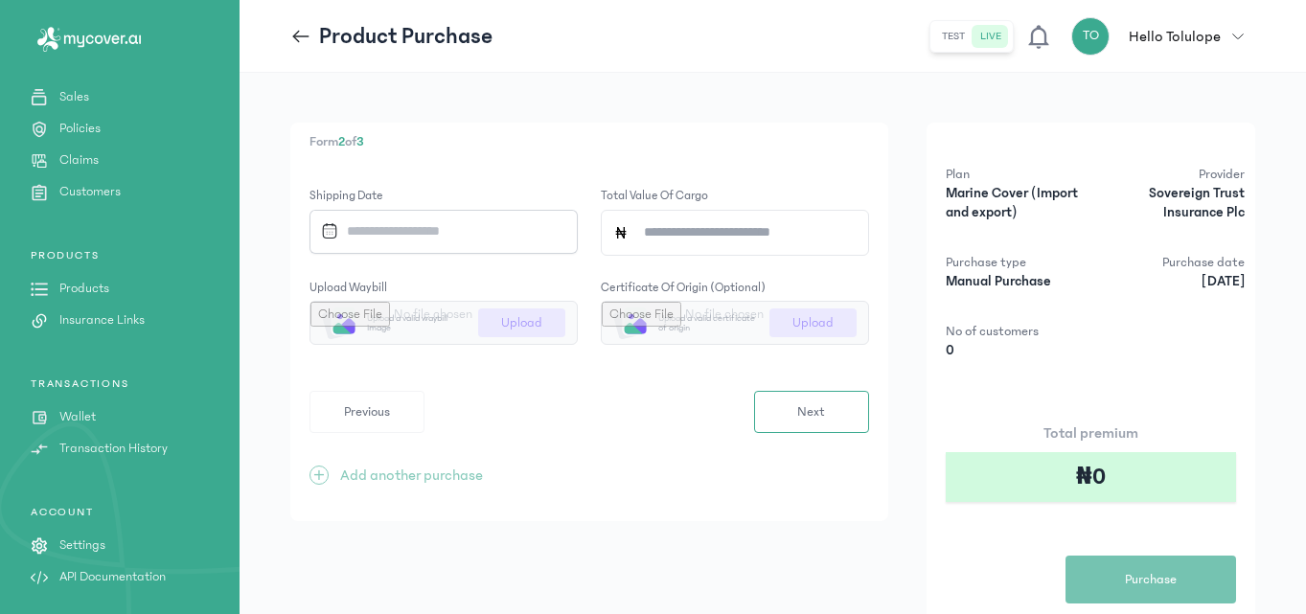
click at [457, 240] on input "Datepicker input" at bounding box center [436, 231] width 247 height 41
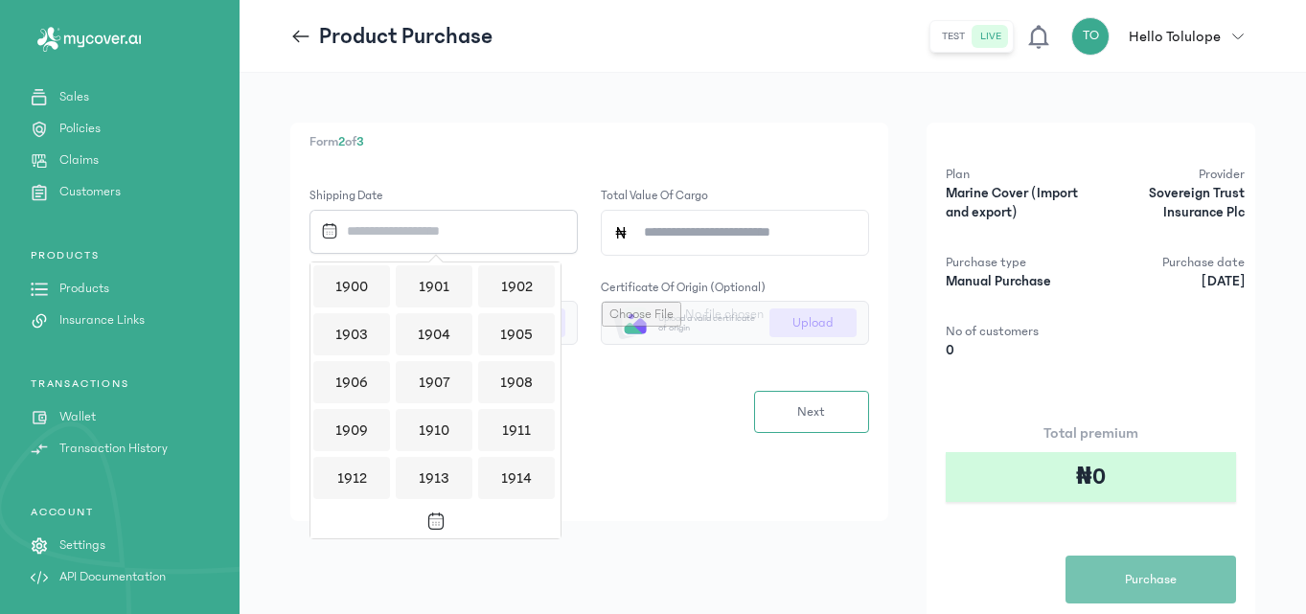
scroll to position [1858, 0]
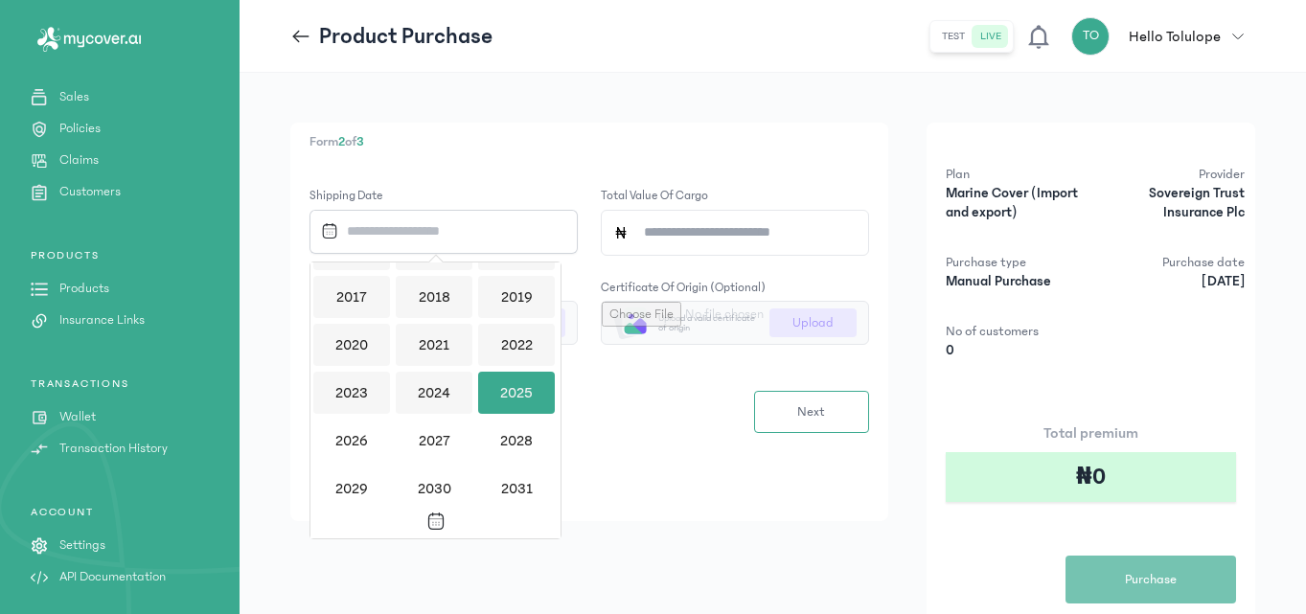
click at [514, 387] on div "2025" at bounding box center [516, 393] width 77 height 42
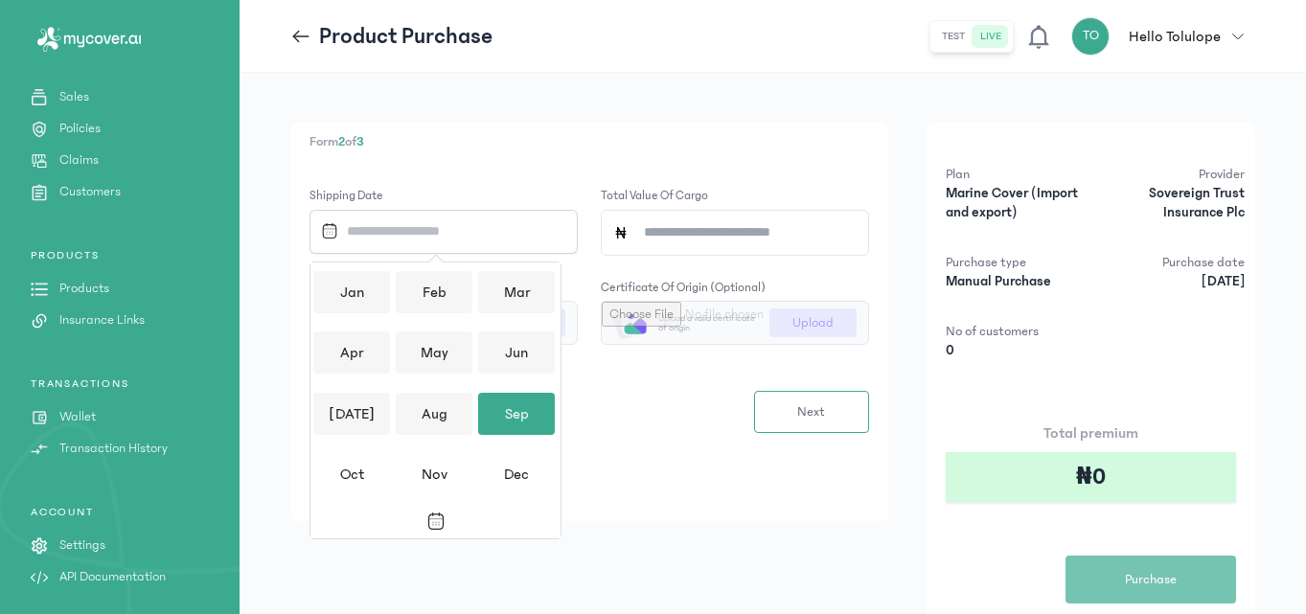
click at [533, 410] on div "Sep" at bounding box center [516, 414] width 77 height 42
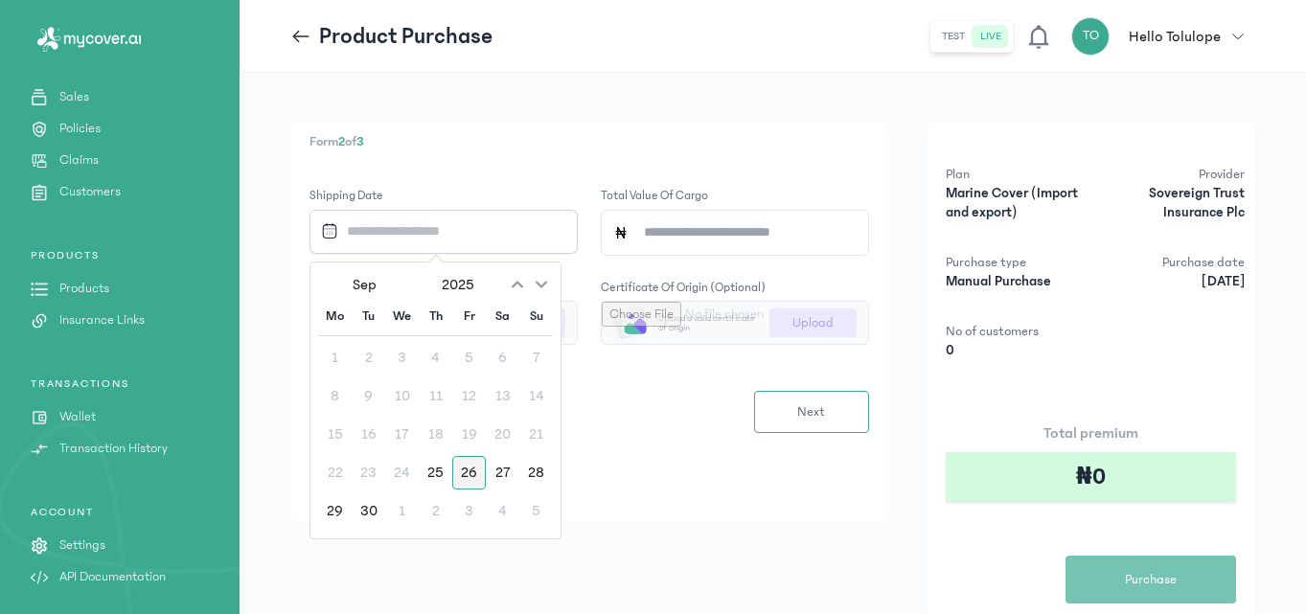
click at [472, 463] on div "26" at bounding box center [469, 473] width 34 height 34
type input "**********"
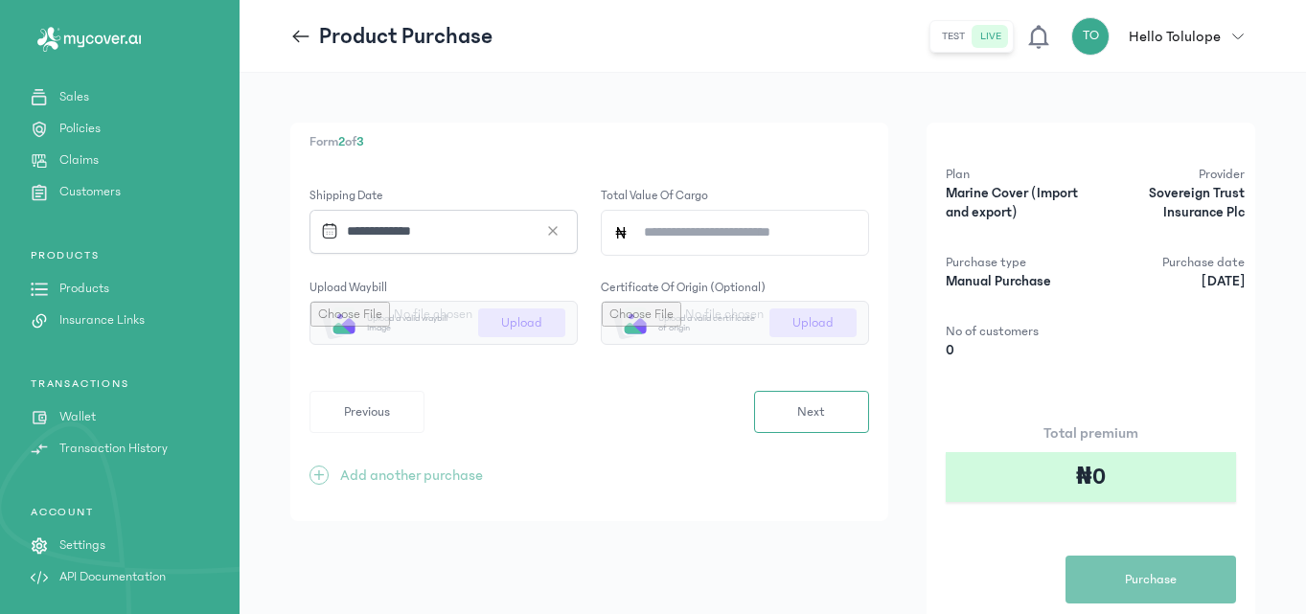
click at [701, 239] on input "Total value of cargo" at bounding box center [742, 233] width 228 height 44
drag, startPoint x: 697, startPoint y: 234, endPoint x: 636, endPoint y: 236, distance: 61.3
click at [636, 236] on input "*******" at bounding box center [742, 233] width 228 height 44
type input "*******"
drag, startPoint x: 546, startPoint y: 383, endPoint x: 179, endPoint y: -80, distance: 591.3
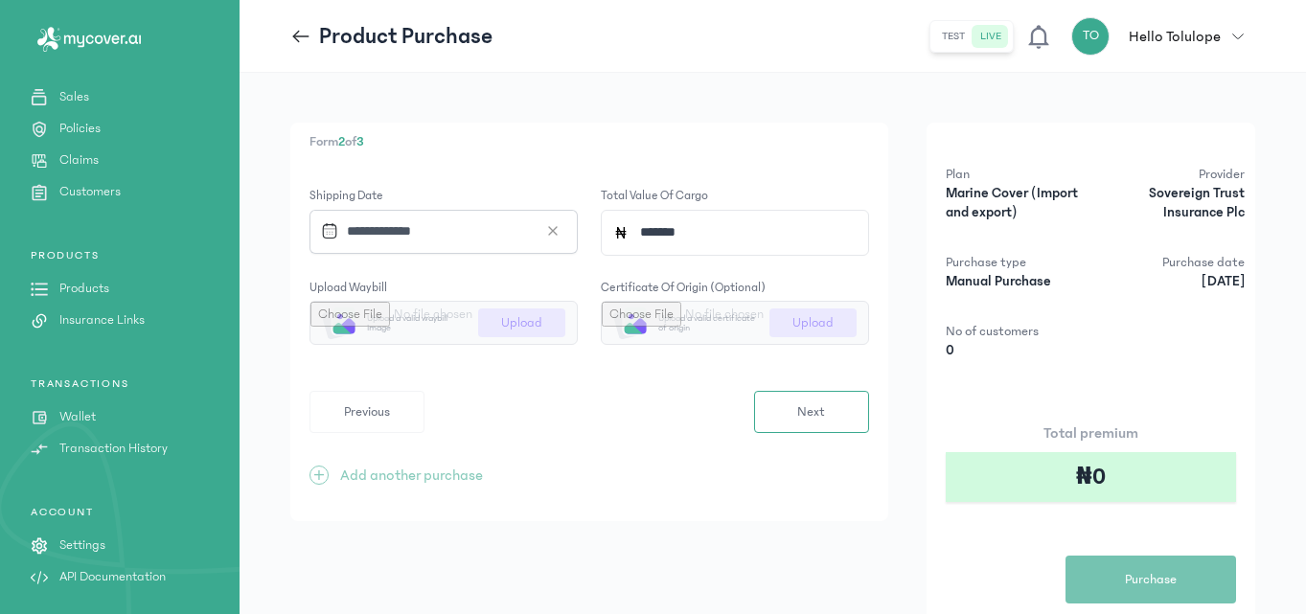
click at [179, 0] on html "**********" at bounding box center [653, 307] width 1306 height 614
click at [640, 521] on div "**********" at bounding box center [589, 384] width 598 height 523
click at [507, 317] on input "file" at bounding box center [443, 323] width 266 height 42
type input "**********"
click at [807, 406] on span "Next" at bounding box center [811, 412] width 28 height 20
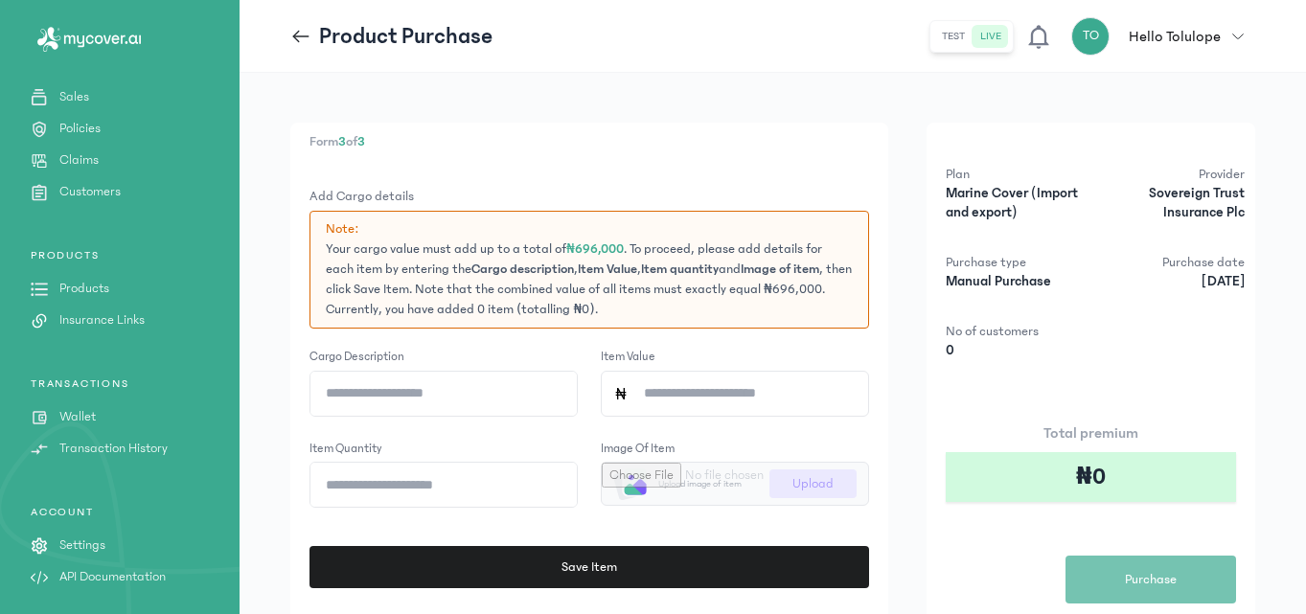
click at [640, 187] on p "Add Cargo details" at bounding box center [588, 197] width 559 height 20
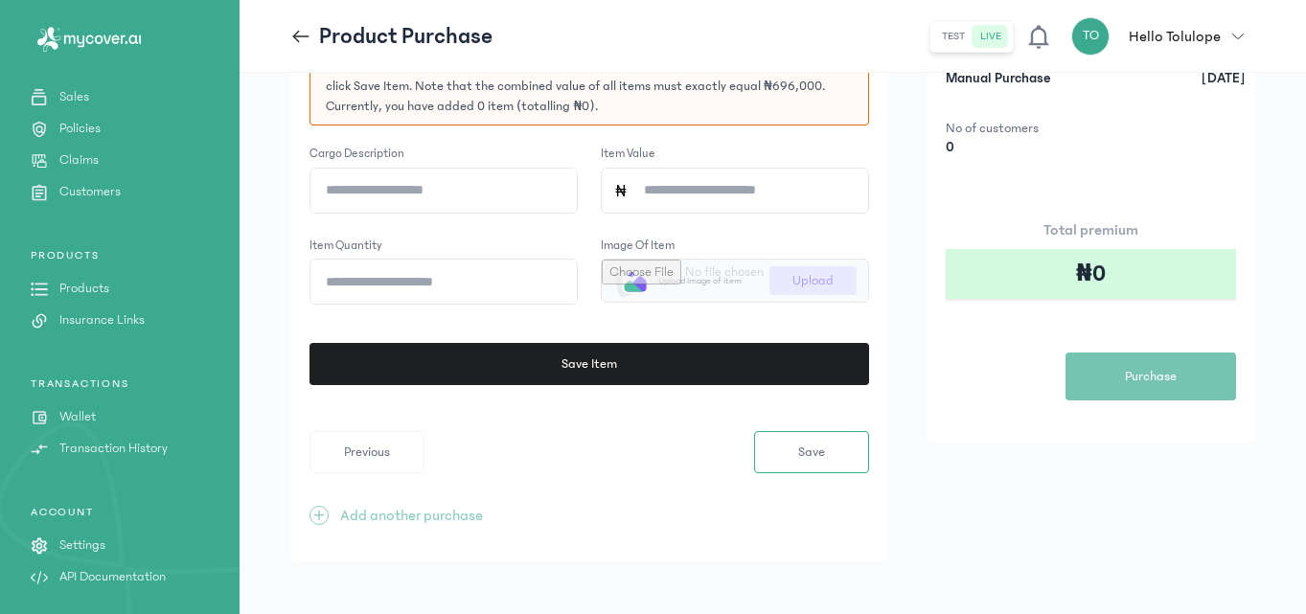
scroll to position [212, 0]
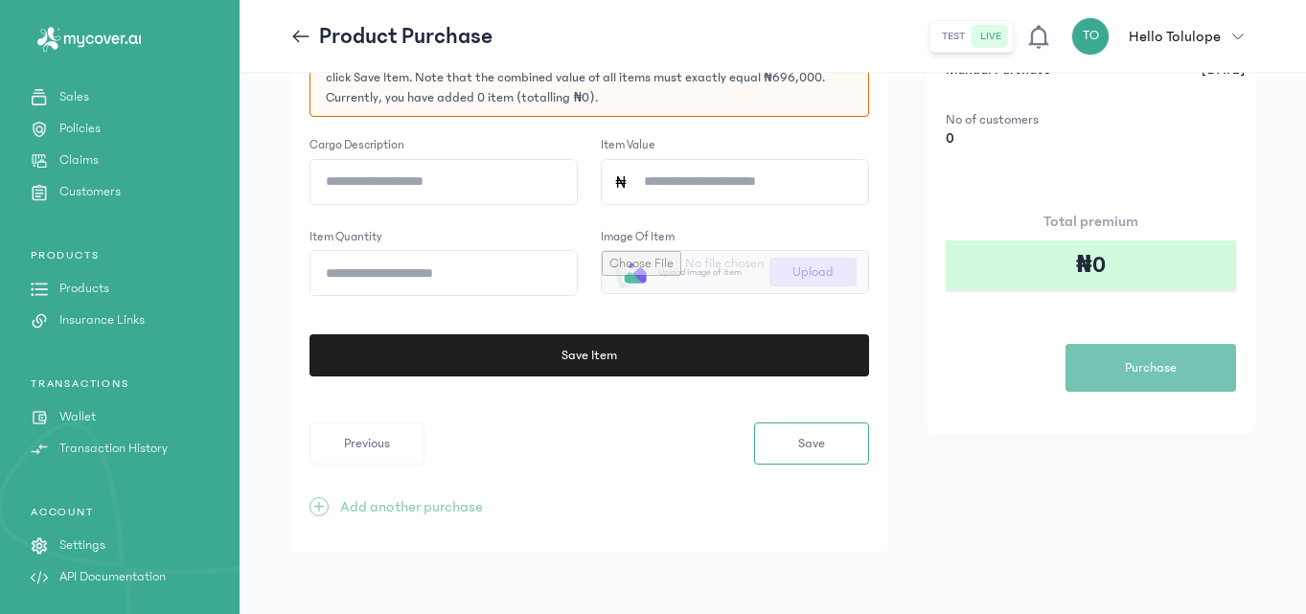
click at [464, 191] on input "Cargo description" at bounding box center [443, 182] width 266 height 44
type input "**********"
click at [429, 281] on input "*" at bounding box center [443, 273] width 266 height 44
type input "**"
click at [762, 184] on input "Item Value" at bounding box center [742, 182] width 228 height 44
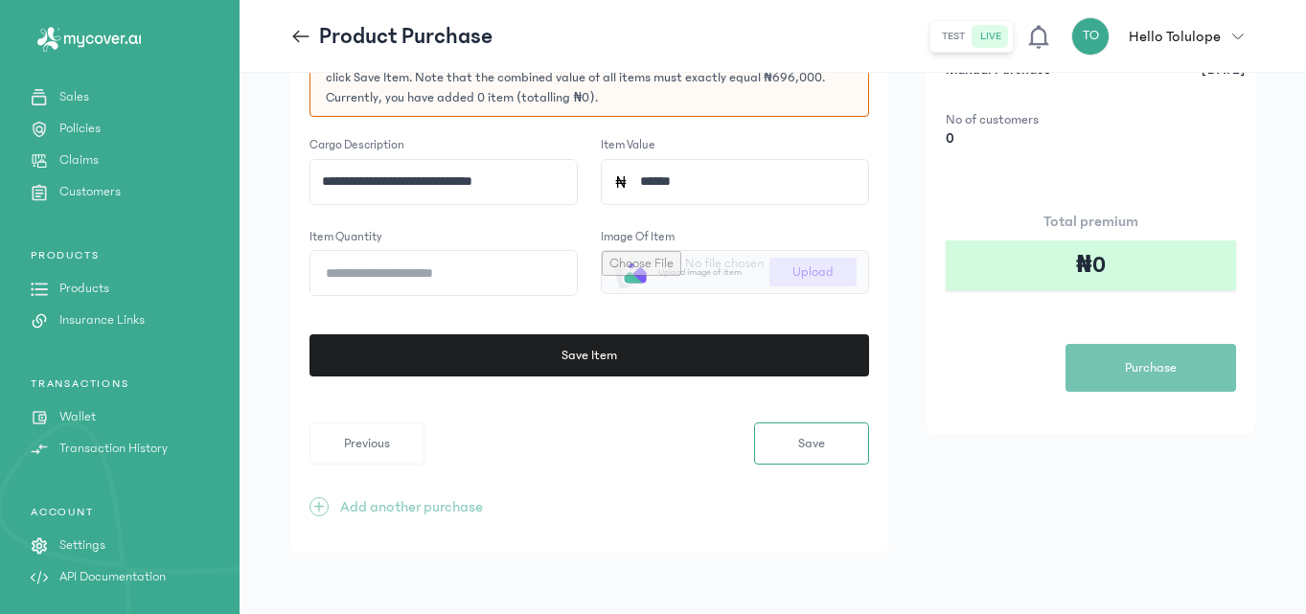
type input "******"
click at [760, 264] on input "file" at bounding box center [735, 272] width 266 height 42
type input "**********"
click at [593, 360] on span "Save Item" at bounding box center [584, 356] width 55 height 20
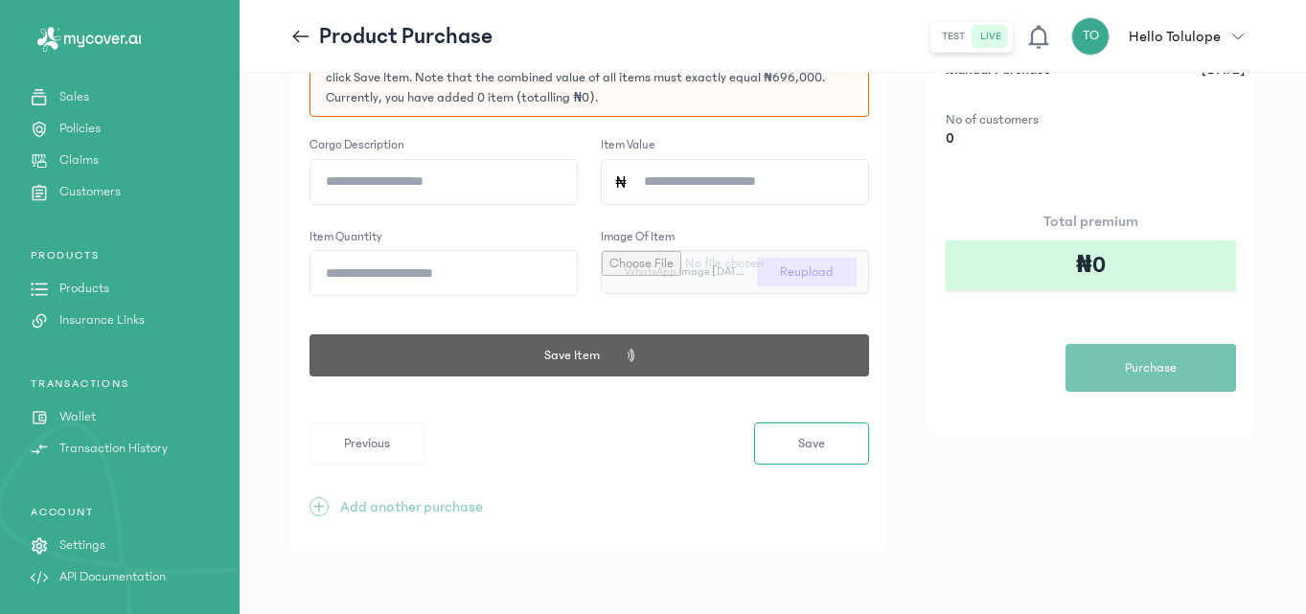
click at [993, 390] on div "Total premium ₦0 Purchase" at bounding box center [1091, 301] width 290 height 182
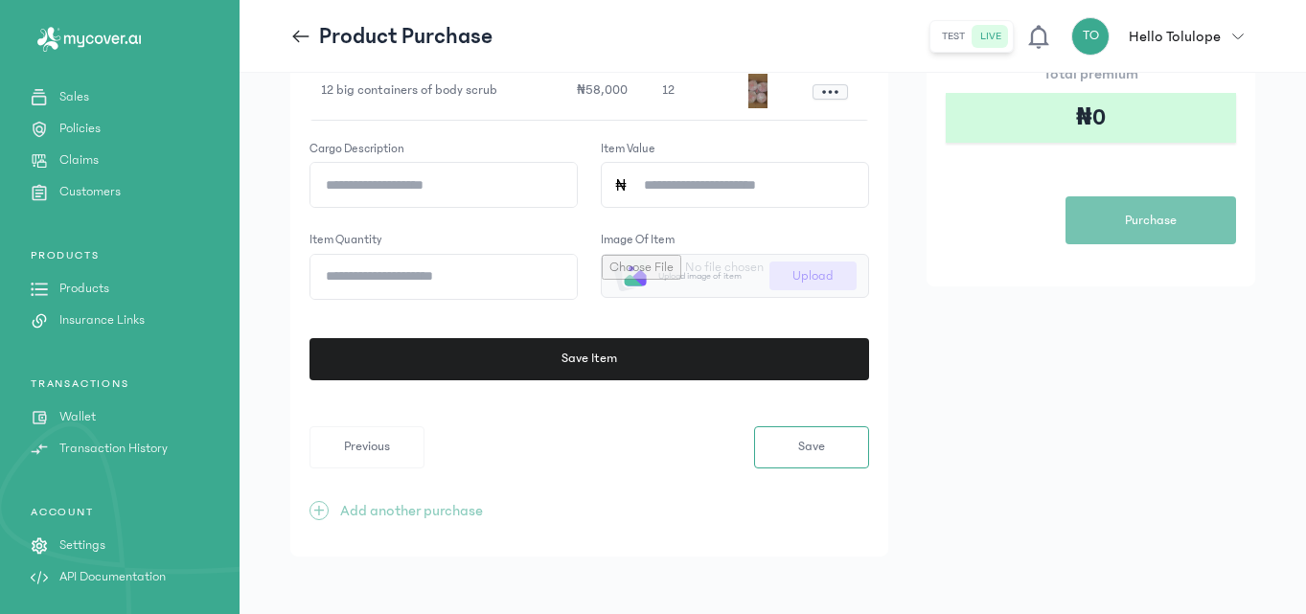
scroll to position [363, 0]
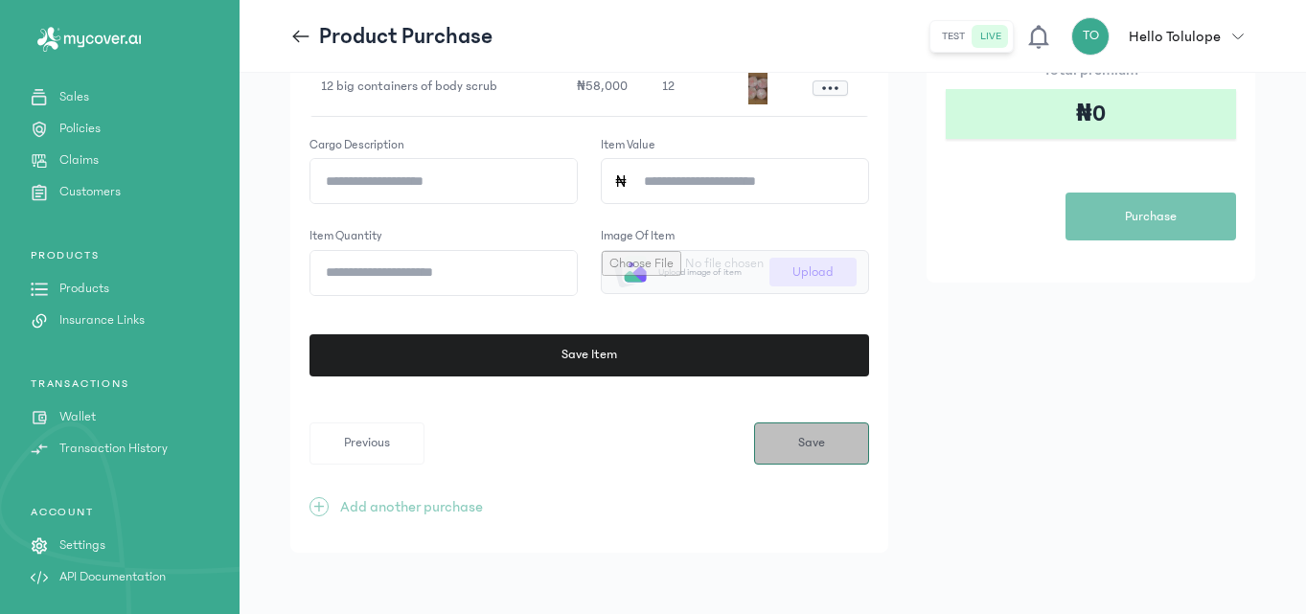
click at [825, 456] on button "Save" at bounding box center [811, 443] width 115 height 42
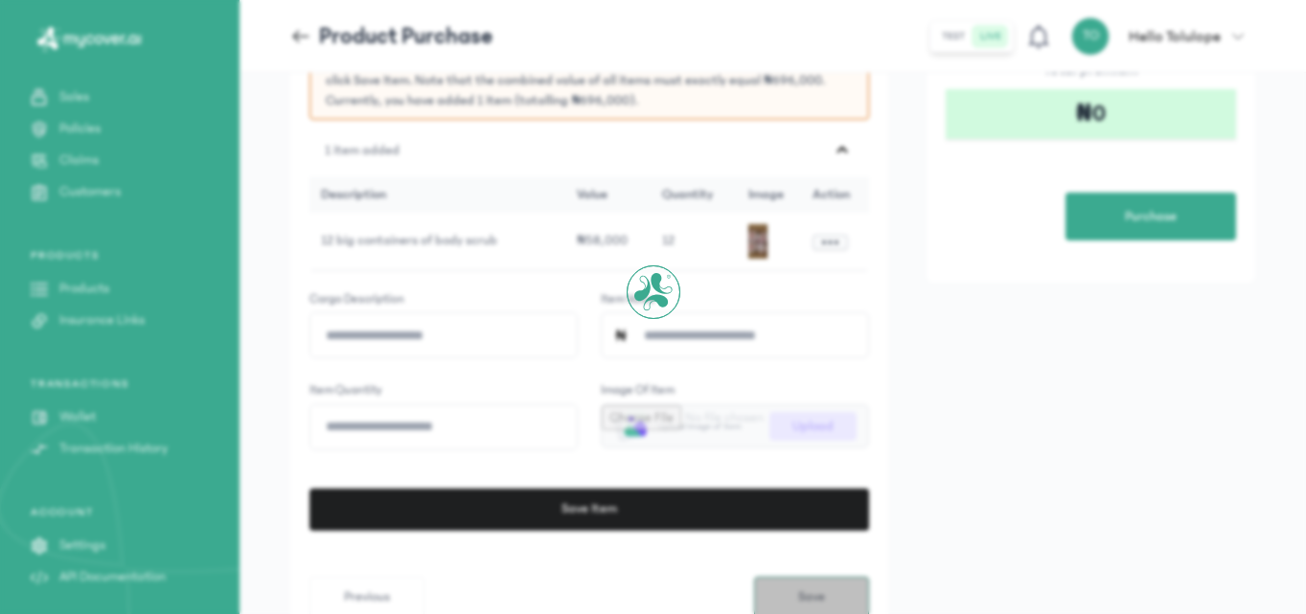
scroll to position [0, 0]
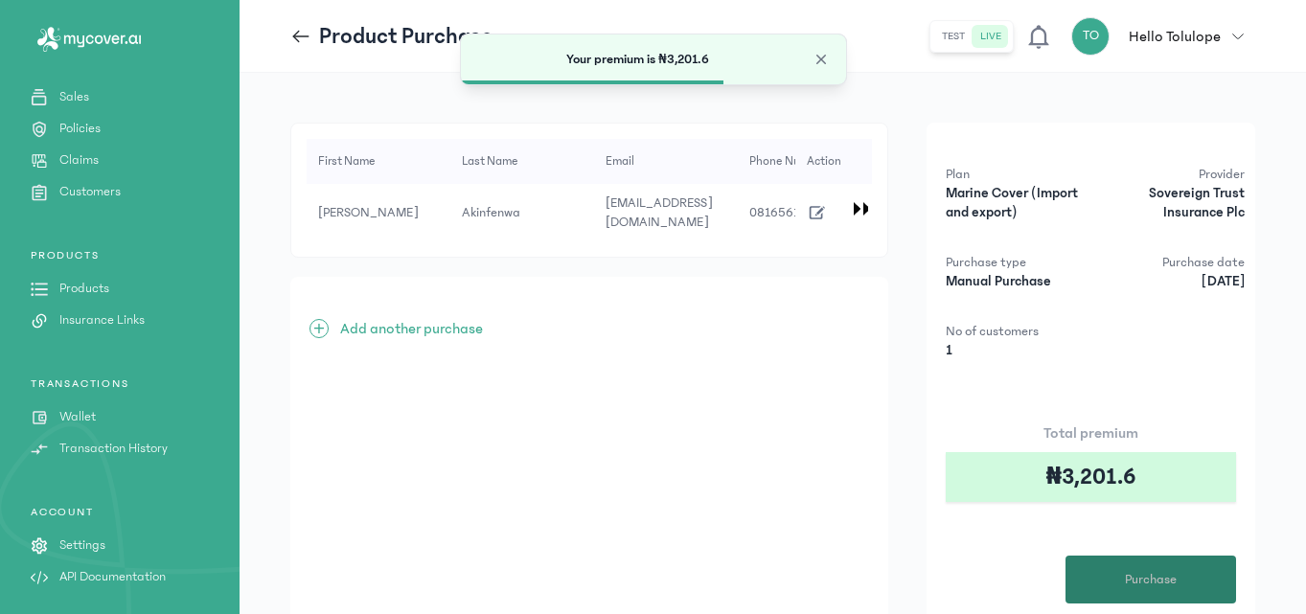
click at [1144, 586] on span "Purchase" at bounding box center [1151, 580] width 52 height 20
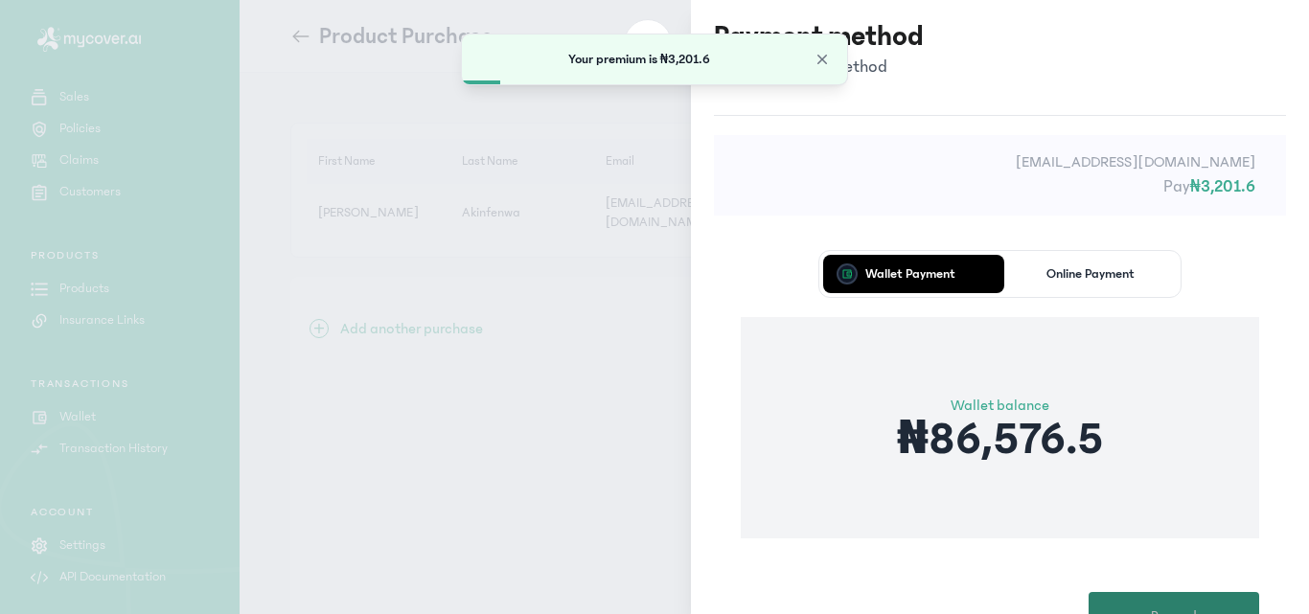
click at [1180, 602] on button "Proceed" at bounding box center [1173, 616] width 171 height 48
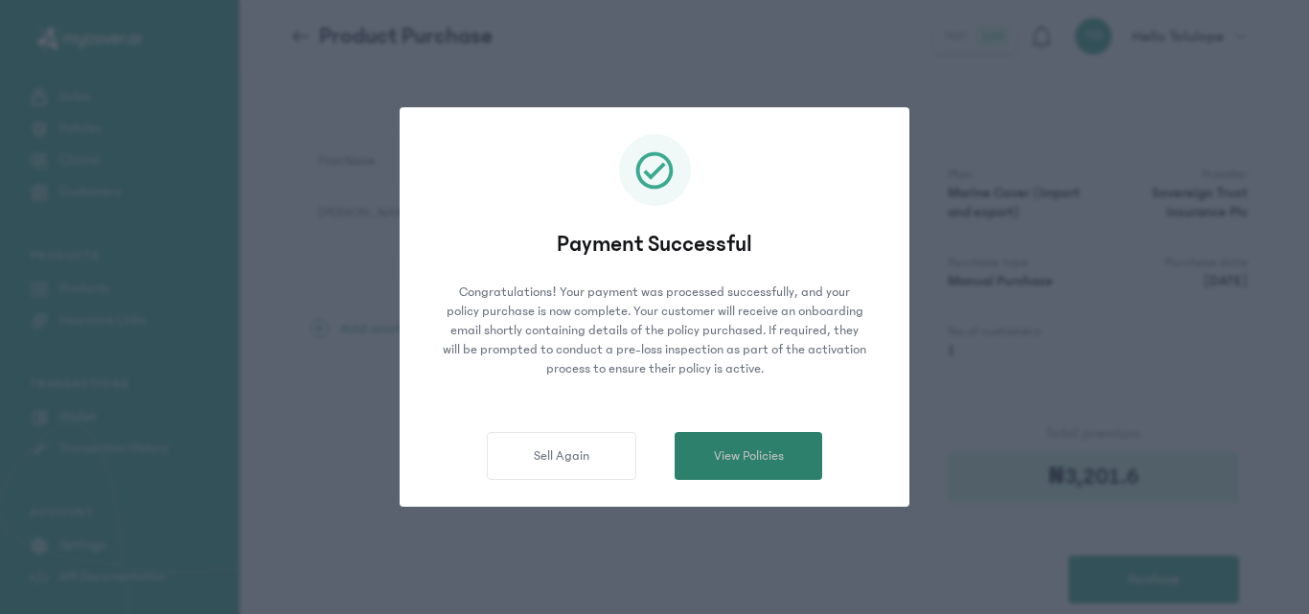
click at [797, 470] on button "View Policies" at bounding box center [748, 456] width 148 height 48
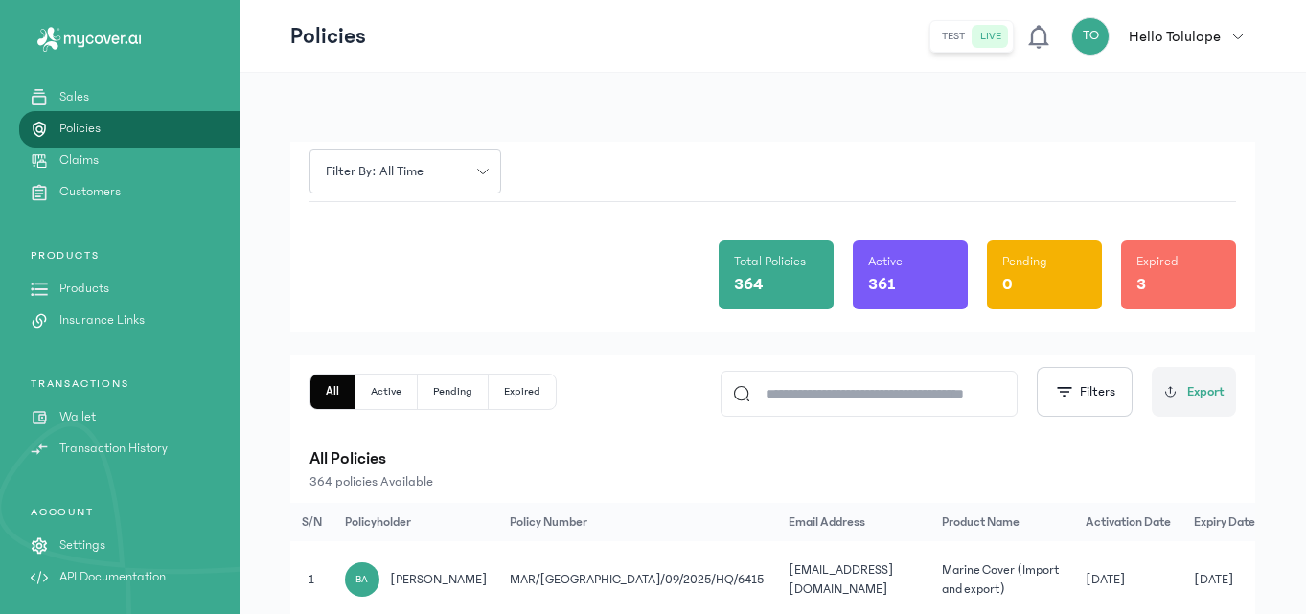
click at [552, 284] on div "Total Policies 364 Active 361 Pending 0 Expired 3" at bounding box center [772, 267] width 926 height 130
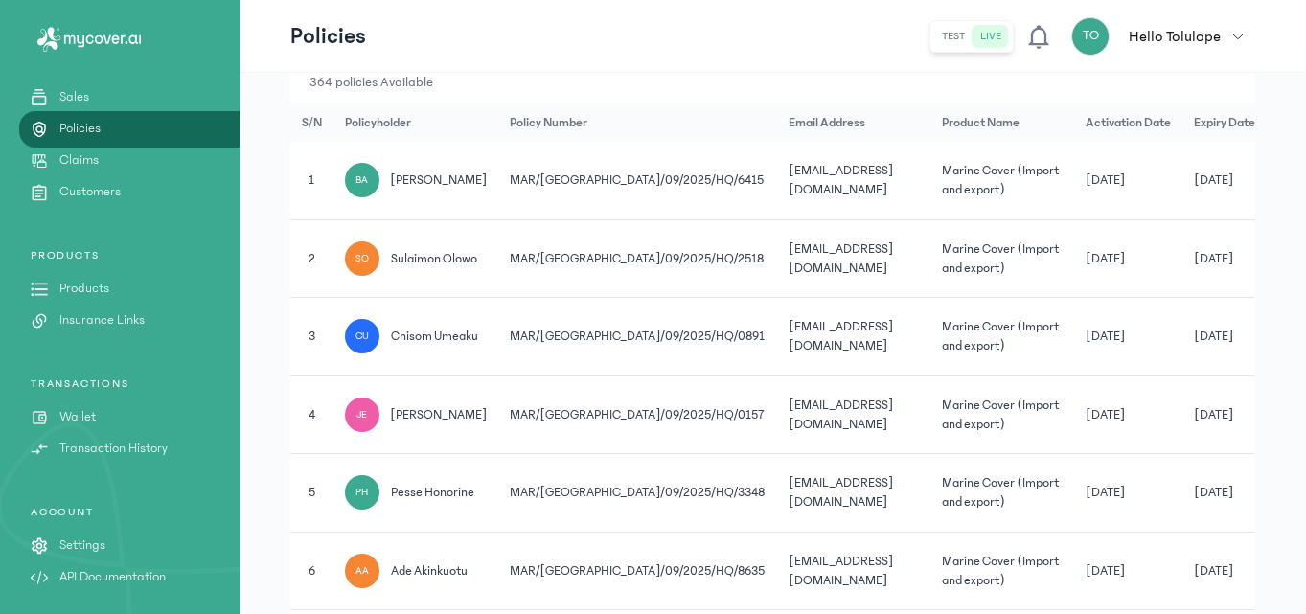
scroll to position [422, 0]
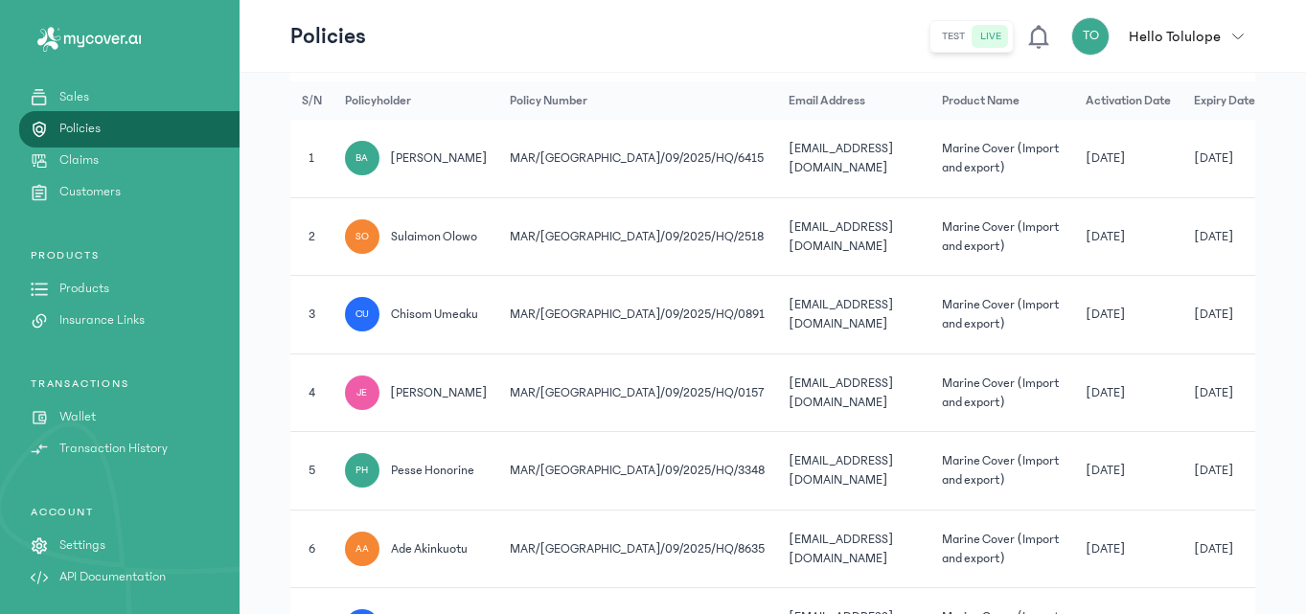
click at [134, 429] on div "TRANSACTIONS Wallet Transaction History" at bounding box center [120, 418] width 240 height 82
click at [101, 419] on link "Wallet" at bounding box center [120, 417] width 240 height 20
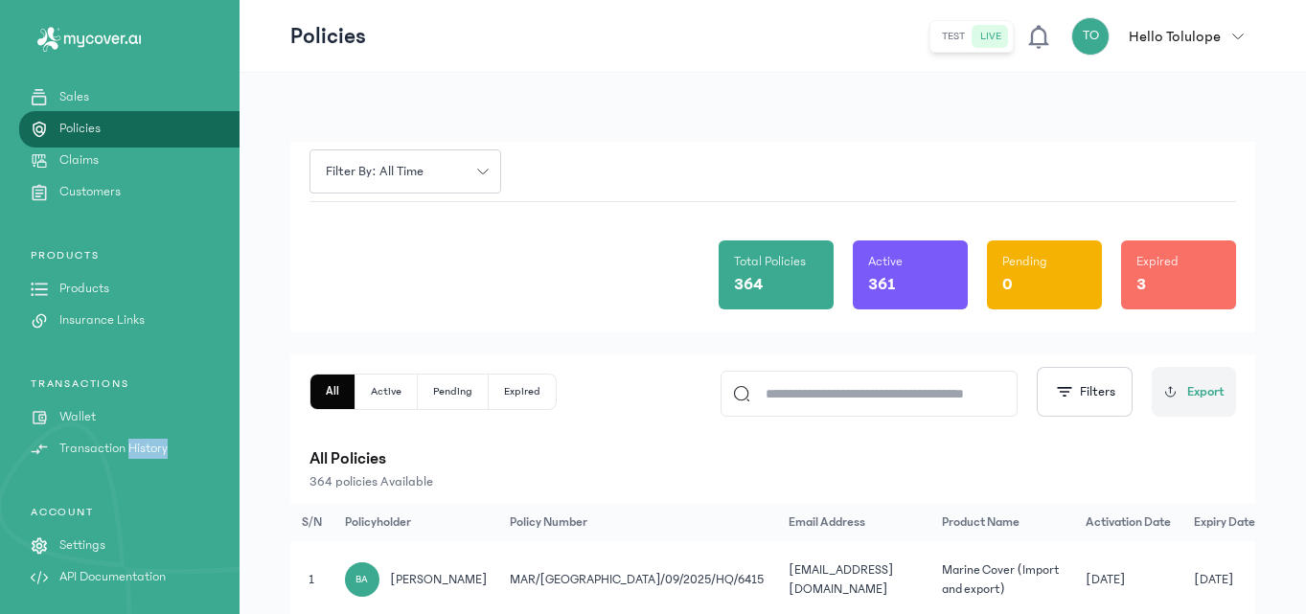
click at [101, 419] on link "Wallet" at bounding box center [120, 417] width 240 height 20
